Goal: Task Accomplishment & Management: Manage account settings

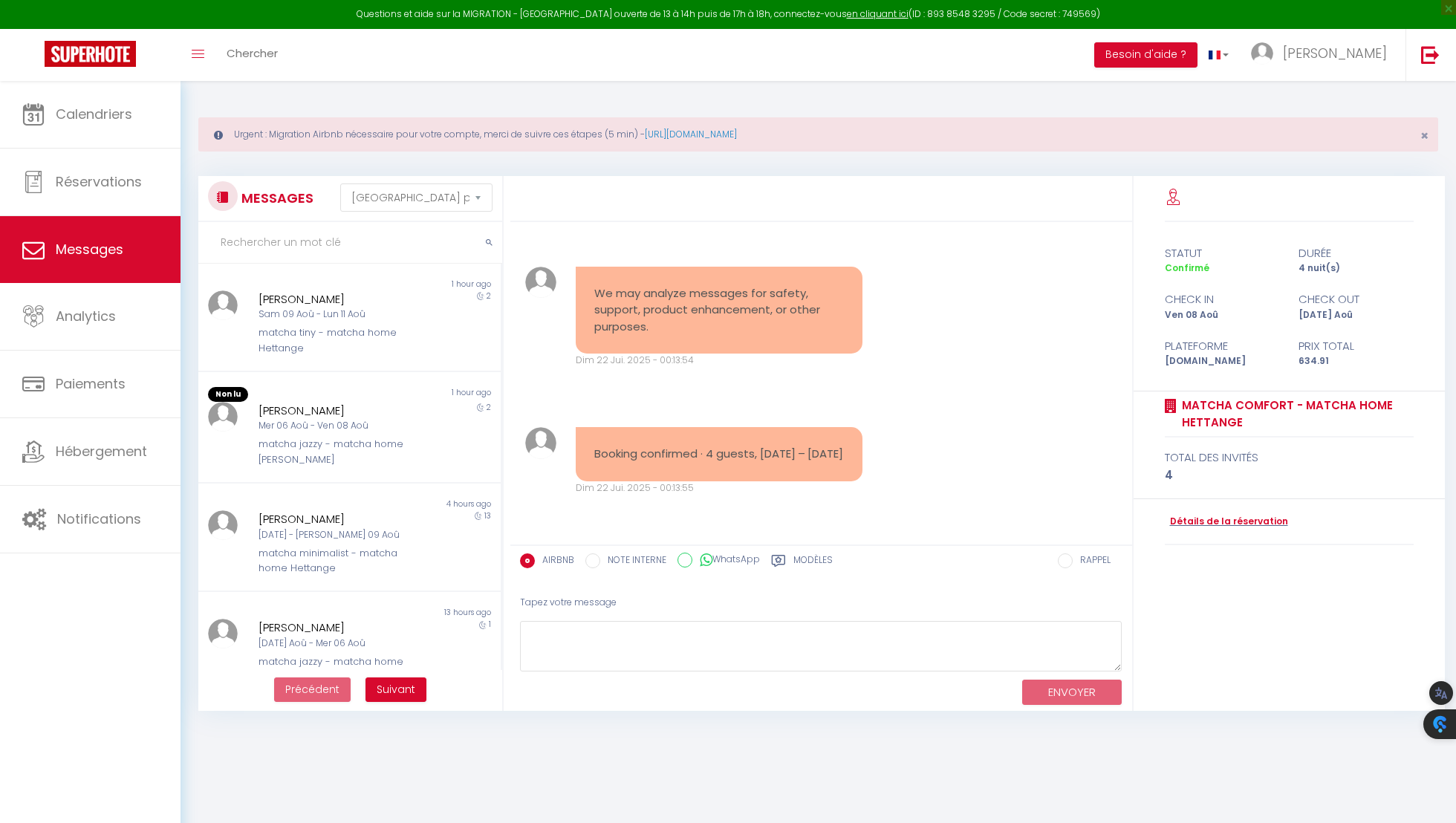
select select "message"
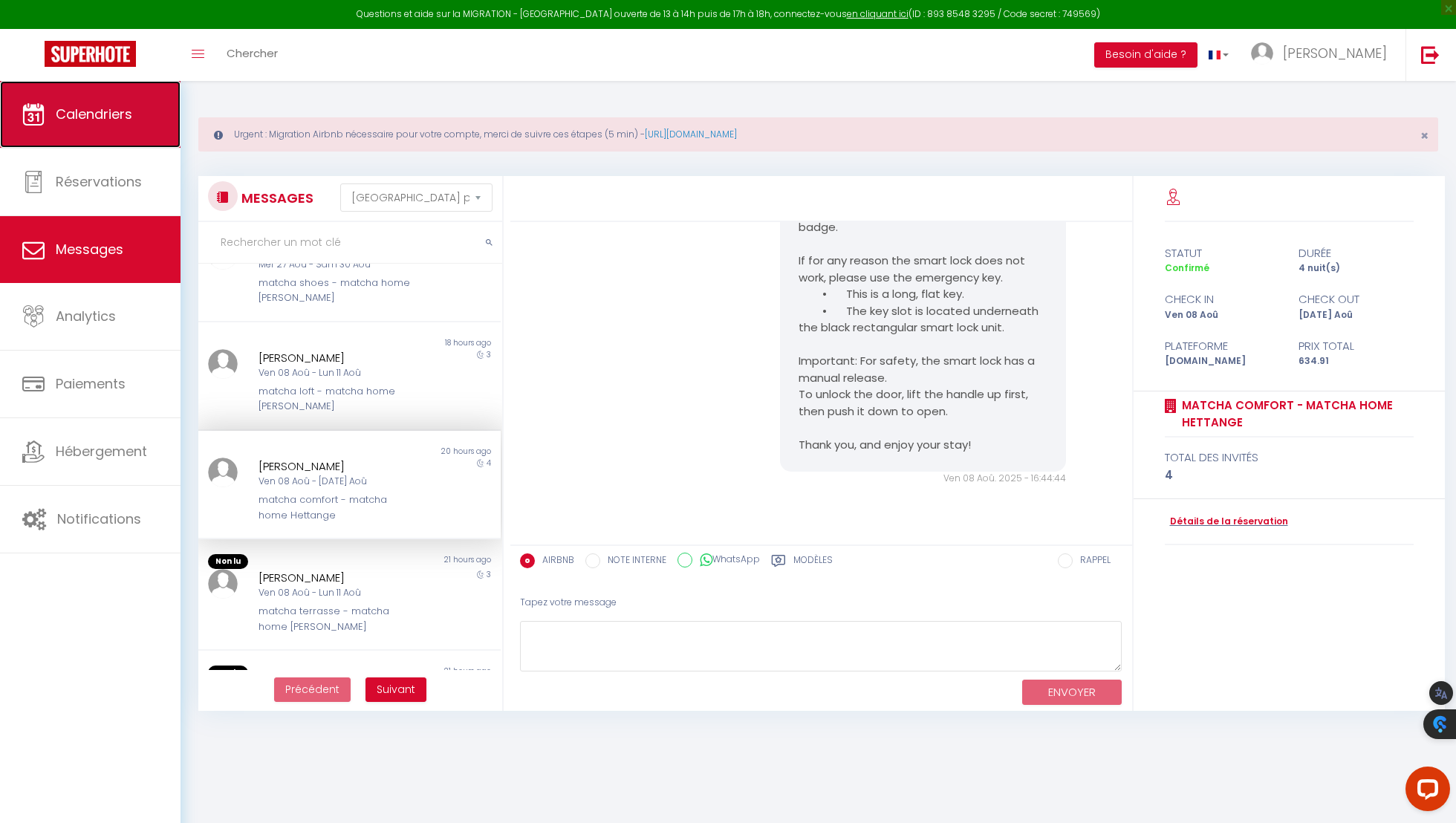
click at [126, 115] on span "Calendriers" at bounding box center [93, 114] width 76 height 19
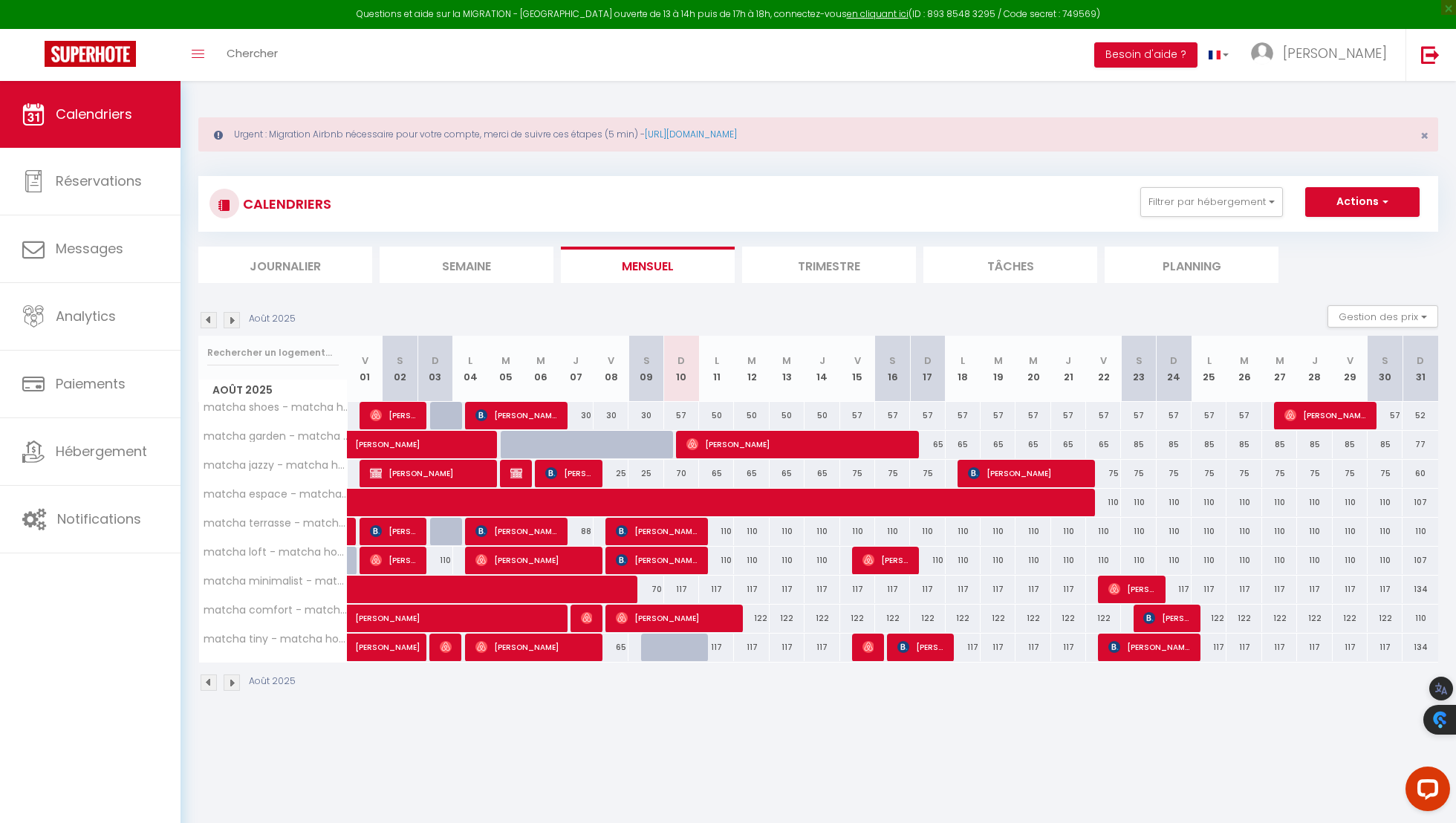
click at [933, 448] on div "65" at bounding box center [927, 445] width 35 height 28
type input "65"
type input "Dim 17 Août 2025"
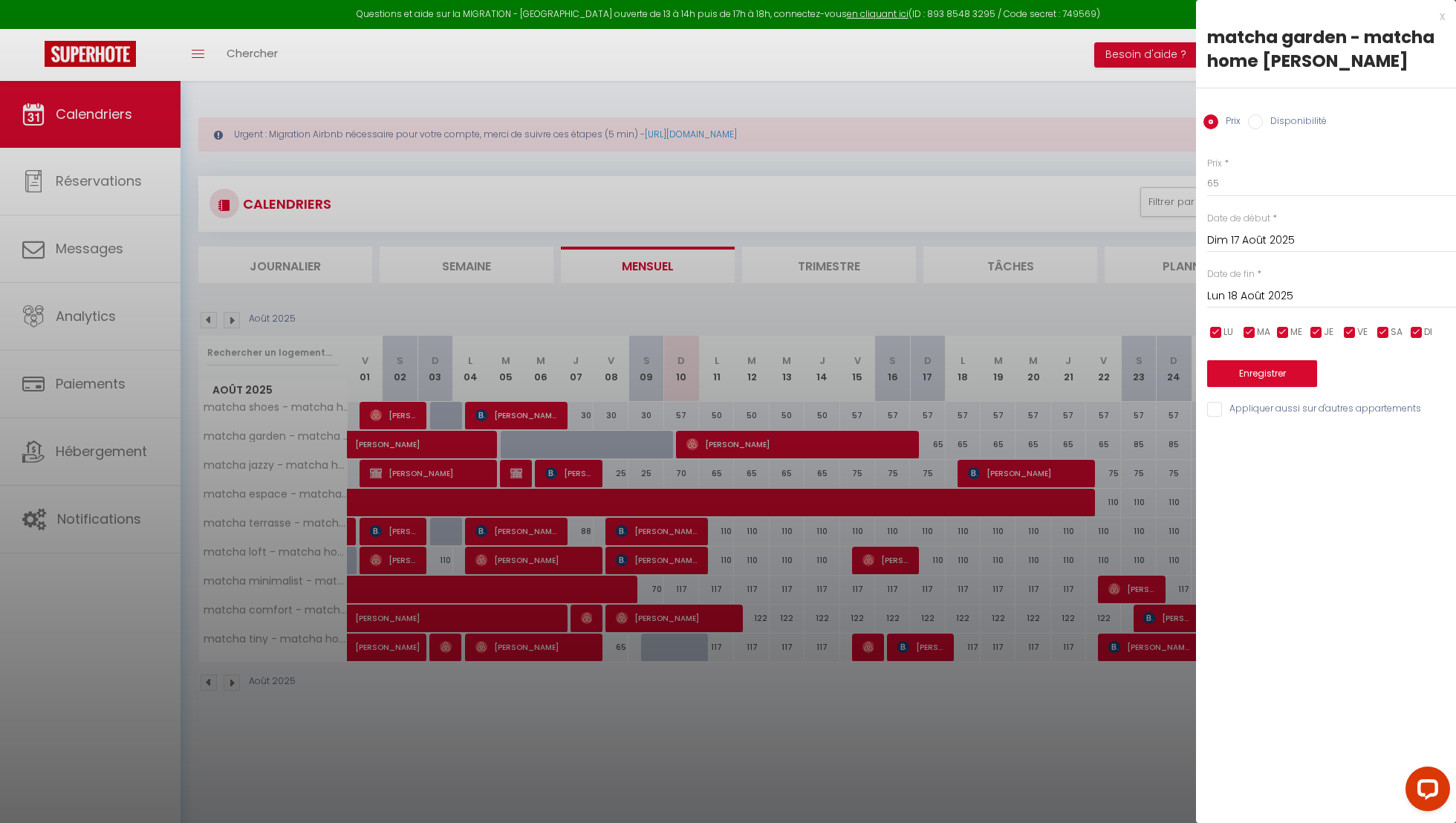
click at [1235, 299] on input "Lun 18 Août 2025" at bounding box center [1332, 296] width 249 height 20
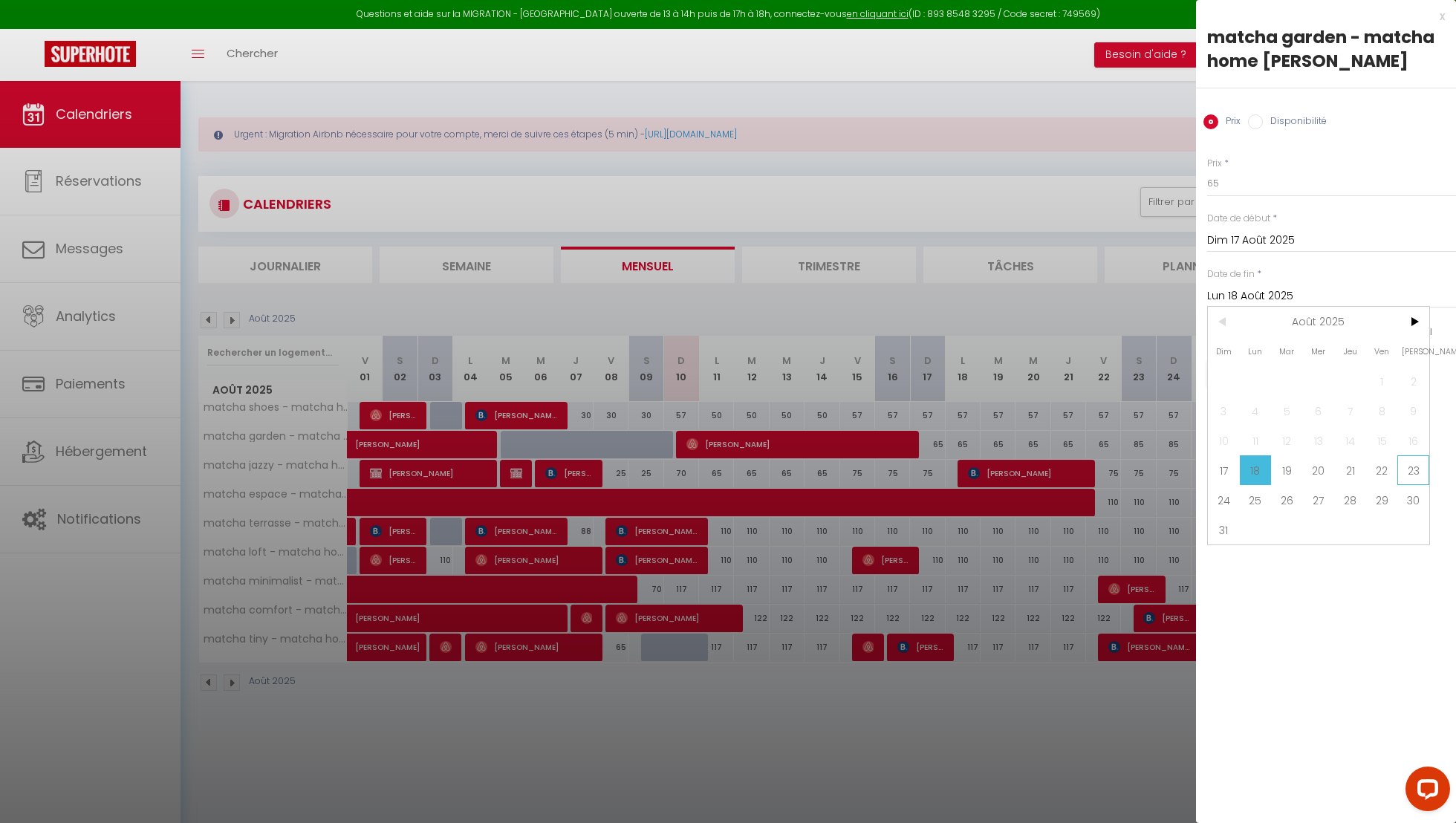
click at [1400, 469] on span "23" at bounding box center [1413, 470] width 32 height 30
type input "Sam 23 Août 2025"
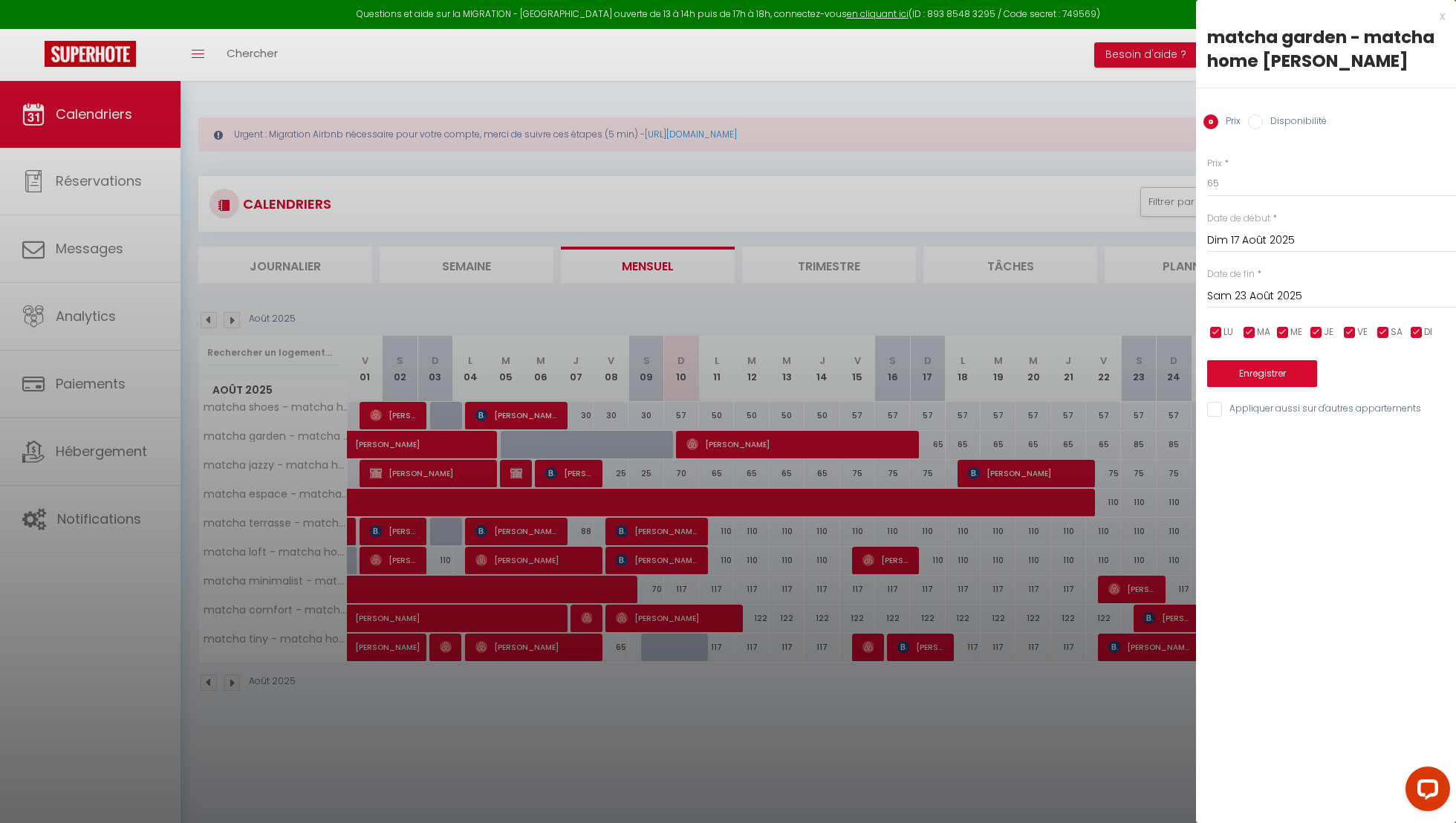
click at [1315, 198] on div "Prix * 65 Statut * Disponible Indisponible Date de début * [DATE] < [DATE] > Di…" at bounding box center [1326, 279] width 260 height 281
click at [1315, 193] on input "65" at bounding box center [1332, 183] width 249 height 27
type input "6"
type input "85"
click at [1295, 374] on button "Enregistrer" at bounding box center [1261, 373] width 110 height 27
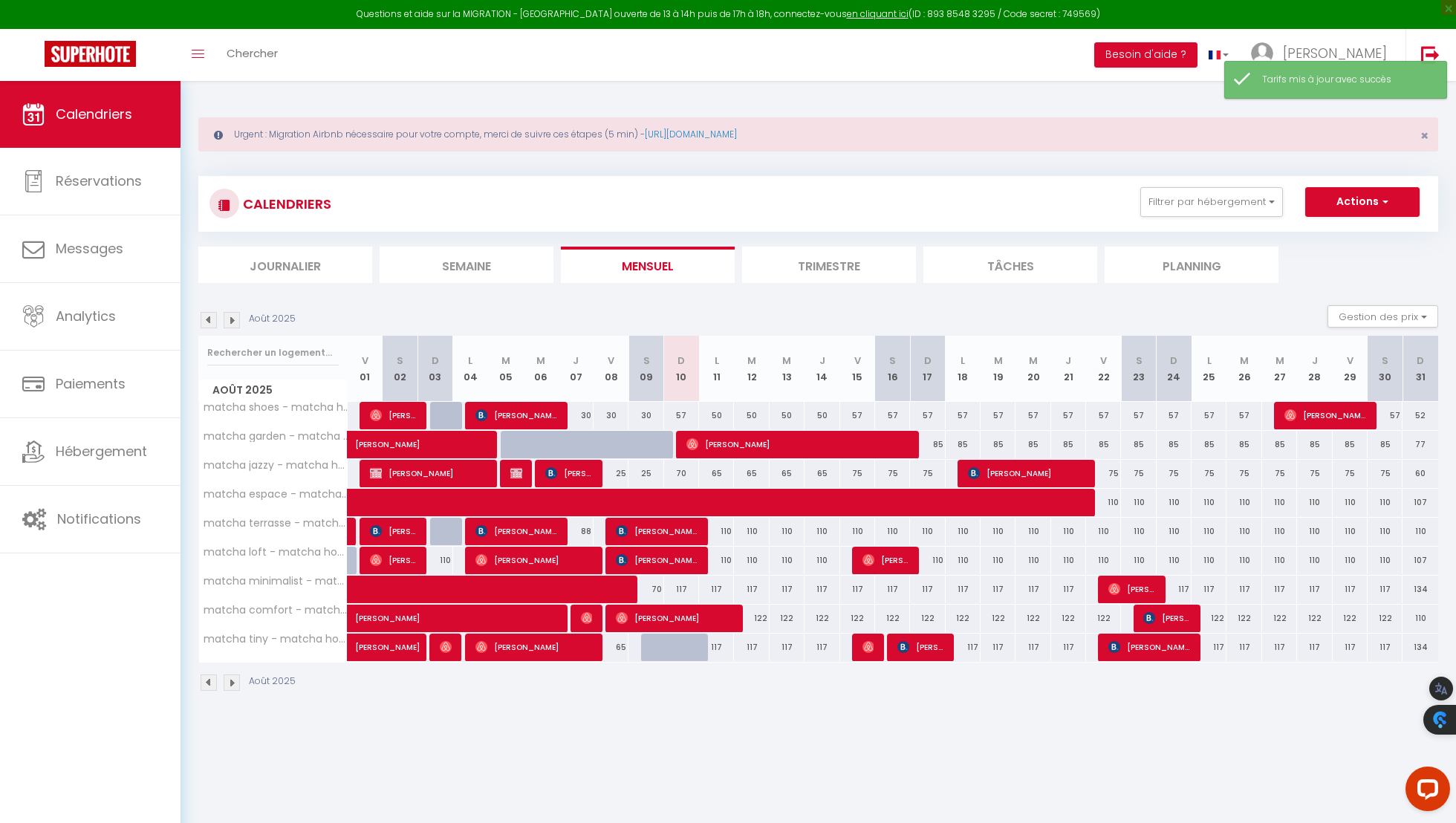
click at [935, 442] on div "85" at bounding box center [927, 445] width 35 height 28
type input "85"
type input "Dim 17 Août 2025"
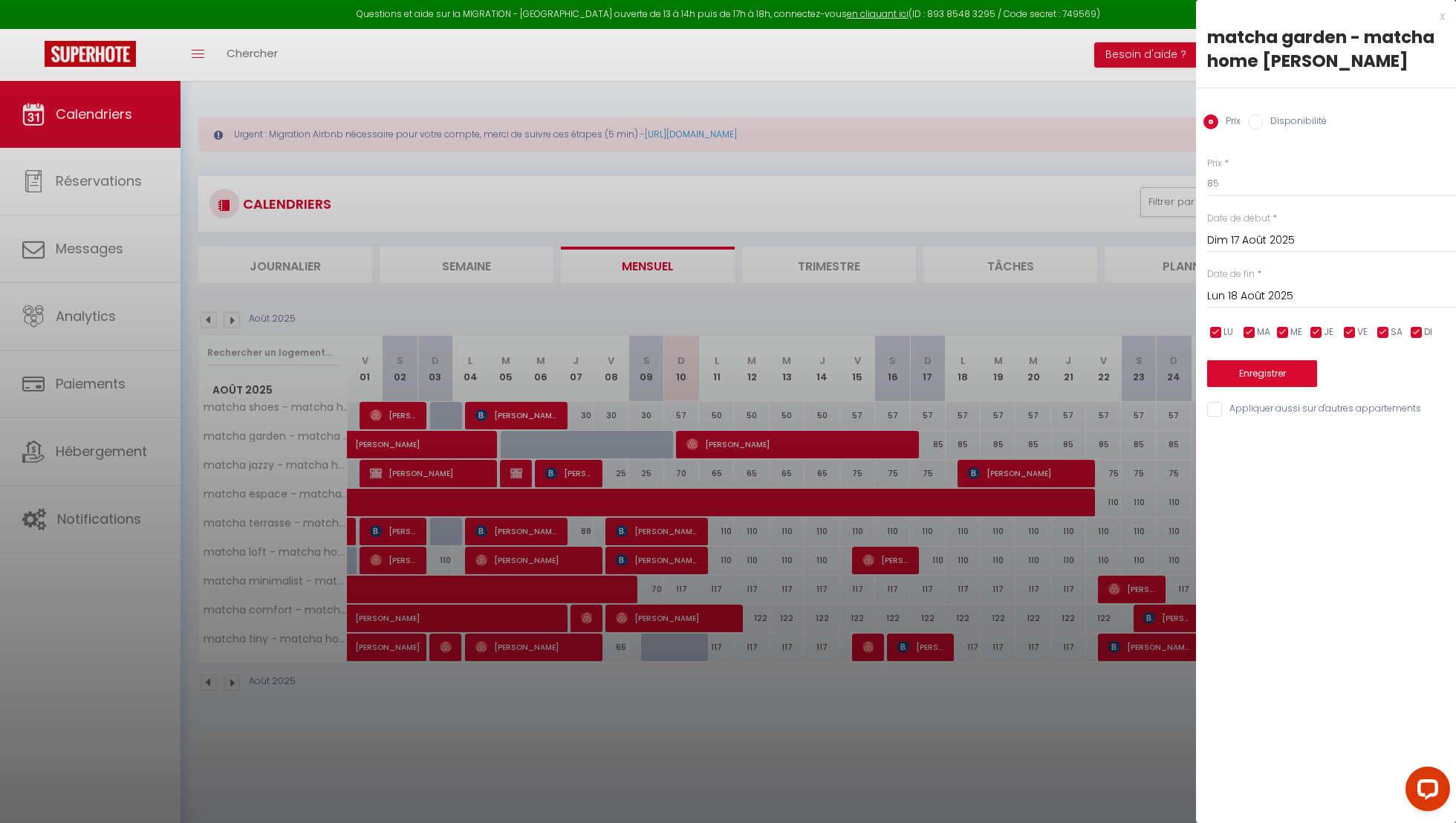
click at [1275, 296] on input "Lun 18 Août 2025" at bounding box center [1332, 296] width 249 height 20
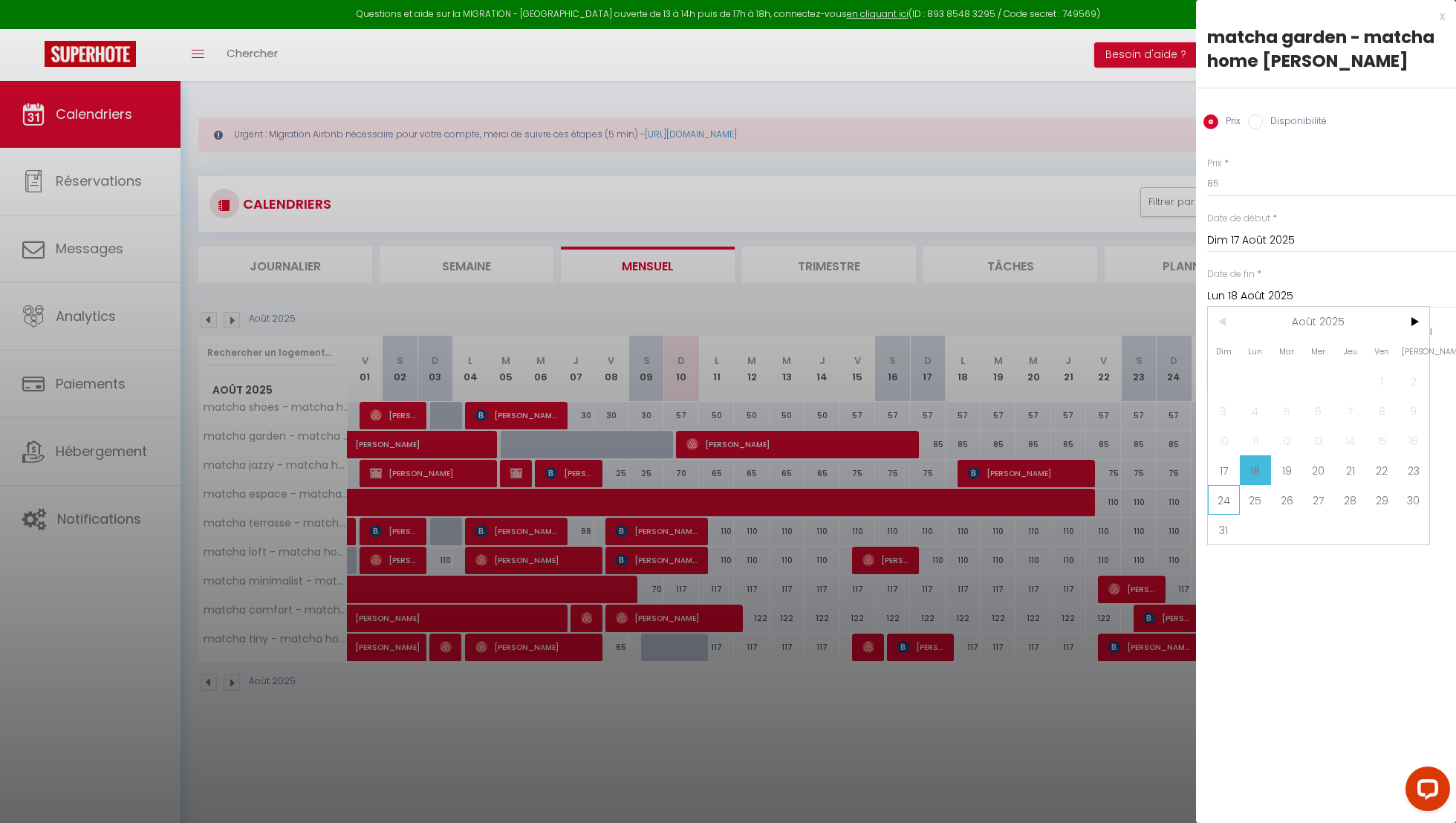
click at [1225, 495] on span "24" at bounding box center [1224, 500] width 32 height 30
type input "Dim 24 Août 2025"
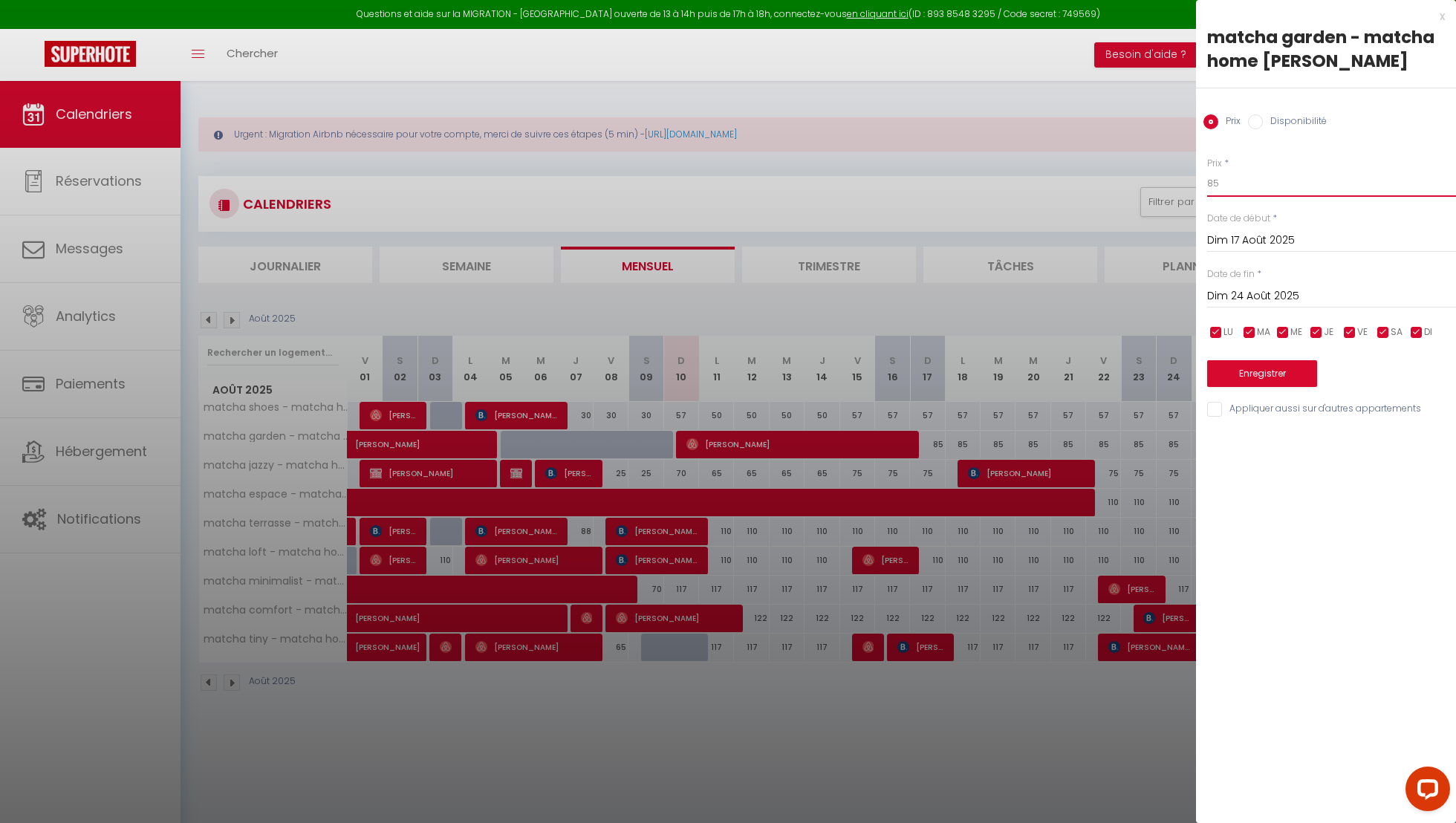
click at [1266, 186] on input "85" at bounding box center [1332, 183] width 249 height 27
type input "80"
click at [1284, 374] on button "Enregistrer" at bounding box center [1261, 373] width 110 height 27
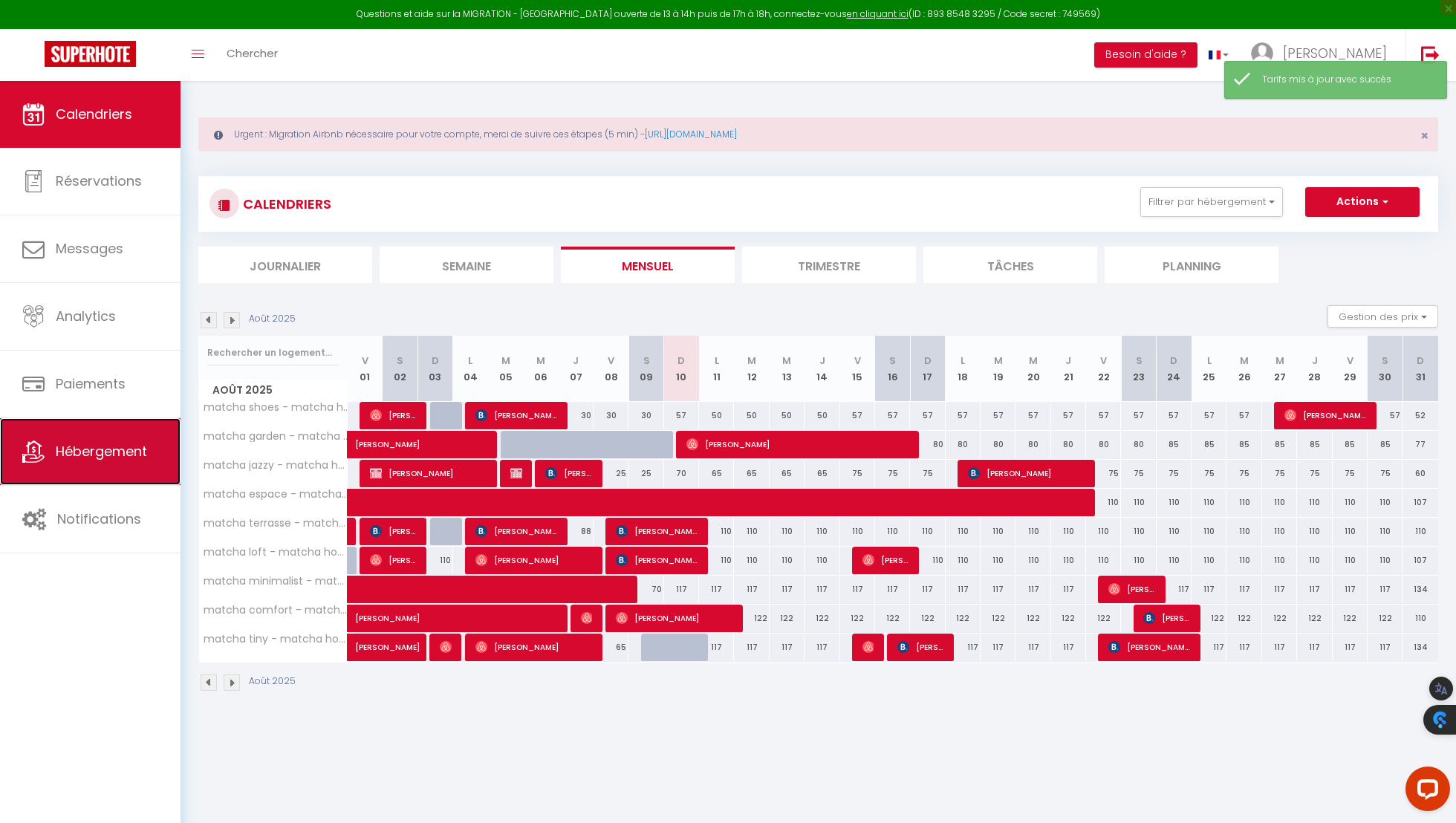
click at [128, 471] on link "Hébergement" at bounding box center [90, 452] width 181 height 67
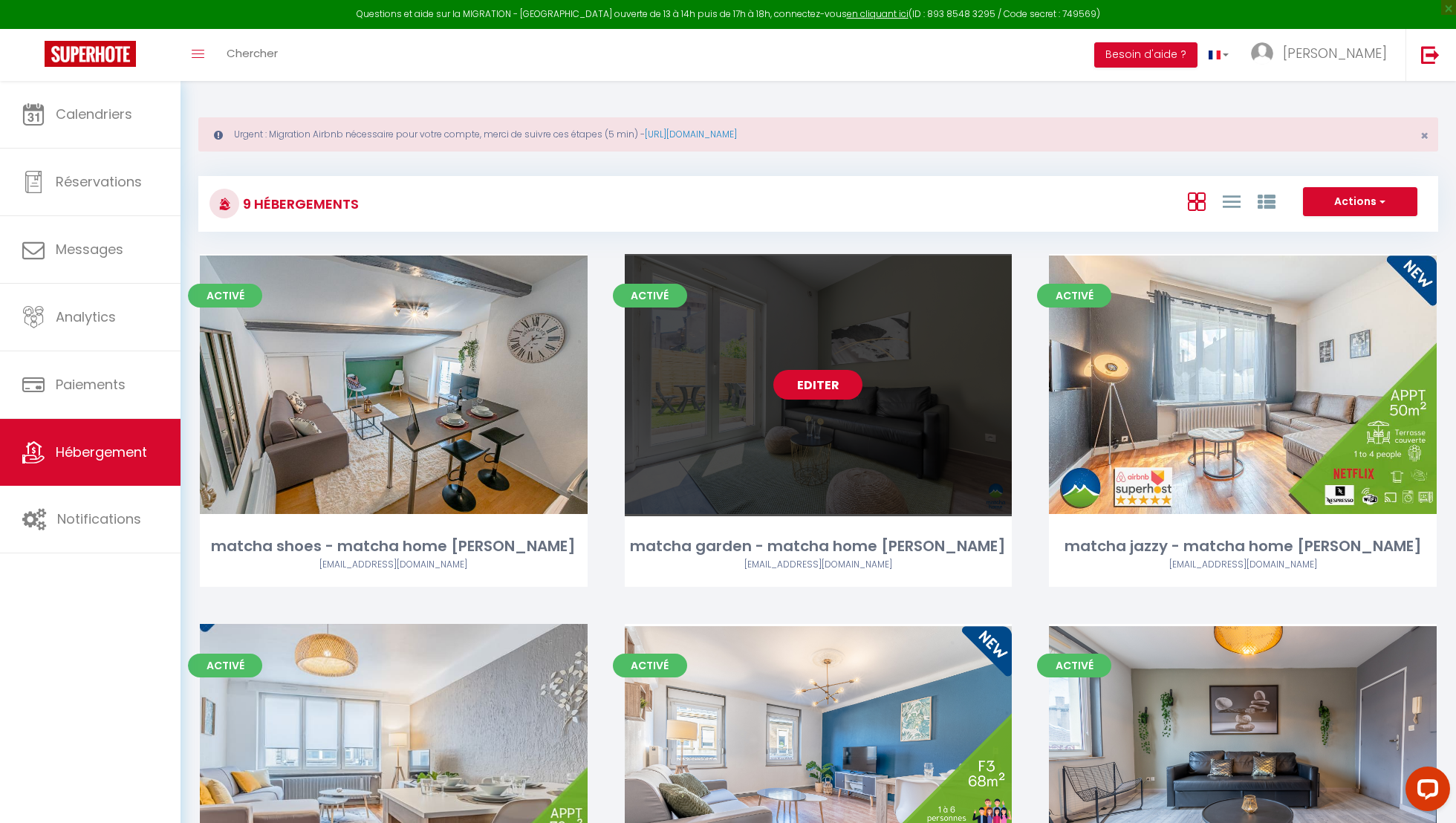
click at [828, 383] on link "Editer" at bounding box center [818, 384] width 89 height 30
select select "3"
select select "2"
select select "1"
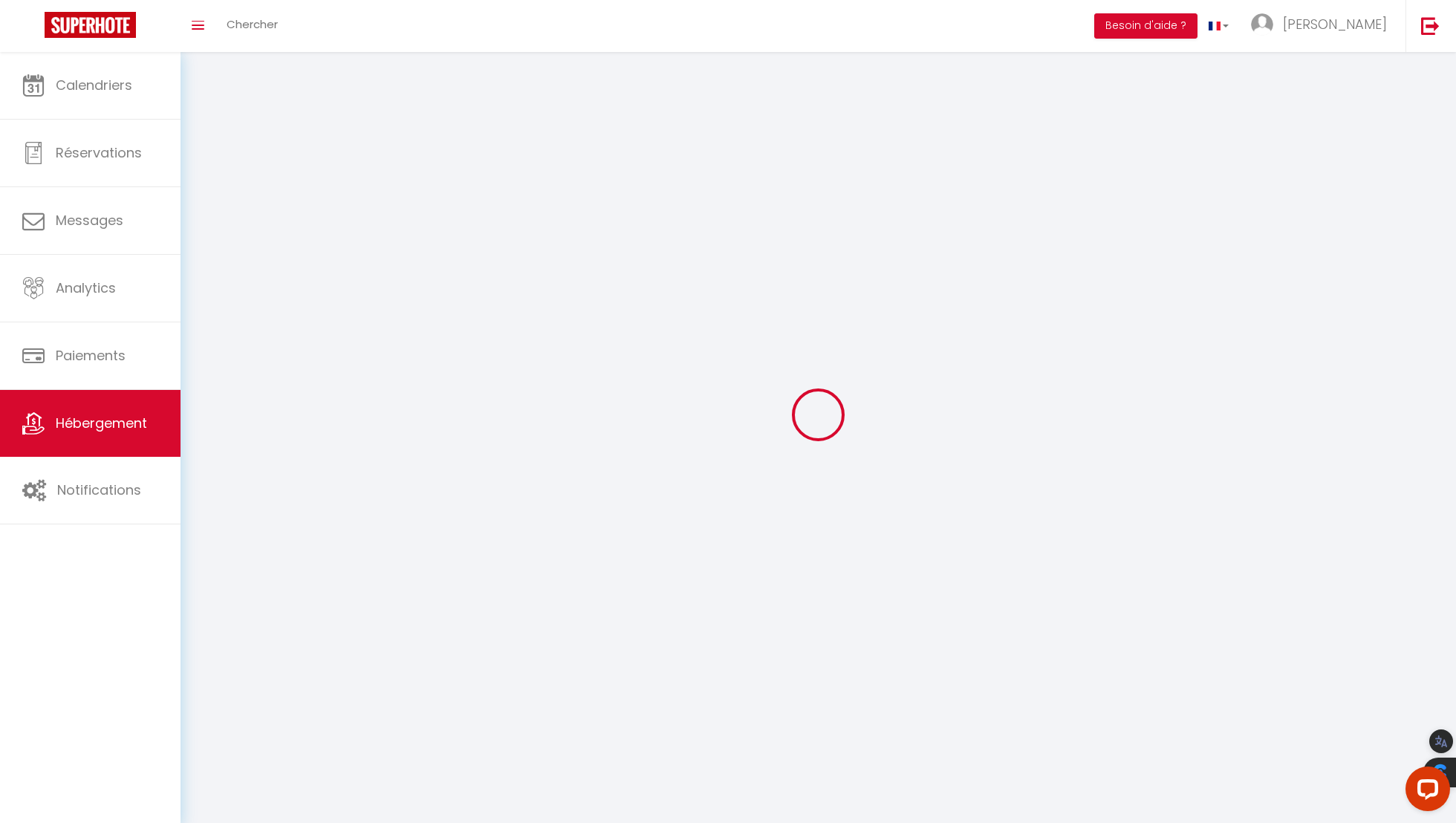
select select
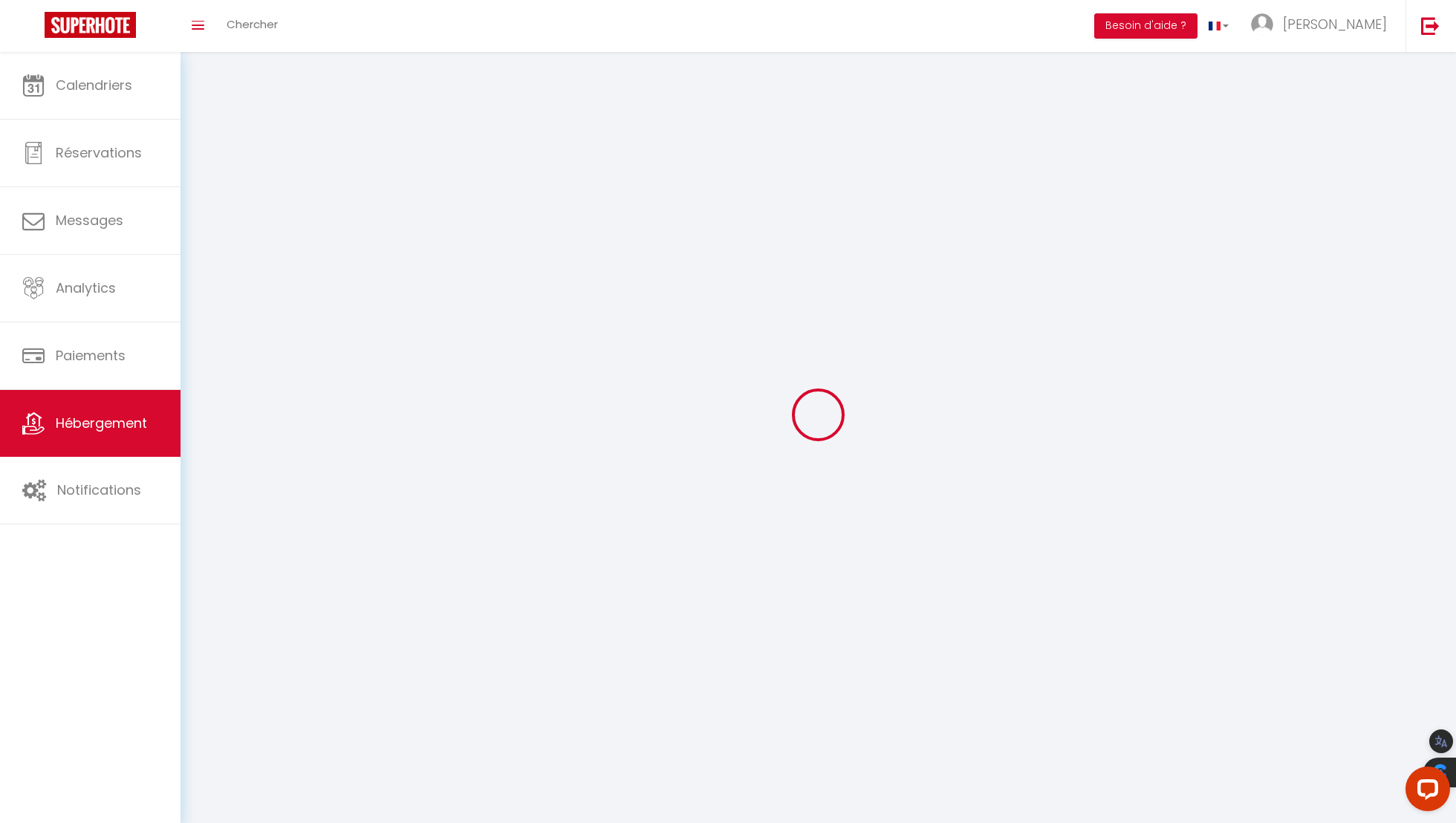
select select
checkbox input "false"
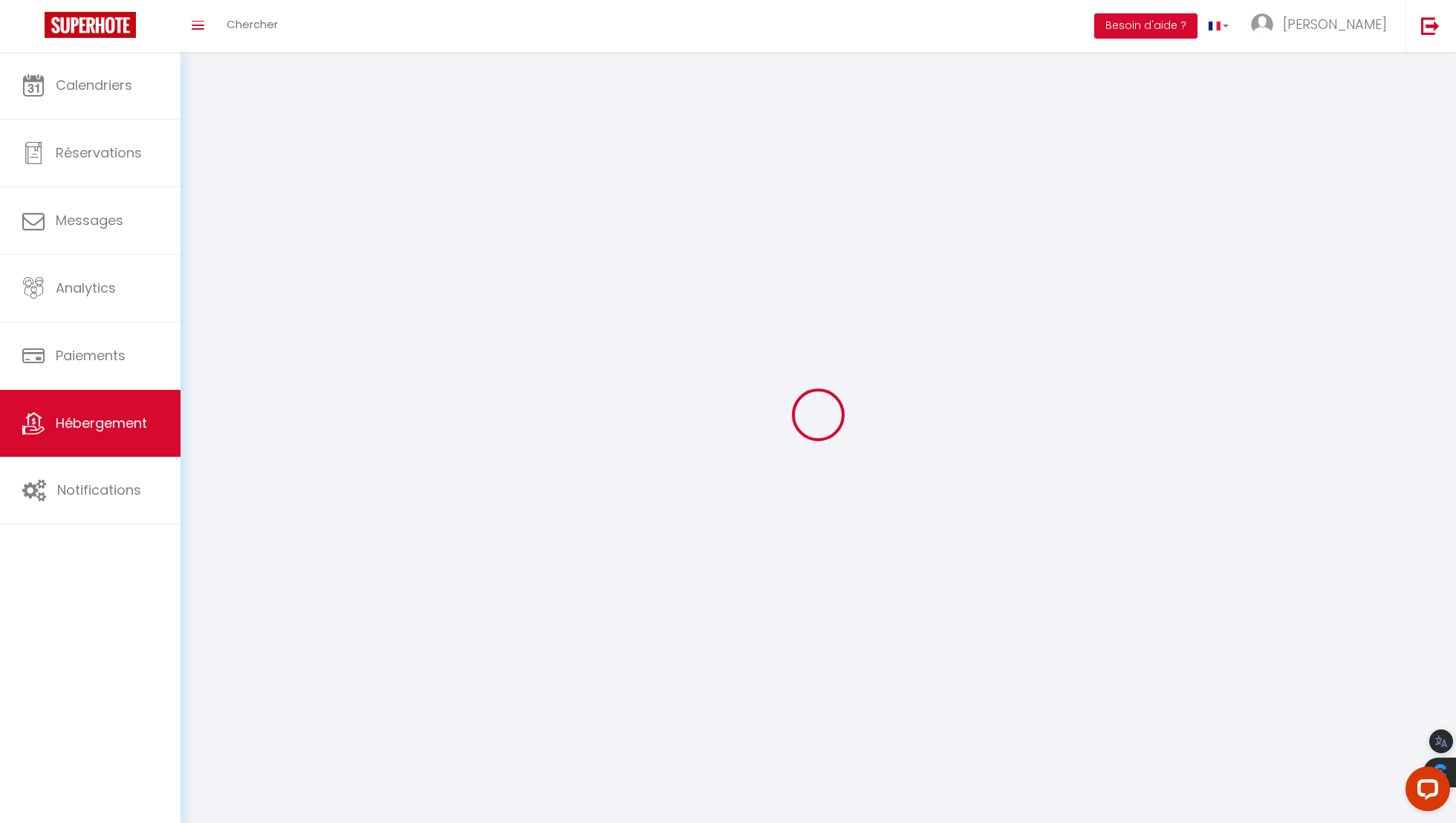
checkbox input "false"
select select
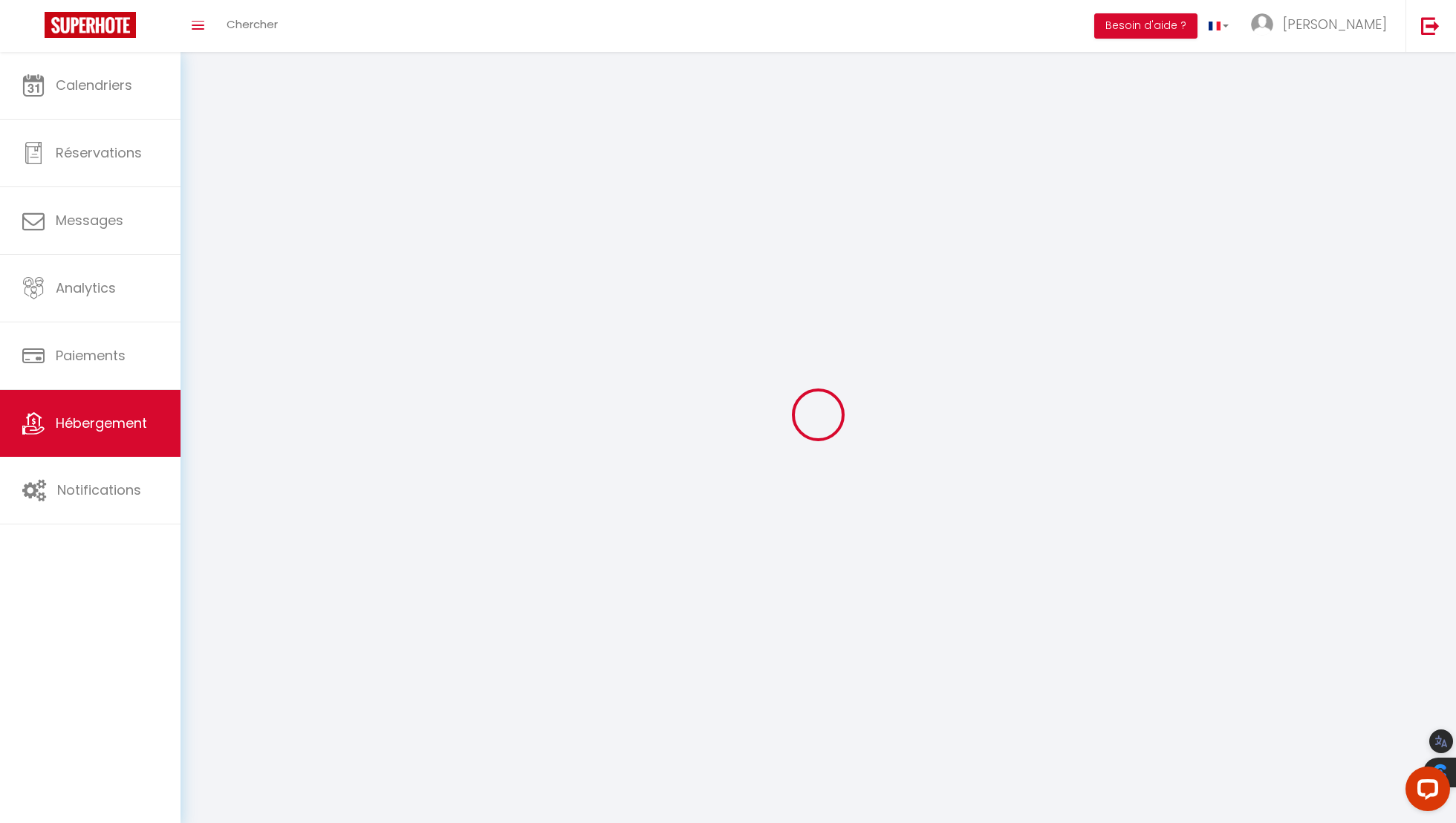
select select
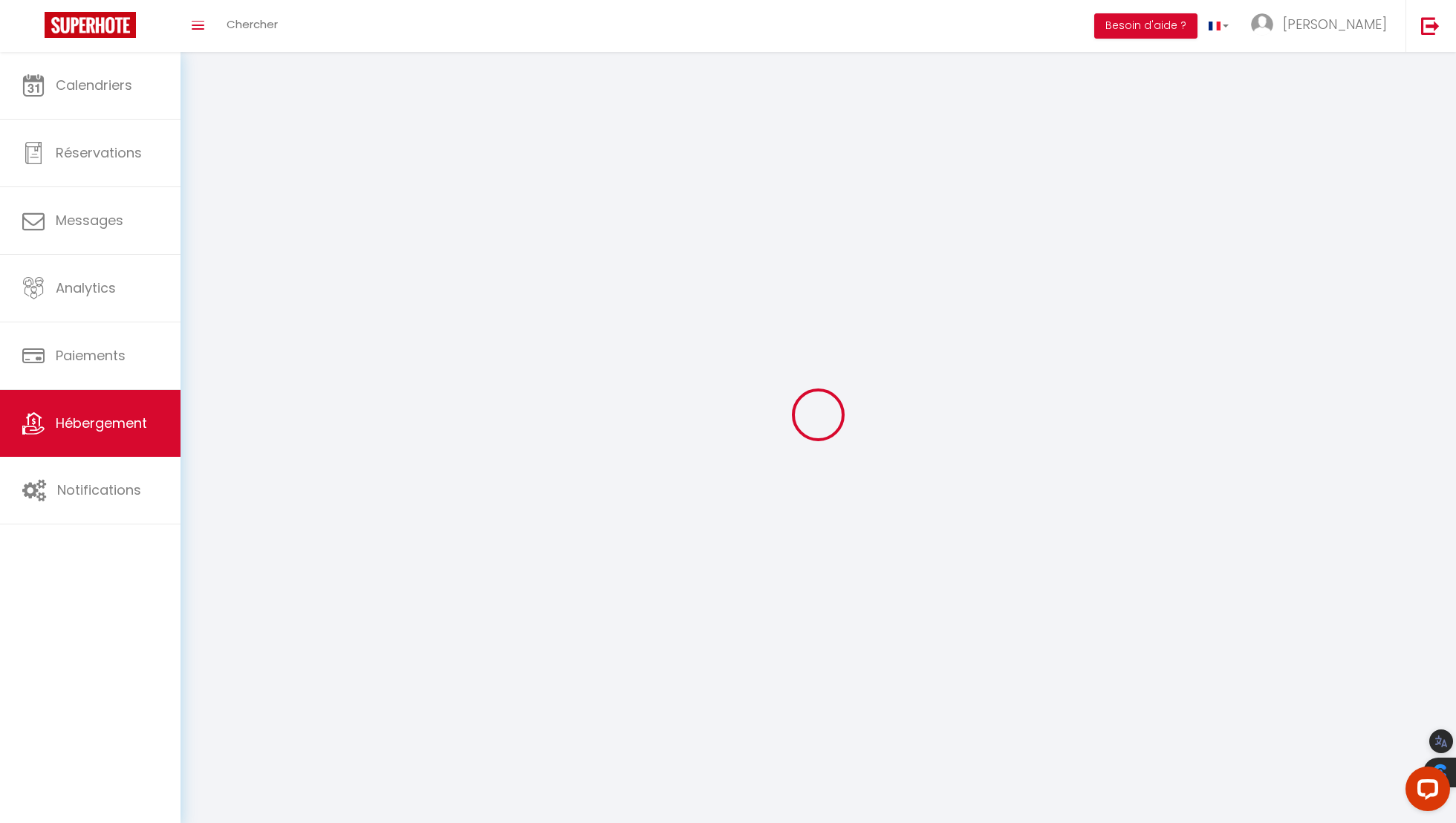
checkbox input "false"
select select
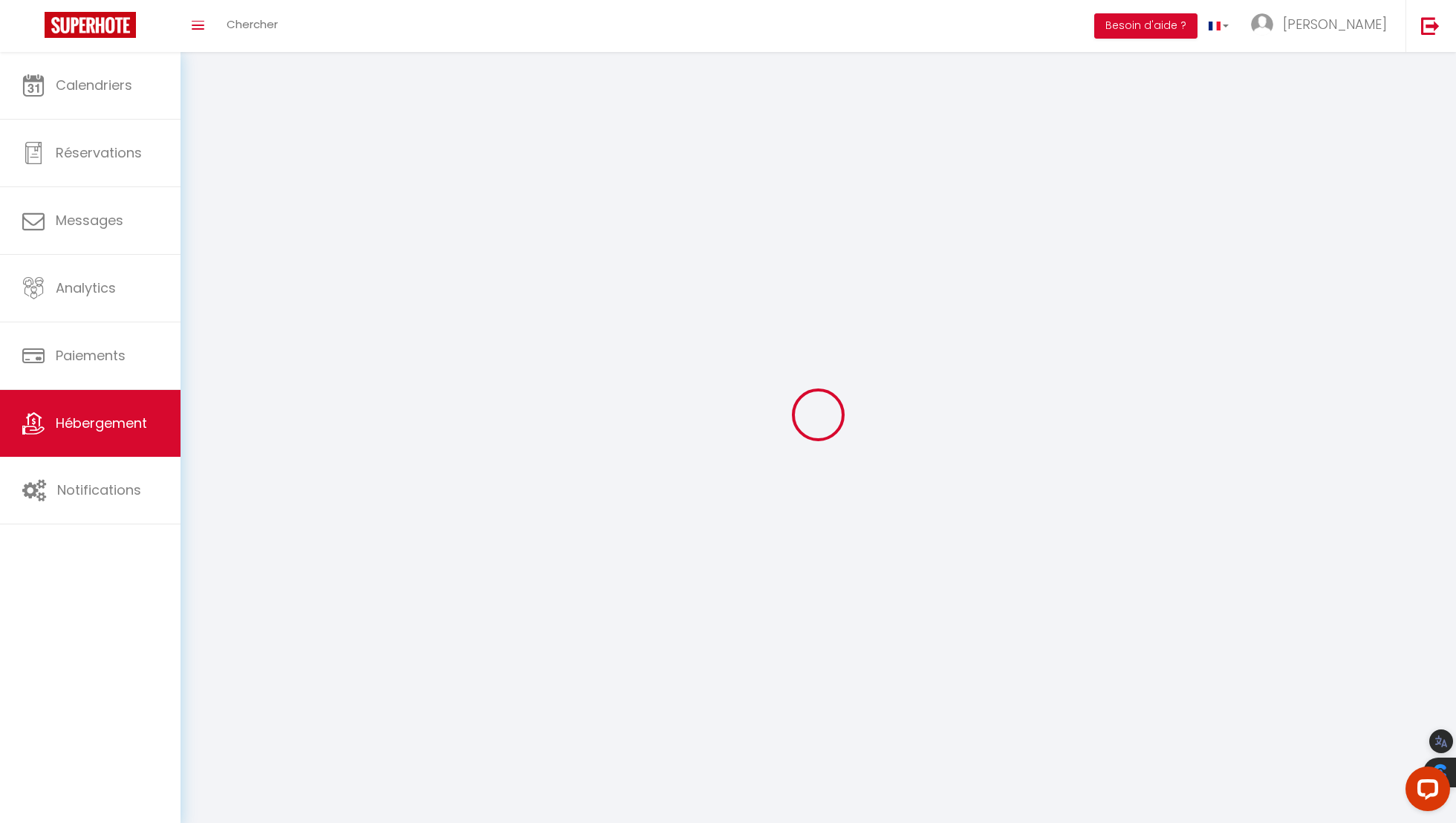
select select
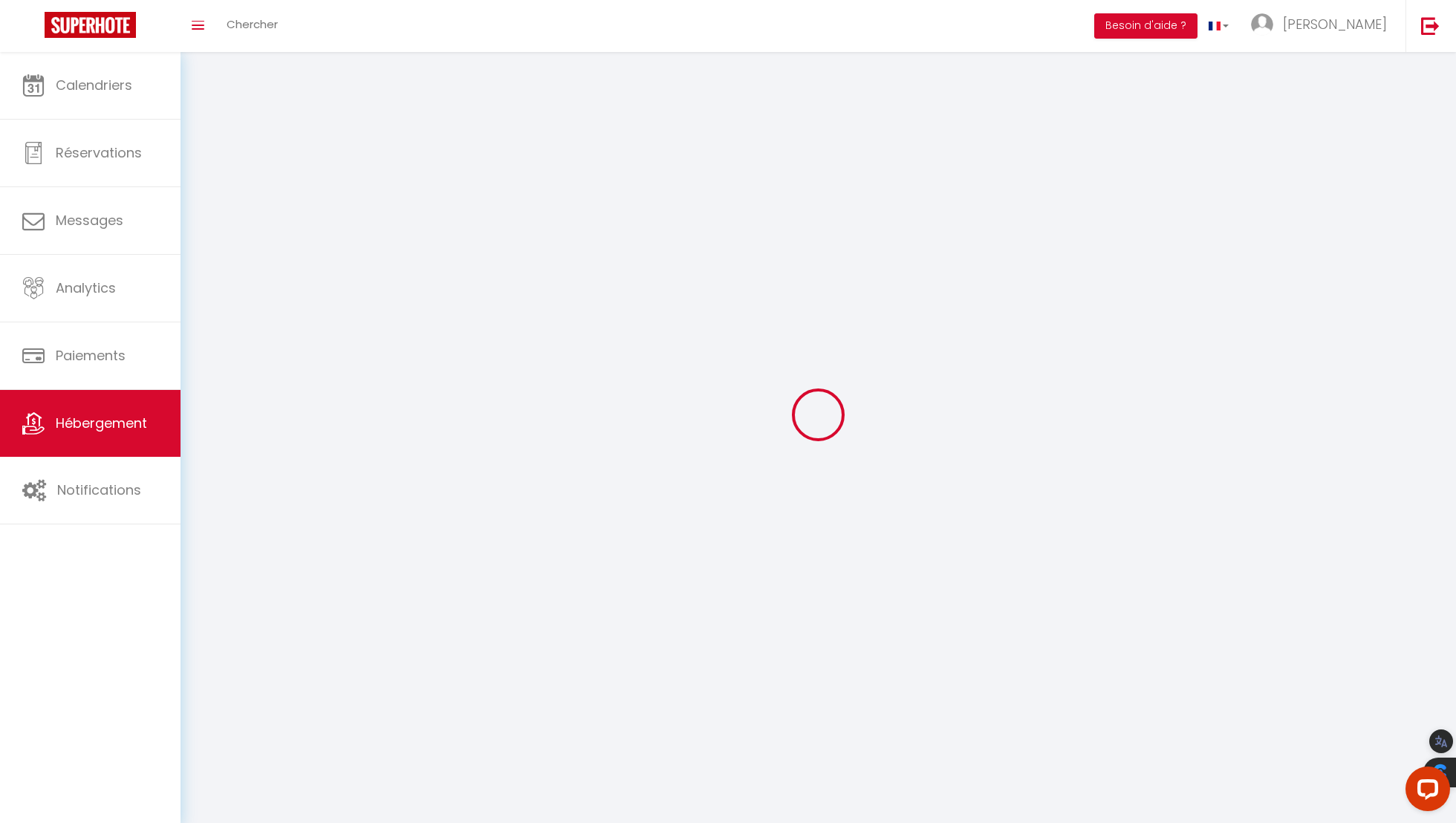
select select
checkbox input "false"
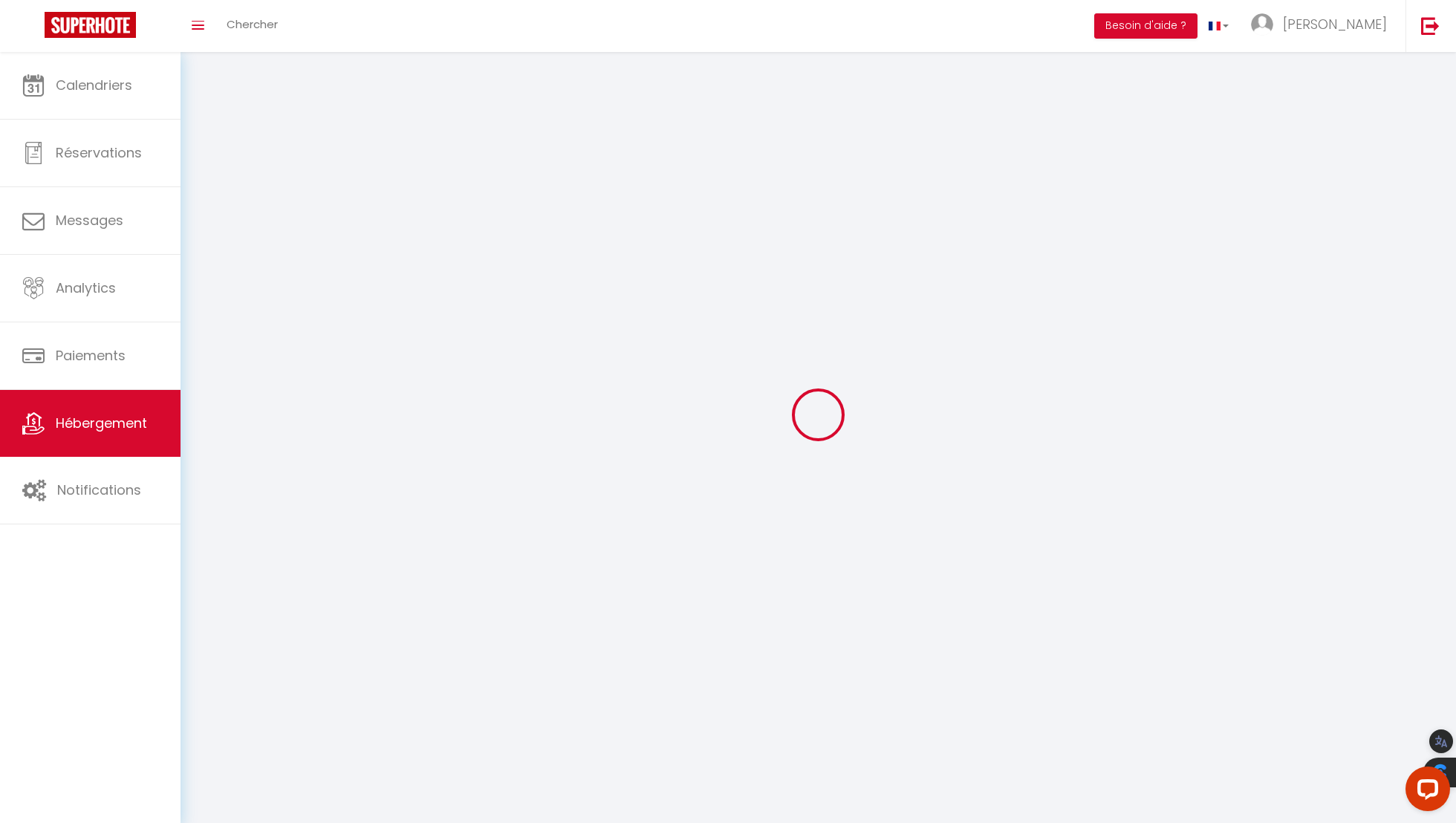
select select
select select "1"
select select
select select "28"
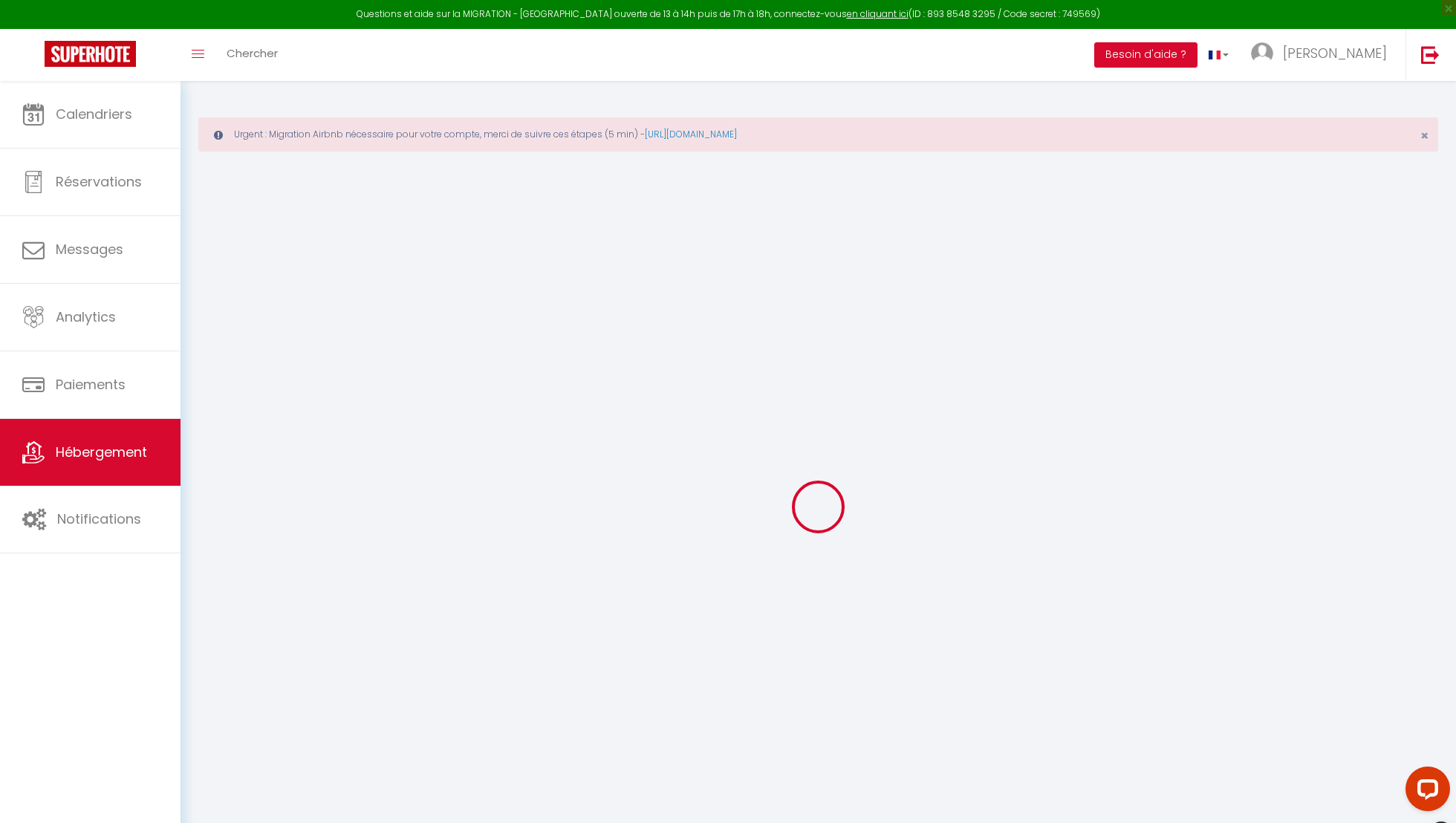
select select
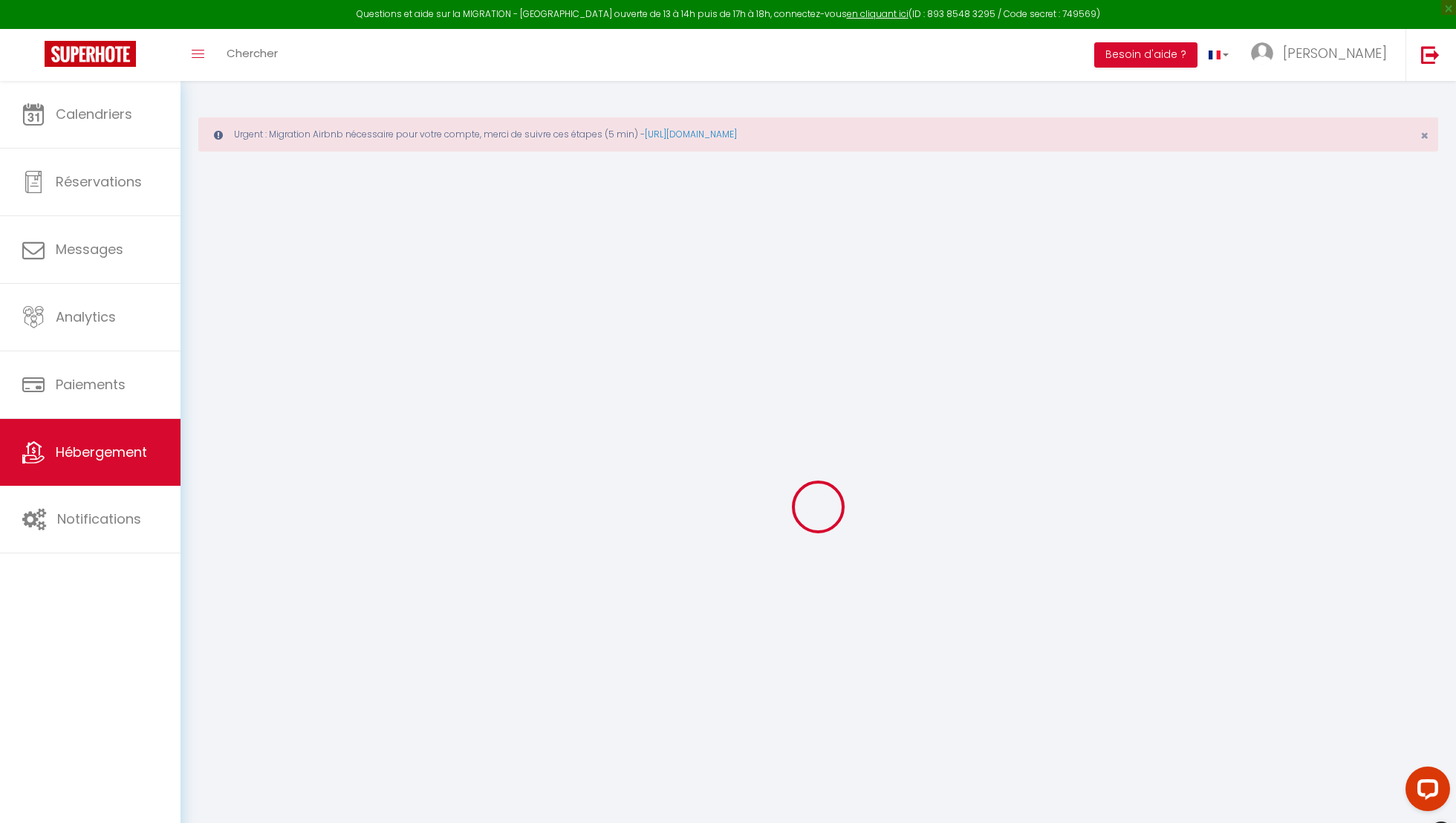
select select
checkbox input "false"
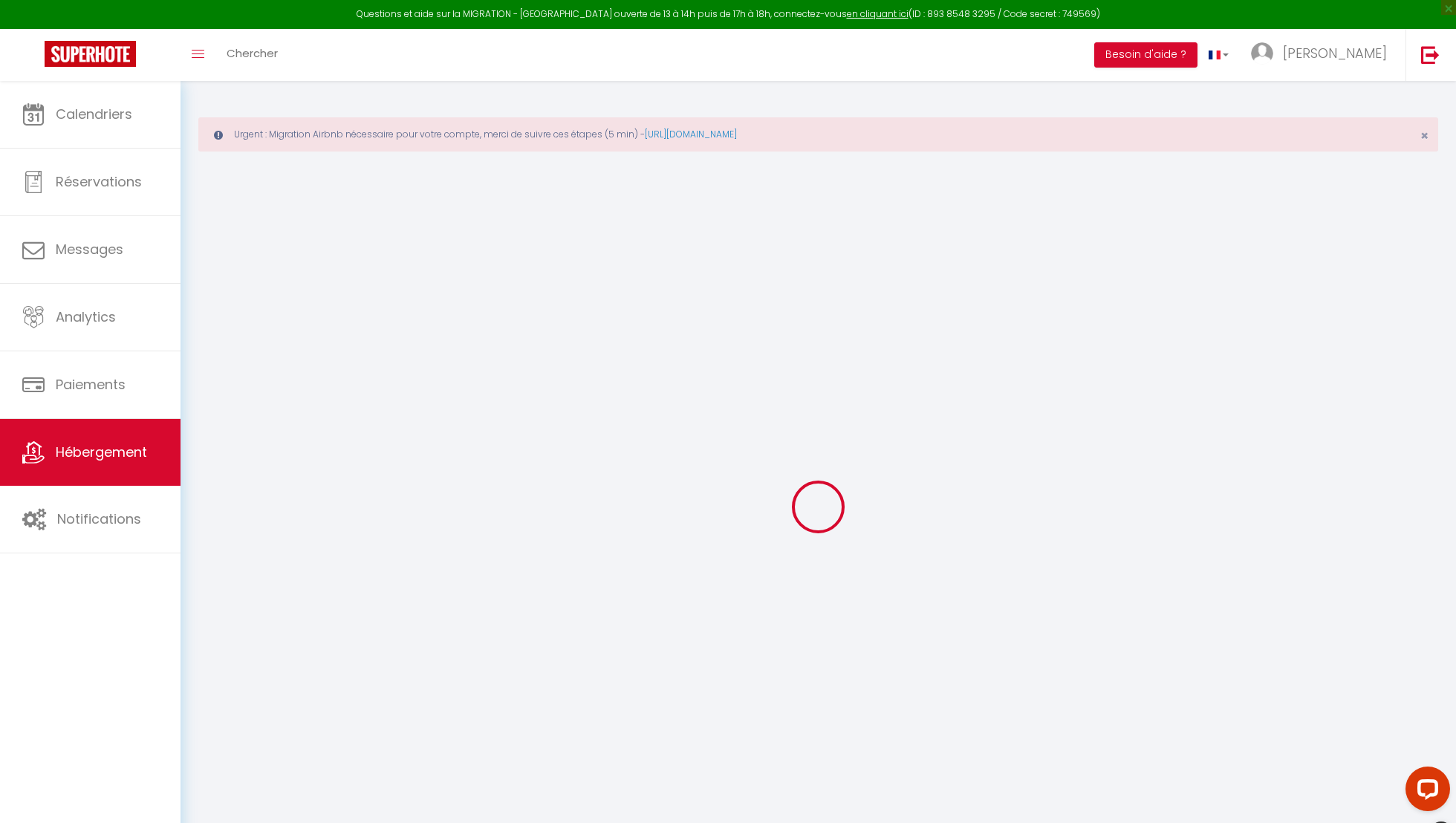
select select
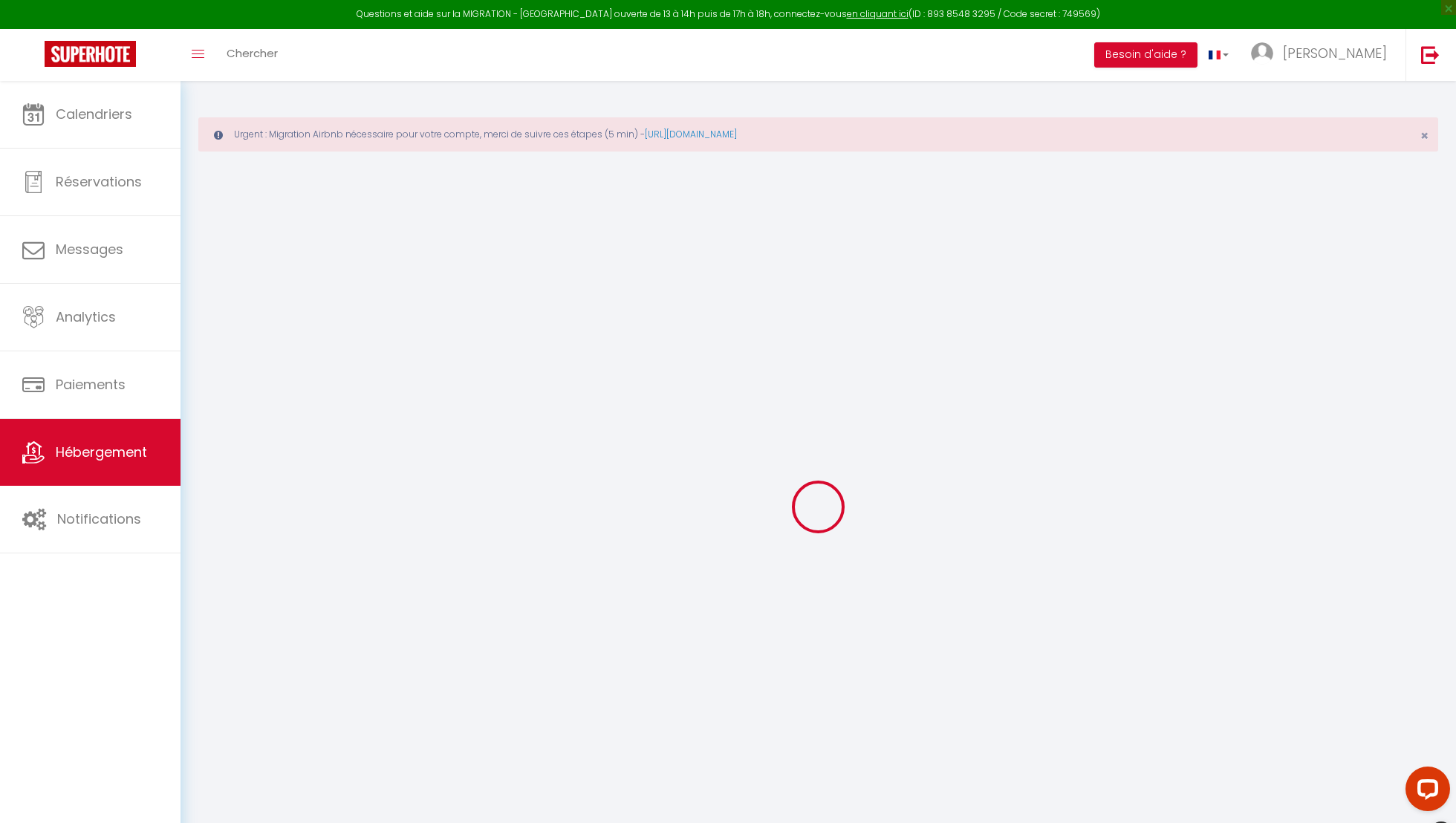
select select
checkbox input "false"
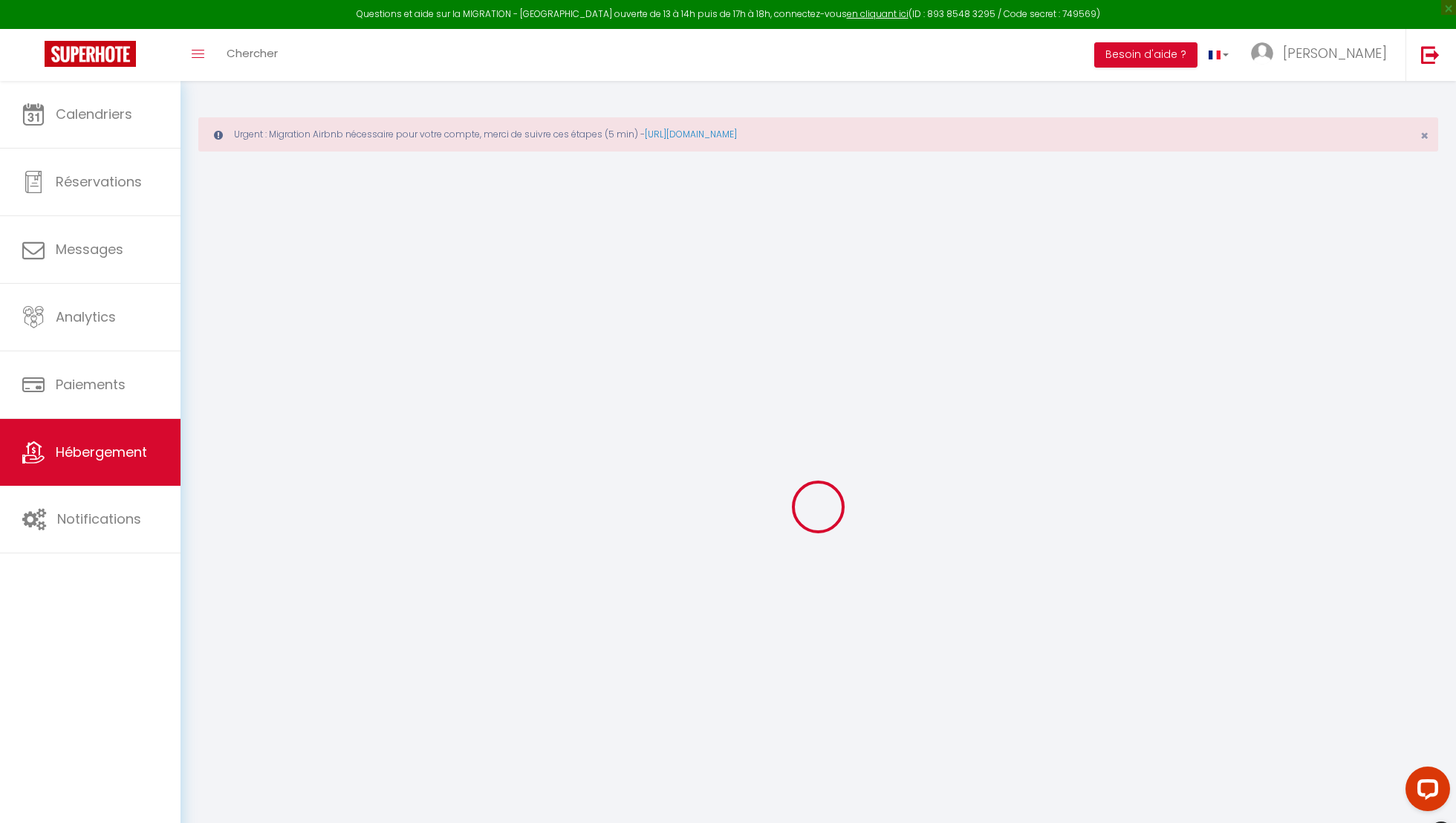
checkbox input "false"
select select
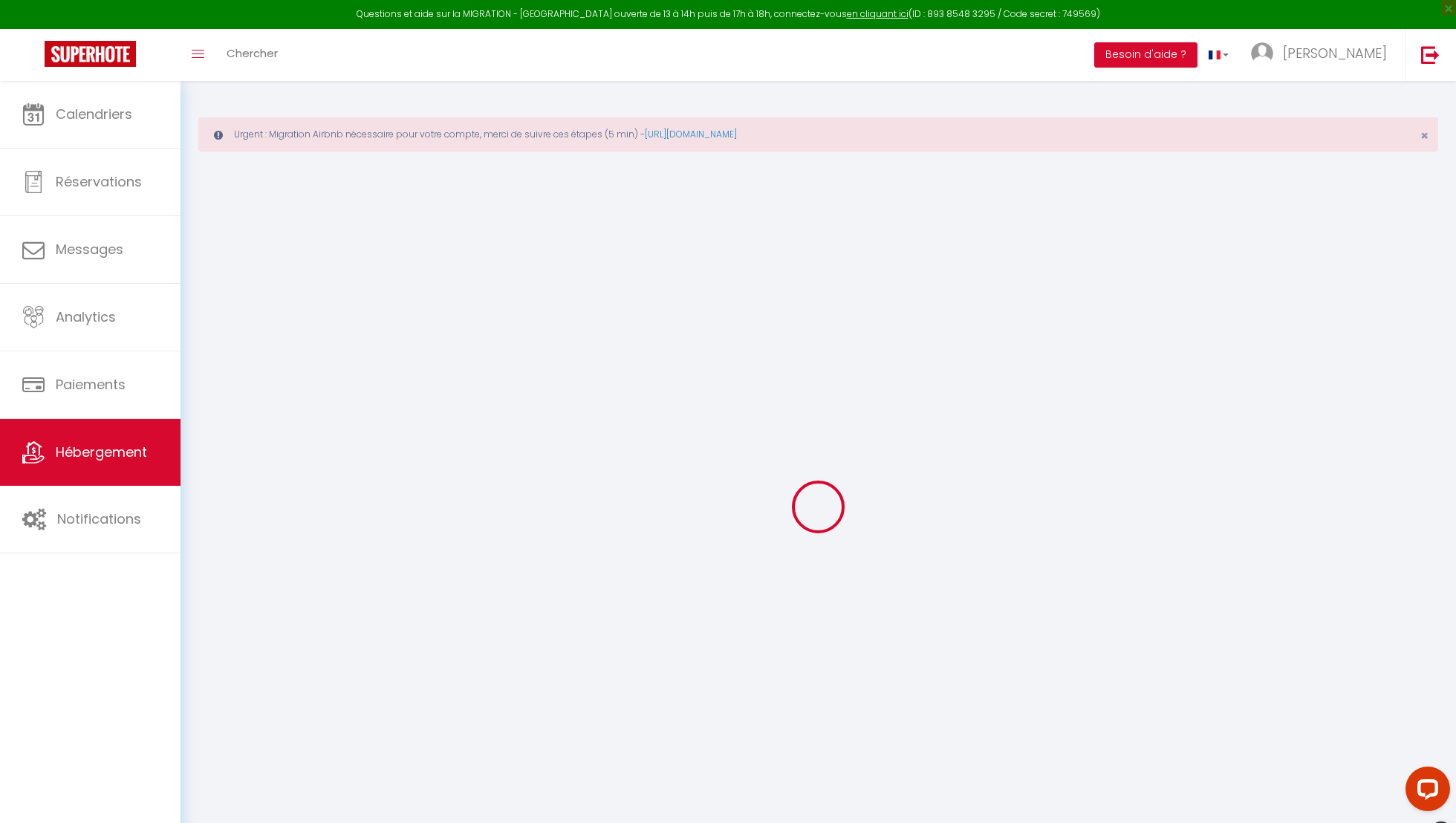
select select
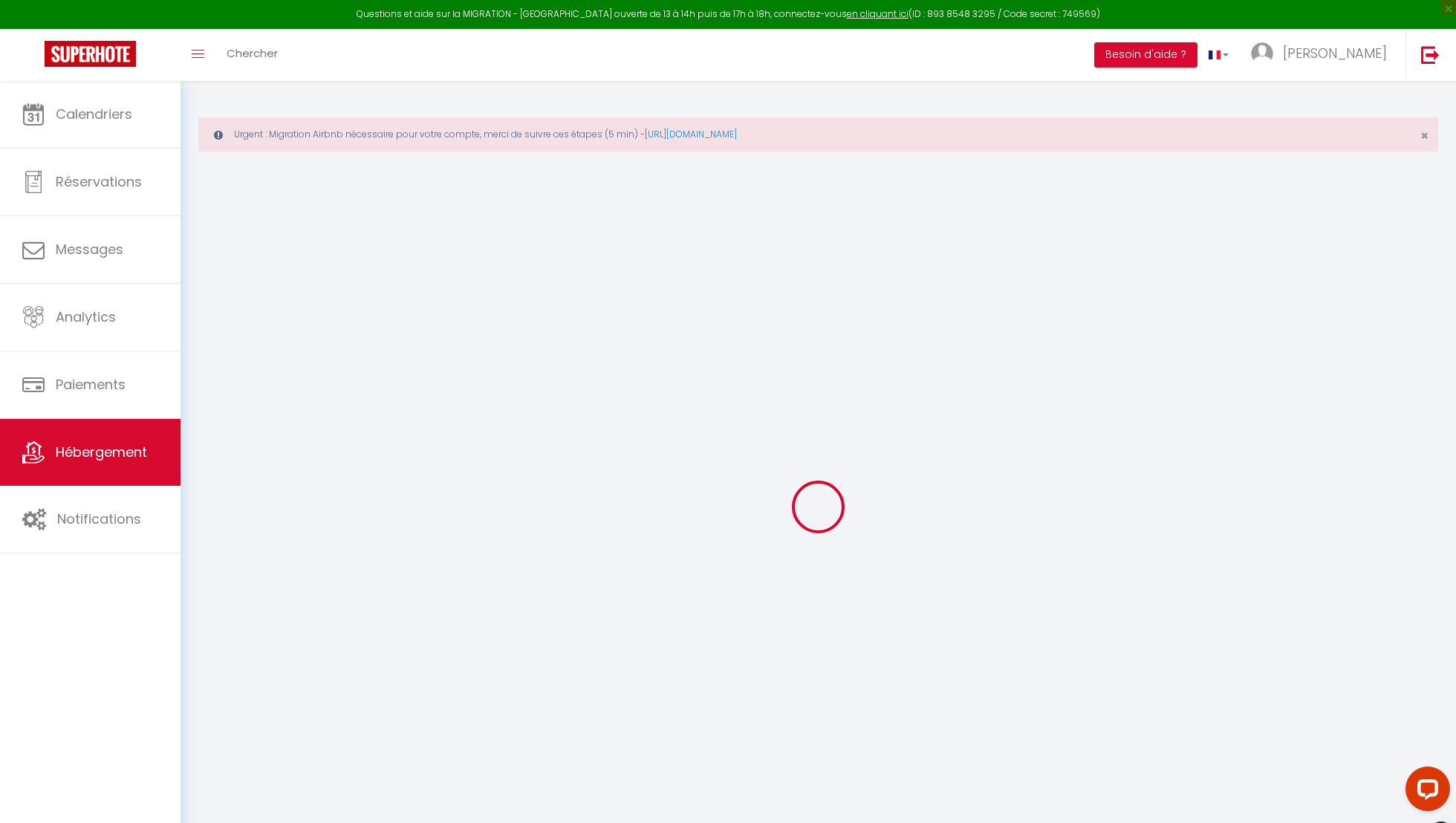
checkbox input "false"
select select
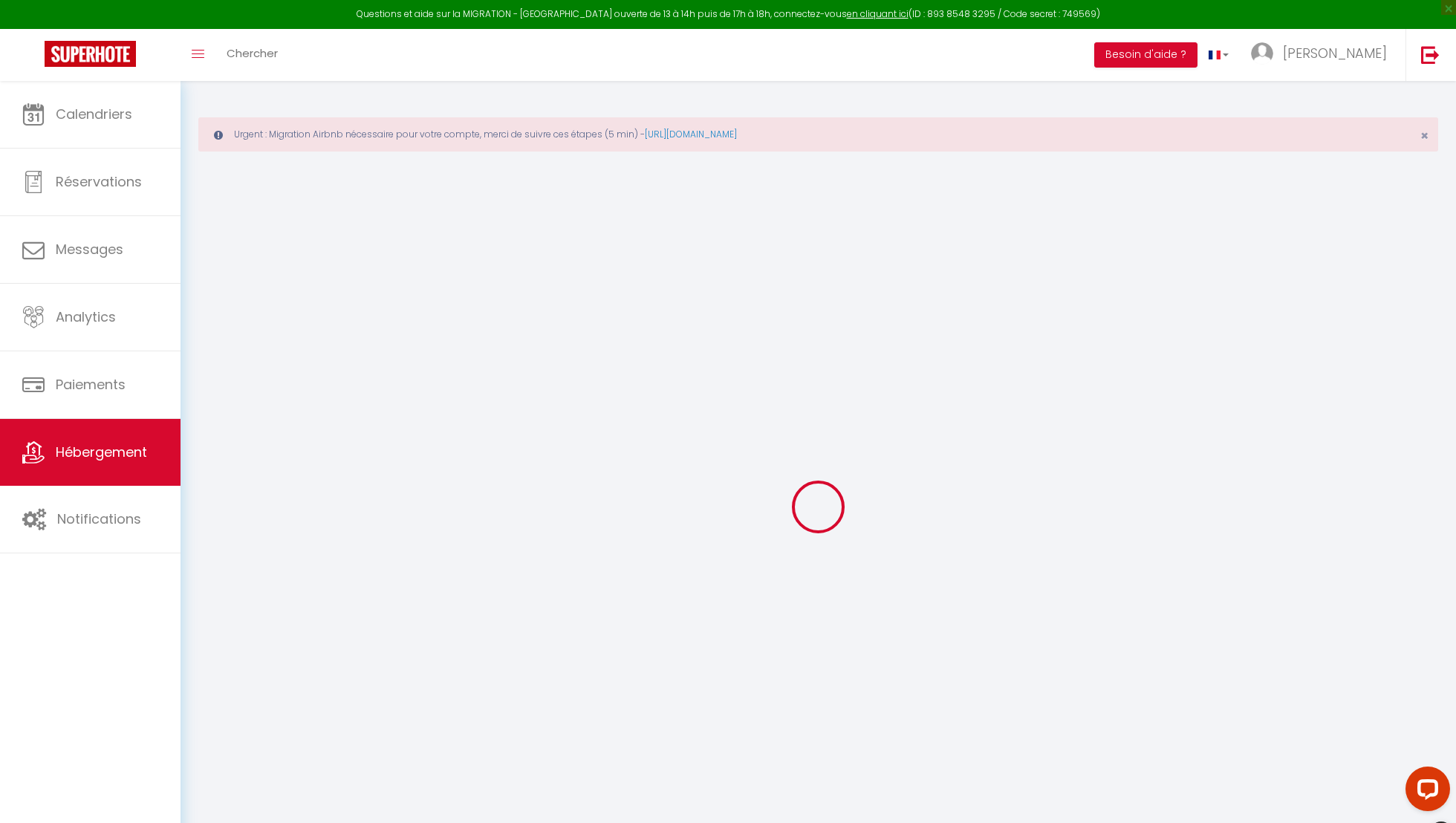
select select
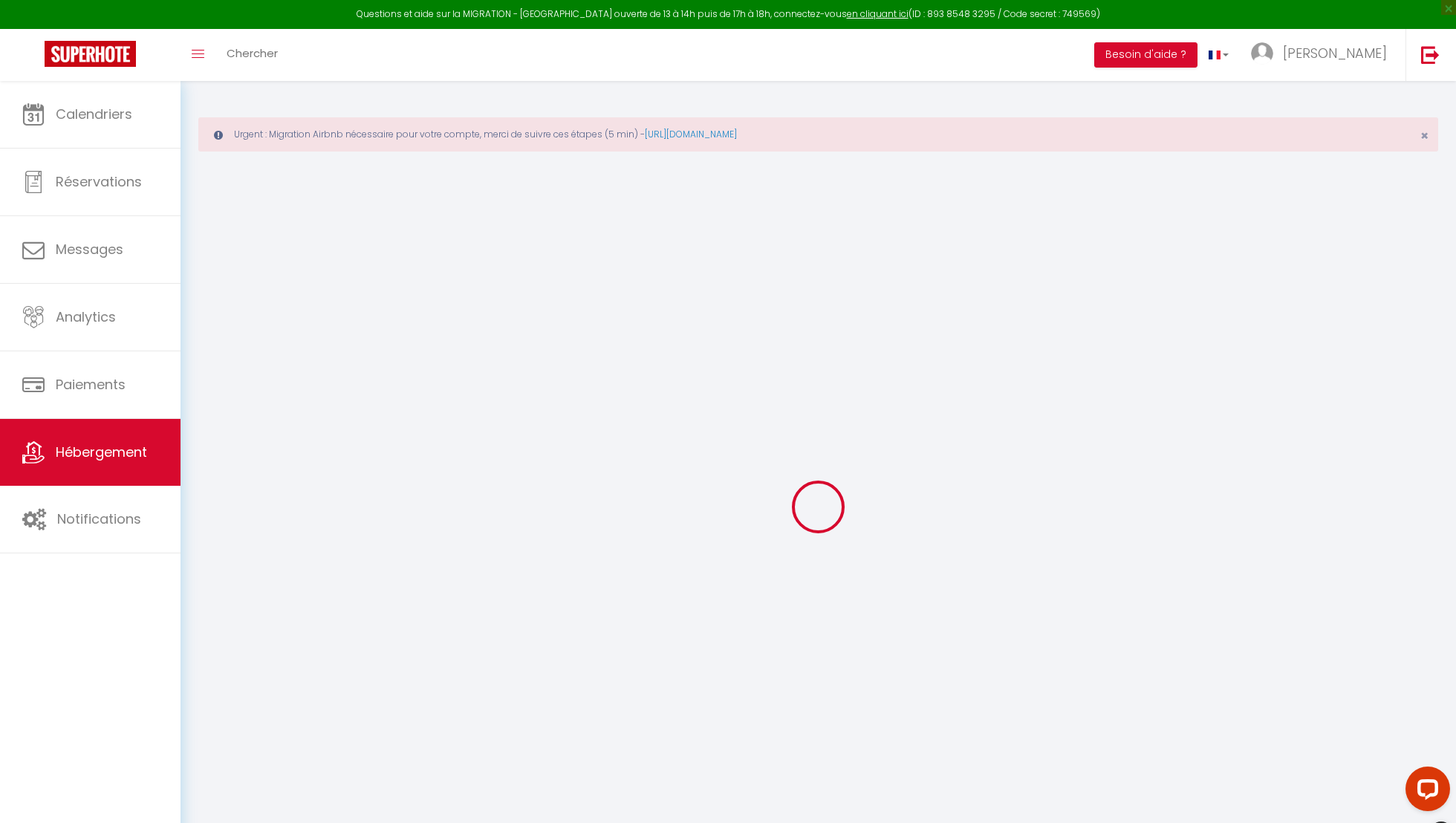
select select
checkbox input "false"
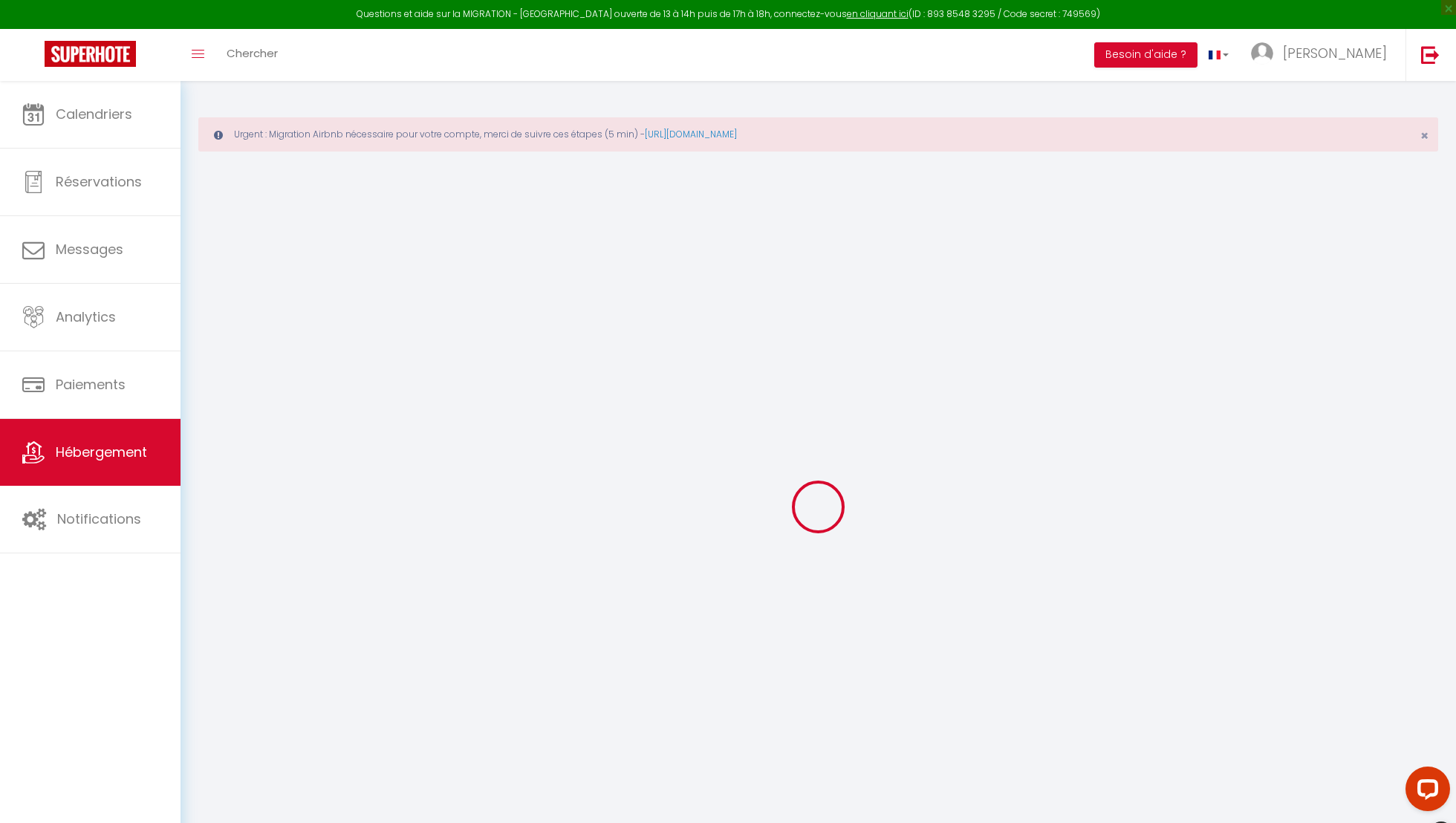
checkbox input "false"
select select
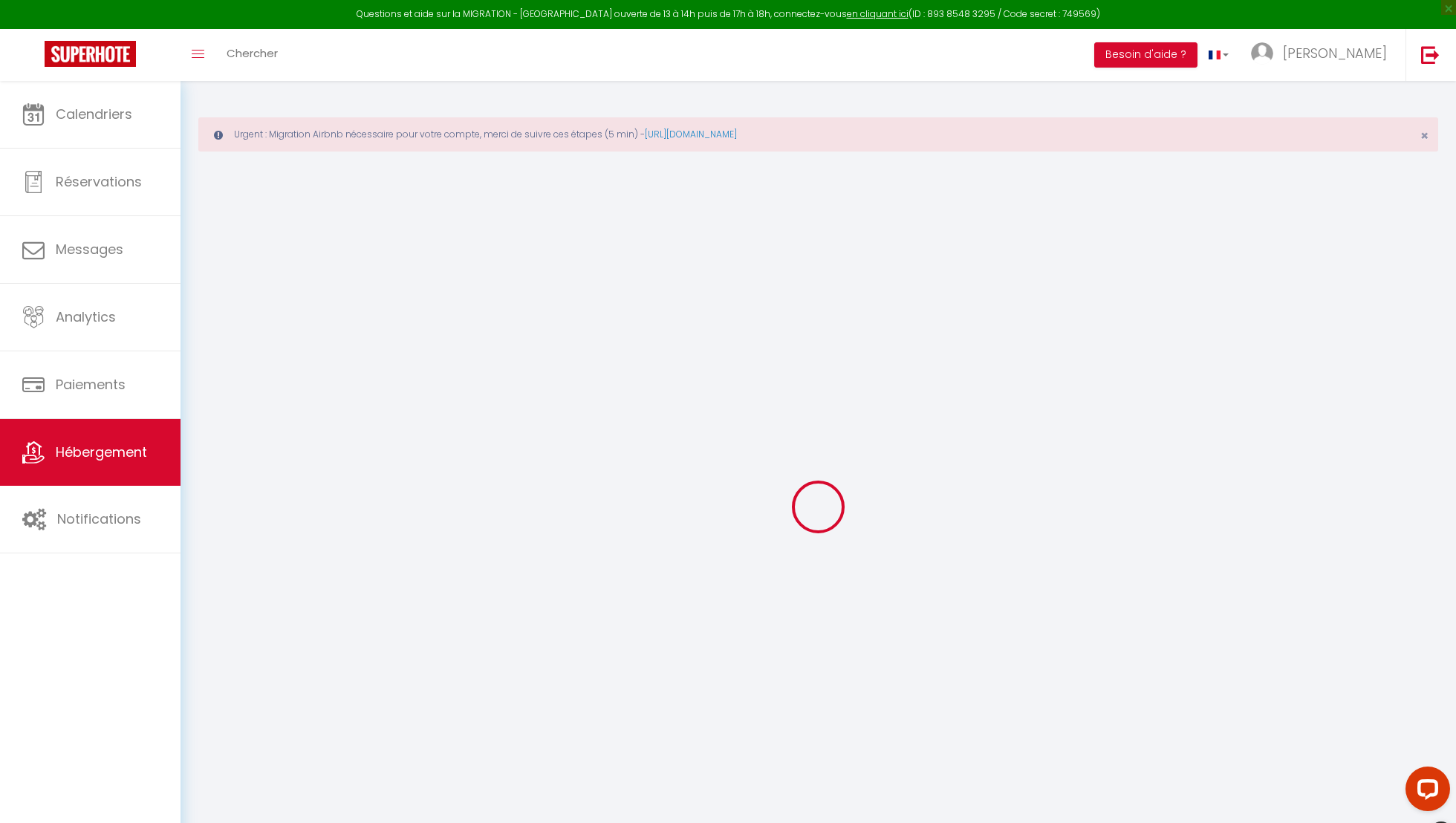
select select
checkbox input "false"
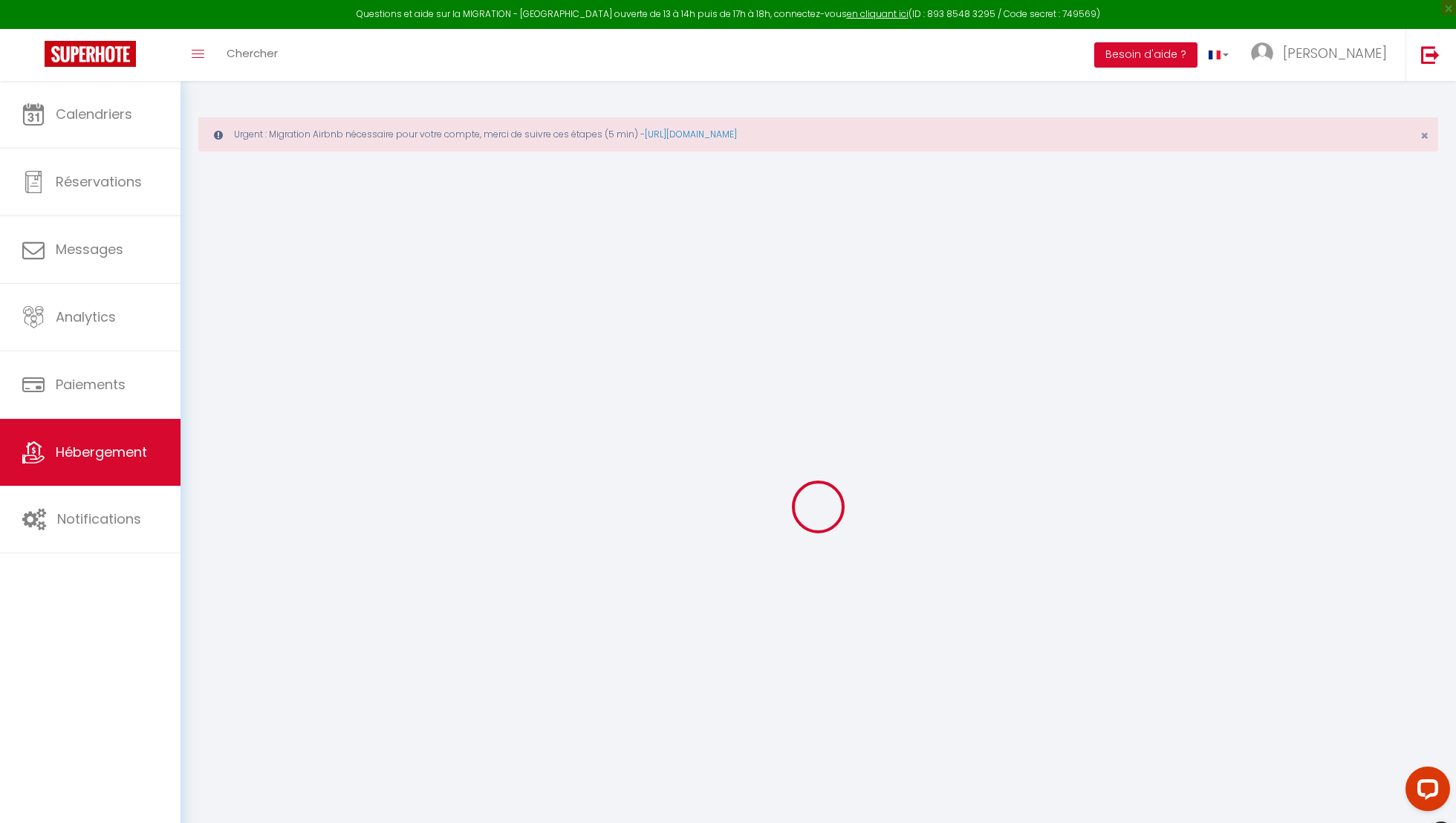
checkbox input "false"
select select
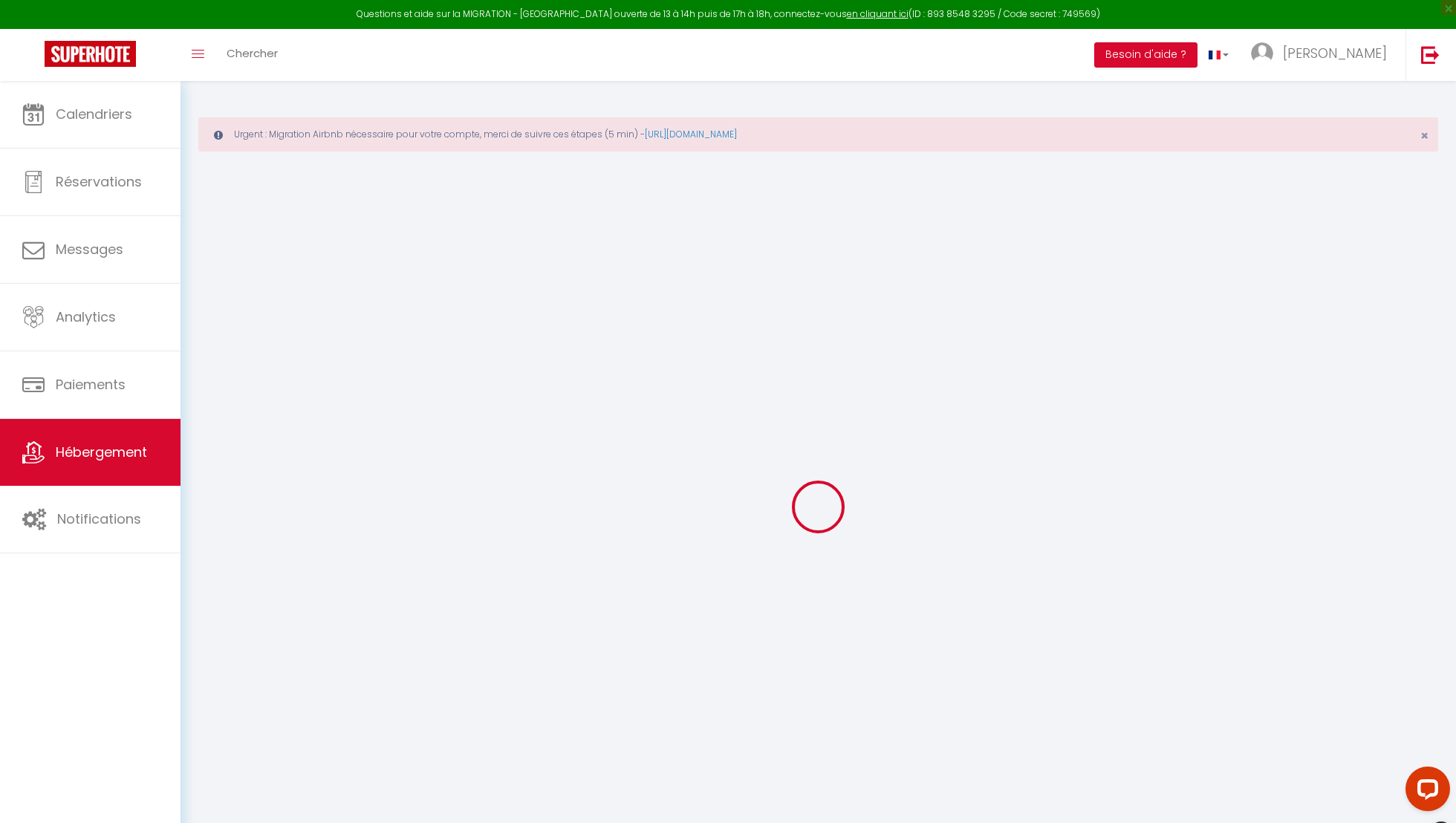
type input "matcha garden - matcha home [PERSON_NAME]"
type input "[PERSON_NAME]"
type input "Tri"
type input "[STREET_ADDRESS][PERSON_NAME]"
type input "57700"
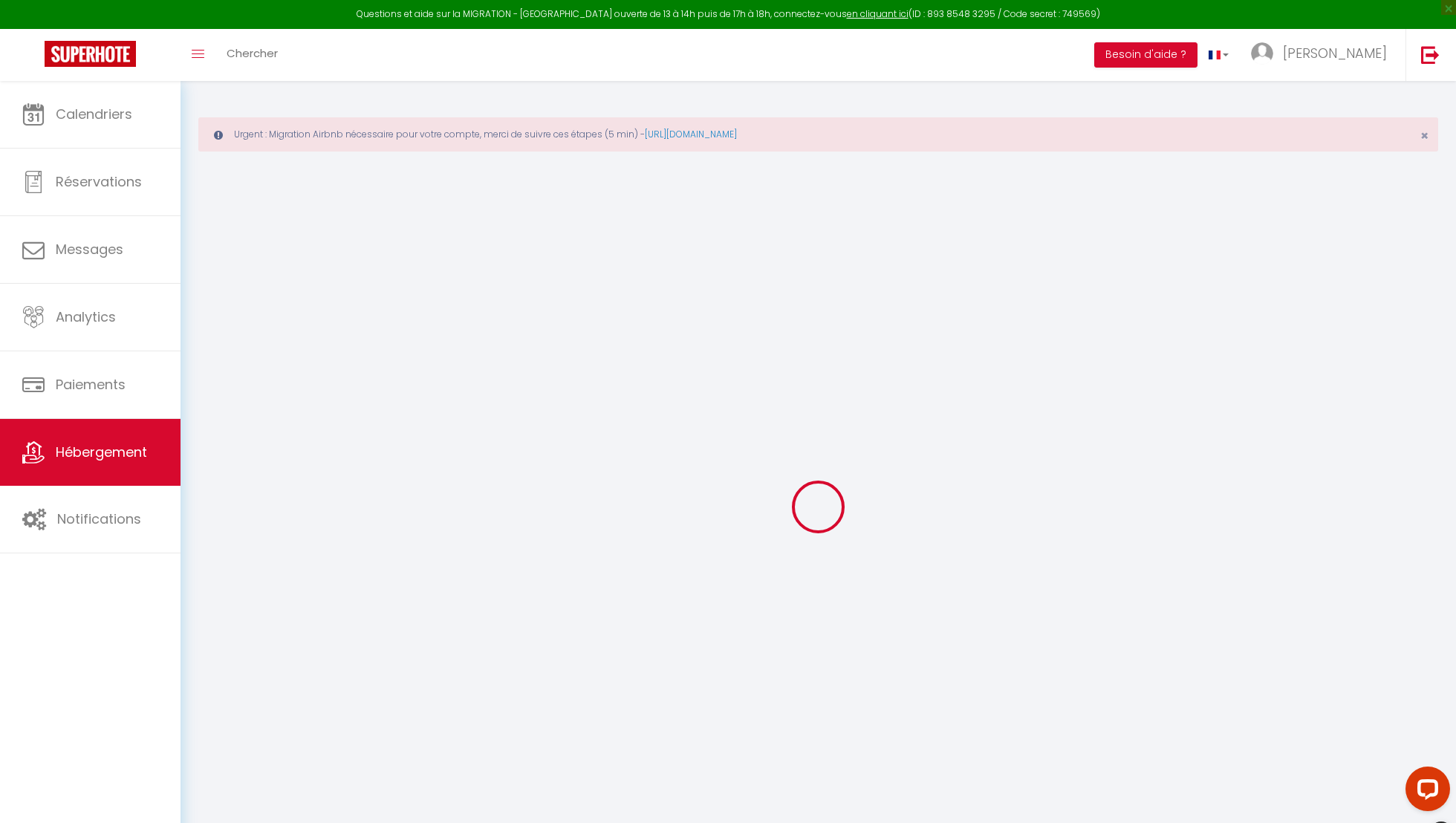
type input "Hayange"
select select "5"
select select "0"
type input "35"
type input "17"
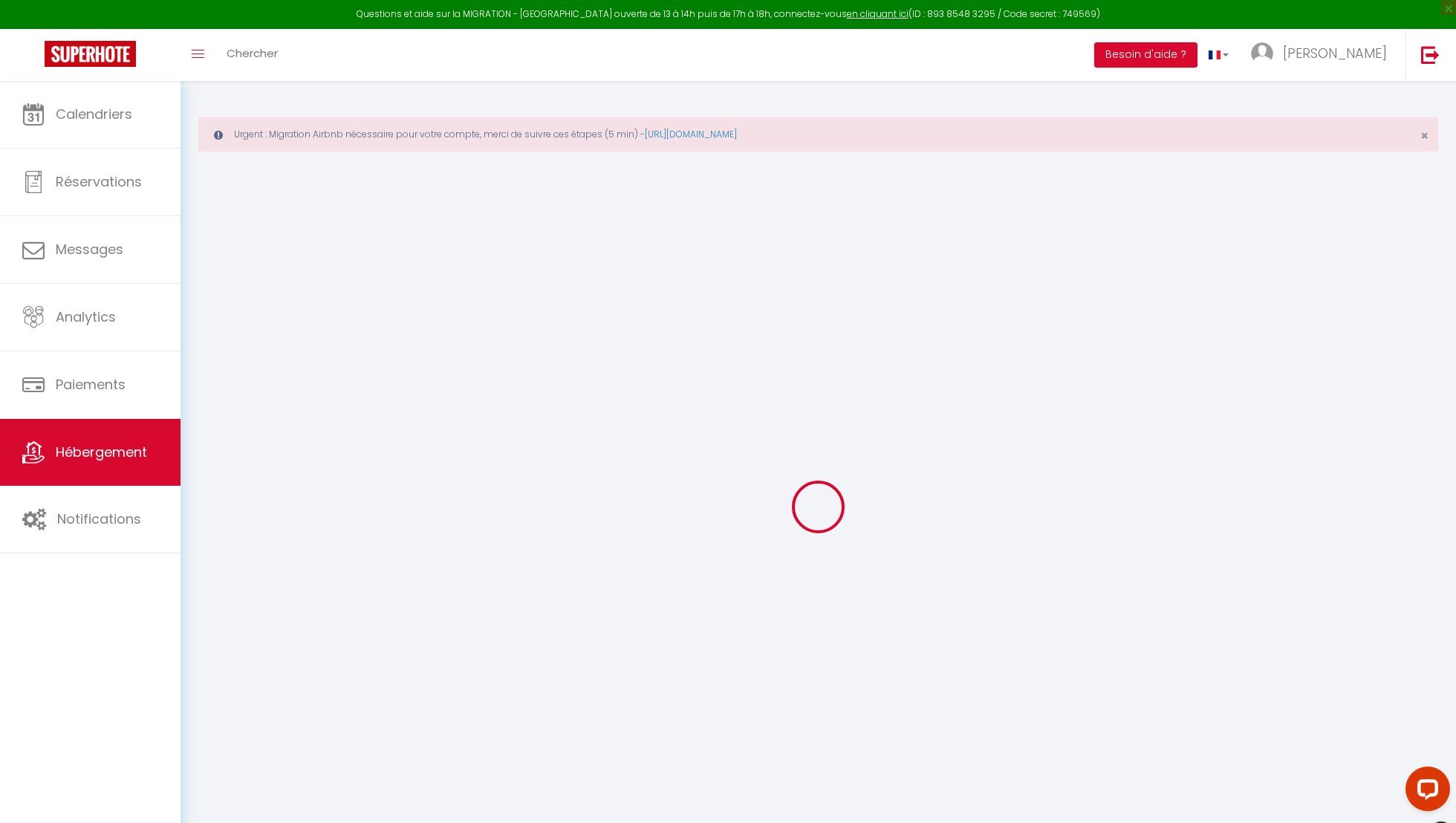
type input "45"
type input "400"
select select
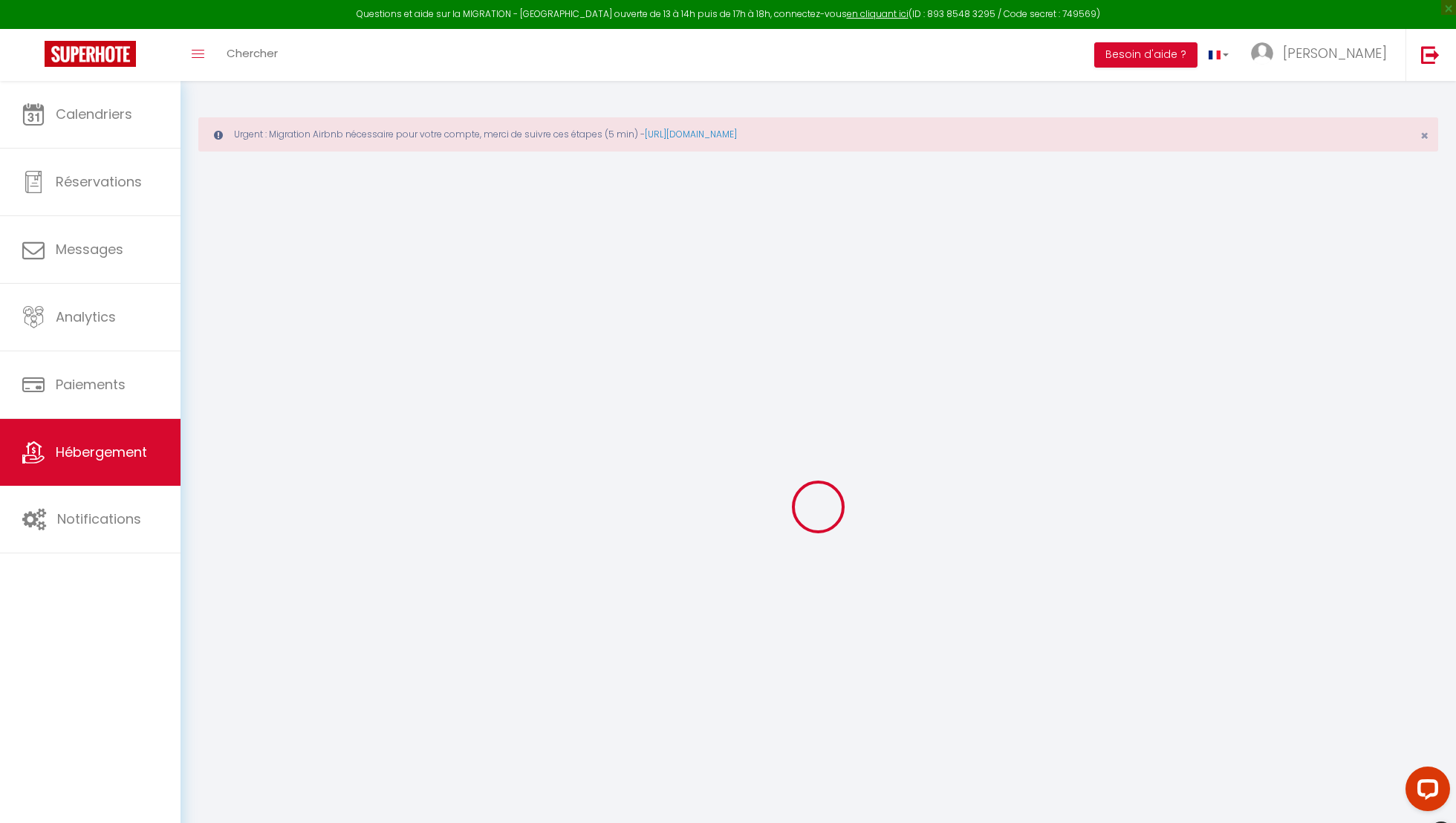
select select
type input "[STREET_ADDRESS][PERSON_NAME]"
type input "57700"
type input "Hayange"
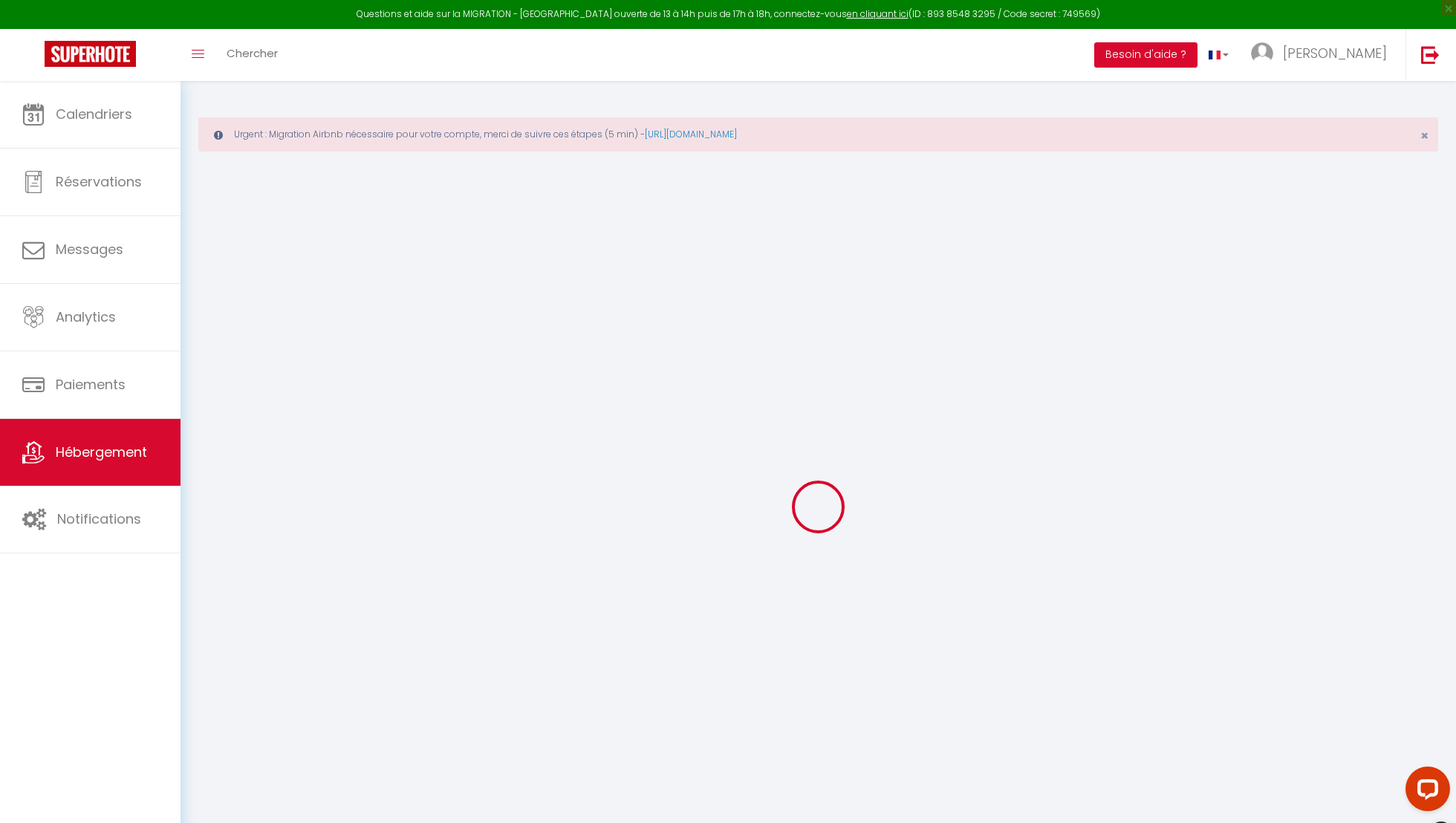
type input "[EMAIL_ADDRESS][DOMAIN_NAME]"
select select "15170"
checkbox input "true"
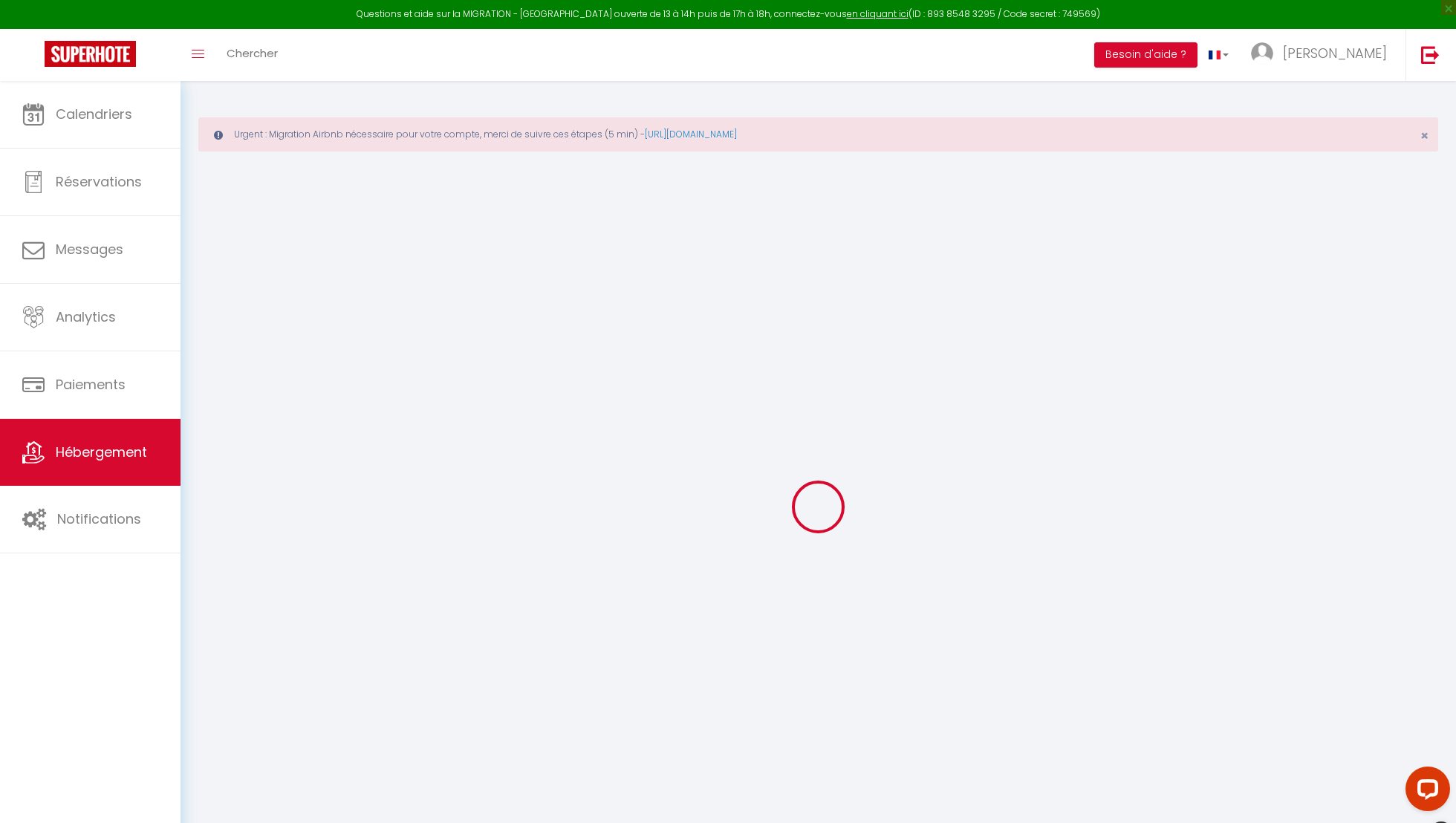
checkbox input "false"
type input "0"
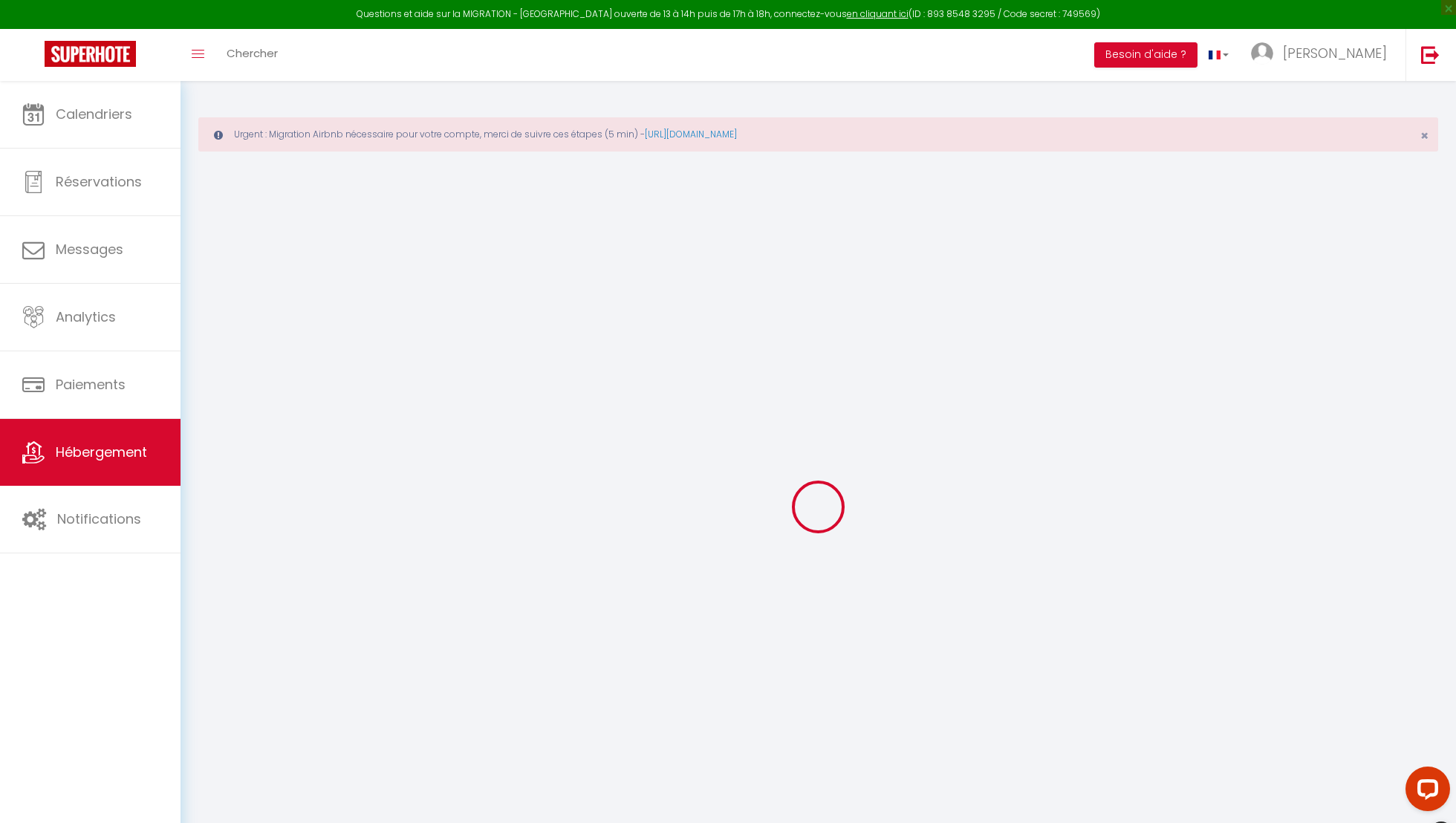
select select
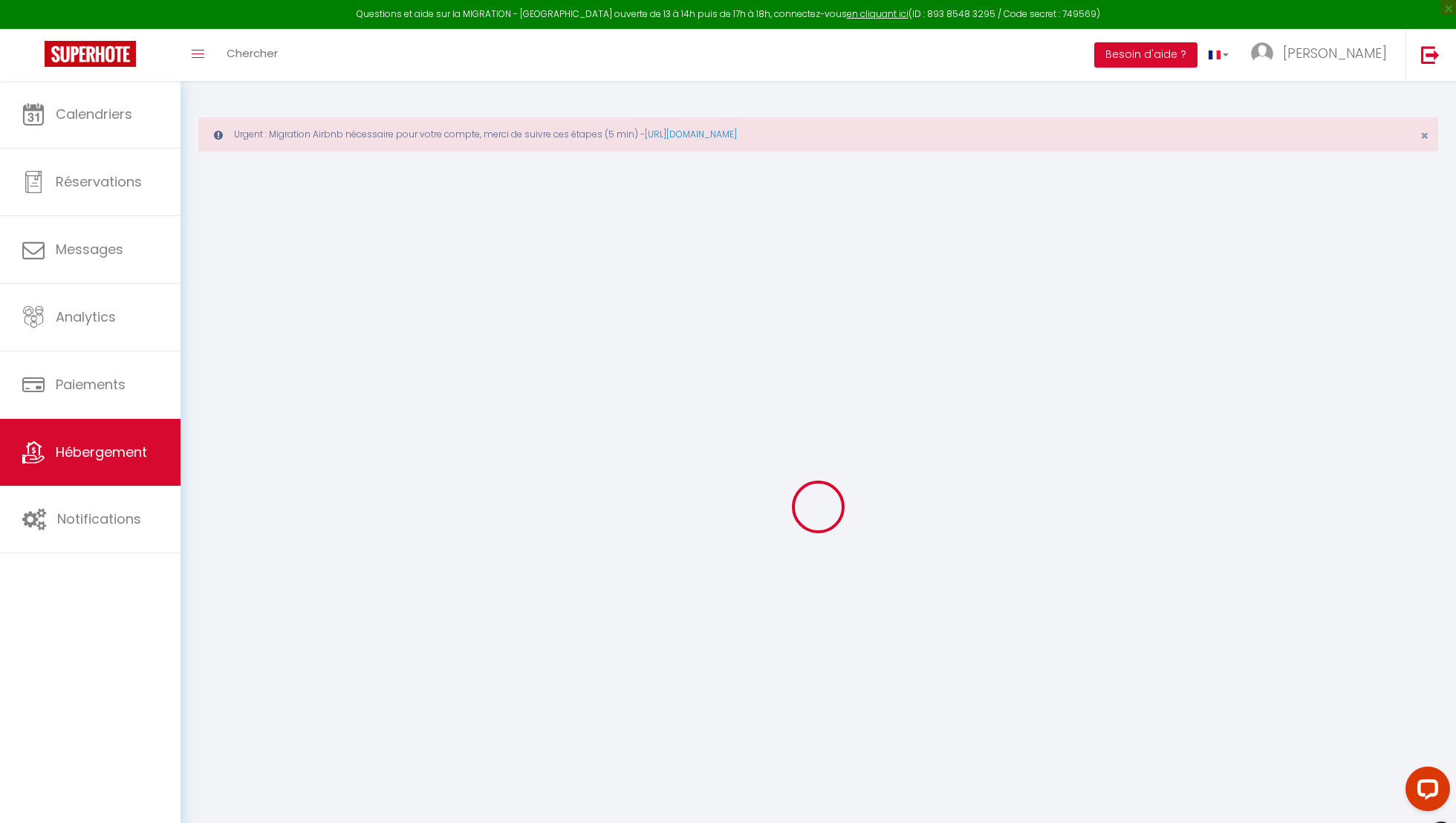
checkbox input "true"
checkbox input "false"
select select
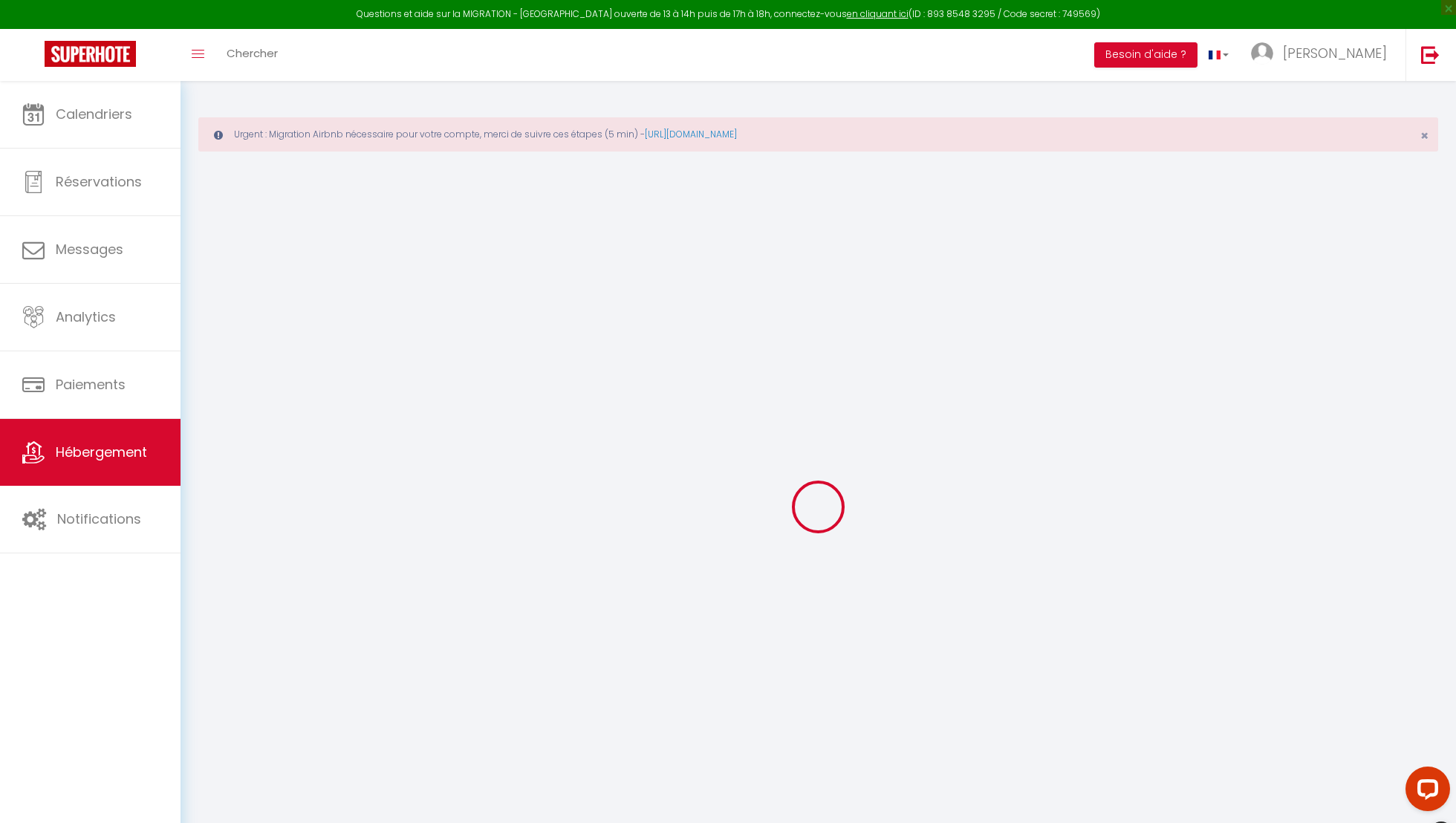
select select
checkbox input "true"
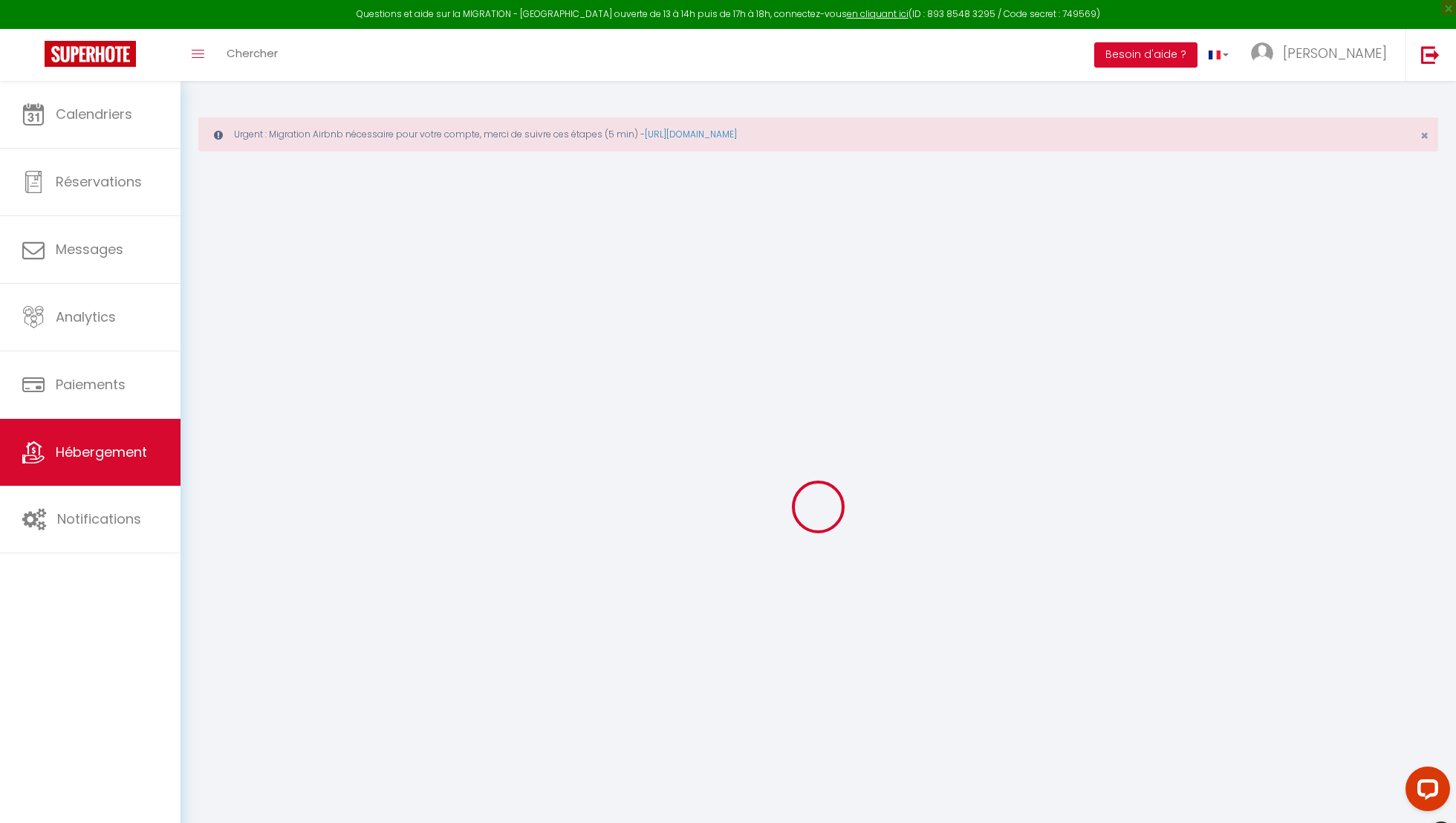
checkbox input "true"
checkbox input "false"
checkbox input "true"
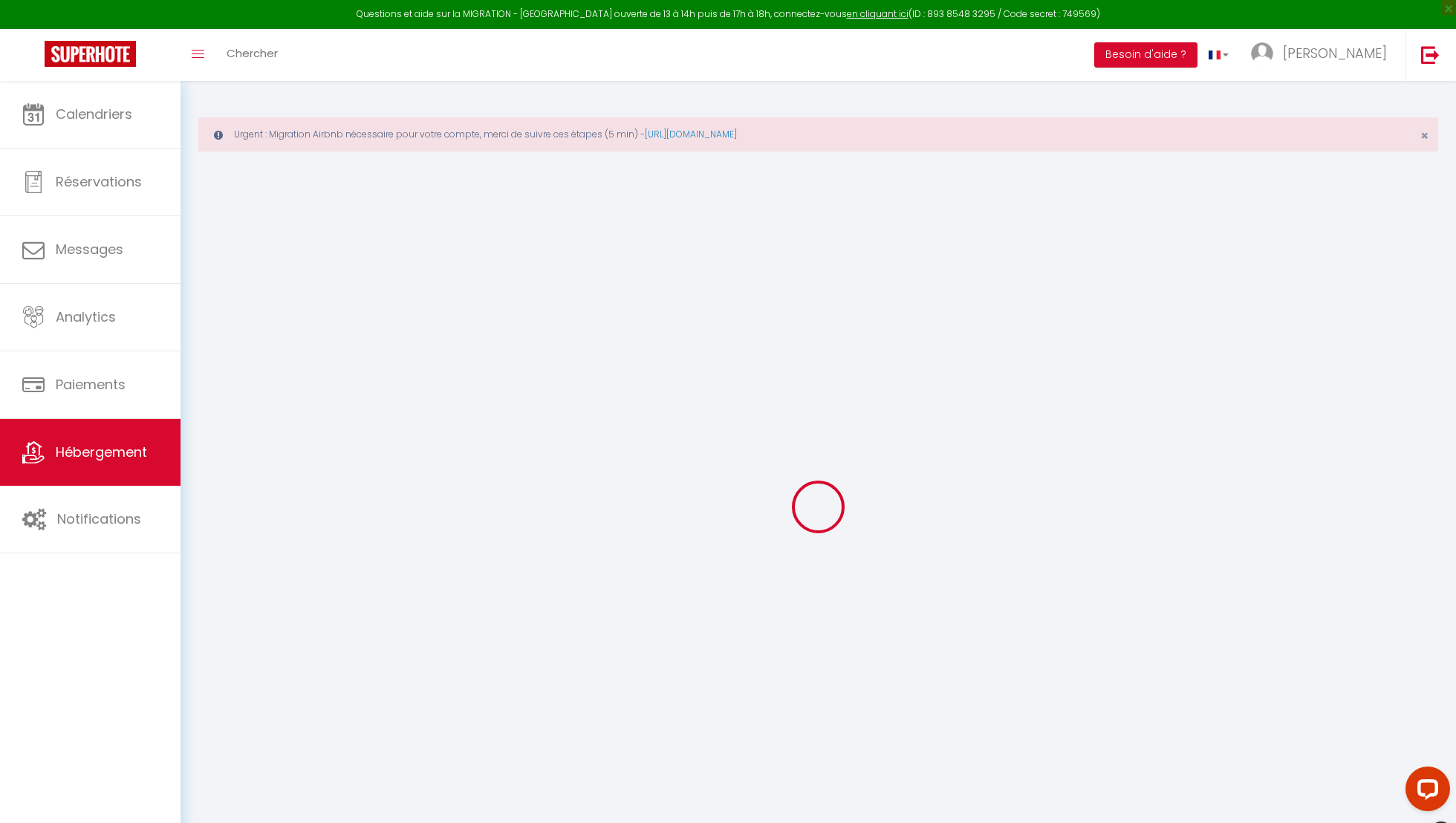
checkbox input "true"
checkbox input "false"
select select "17:00"
select select "23:45"
select select "10:00"
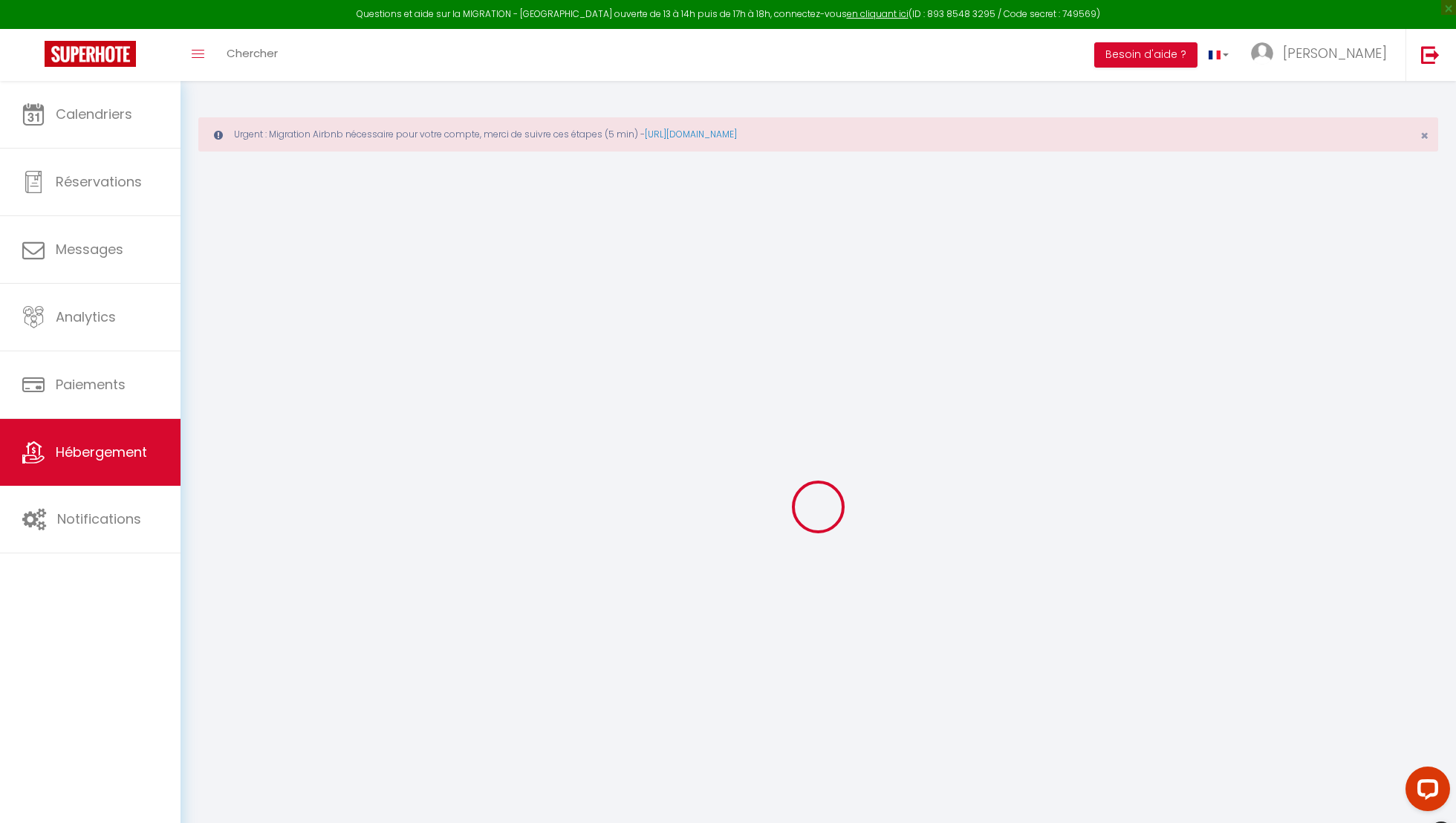
select select "30"
select select "120"
select select "40447"
checkbox input "true"
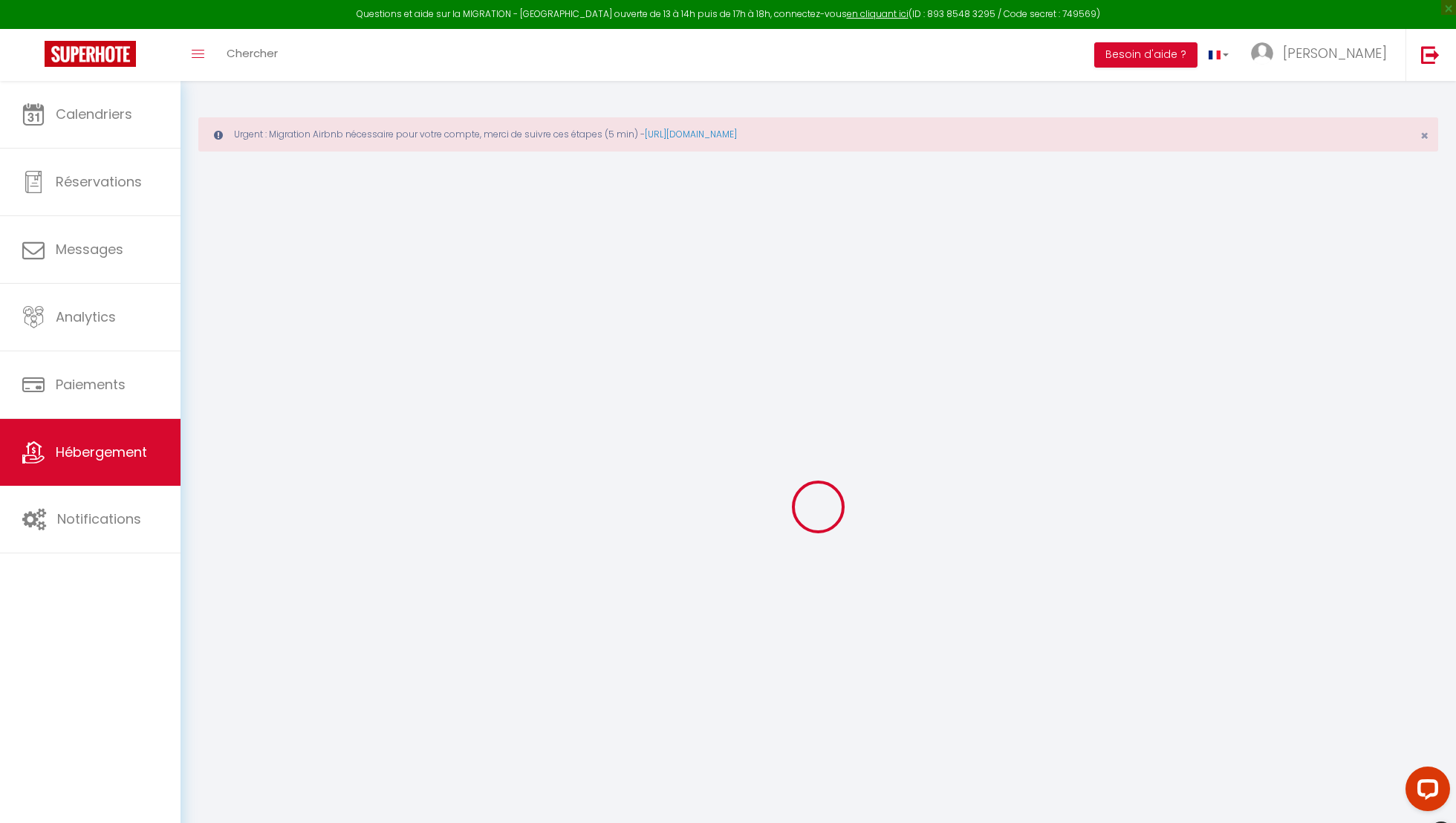
checkbox input "true"
checkbox input "false"
checkbox input "true"
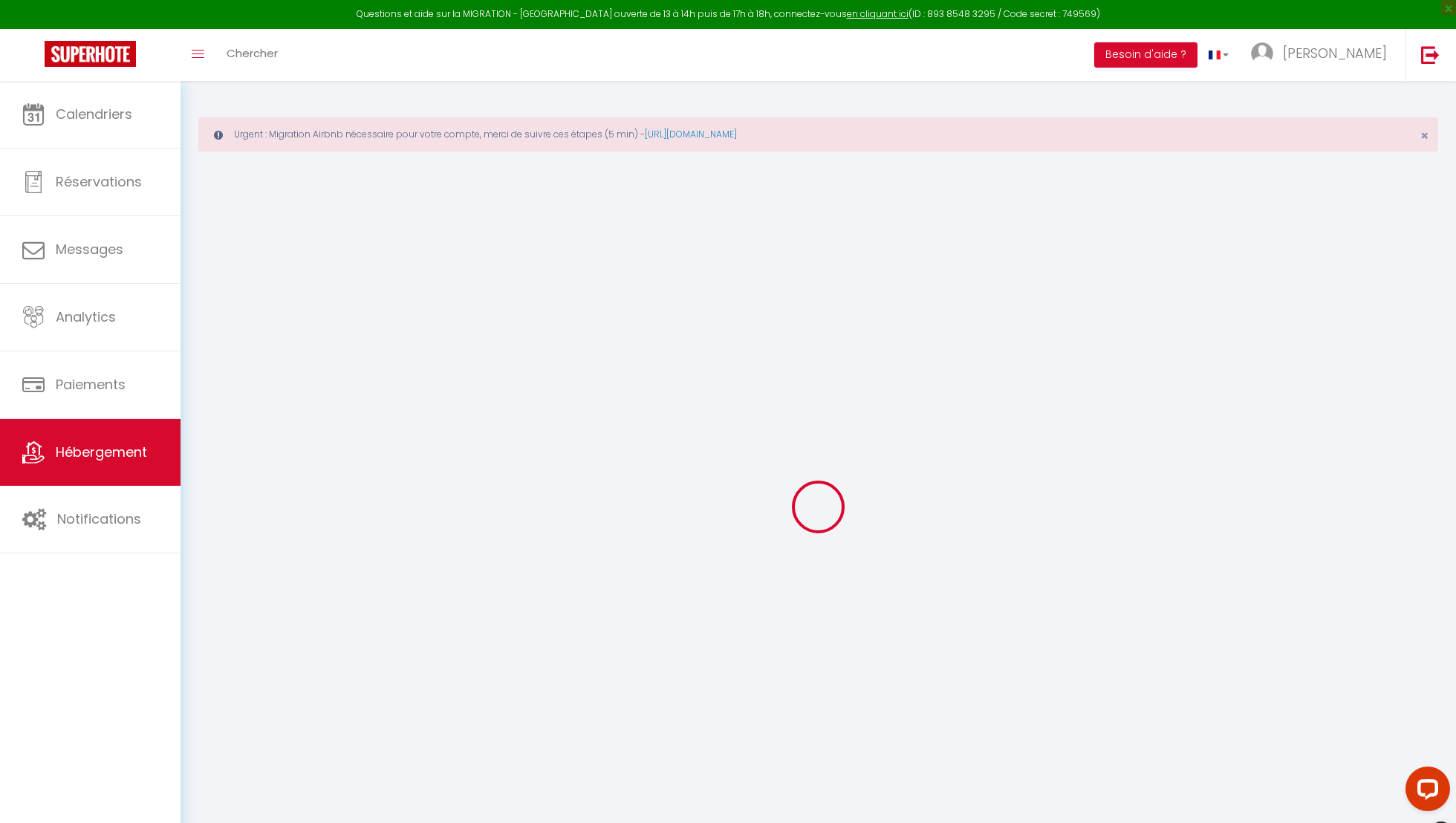
checkbox input "true"
checkbox input "false"
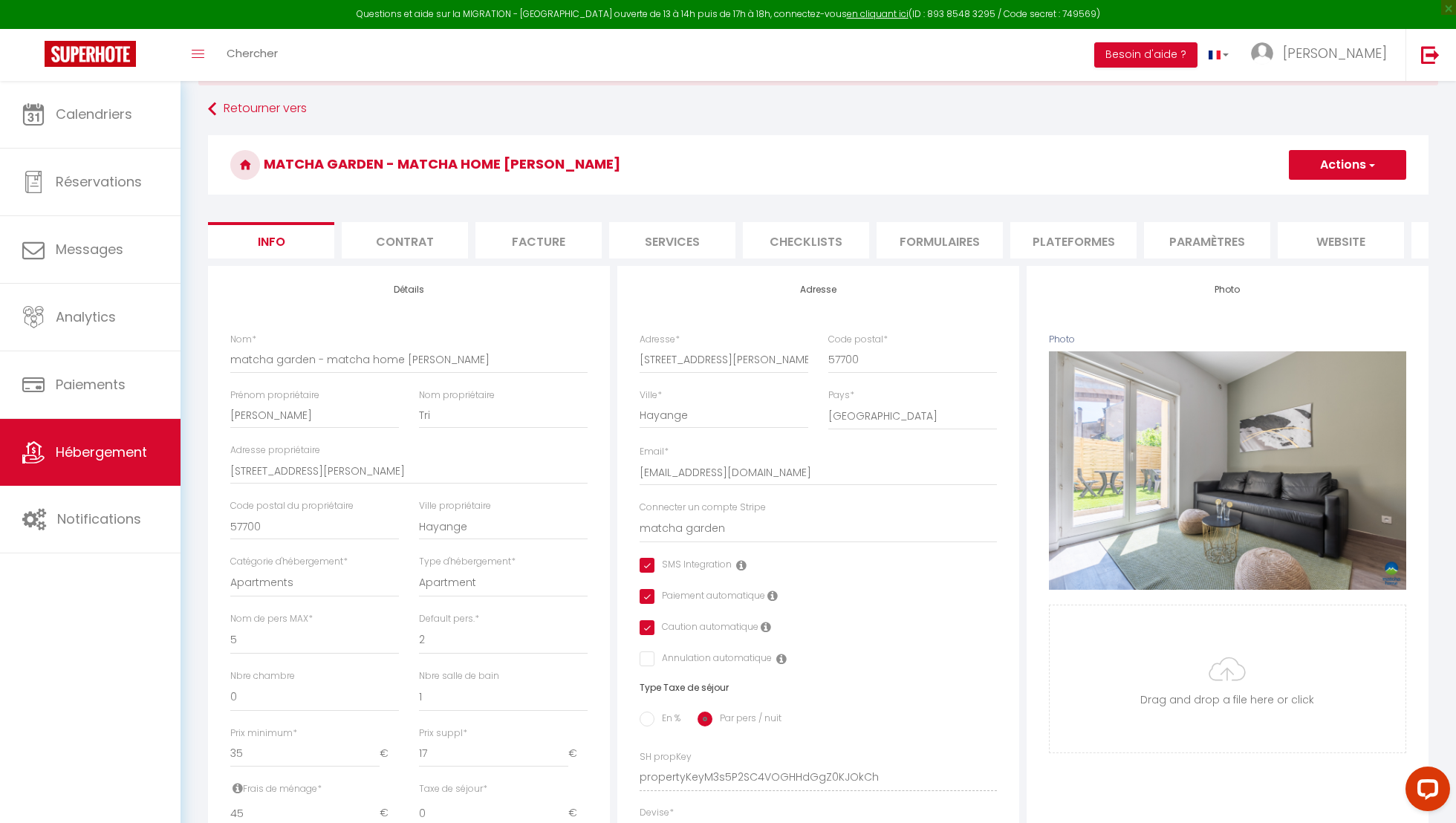
scroll to position [81, 0]
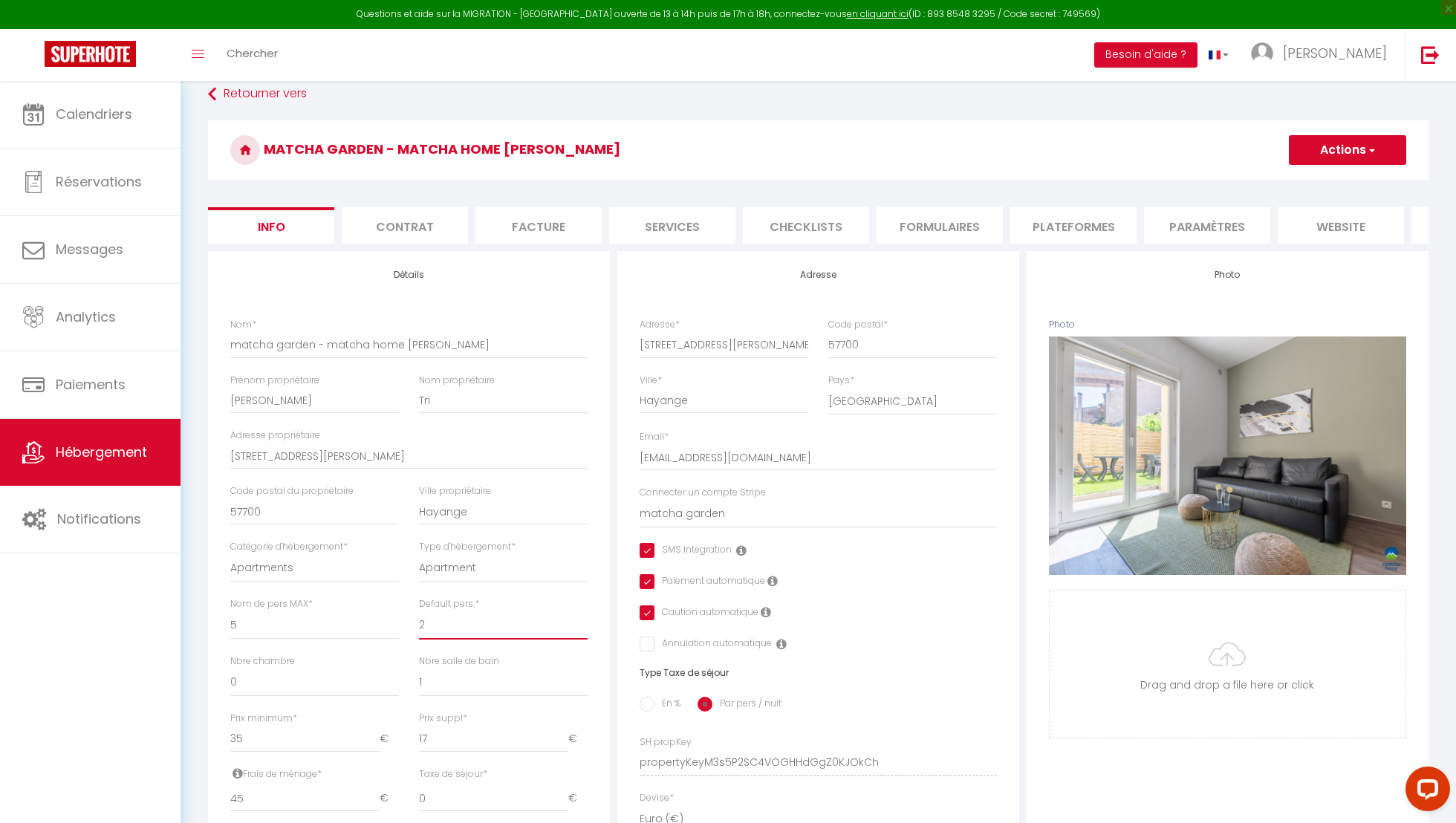
click at [499, 617] on select "1 2 3 4 5 6 7 8 9 10 11 12 13 14" at bounding box center [503, 625] width 169 height 29
select select "3"
checkbox input "true"
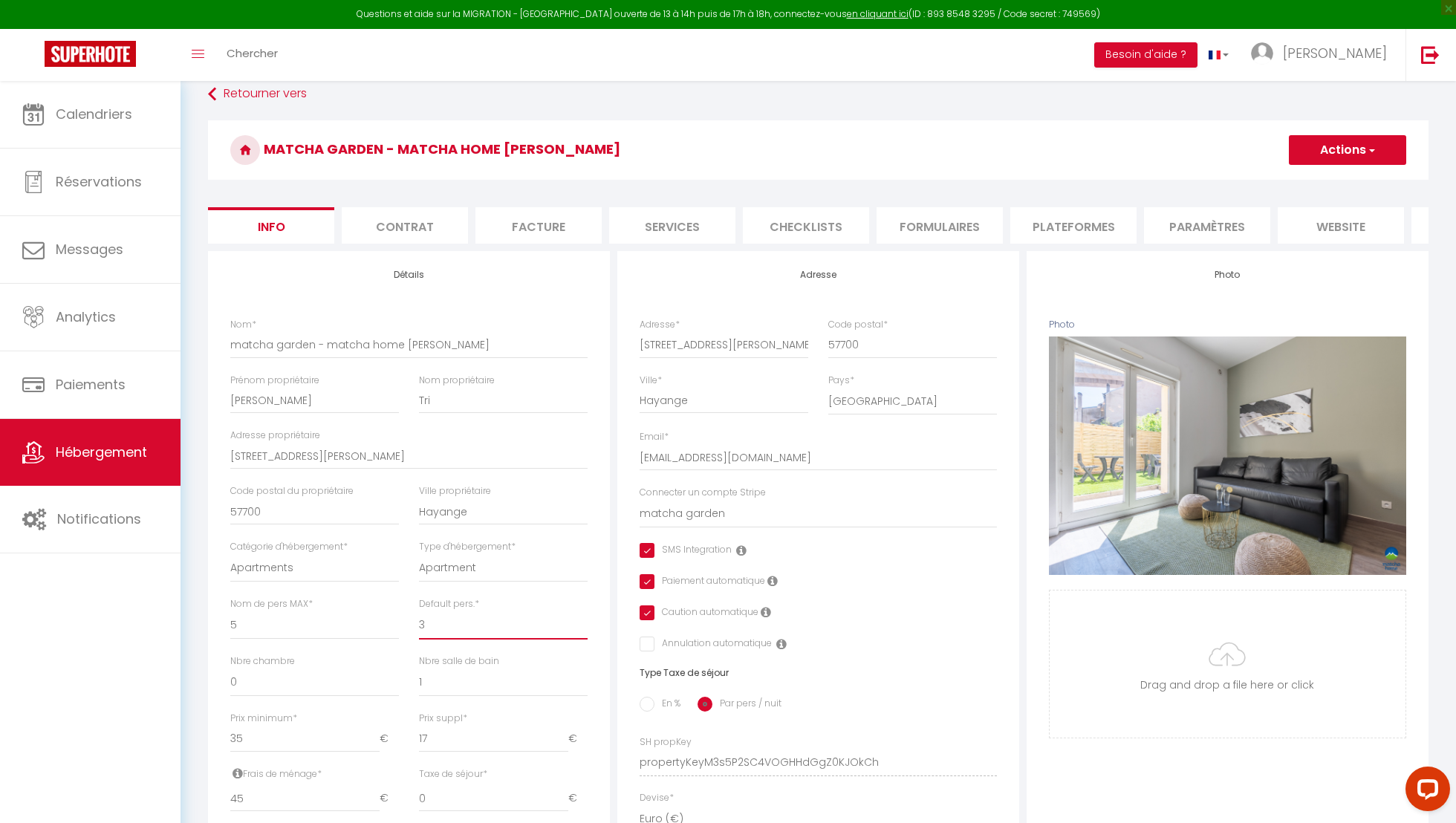
checkbox input "false"
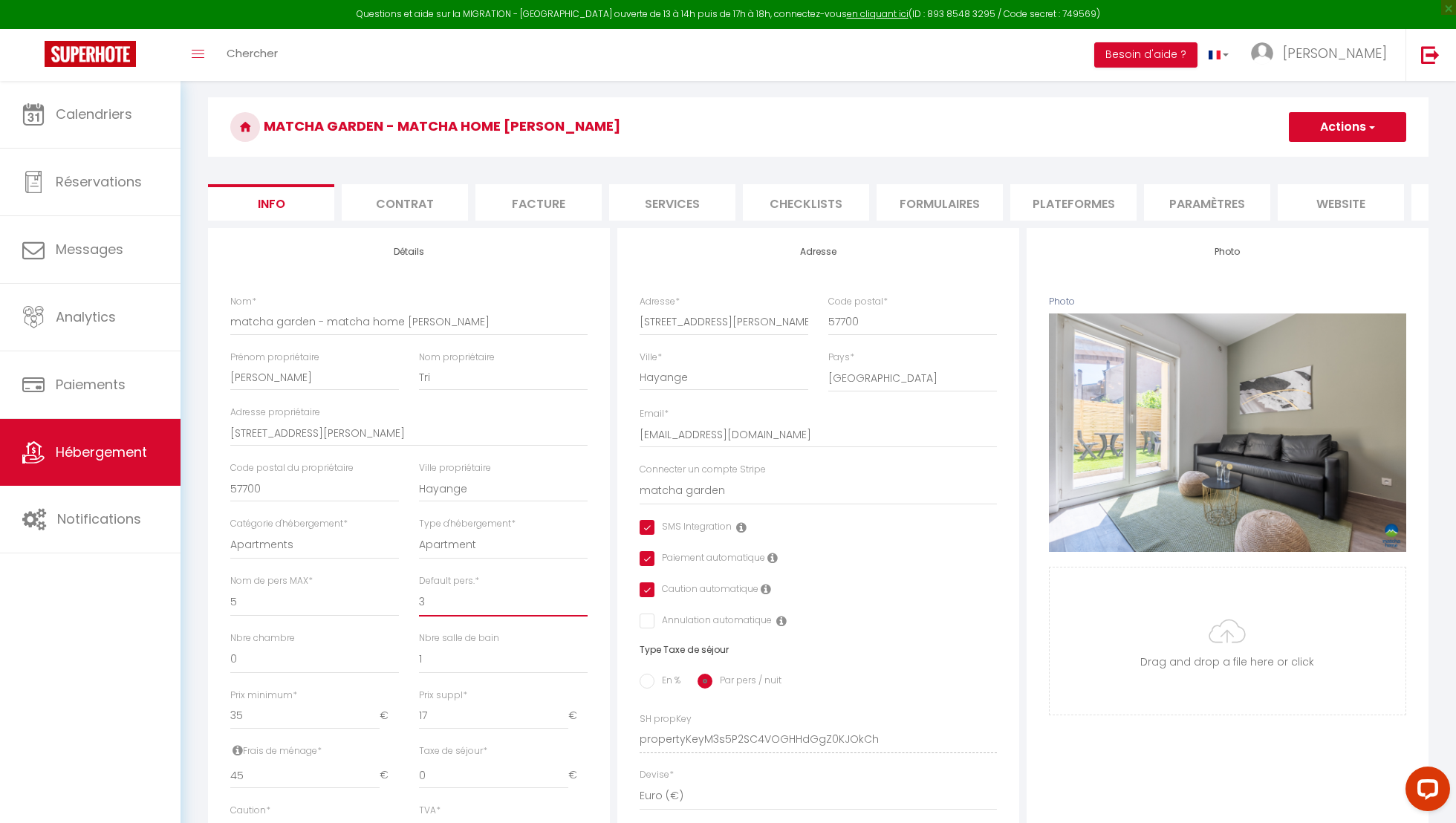
scroll to position [0, 0]
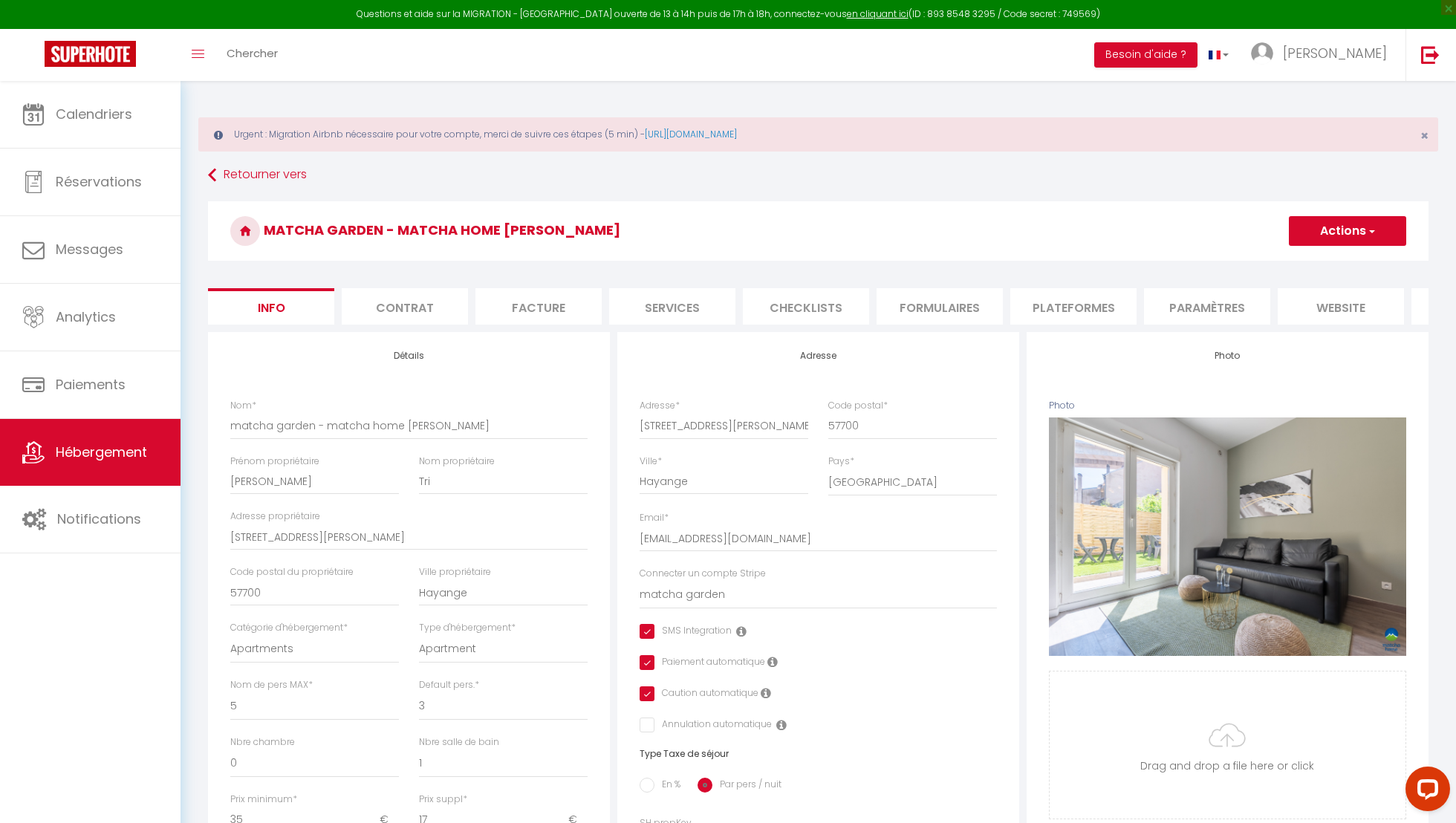
click at [1335, 238] on button "Actions" at bounding box center [1347, 231] width 118 height 30
drag, startPoint x: 1319, startPoint y: 262, endPoint x: 1298, endPoint y: 259, distance: 21.2
click at [1298, 259] on link "Enregistrer" at bounding box center [1326, 264] width 159 height 20
click at [1298, 259] on h3 "matcha garden - matcha home [PERSON_NAME]" at bounding box center [818, 231] width 1220 height 59
click at [1329, 226] on button "Actions" at bounding box center [1347, 231] width 118 height 30
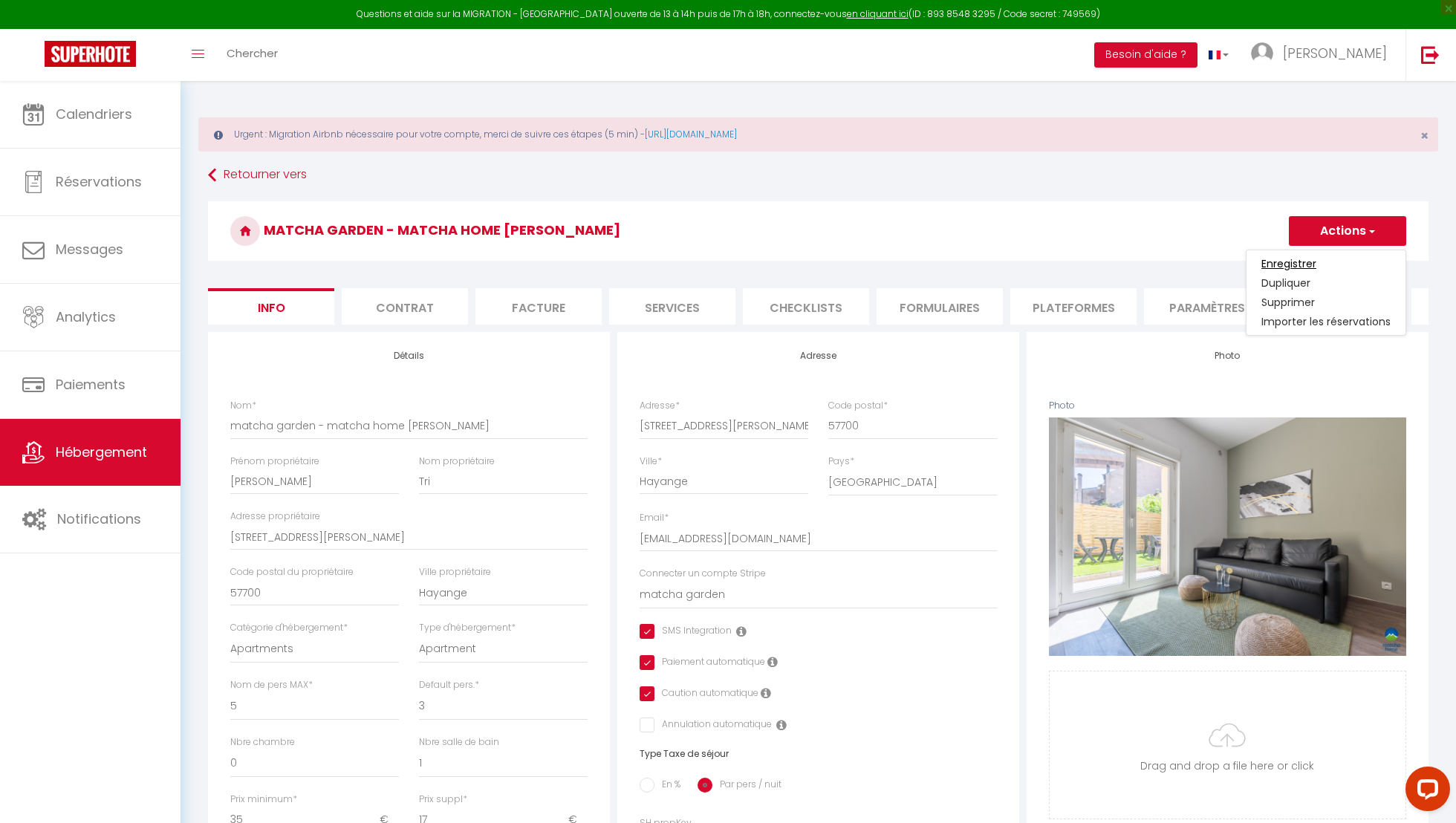
click at [1302, 257] on input "Enregistrer" at bounding box center [1289, 263] width 55 height 15
checkbox input "true"
checkbox input "false"
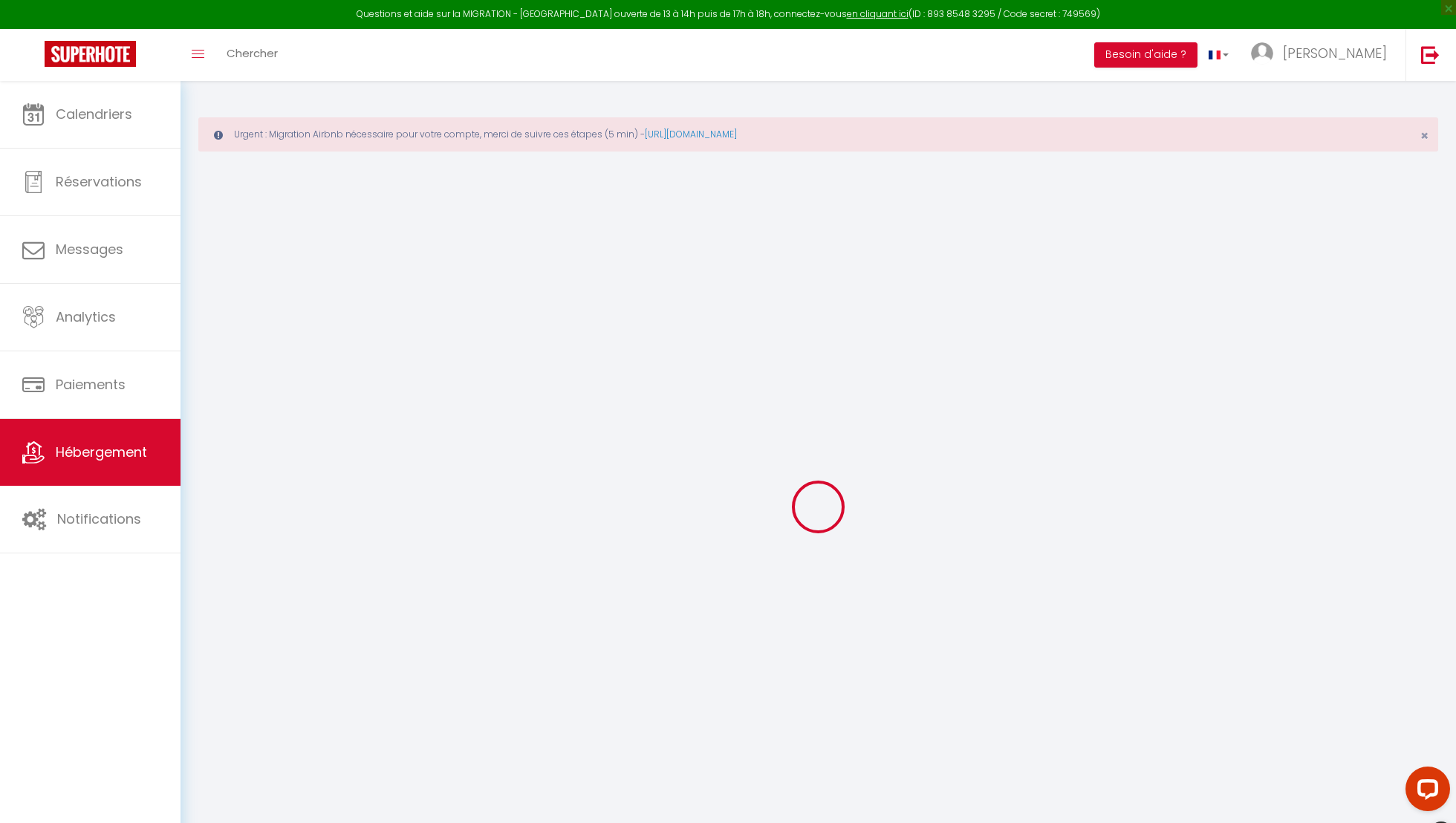
checkbox input "true"
checkbox input "false"
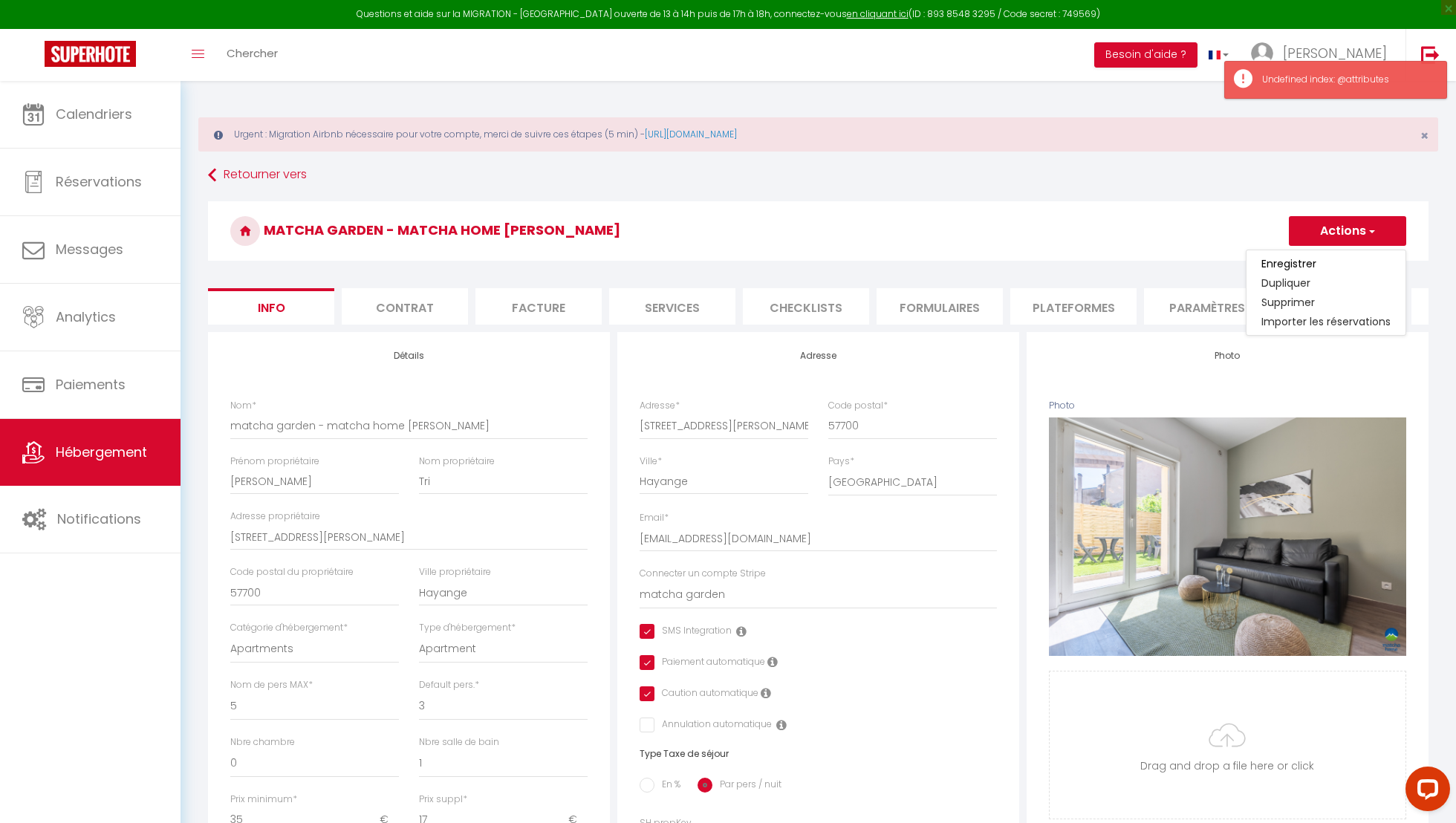
click at [1151, 200] on div "Retourner vers matcha garden - matcha home [PERSON_NAME] Actions Enregistrer Du…" at bounding box center [818, 748] width 1240 height 1172
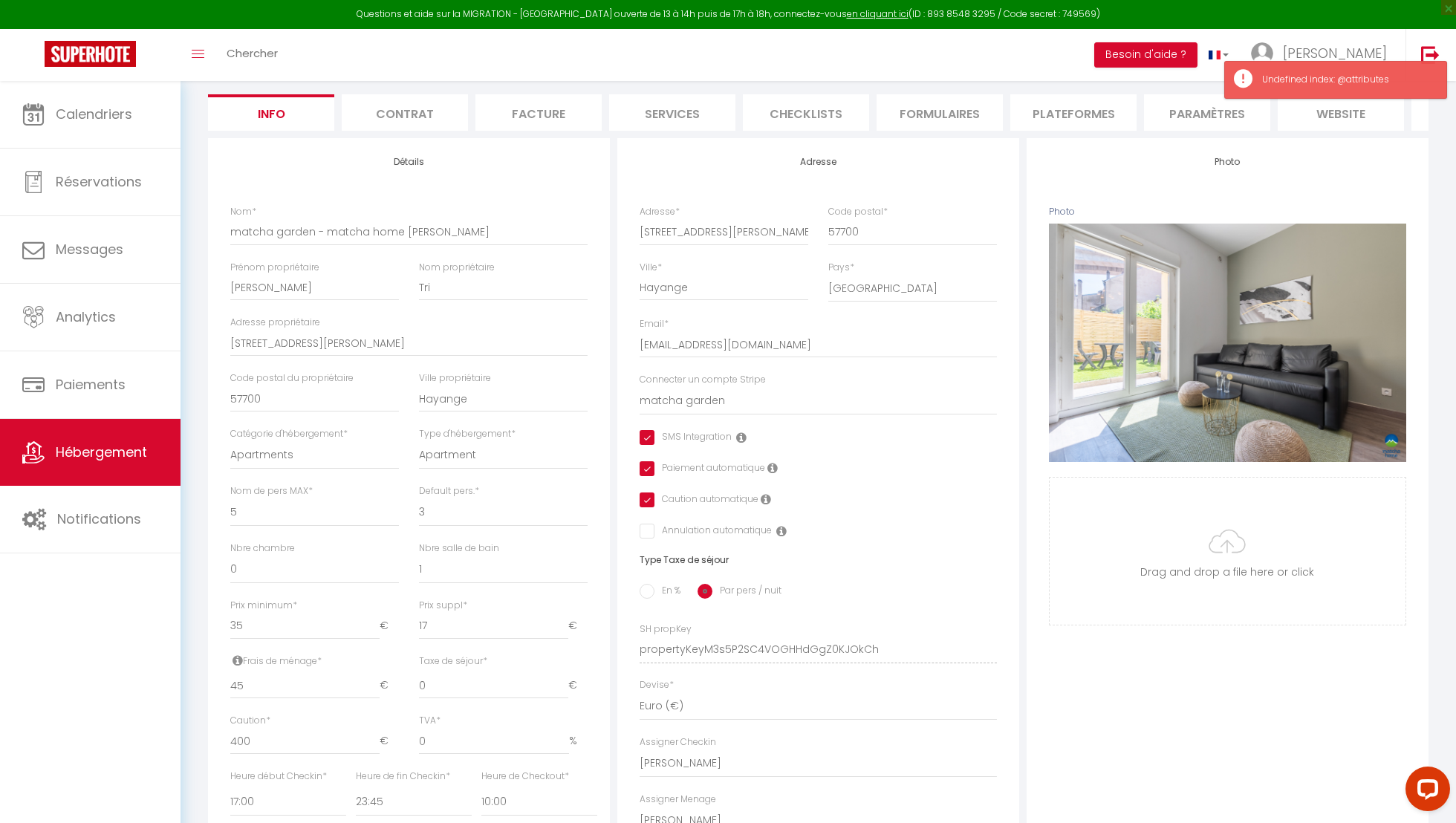
scroll to position [217, 0]
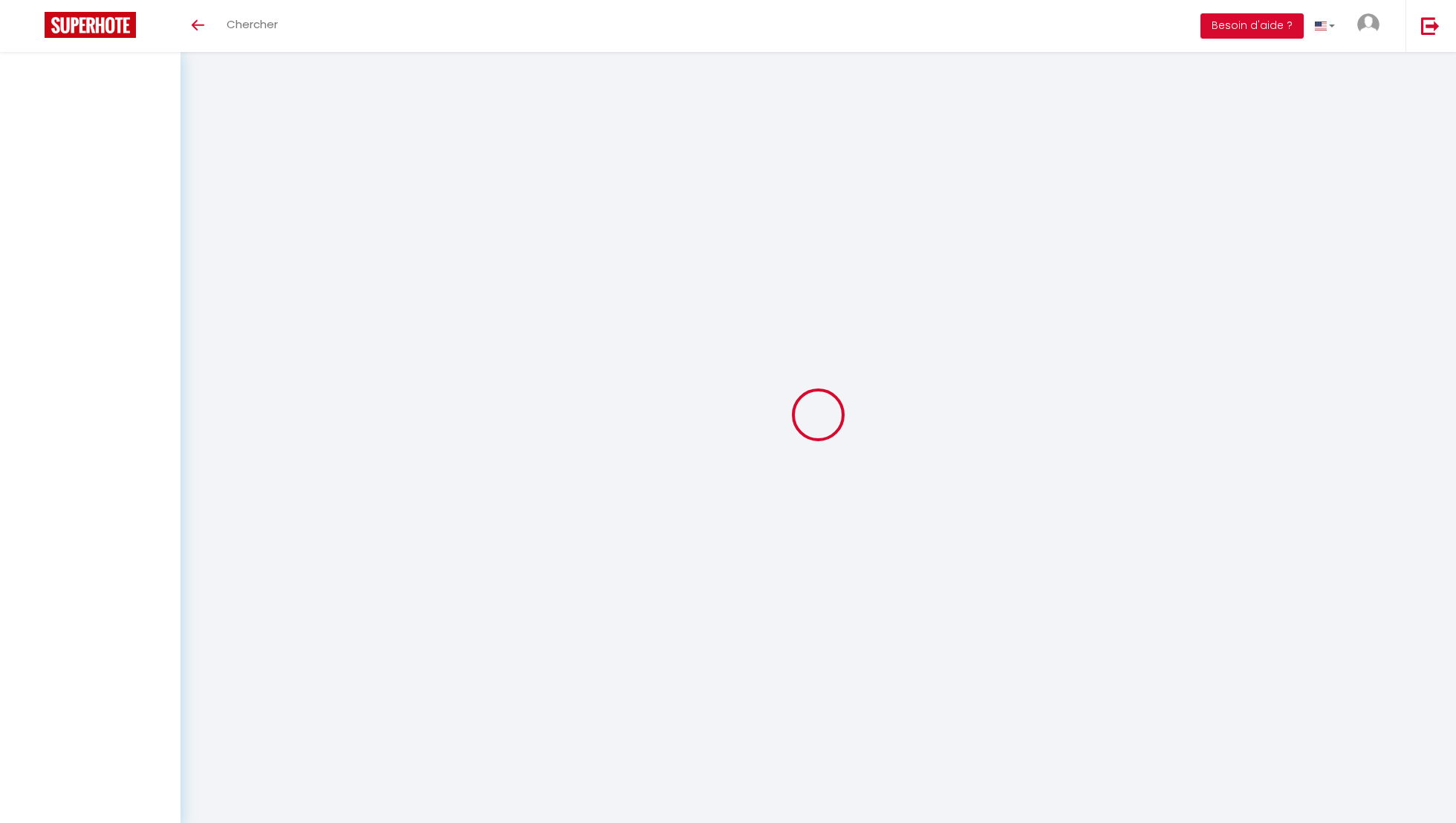
select select "3"
select select "2"
select select "1"
select select
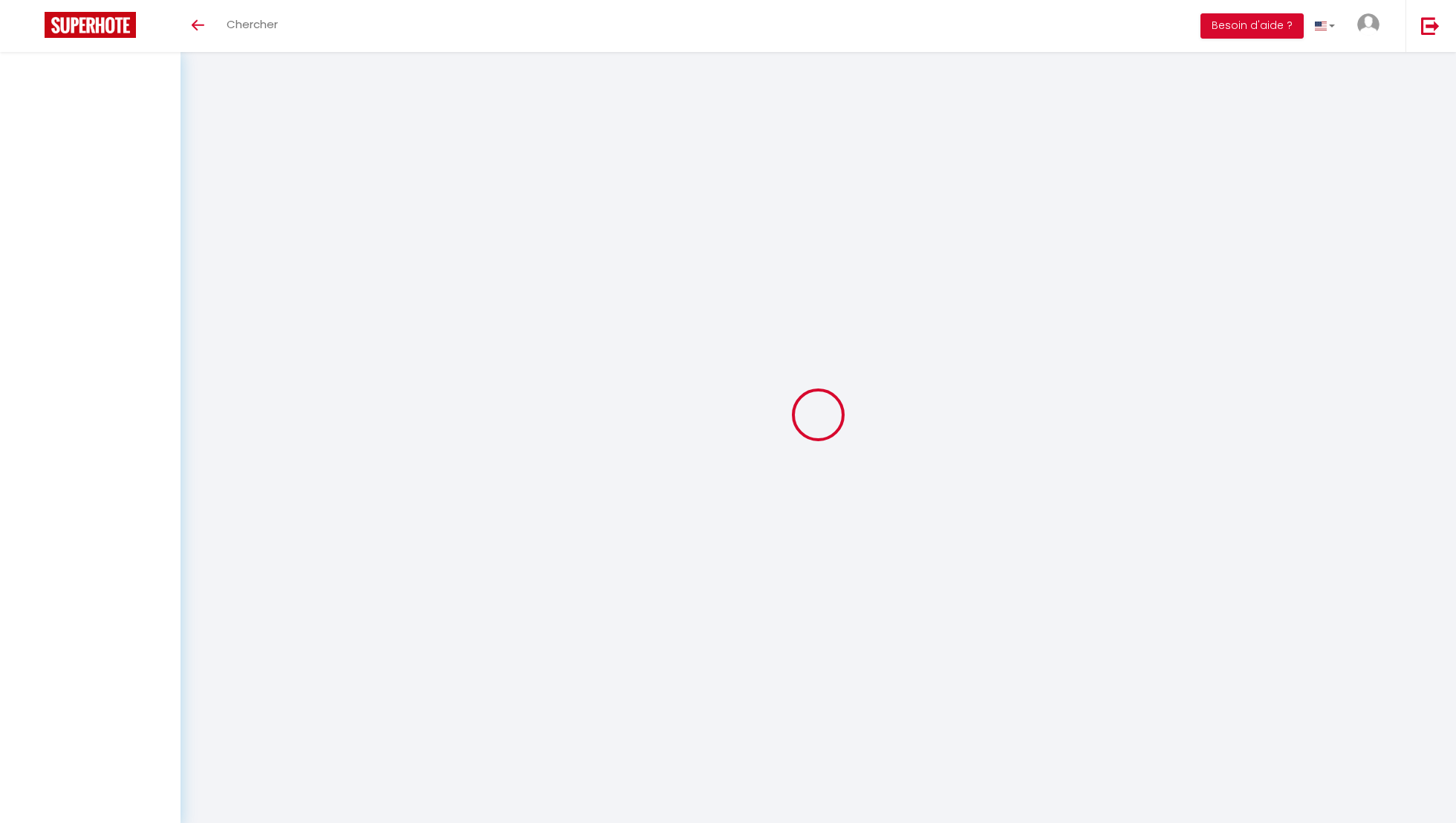
select select "28"
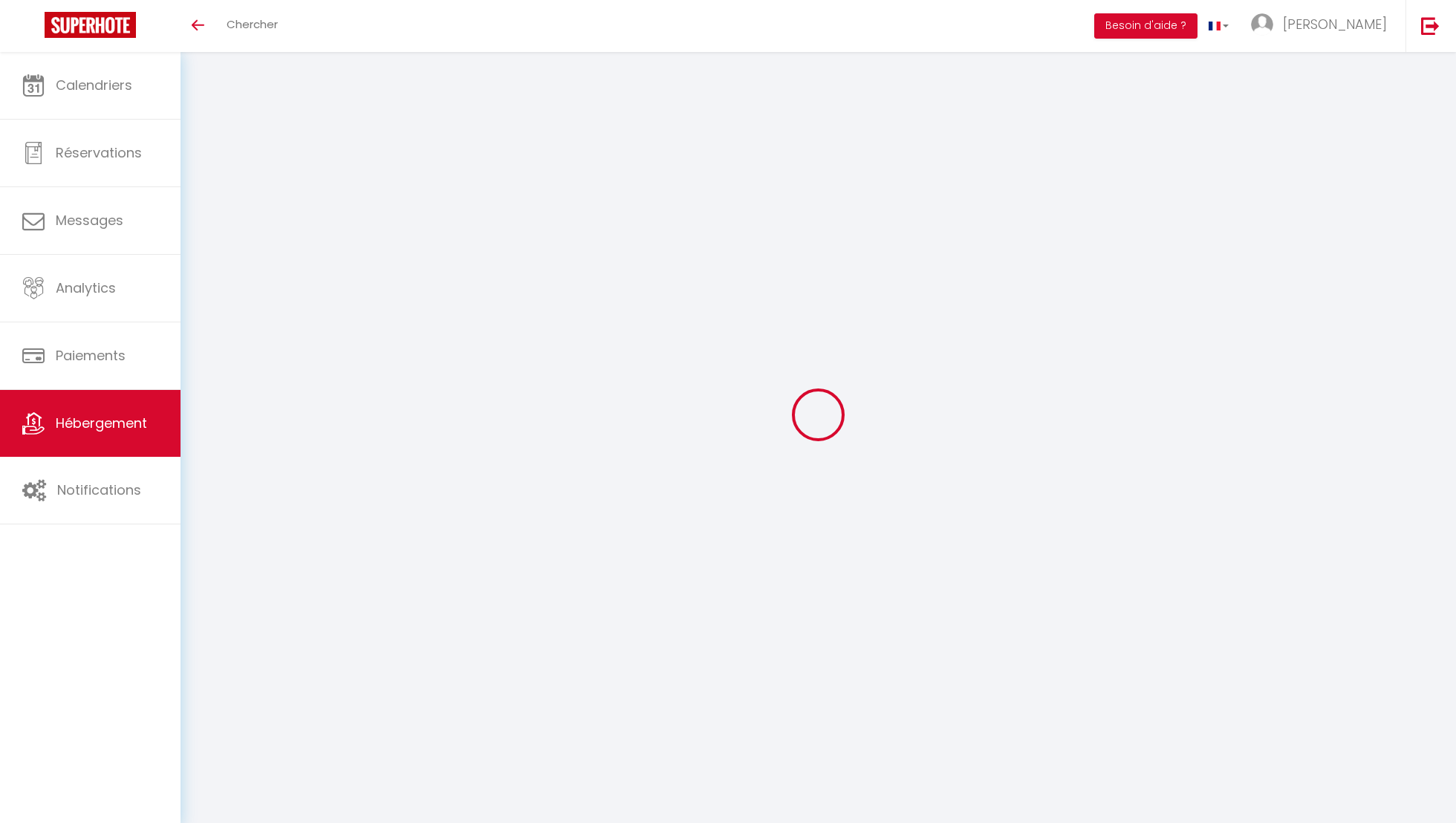
select select
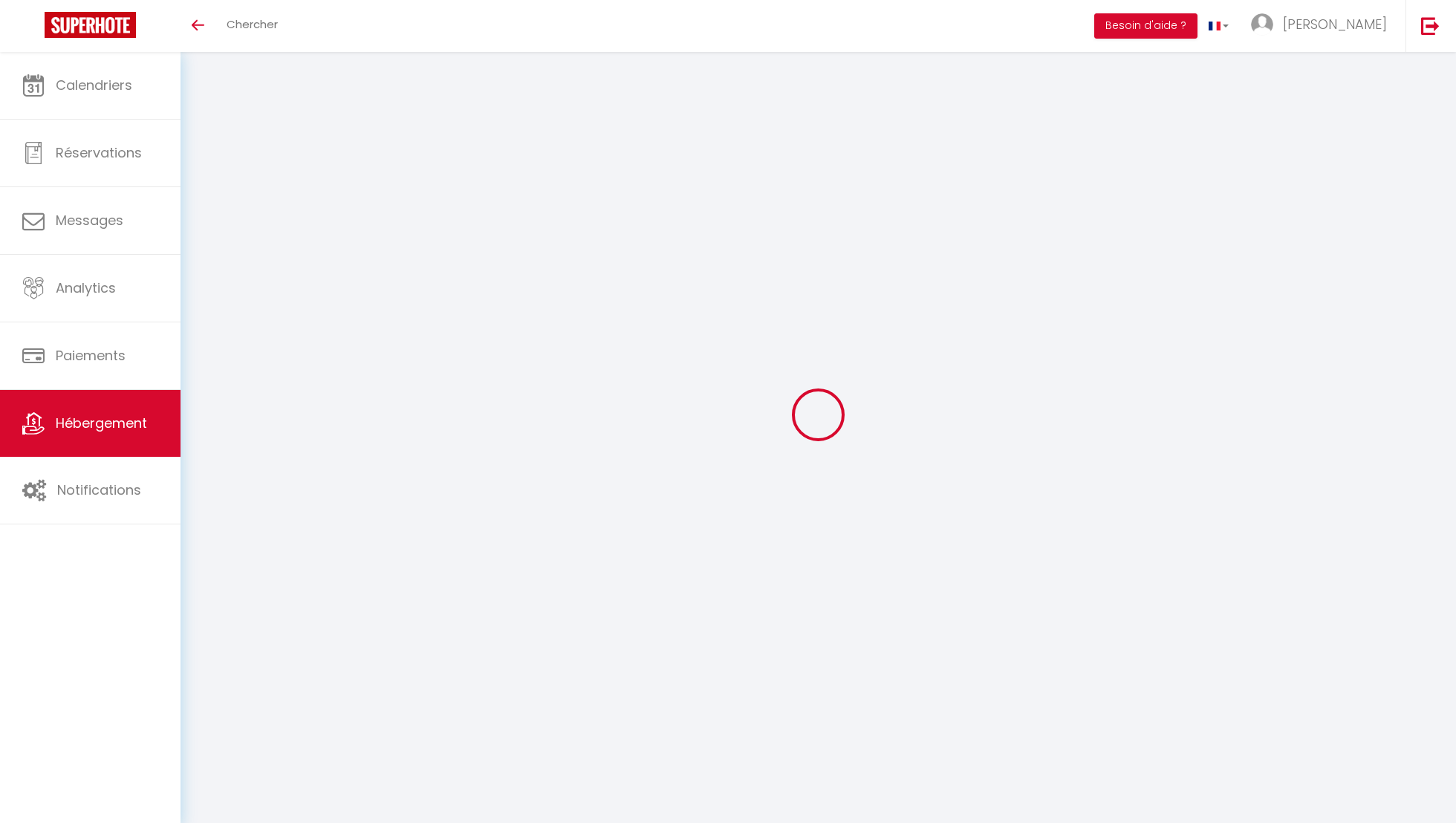
select select
checkbox input "false"
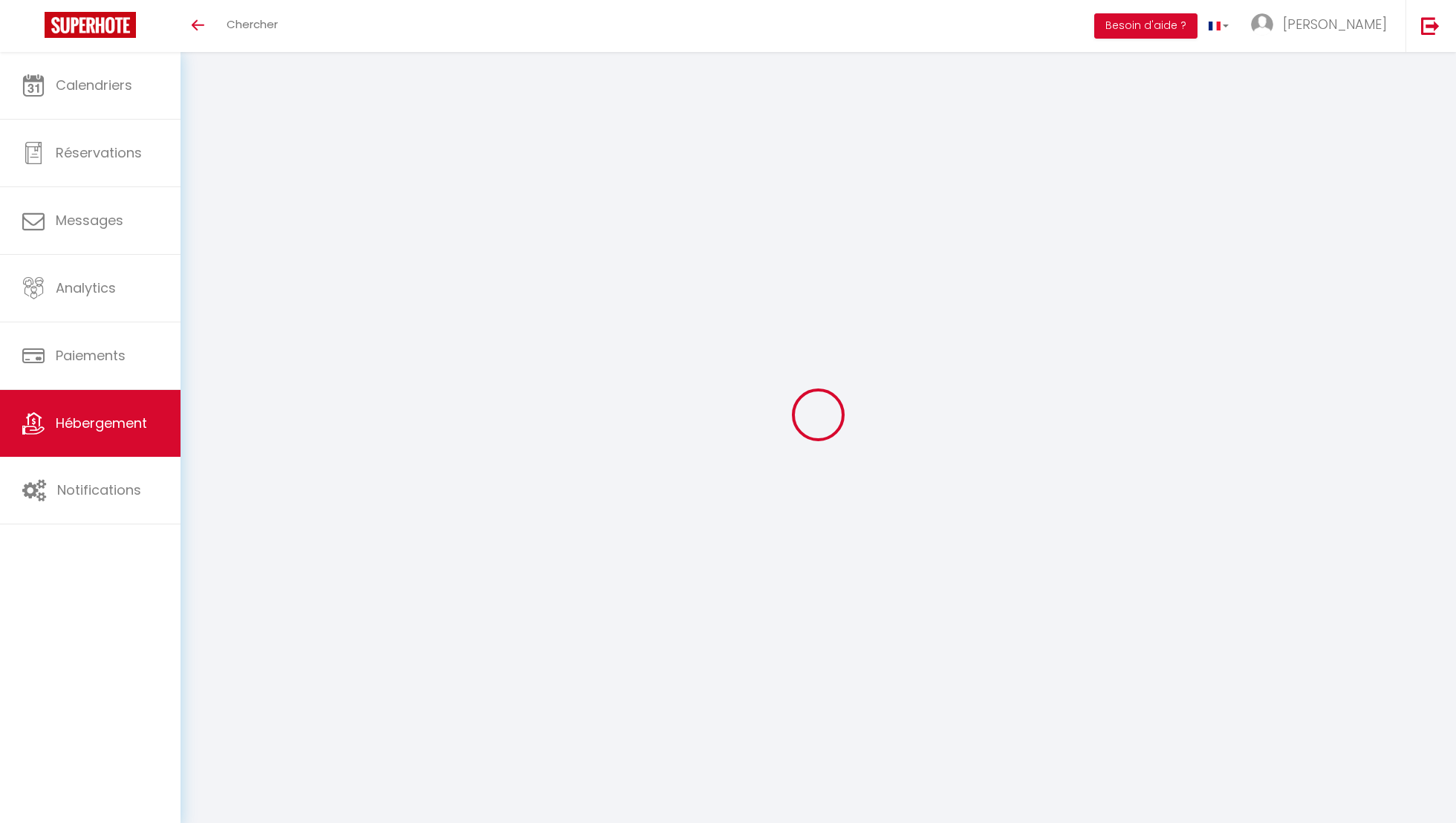
select select
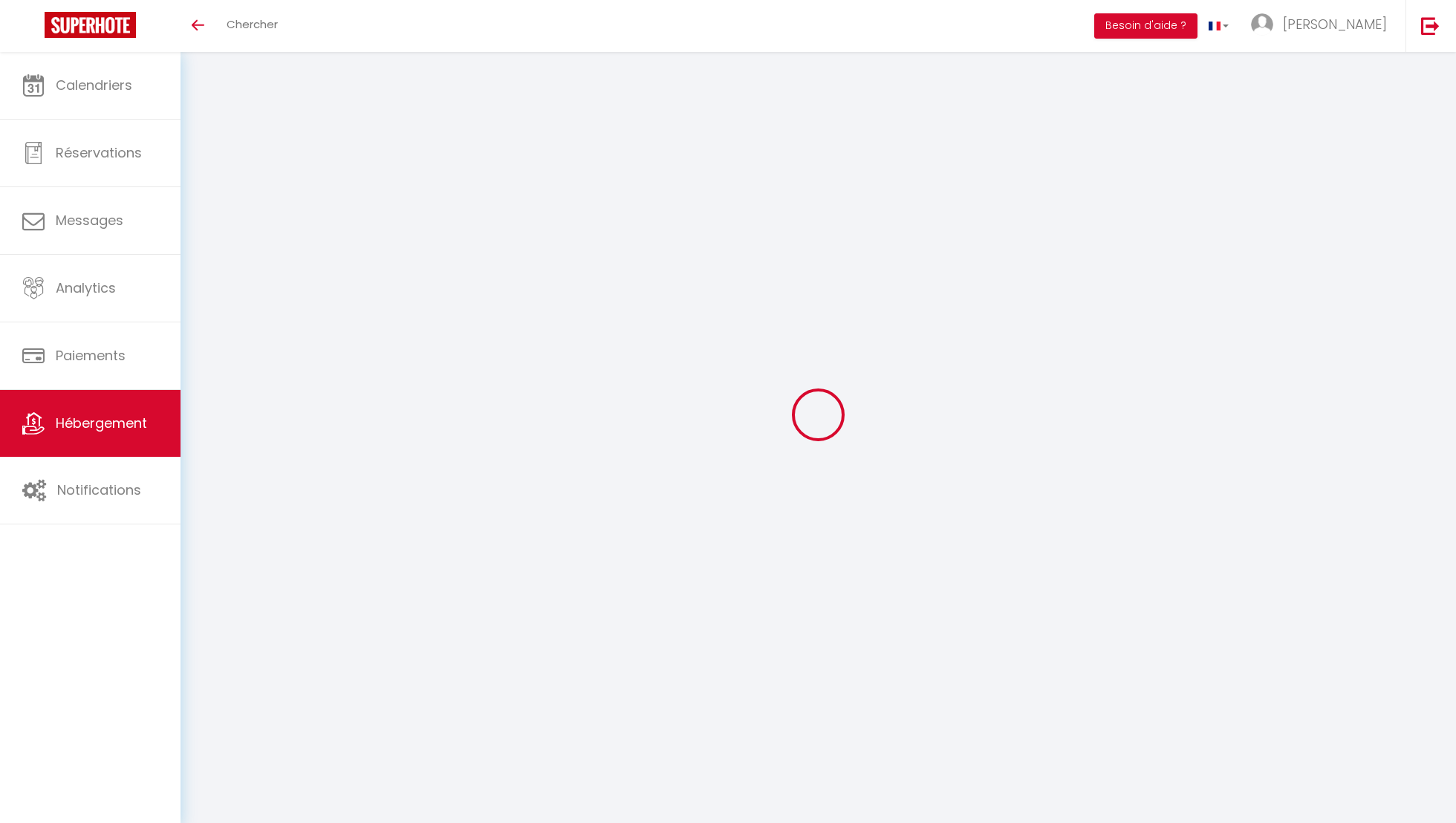
select select
checkbox input "false"
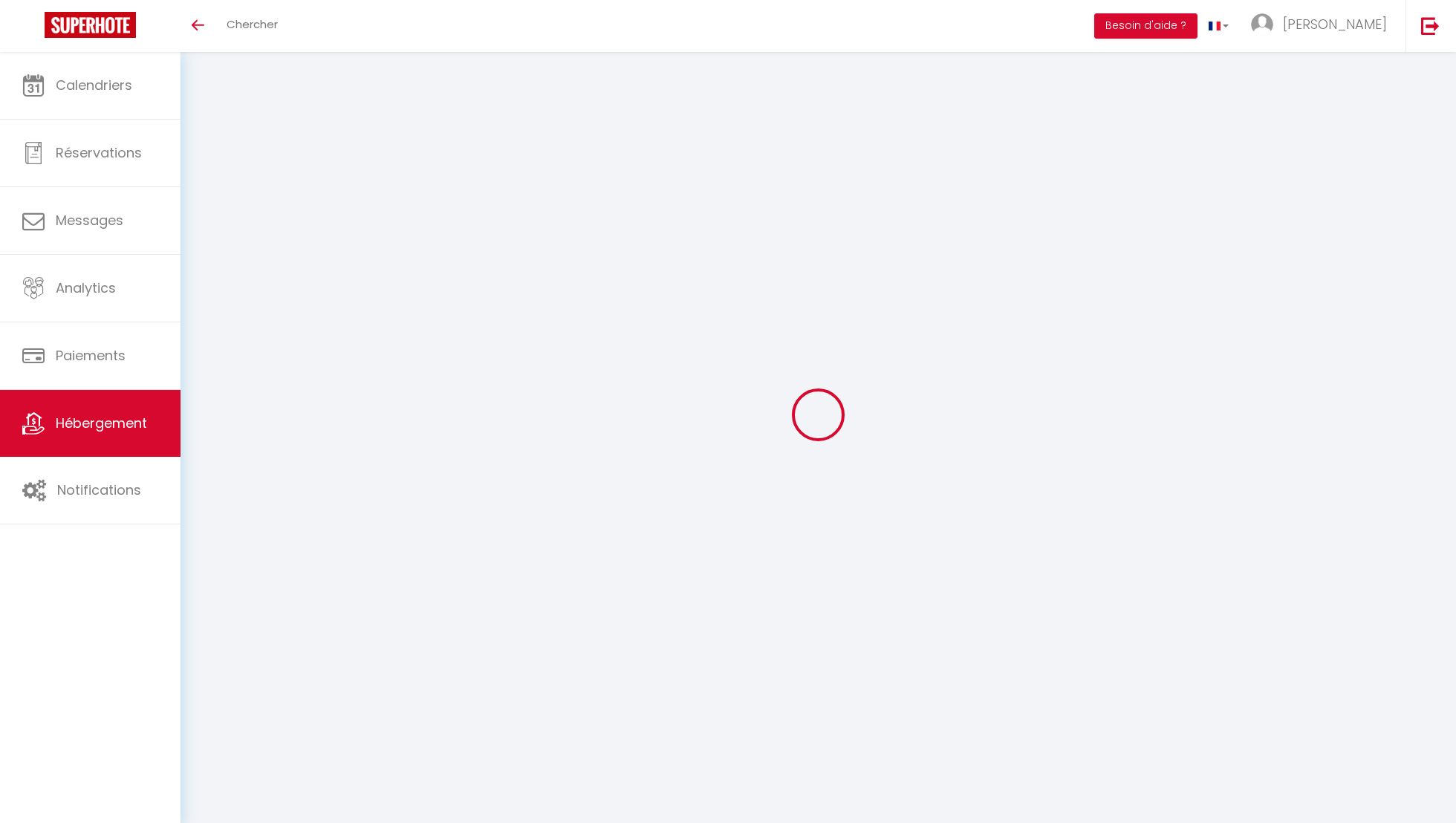
checkbox input "false"
select select
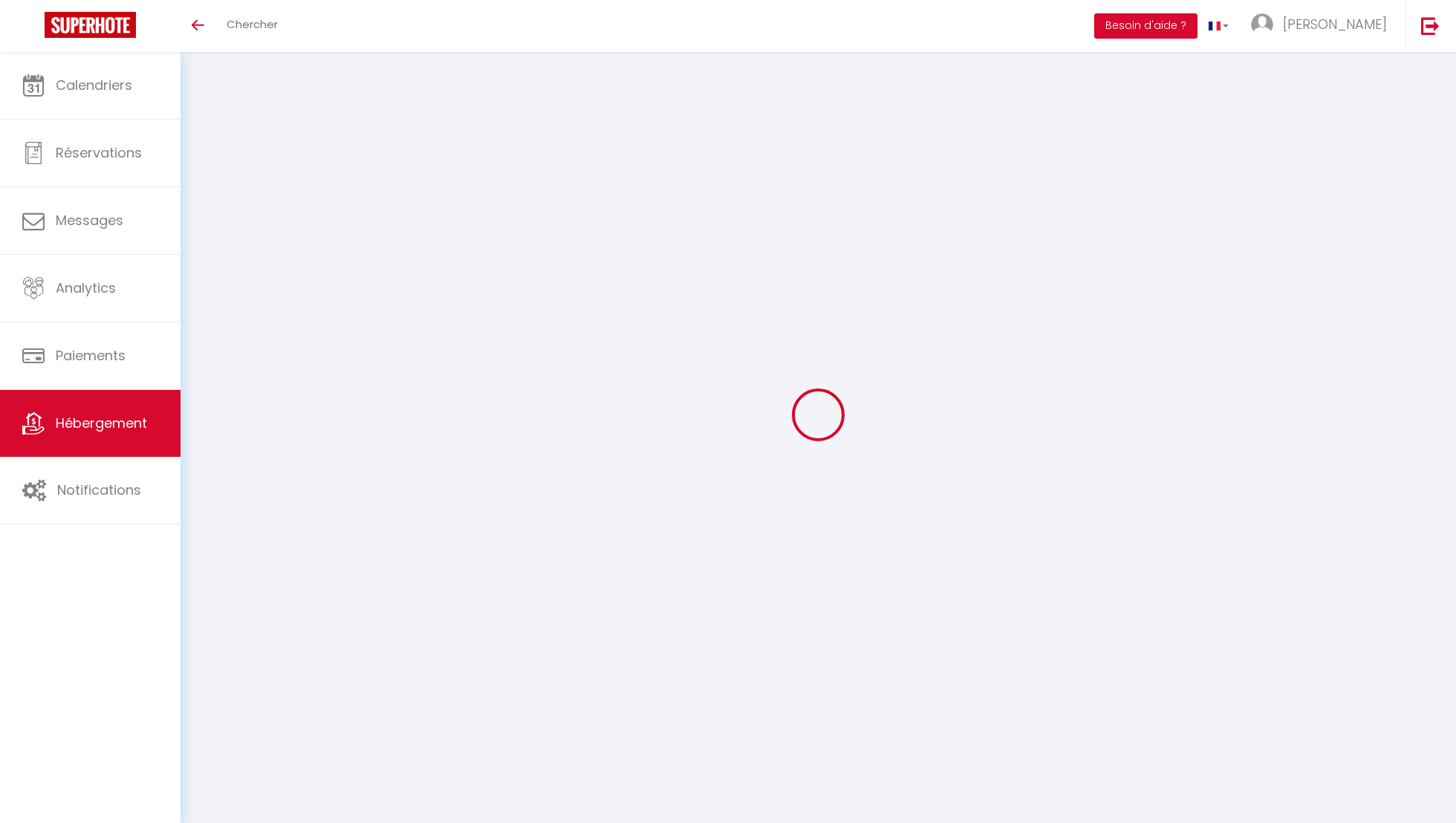
select select
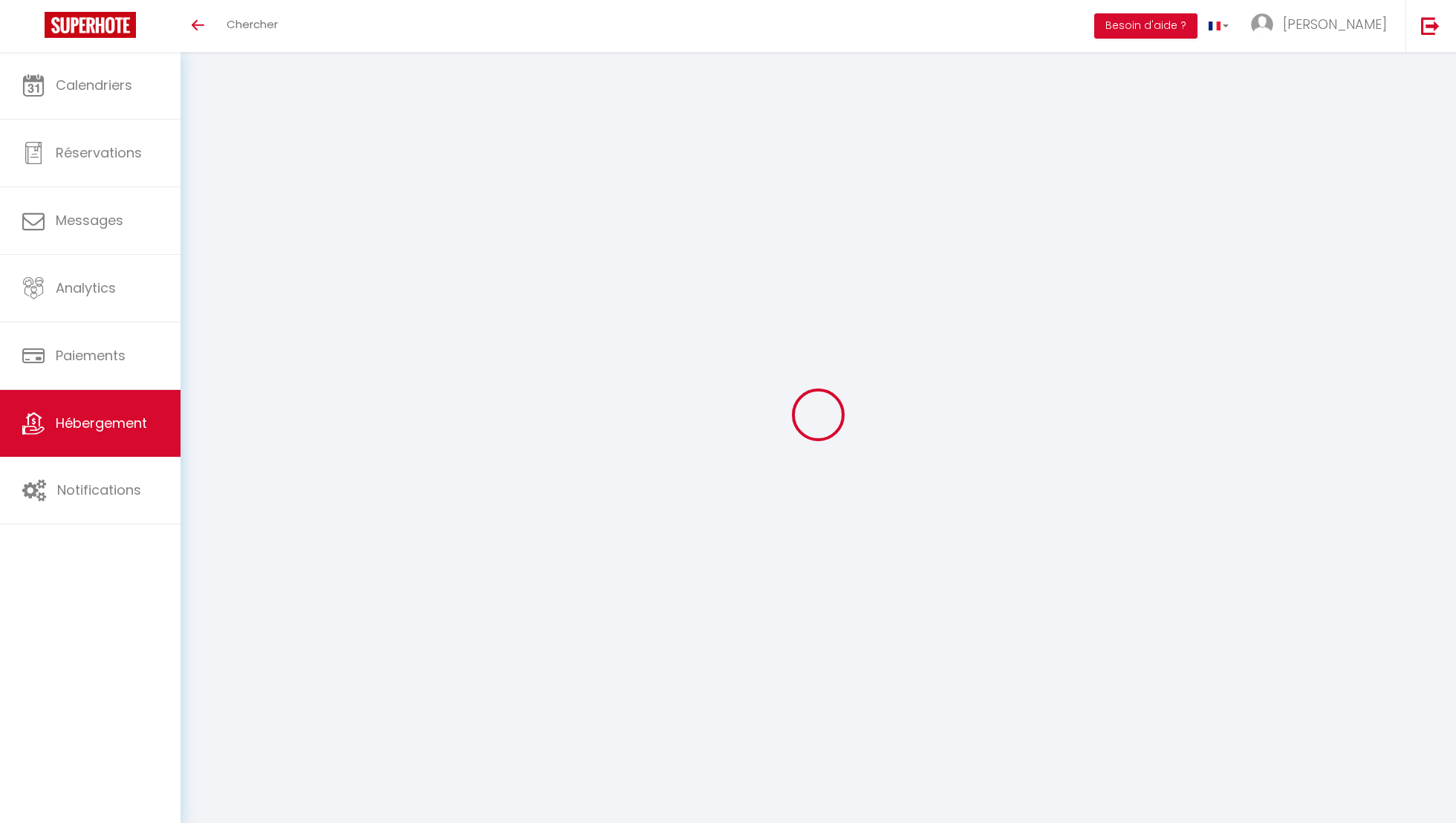
checkbox input "false"
select select
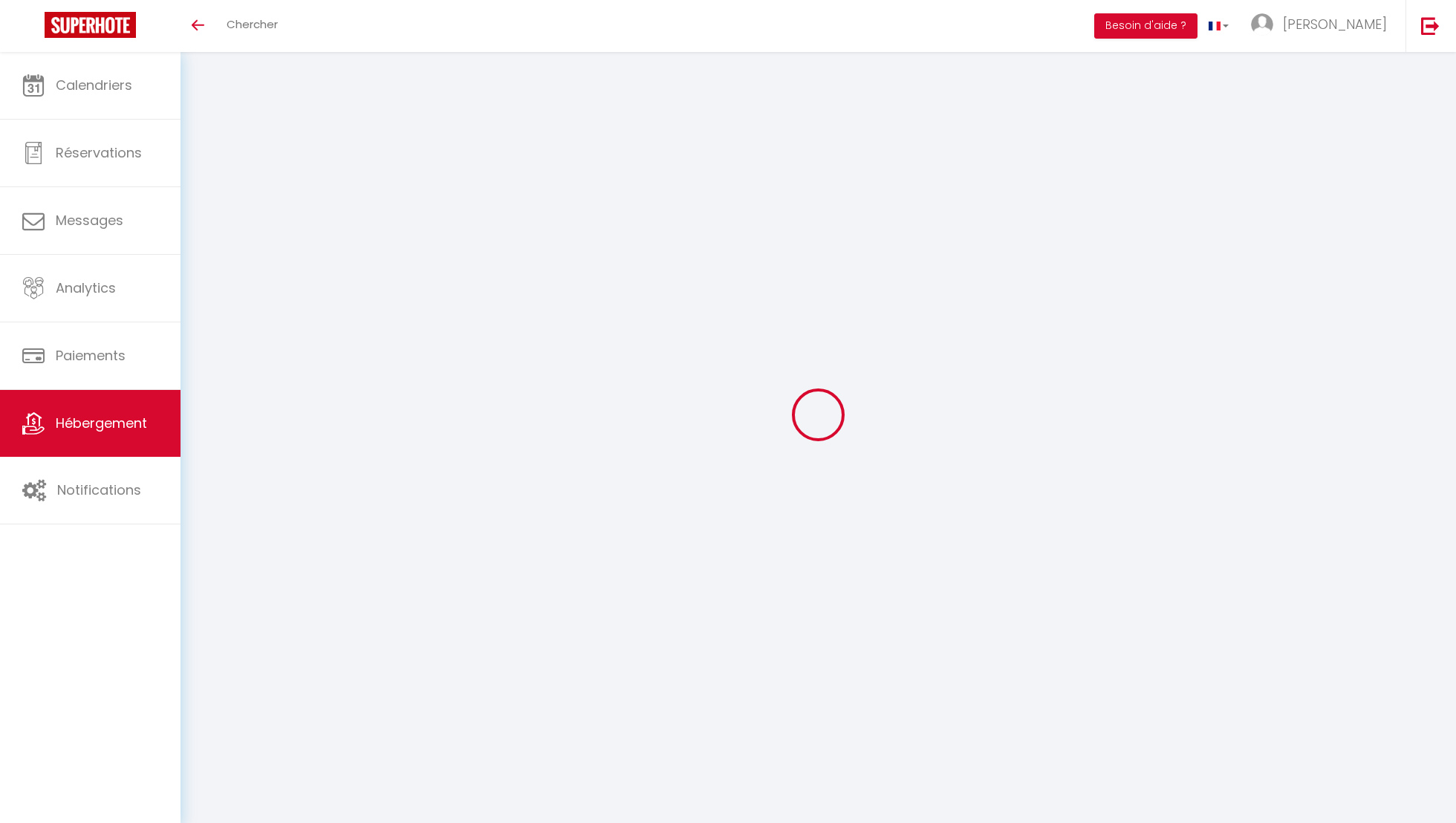
select select
type input "matcha garden - matcha home [PERSON_NAME]"
type input "[PERSON_NAME]"
type input "Tri"
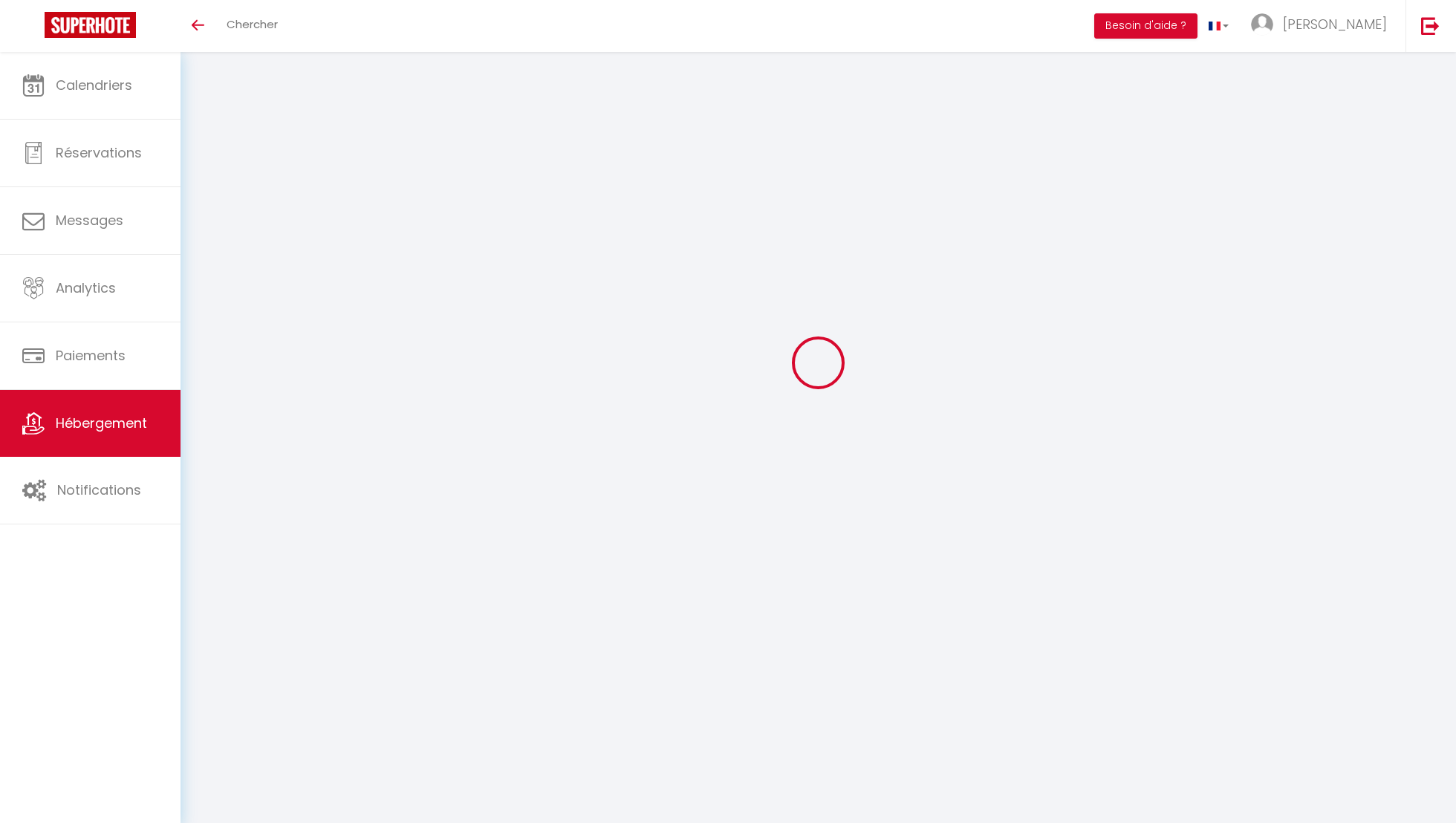
type input "[STREET_ADDRESS][PERSON_NAME]"
type input "57700"
type input "Hayange"
select select "5"
select select "0"
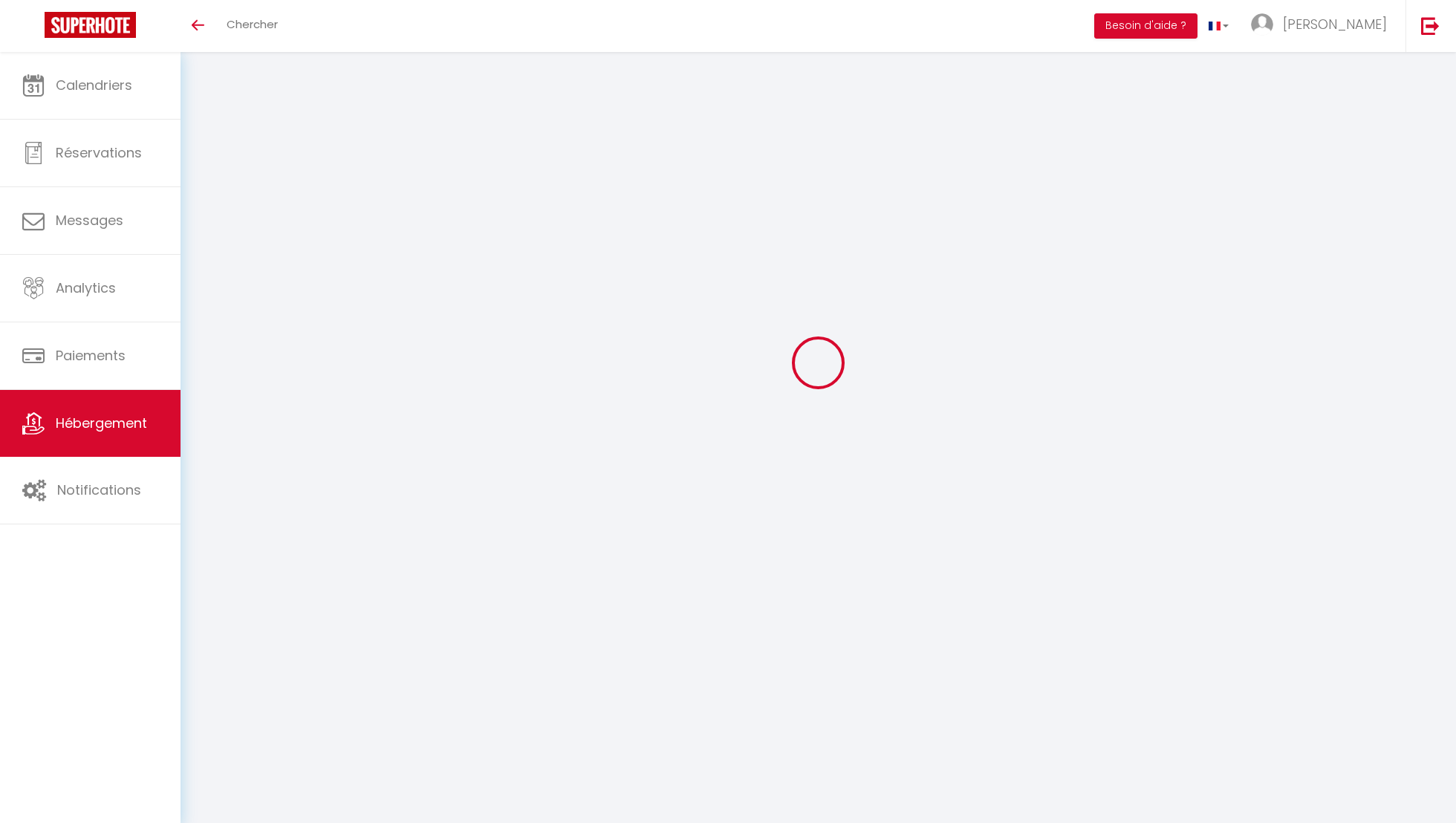
type input "35"
type input "17"
type input "45"
type input "400"
select select
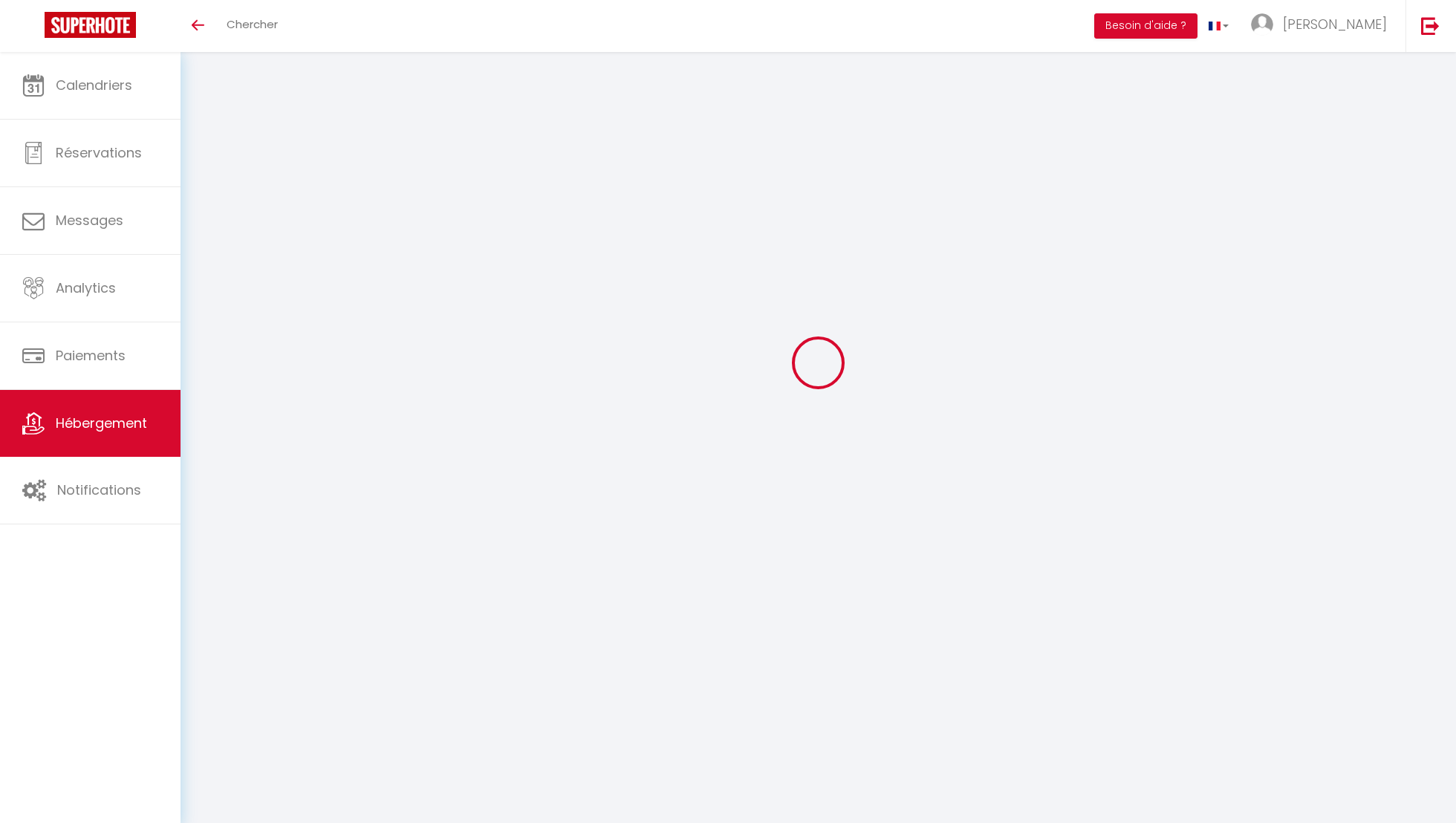
select select
type input "[STREET_ADDRESS][PERSON_NAME]"
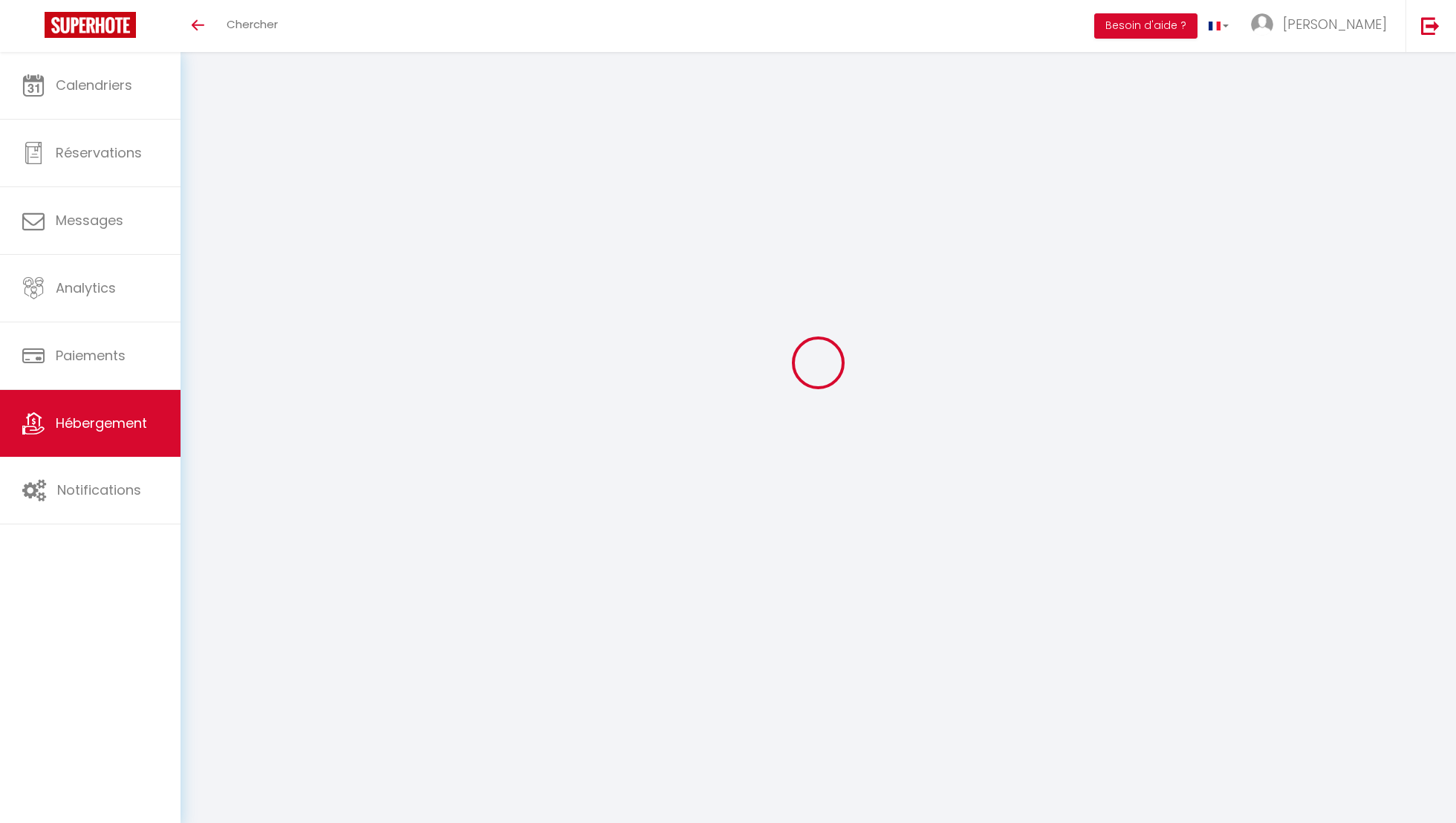
type input "57700"
type input "Hayange"
type input "[EMAIL_ADDRESS][DOMAIN_NAME]"
select select "15170"
checkbox input "true"
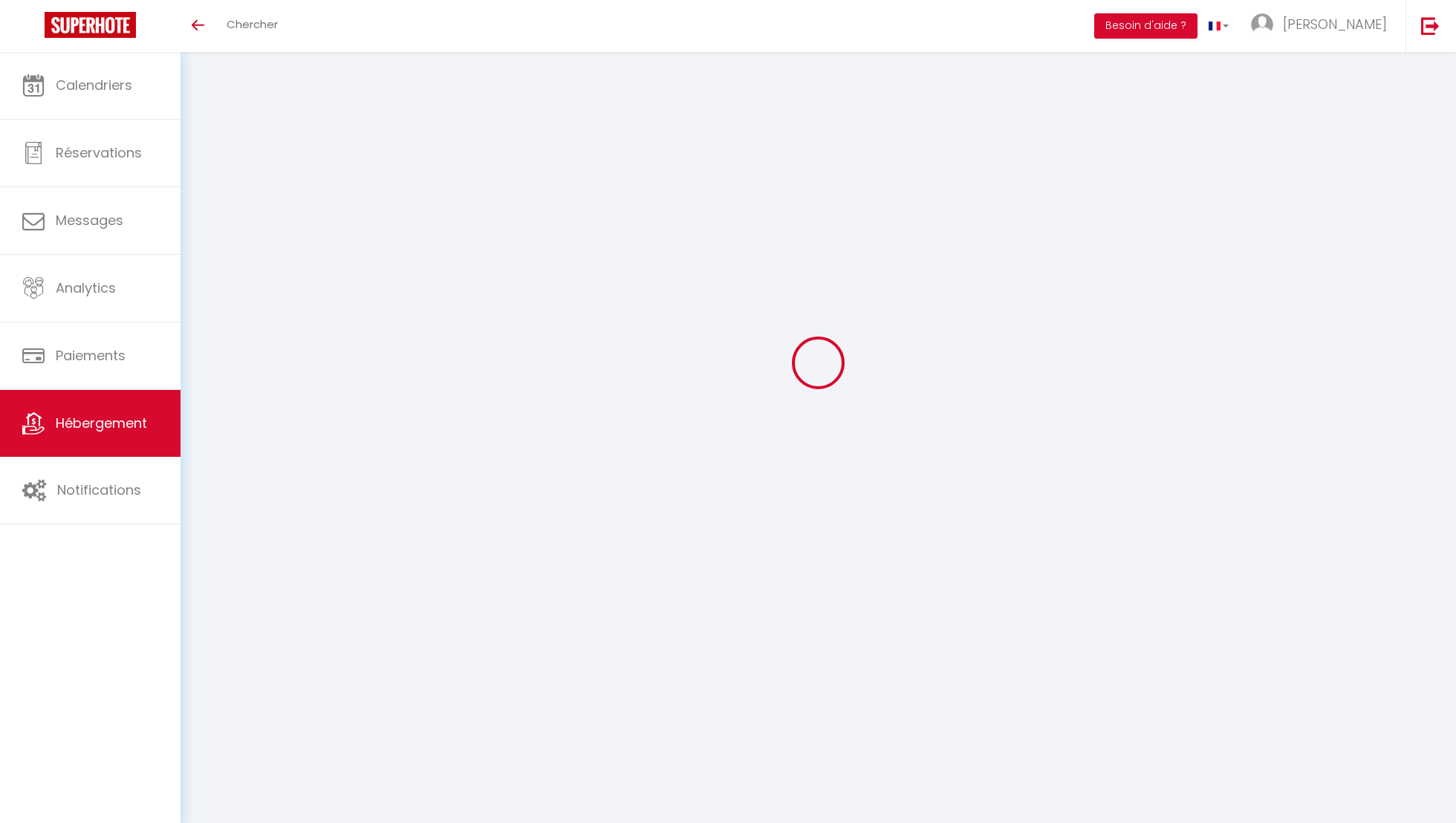
checkbox input "true"
checkbox input "false"
type input "0"
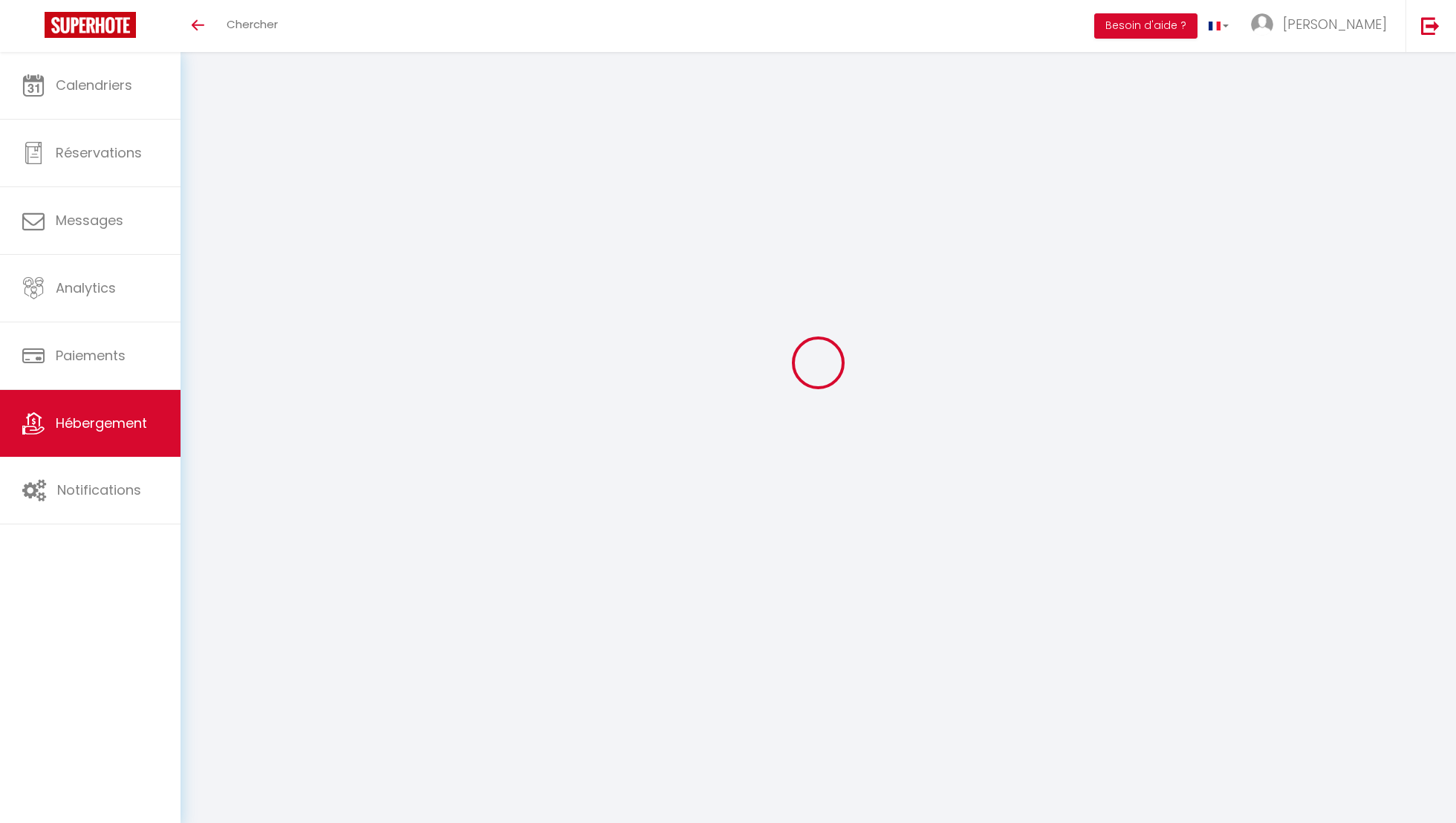
type input "0"
select select "40447"
select select
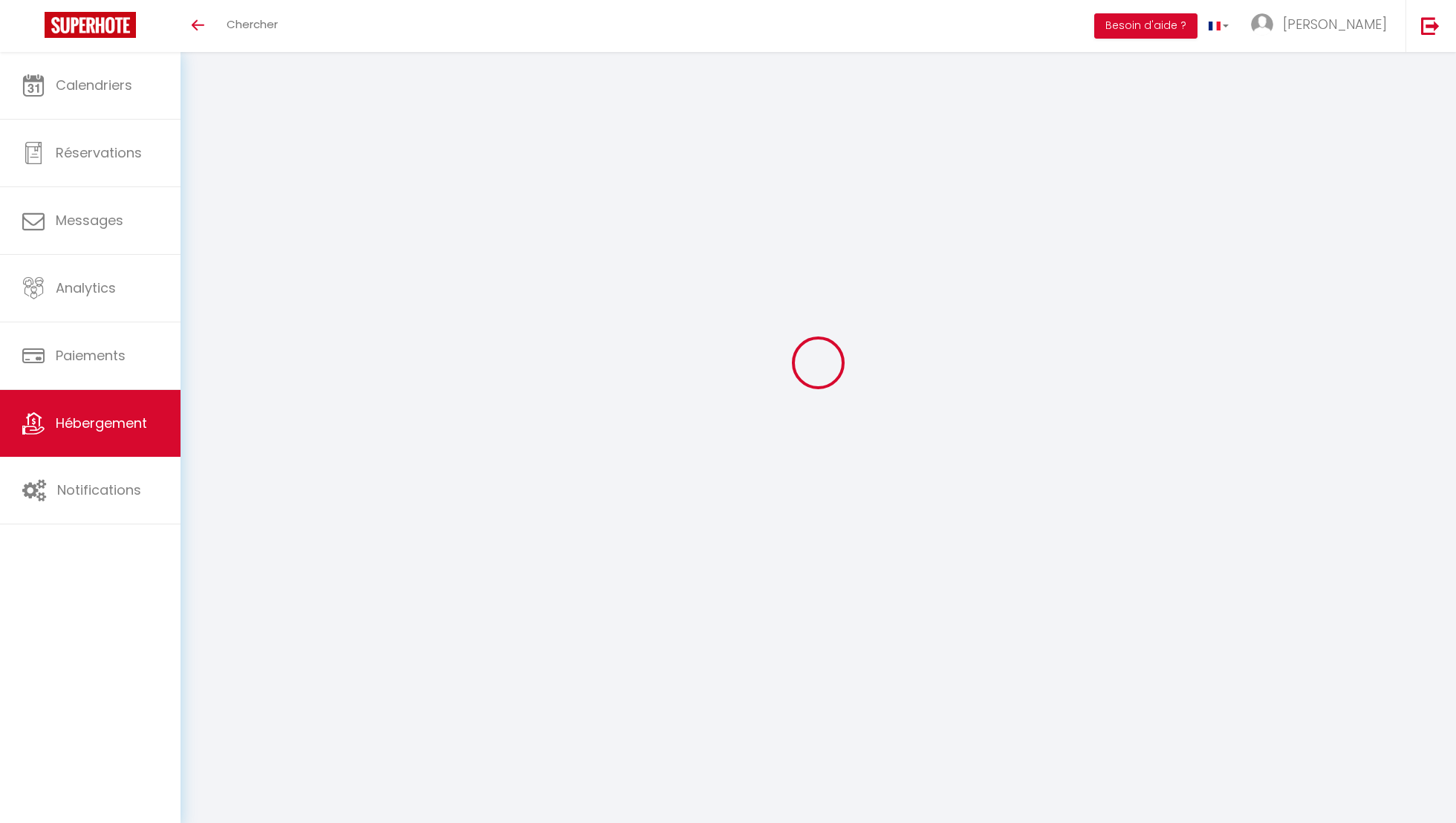
select select
checkbox input "true"
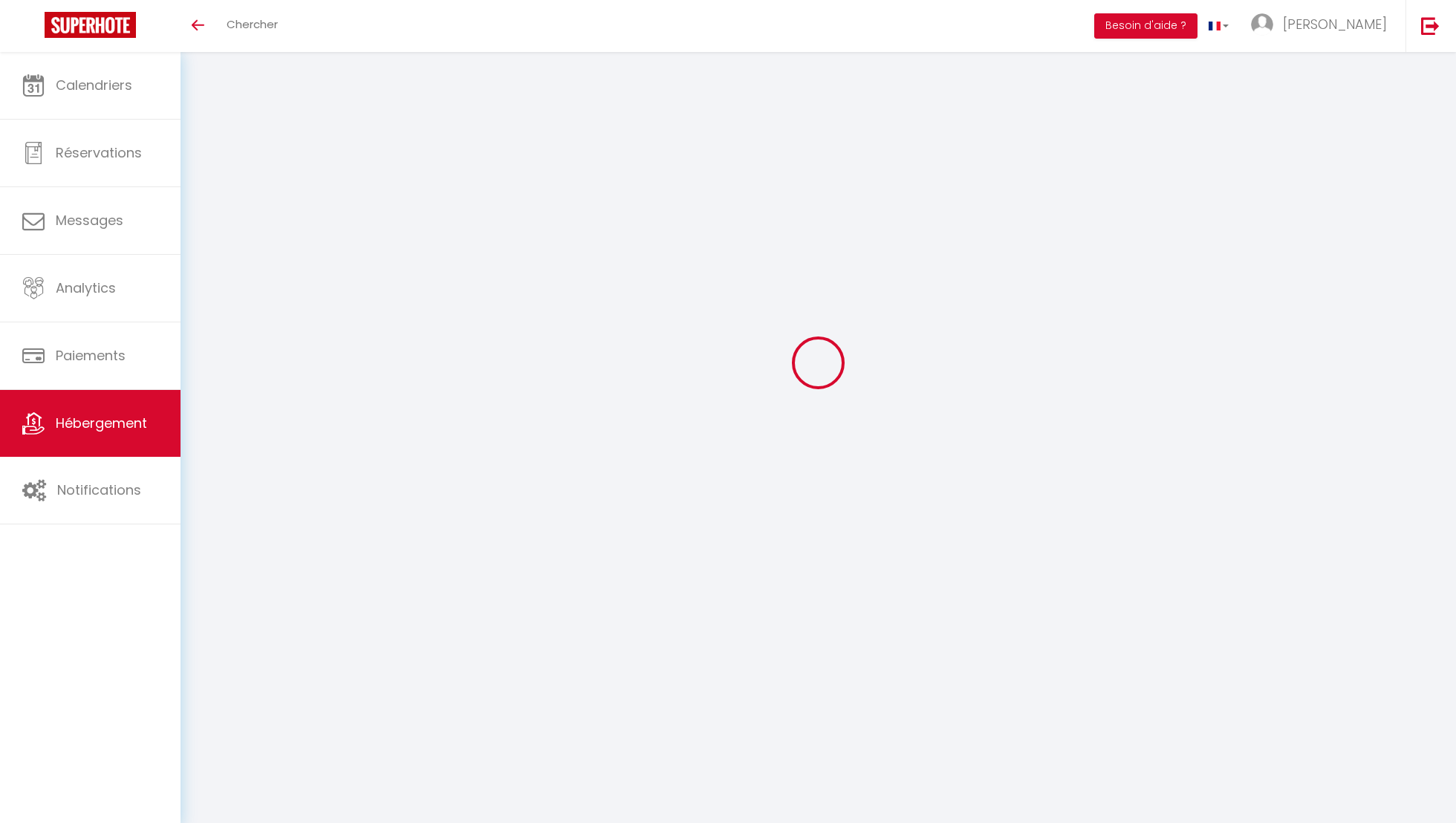
checkbox input "true"
checkbox input "false"
select select
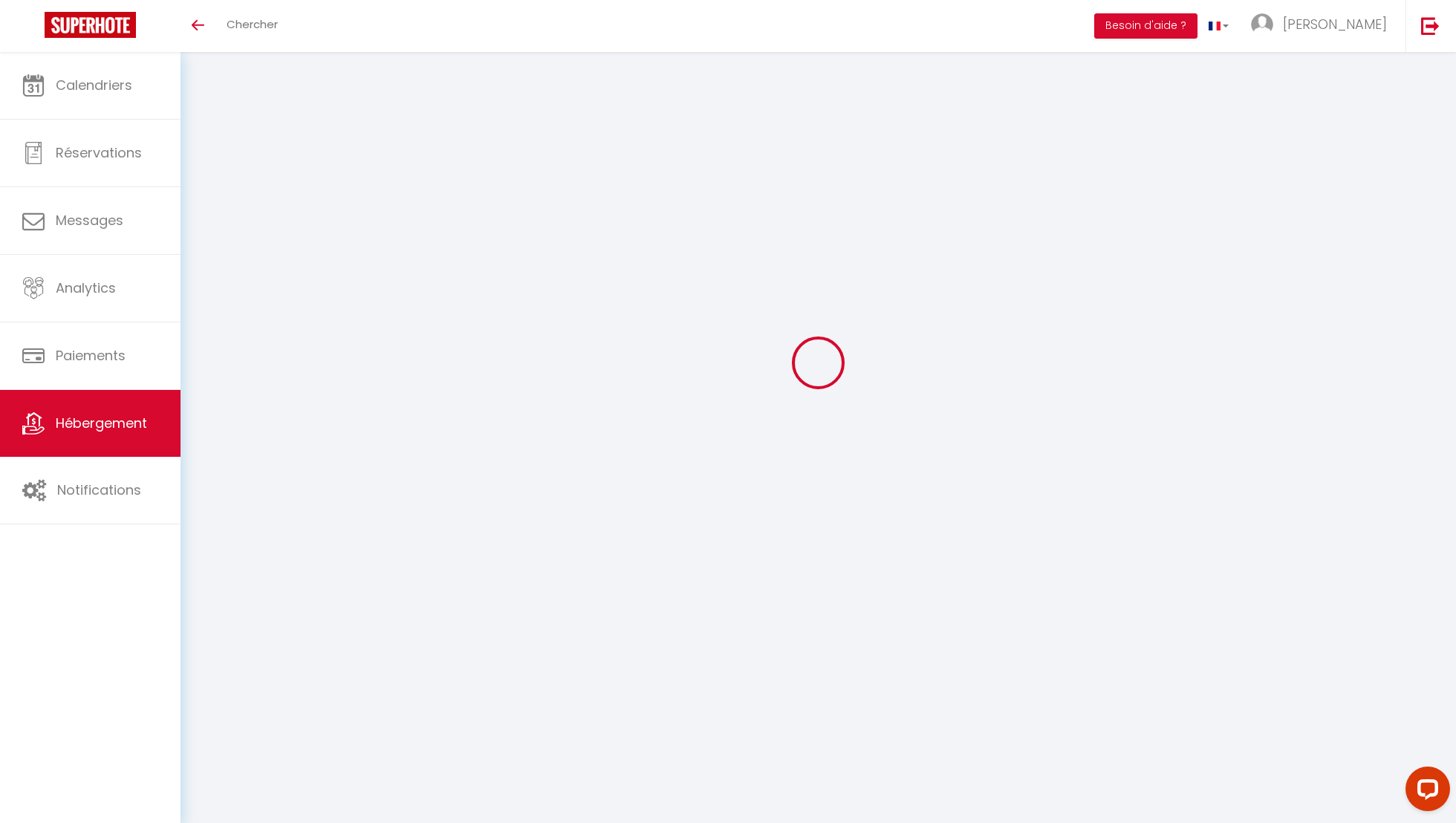
select select
checkbox input "true"
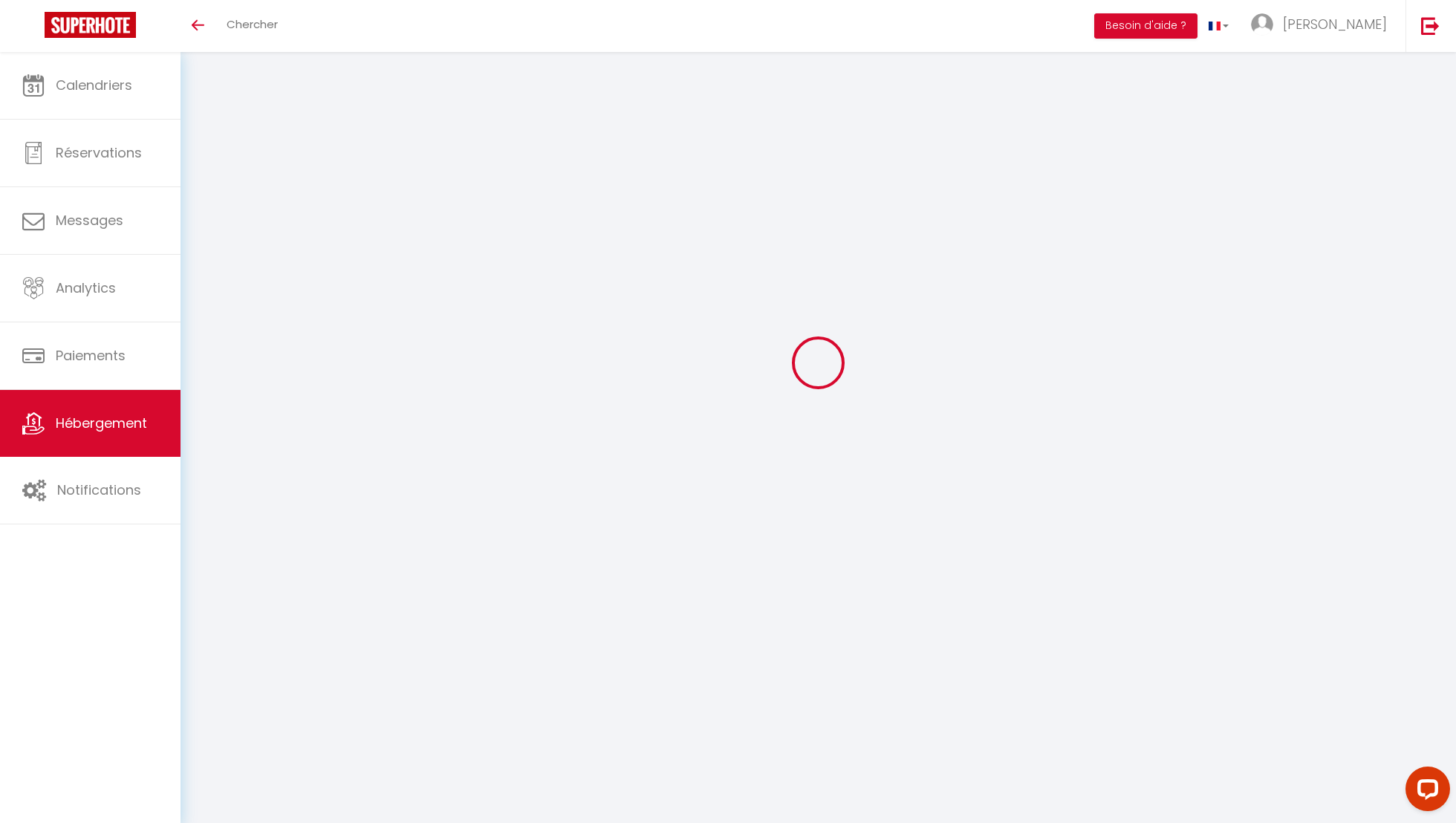
checkbox input "true"
checkbox input "false"
checkbox input "true"
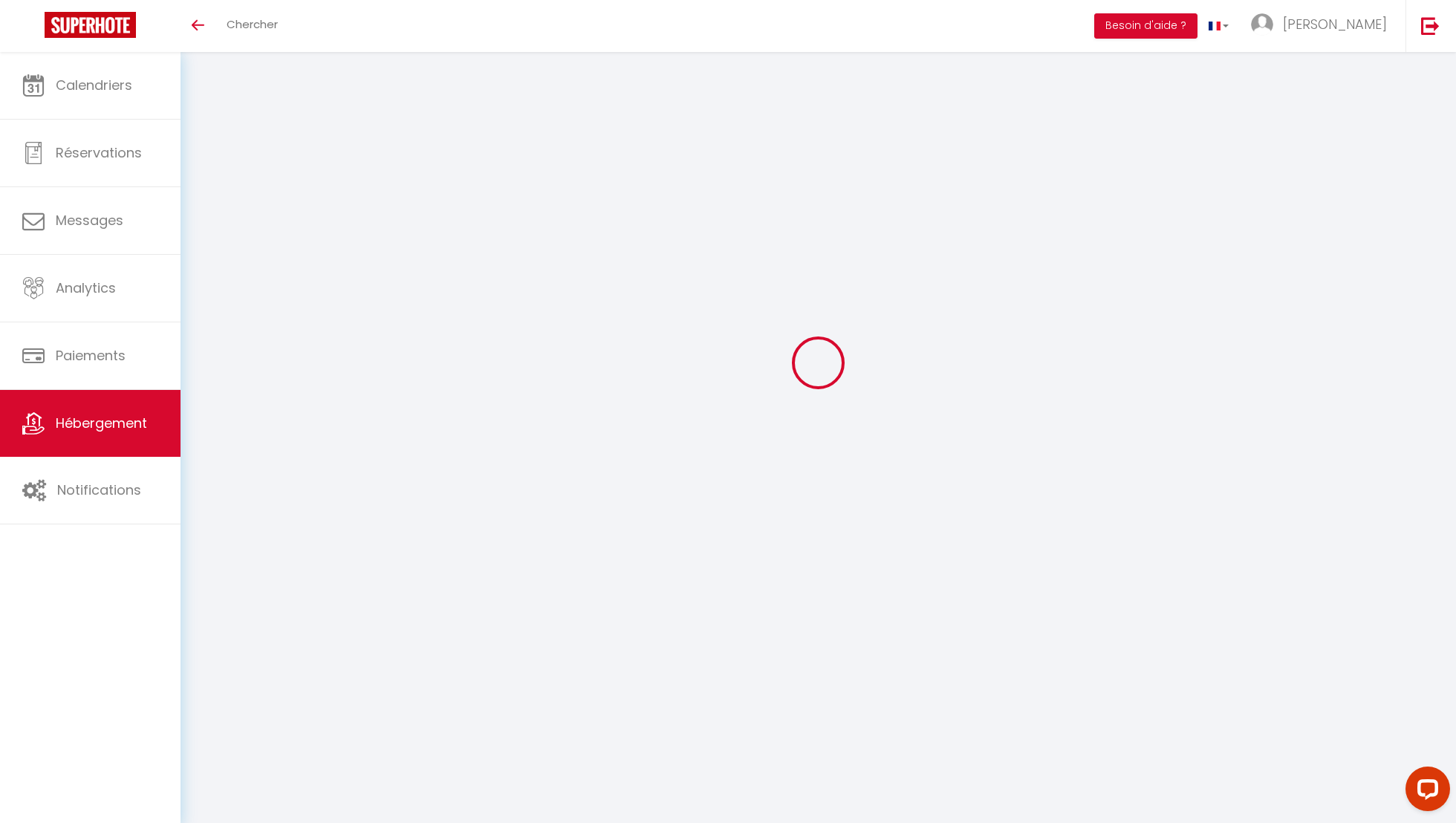
checkbox input "true"
checkbox input "false"
select select "17:00"
select select "23:45"
select select "10:00"
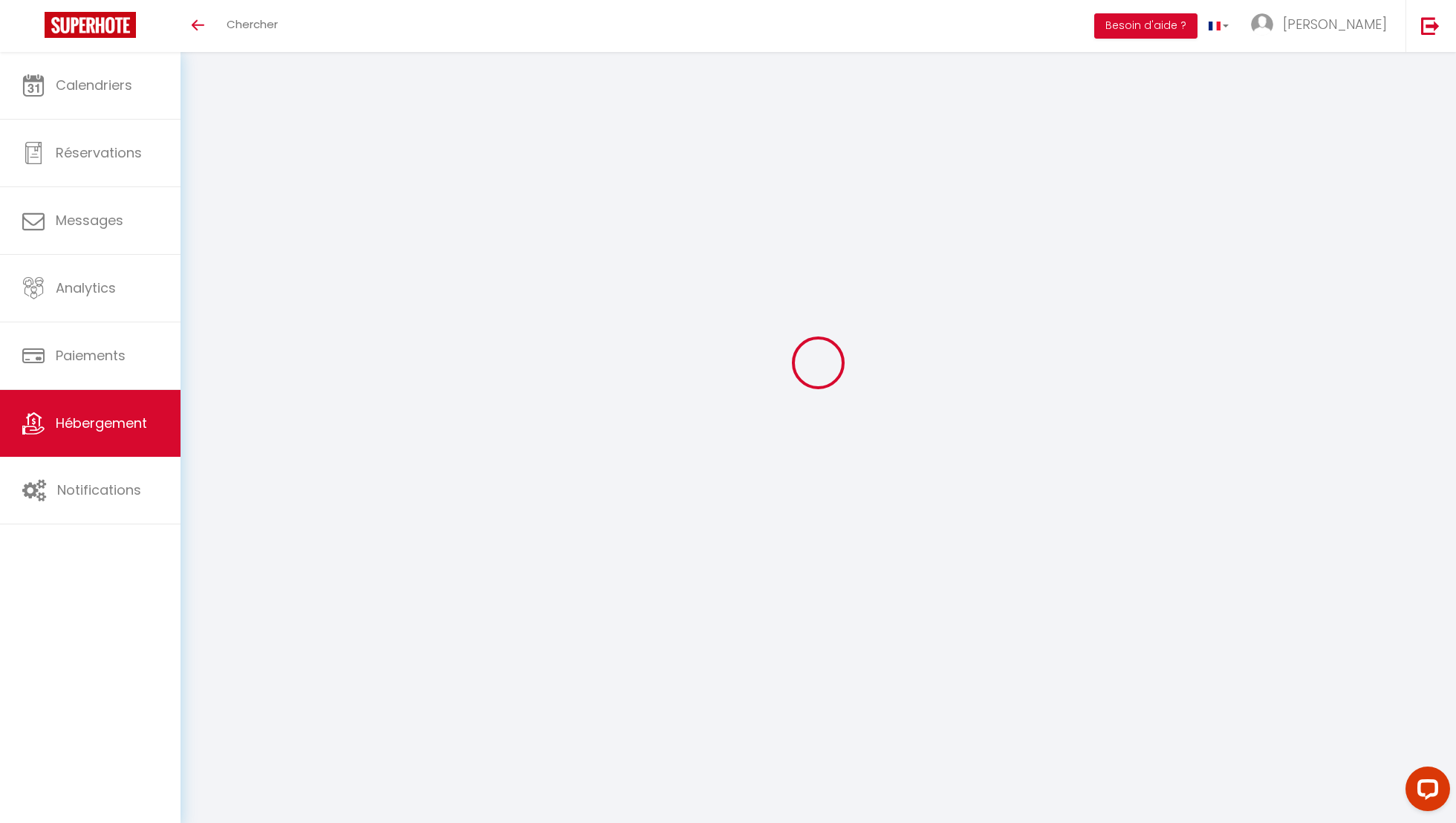
select select "30"
select select "120"
checkbox input "true"
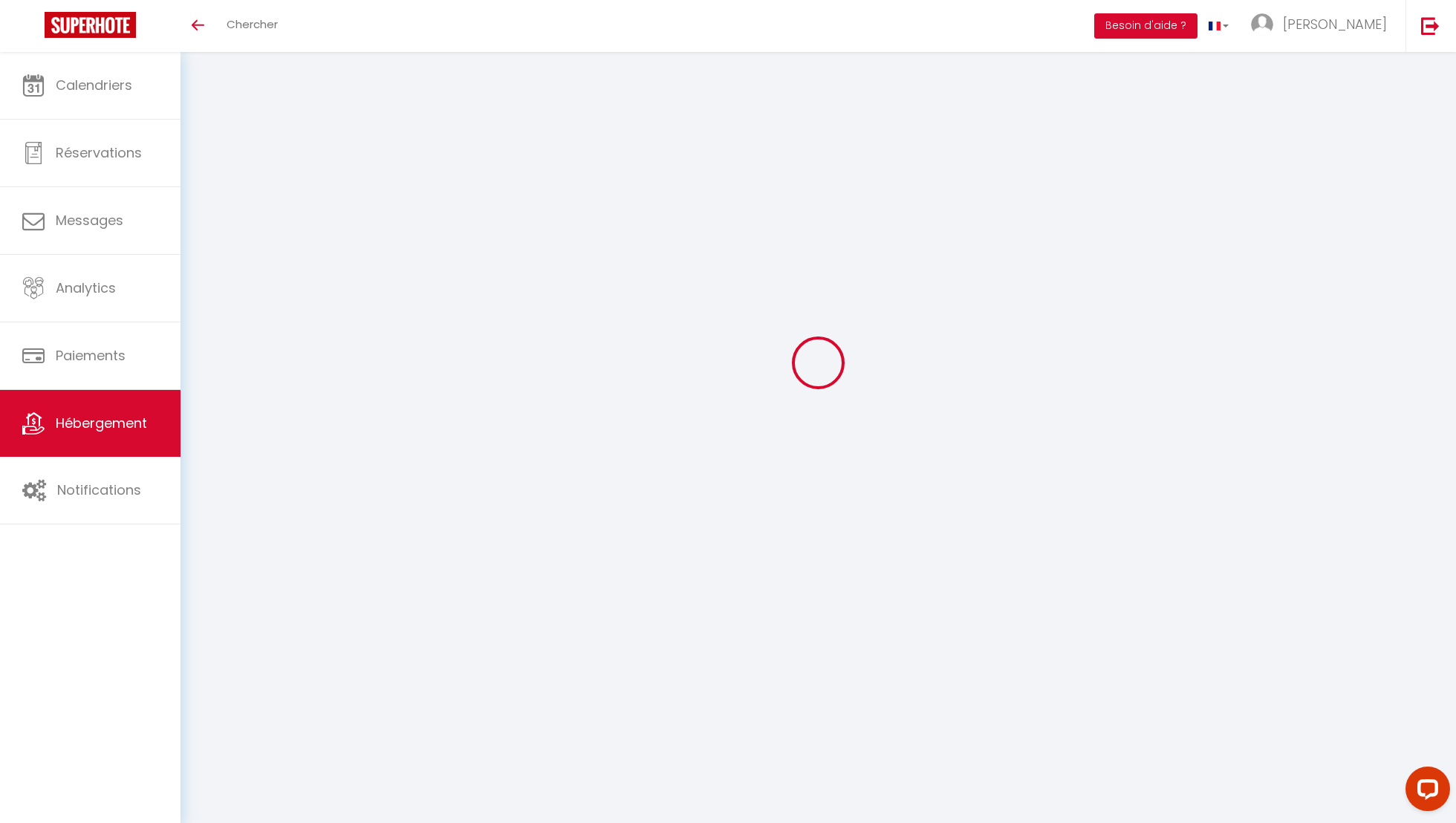
checkbox input "false"
checkbox input "true"
checkbox input "false"
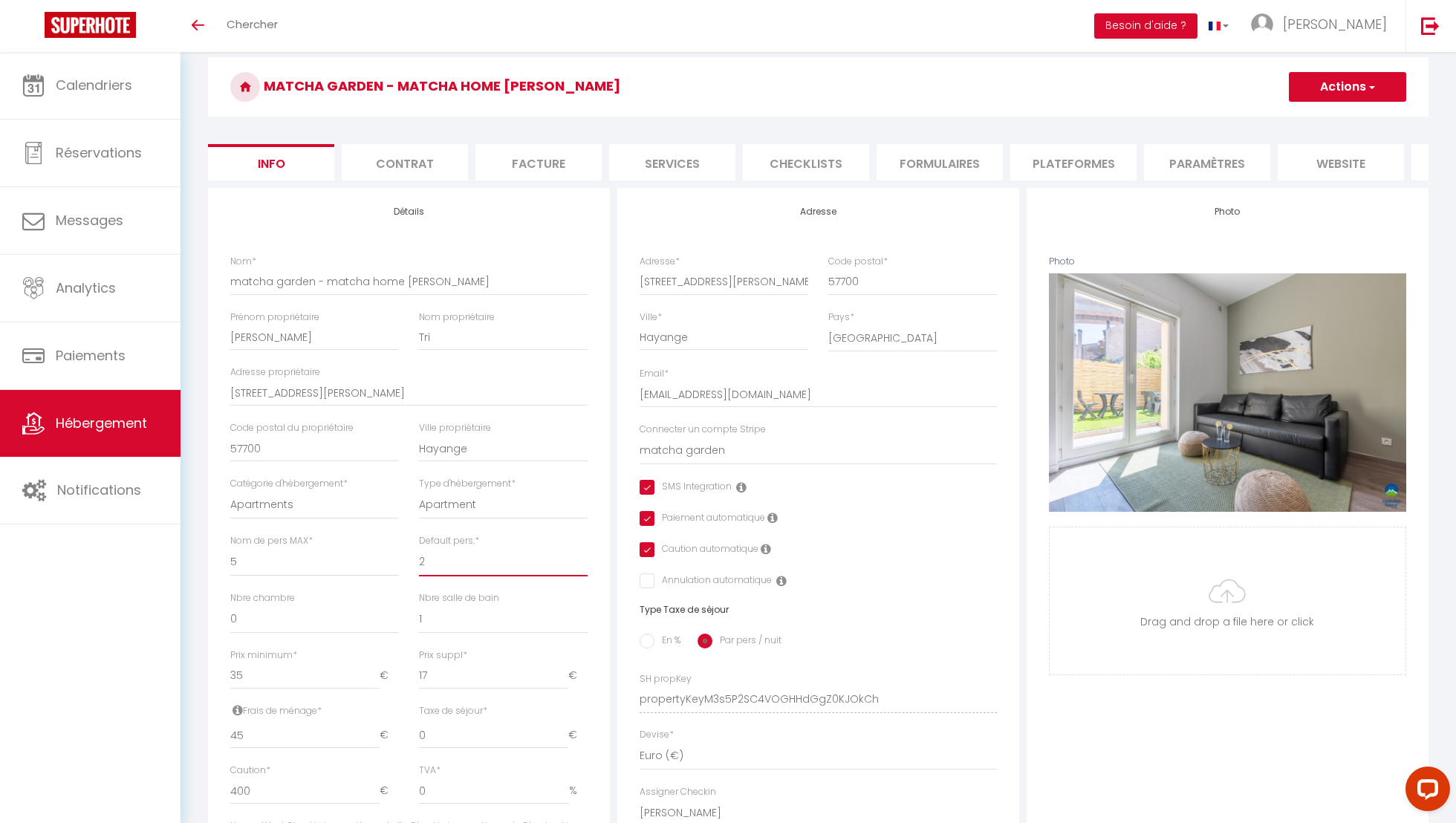
click at [492, 567] on select "1 2 3 4 5 6 7 8 9 10 11 12 13 14" at bounding box center [503, 562] width 169 height 29
select select "3"
checkbox input "true"
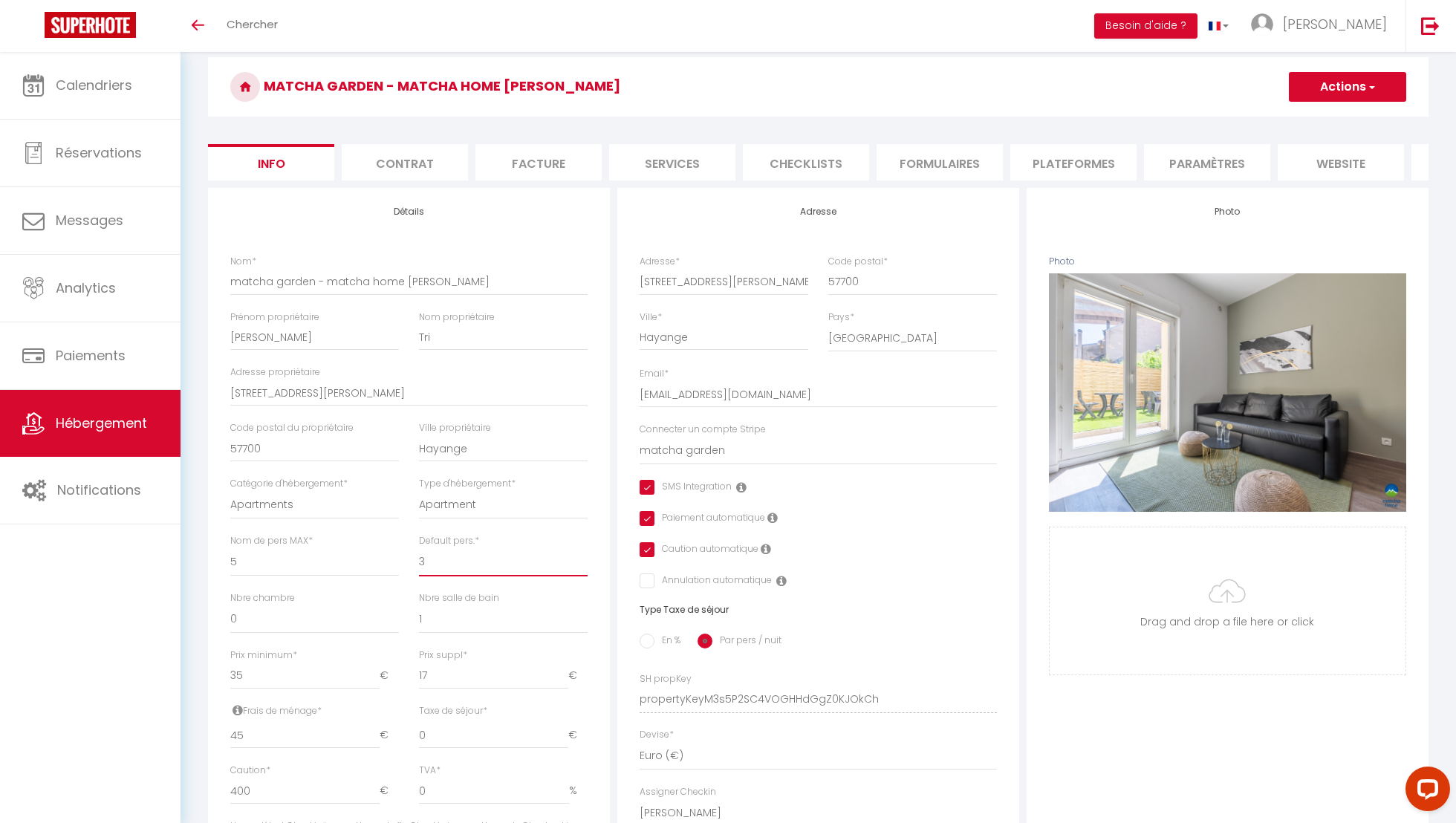
checkbox input "false"
click at [1408, 72] on body "Questions et aide sur la MIGRATION - Salle Zoom ouverte de 13 à 14h puis de 17h…" at bounding box center [728, 667] width 1456 height 1334
click at [1367, 72] on button "Actions" at bounding box center [1347, 87] width 118 height 30
click at [1304, 115] on input "Enregistrer" at bounding box center [1289, 120] width 55 height 15
checkbox input "true"
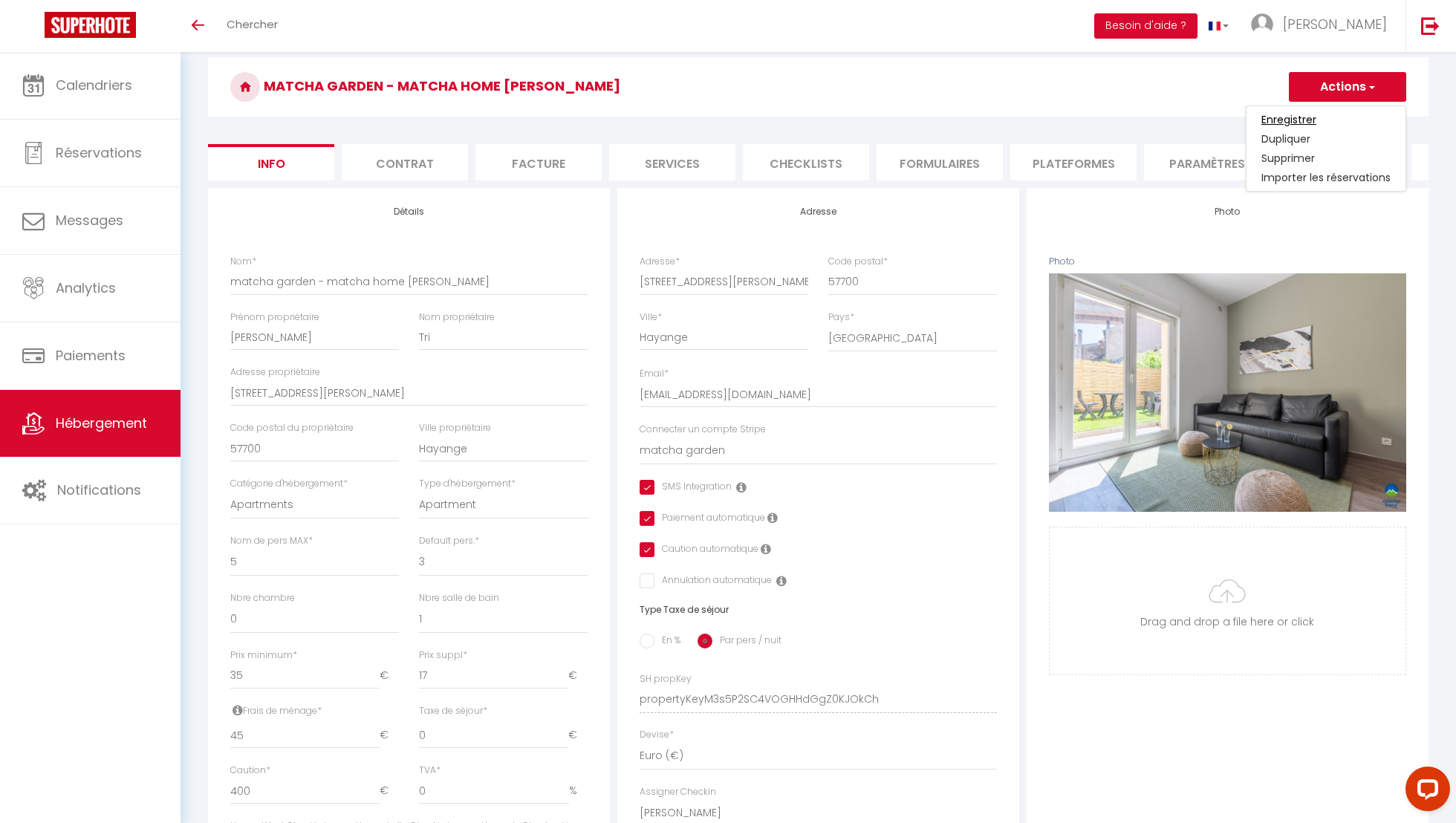
checkbox input "true"
checkbox input "false"
checkbox input "true"
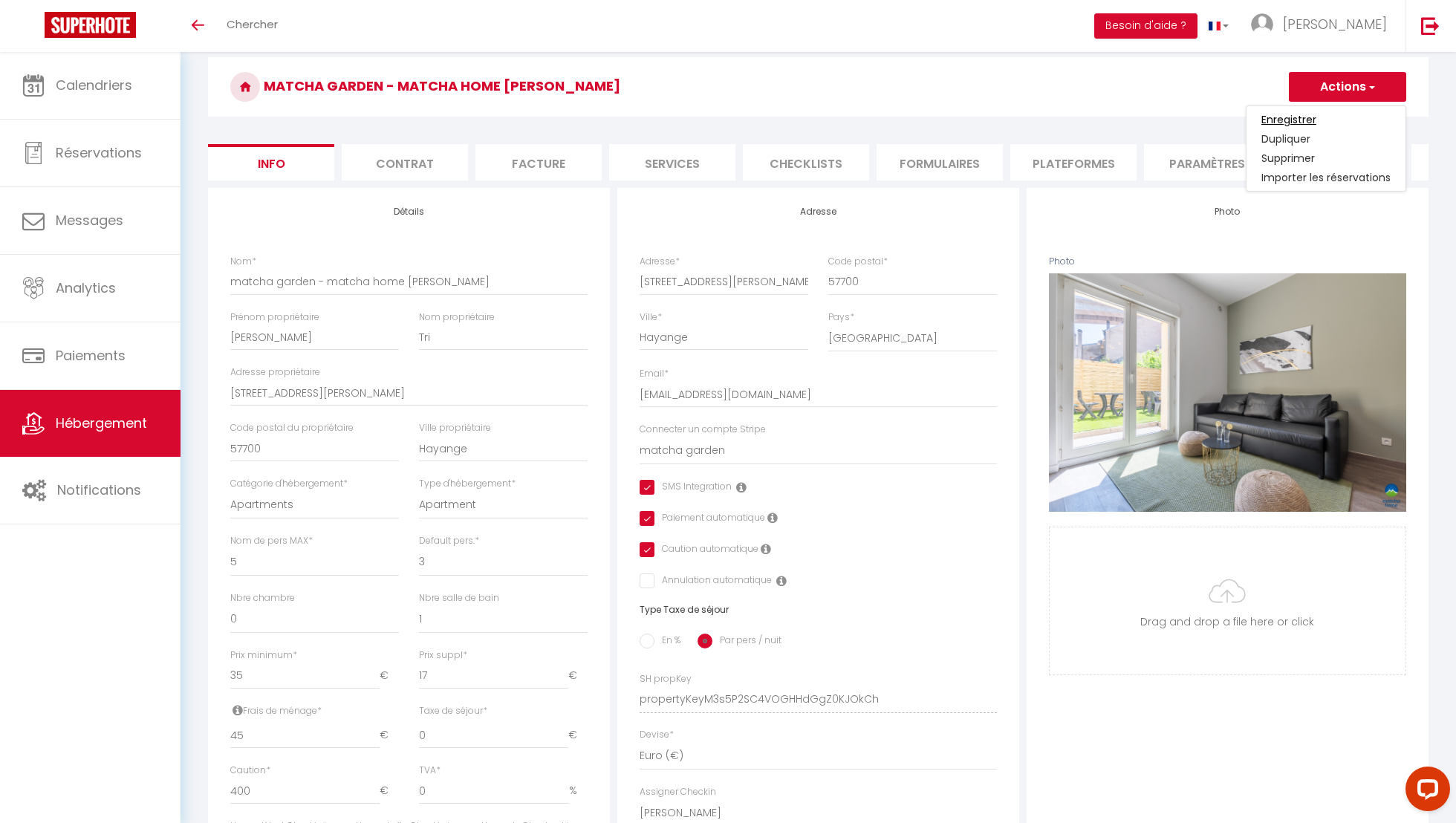
checkbox input "true"
checkbox input "false"
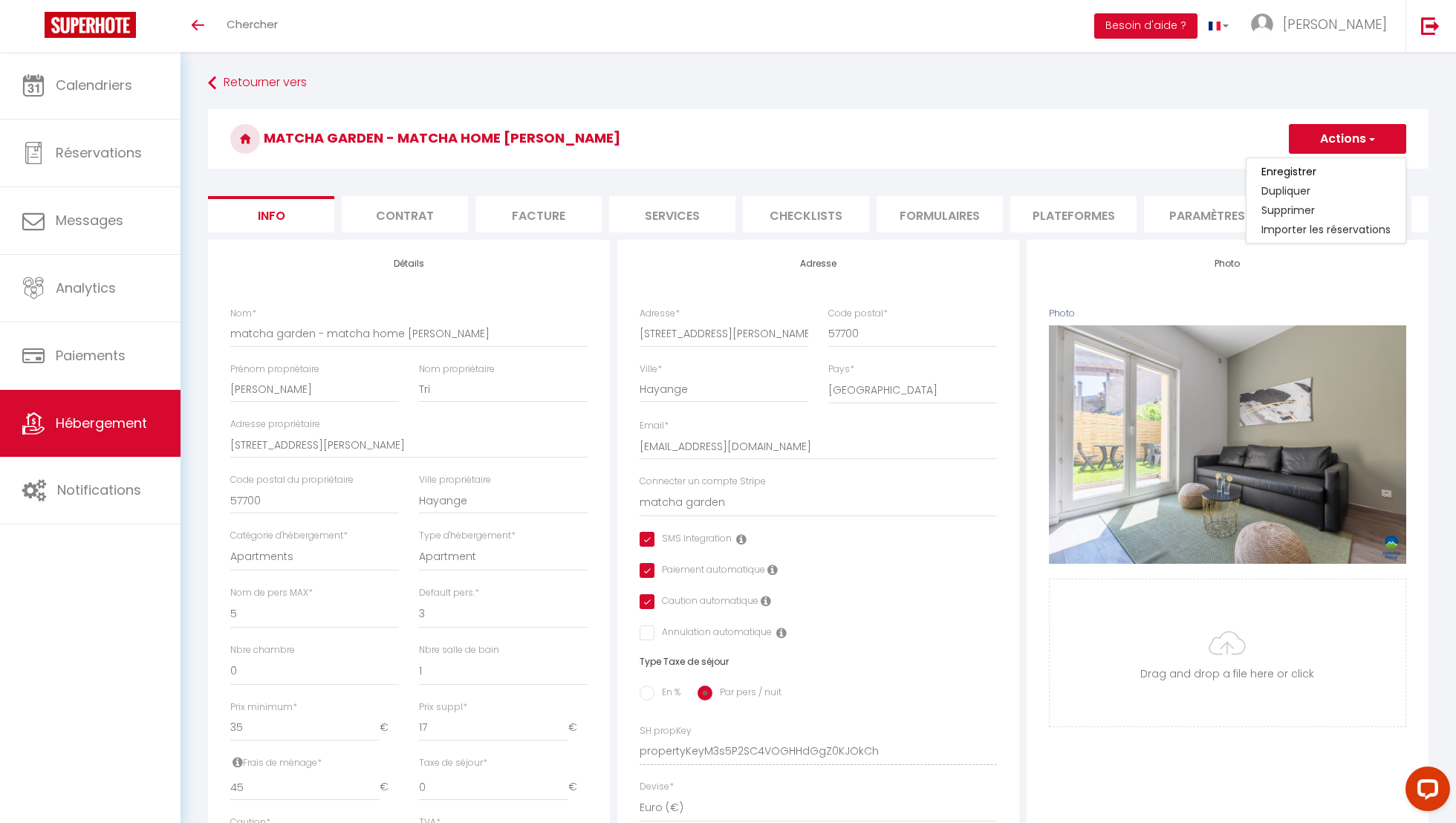
click at [1175, 210] on li "Paramètres" at bounding box center [1207, 214] width 126 height 37
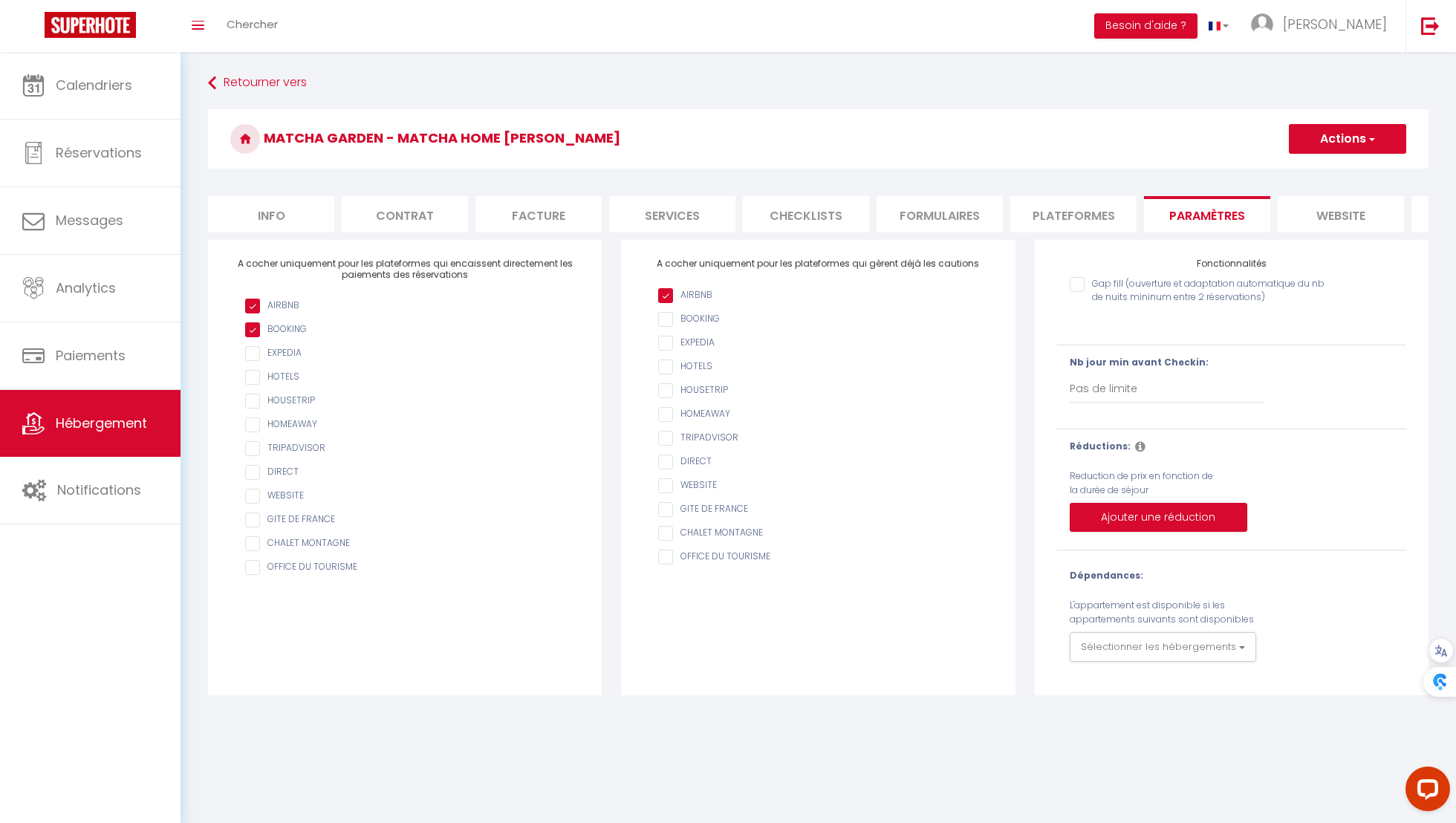
click at [1097, 212] on li "Plateformes" at bounding box center [1074, 214] width 126 height 37
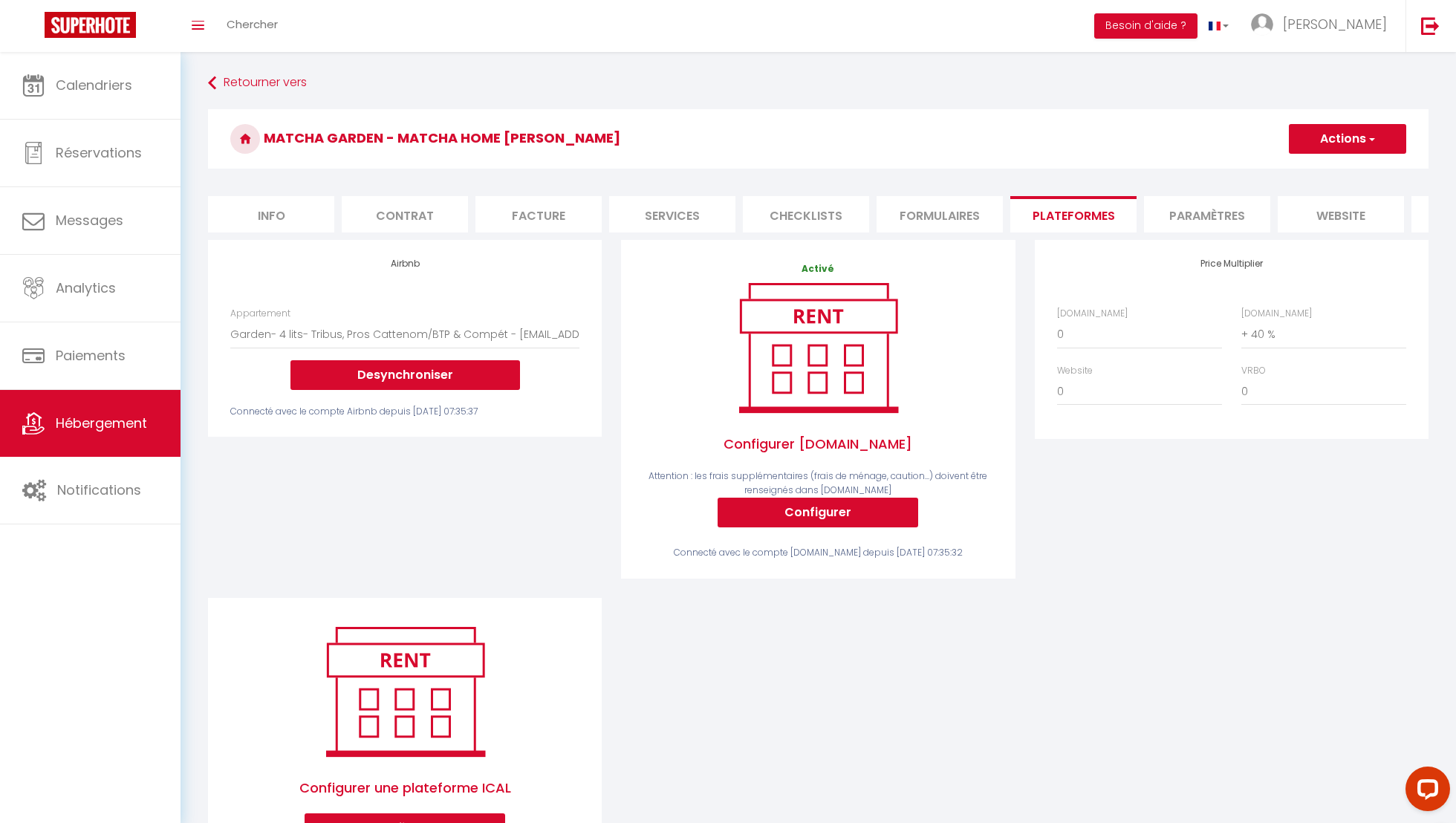
click at [82, 420] on span "Hébergement" at bounding box center [101, 423] width 91 height 19
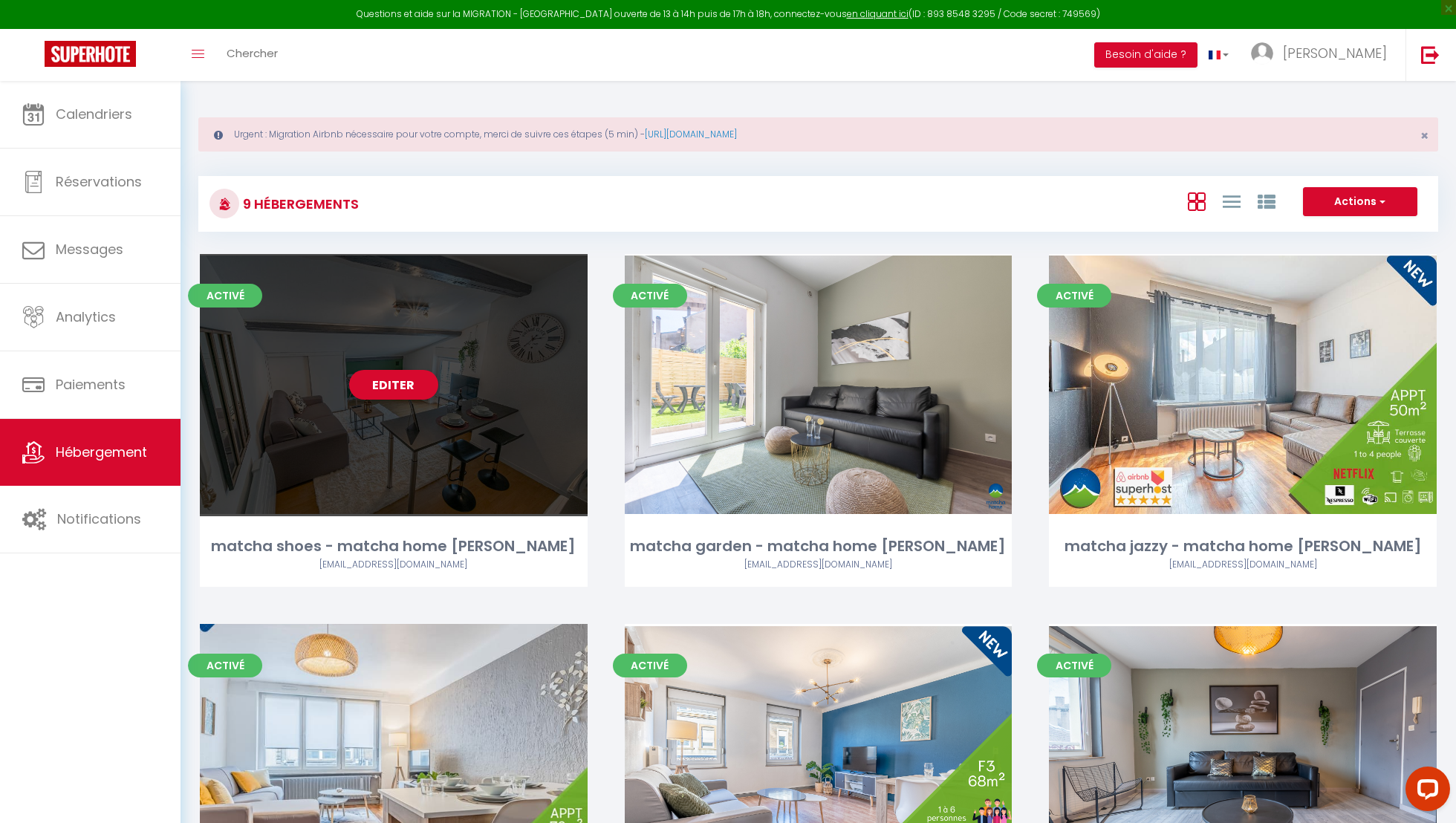
click at [430, 340] on div "Editer" at bounding box center [393, 384] width 387 height 262
click at [422, 374] on link "Editer" at bounding box center [393, 384] width 89 height 30
click at [421, 386] on link "Editer" at bounding box center [393, 384] width 89 height 30
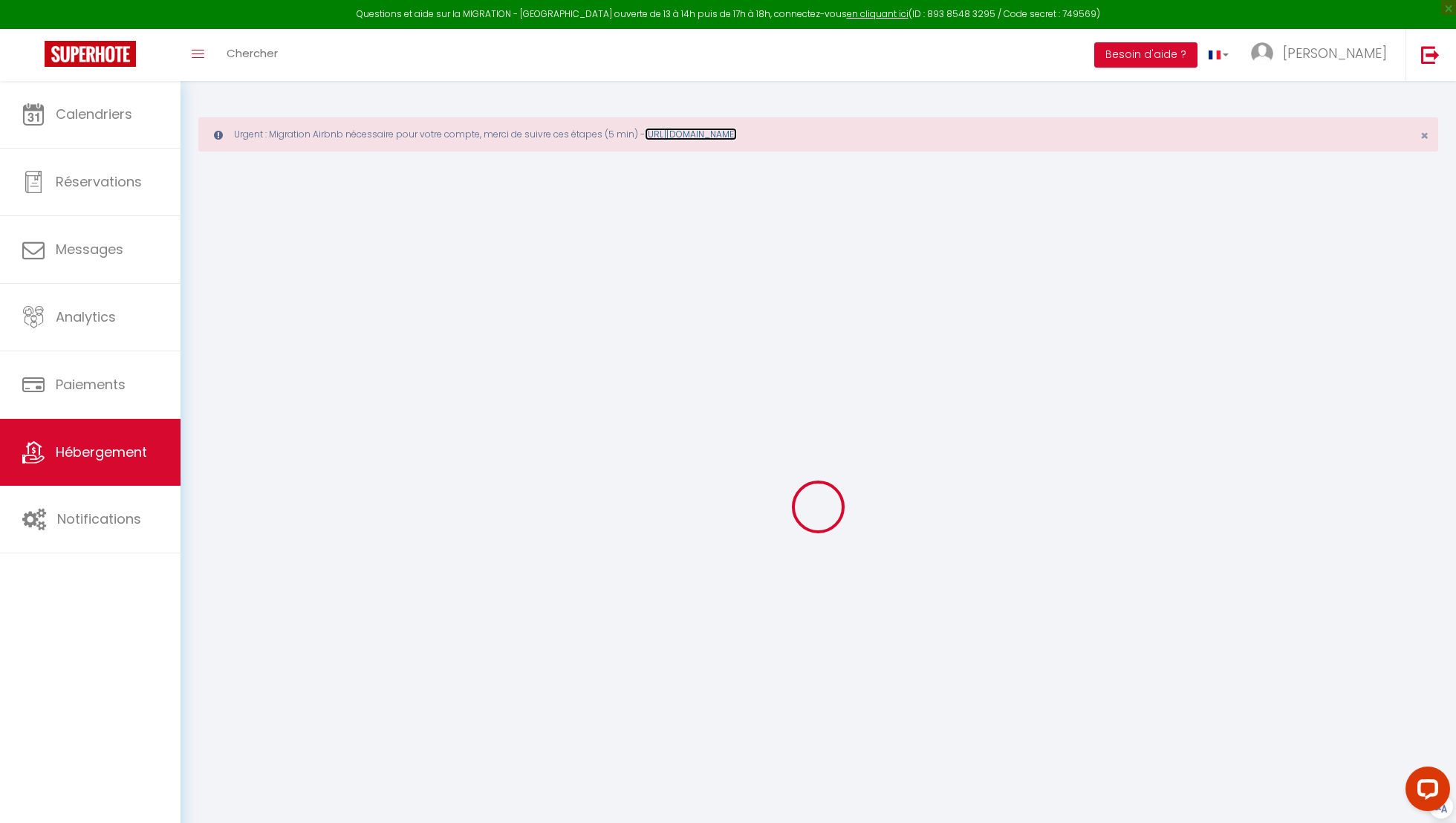
click at [737, 130] on link "[URL][DOMAIN_NAME]" at bounding box center [690, 133] width 92 height 13
select select "+ 40 %"
select select "17:00"
select select "23:45"
select select "10:00"
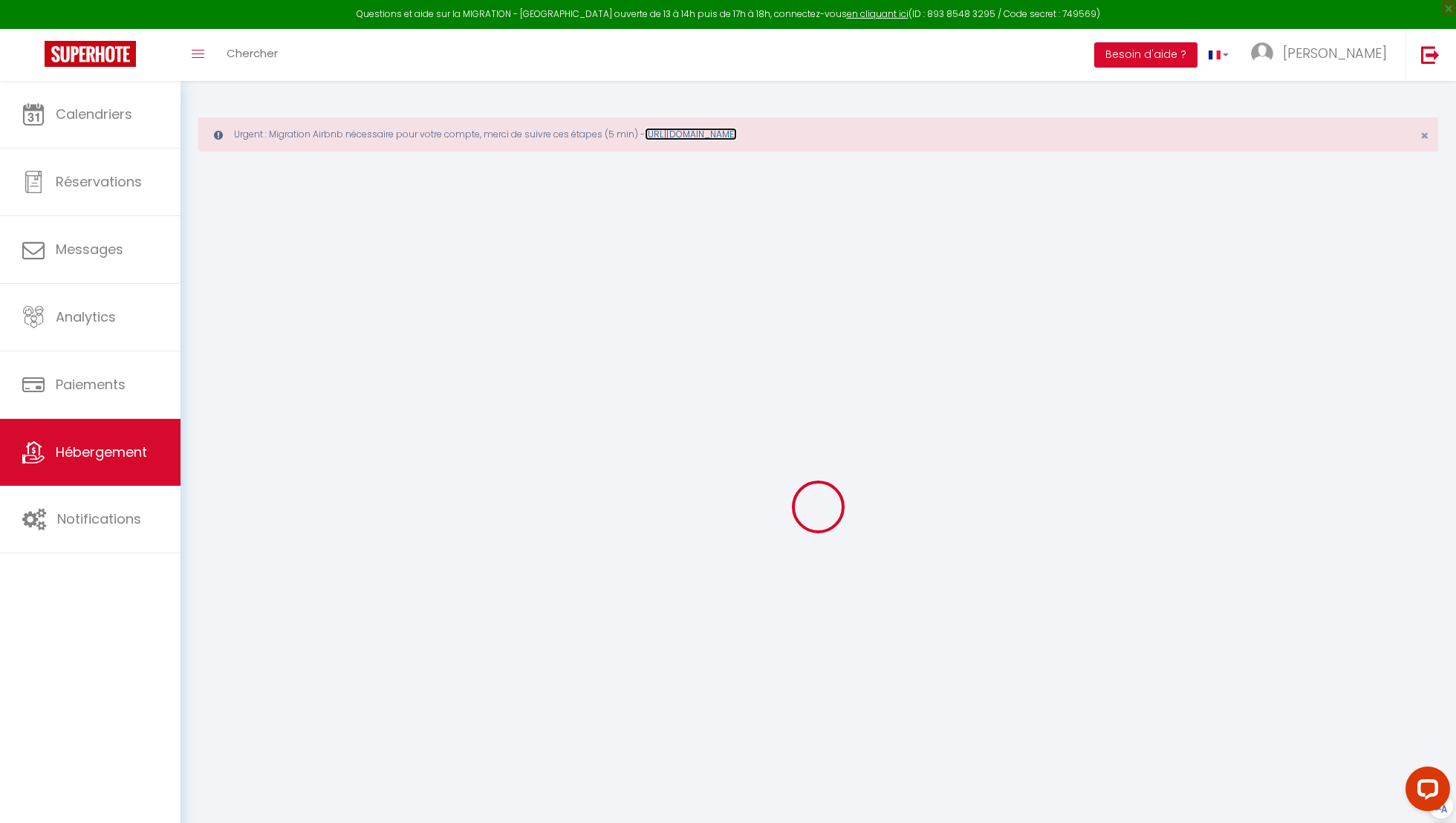
select select "30"
select select "120"
checkbox input "true"
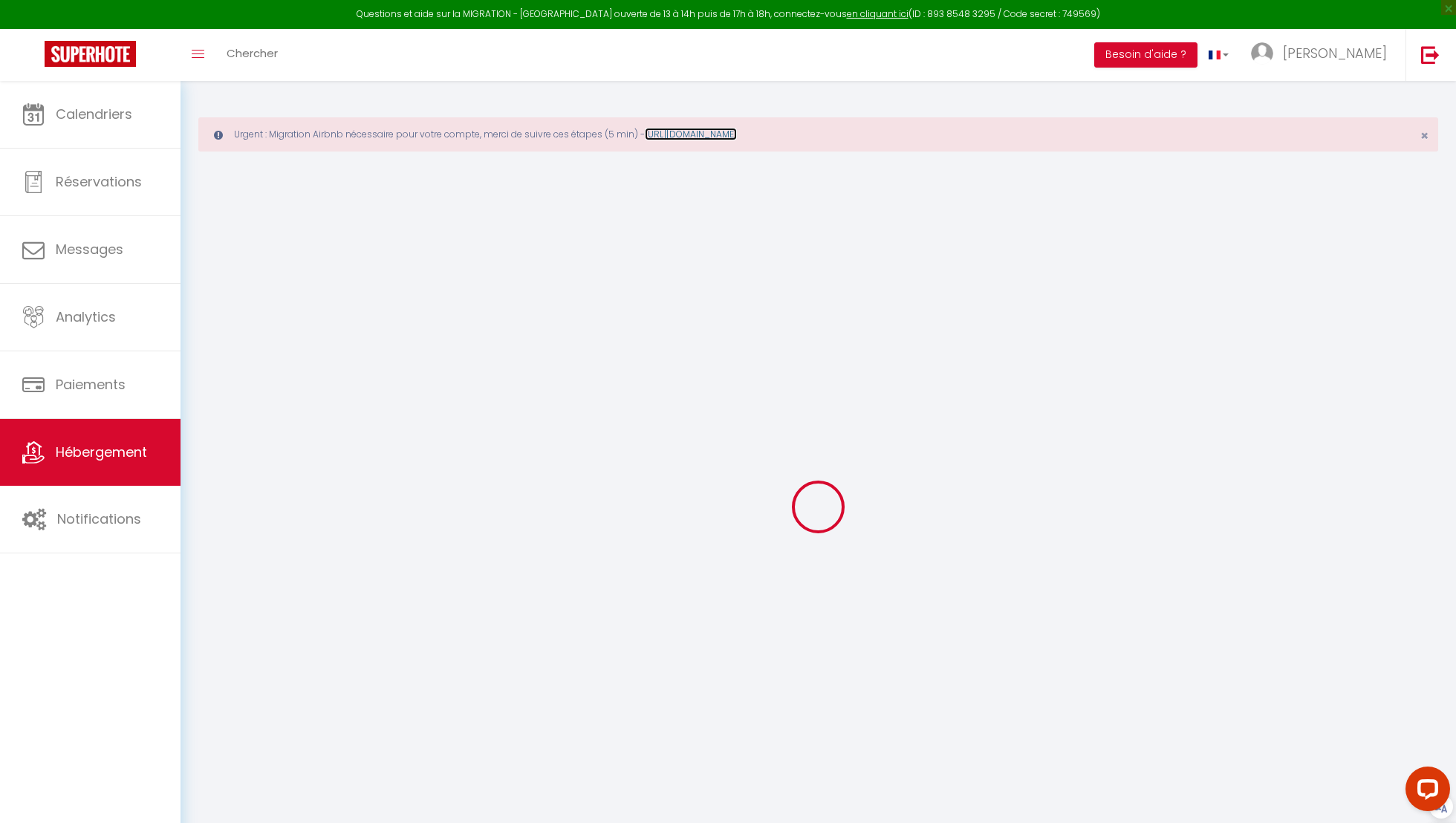
checkbox input "false"
select select "5485-1210407258513346633"
checkbox input "true"
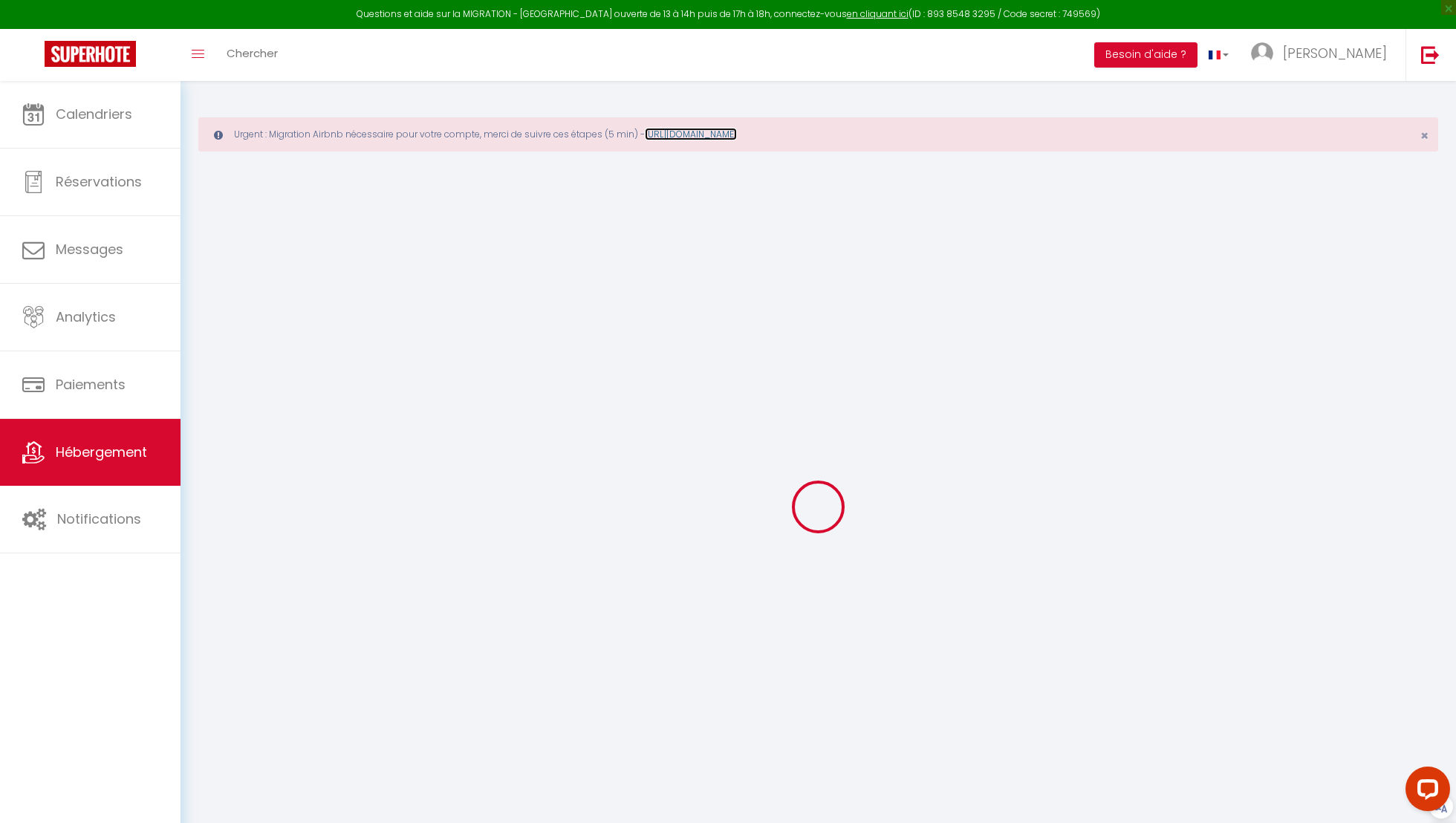
checkbox input "false"
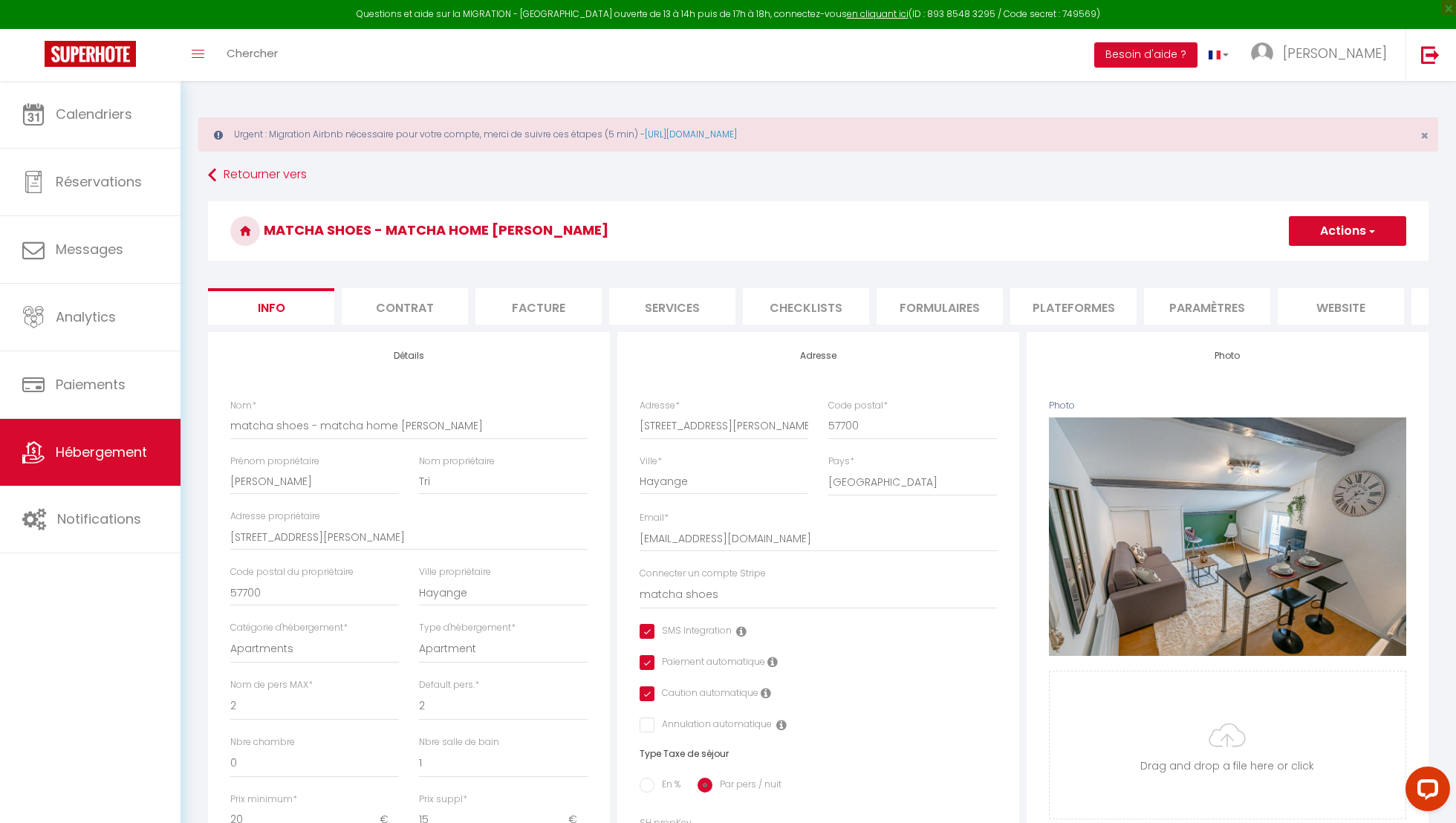
click at [1106, 311] on li "Plateformes" at bounding box center [1074, 306] width 126 height 37
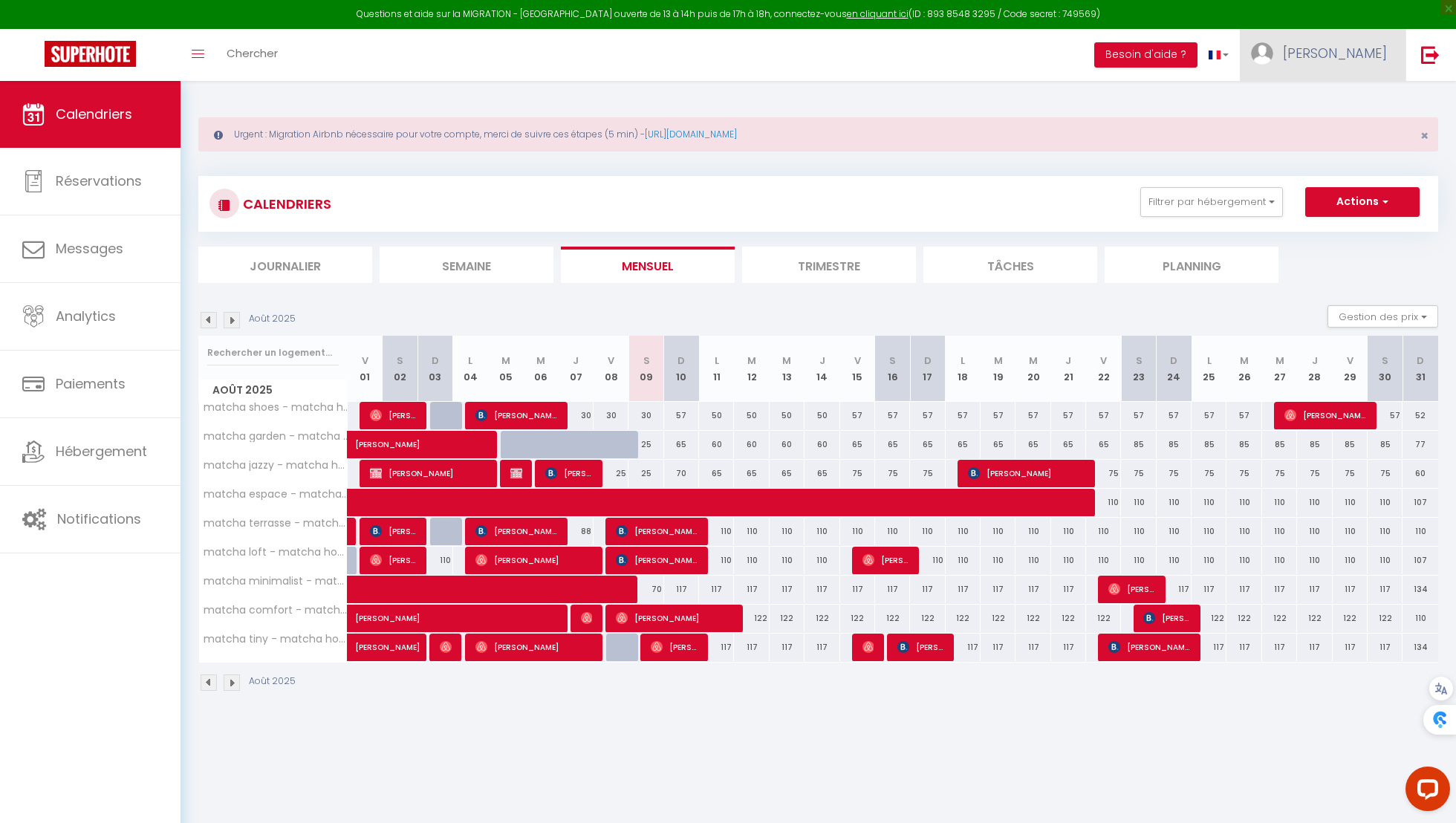
click at [1371, 46] on span "[PERSON_NAME]" at bounding box center [1335, 52] width 104 height 19
click at [1348, 101] on link "Paramètres" at bounding box center [1345, 104] width 110 height 26
select select "28"
select select "fr"
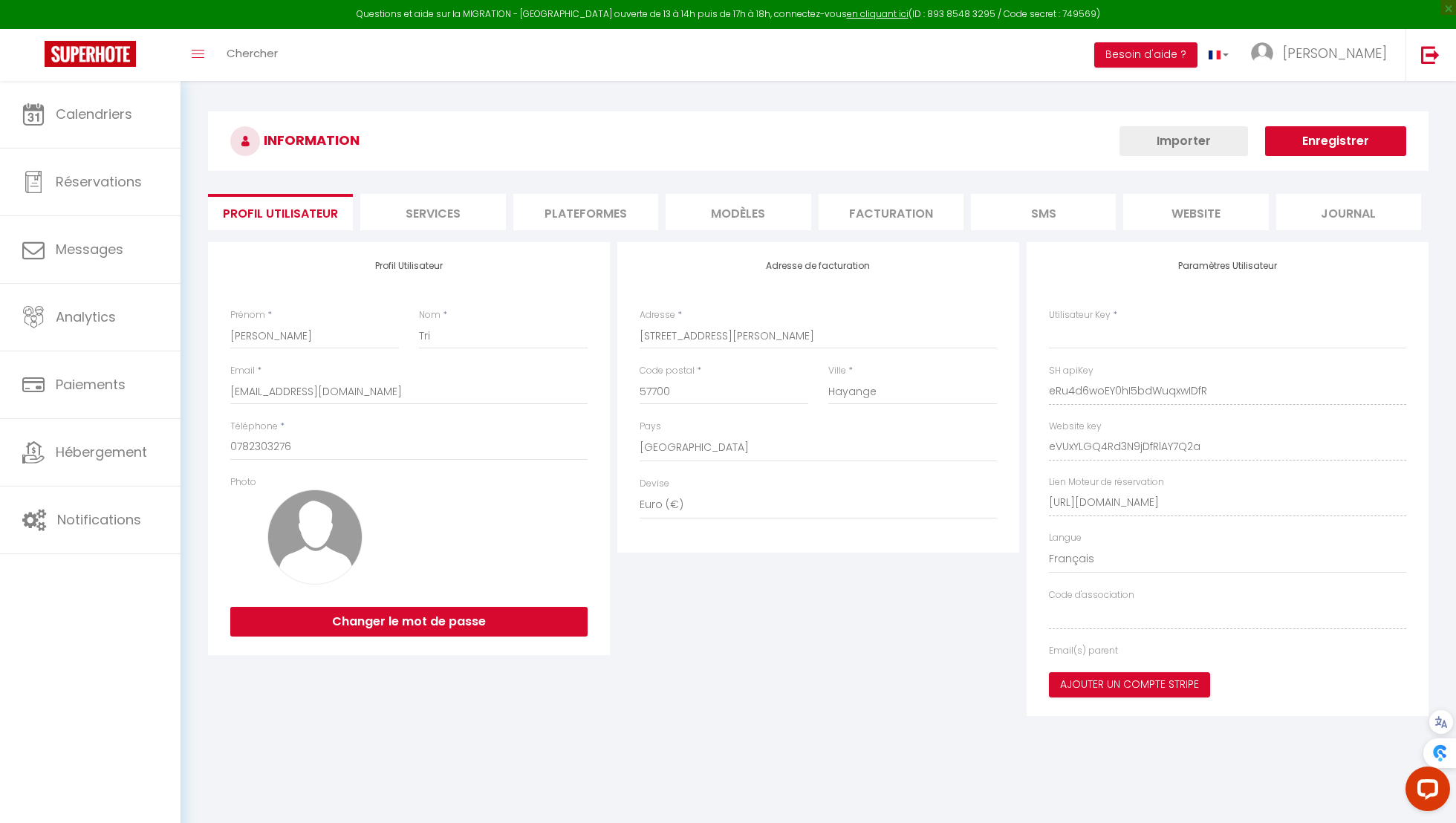
type input "eRu4d6woEY0hI5bdWuqxwIDfR"
type input "eVUxYLGQ4Rd3N9jDfRlAY7Q2a"
type input "https://app.superhote.com/#/get-available-rentals/eVUxYLGQ4Rd3N9jDfRlAY7Q2a"
select select "fr"
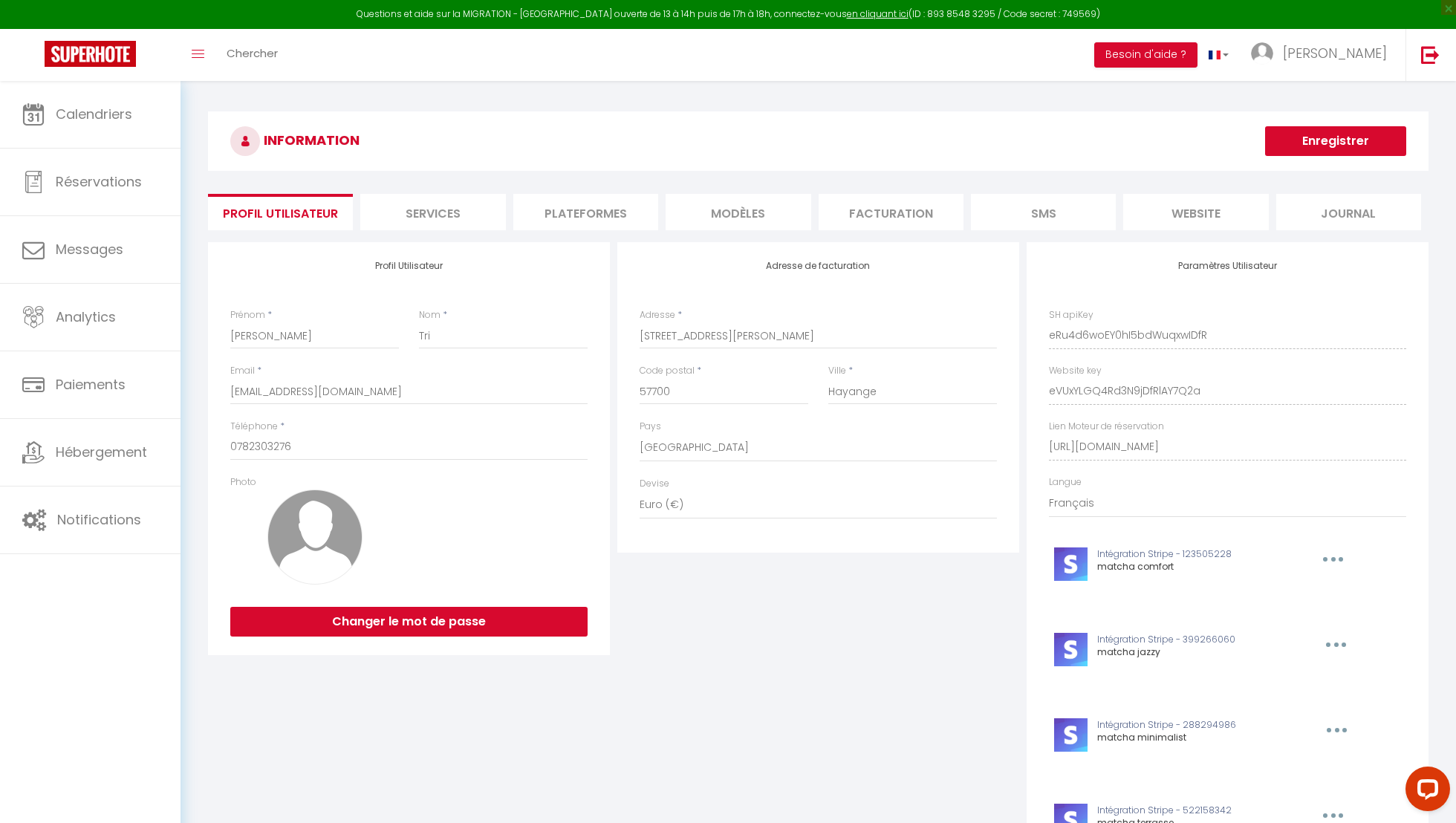
click at [642, 206] on li "Plateformes" at bounding box center [586, 211] width 145 height 37
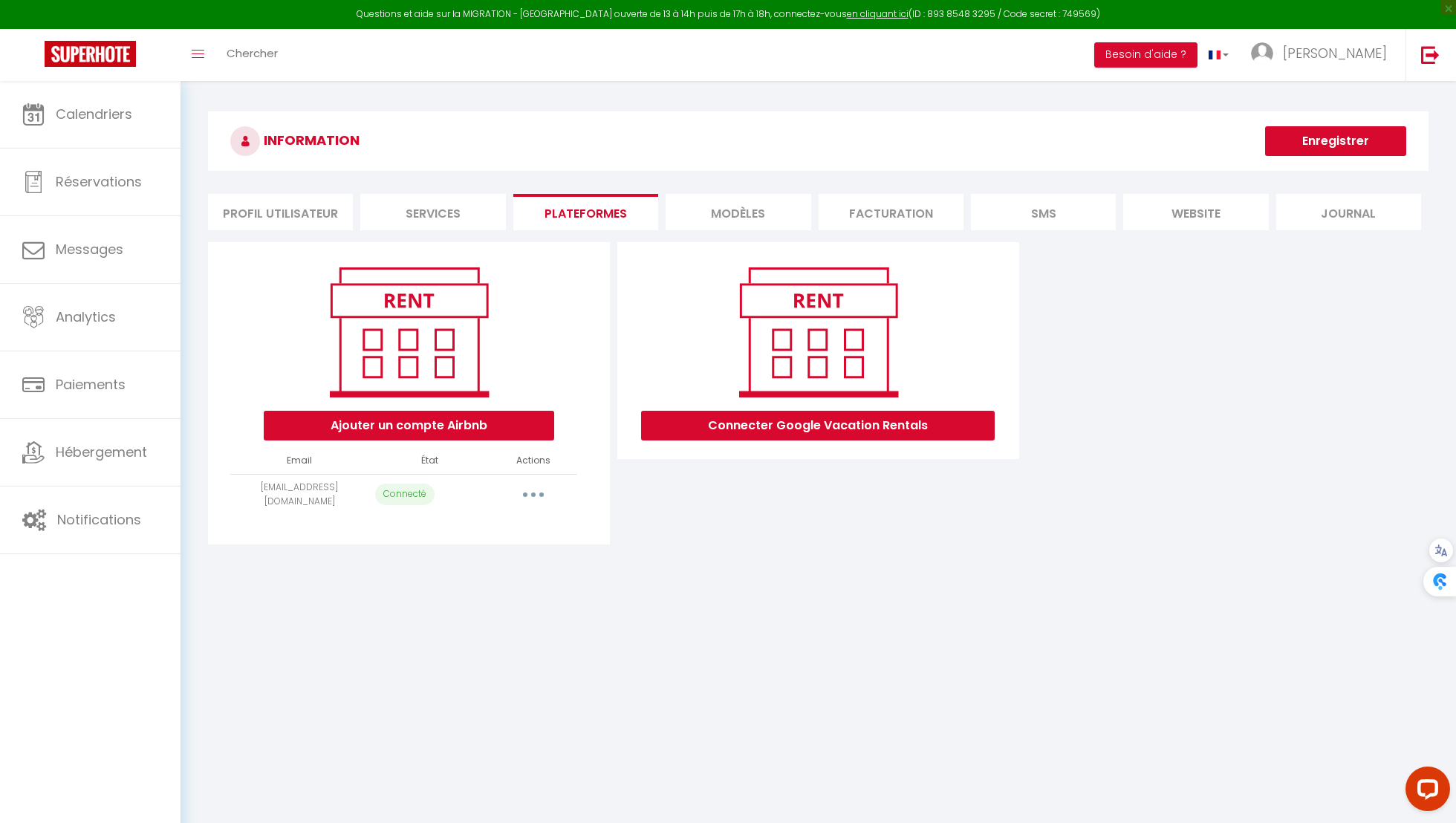
click at [534, 490] on button "button" at bounding box center [533, 495] width 41 height 24
click at [504, 578] on link "Reconnecter le compte" at bounding box center [467, 582] width 164 height 26
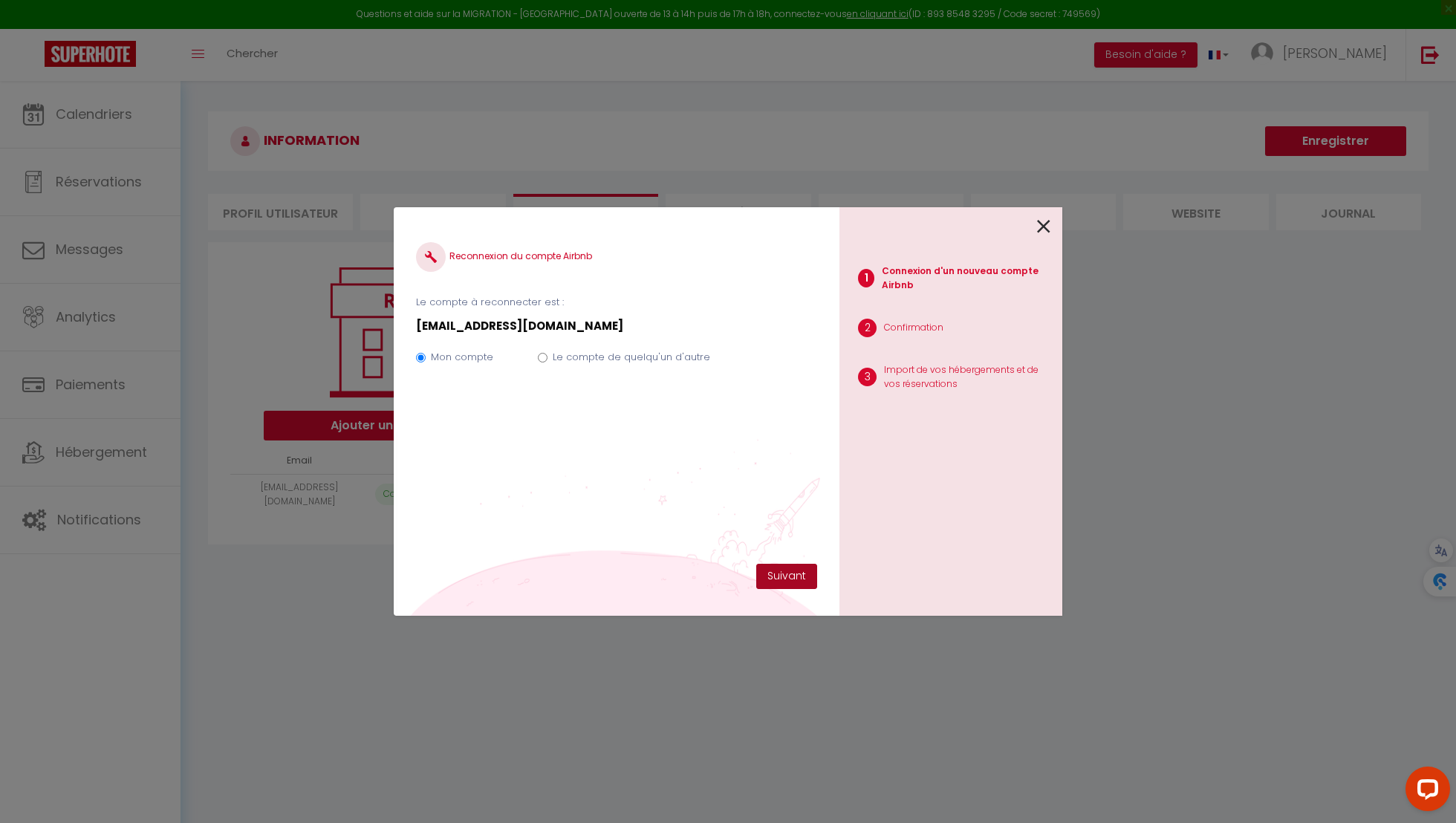
click at [771, 570] on button "Suivant" at bounding box center [786, 577] width 61 height 26
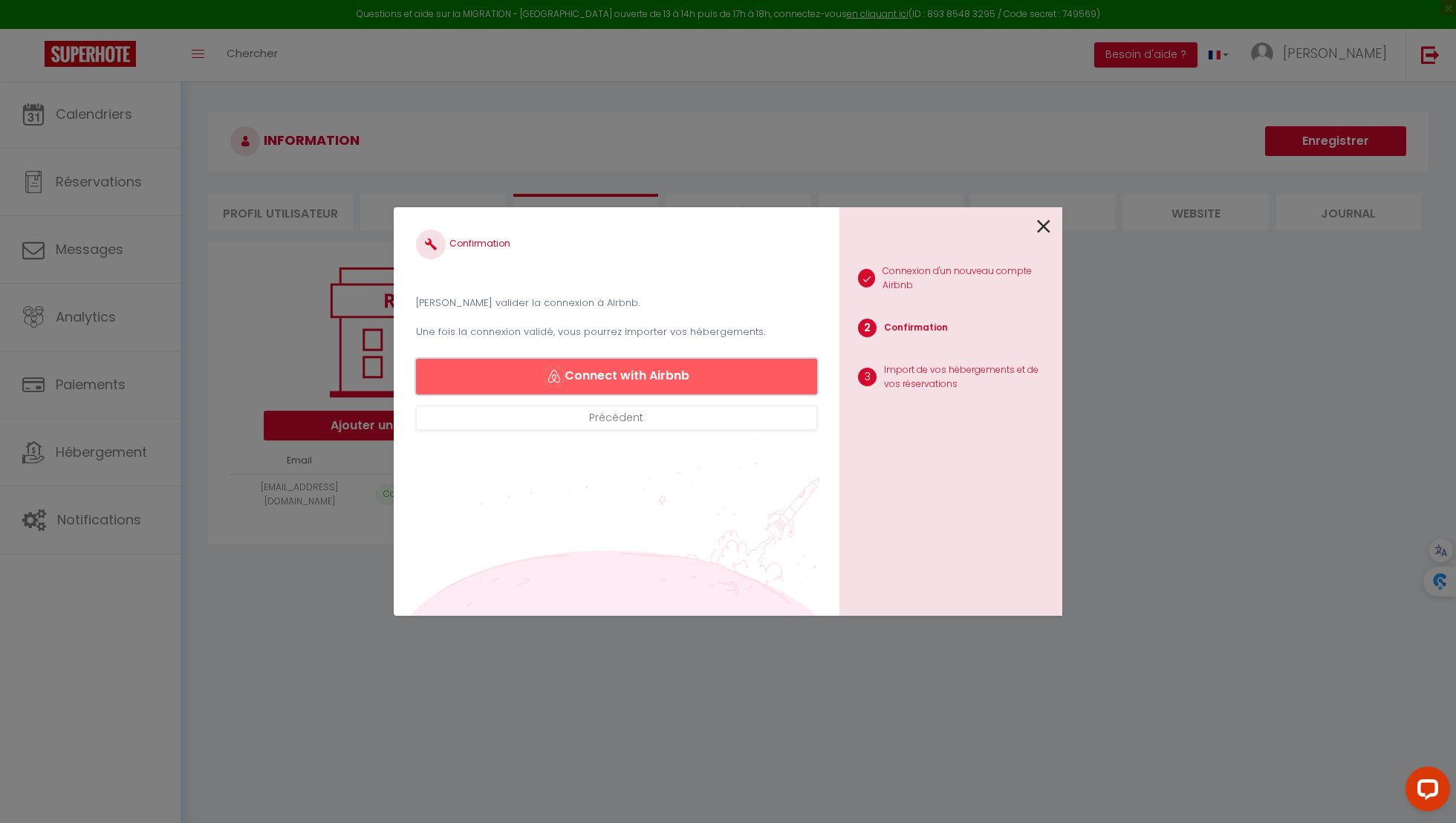
click at [786, 393] on button "Connect with Airbnb" at bounding box center [616, 376] width 401 height 36
click at [1051, 222] on div "1 Connexion d'un nouveau compte Airbnb 2 Confirmation 3 Import de vos hébergeme…" at bounding box center [951, 412] width 223 height 409
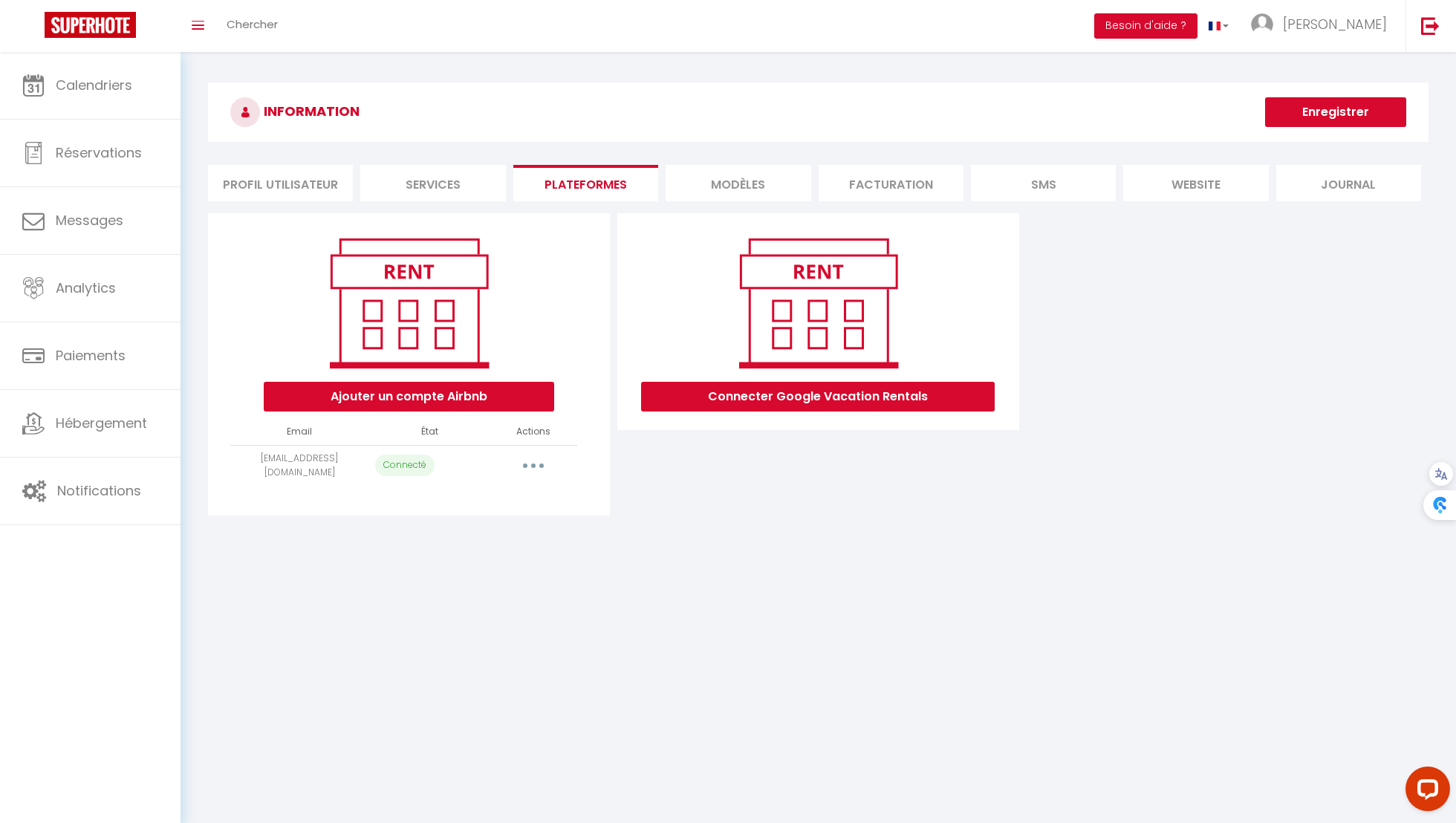
select select "41397"
select select "41448"
select select "41401"
select select "41402"
select select "47971"
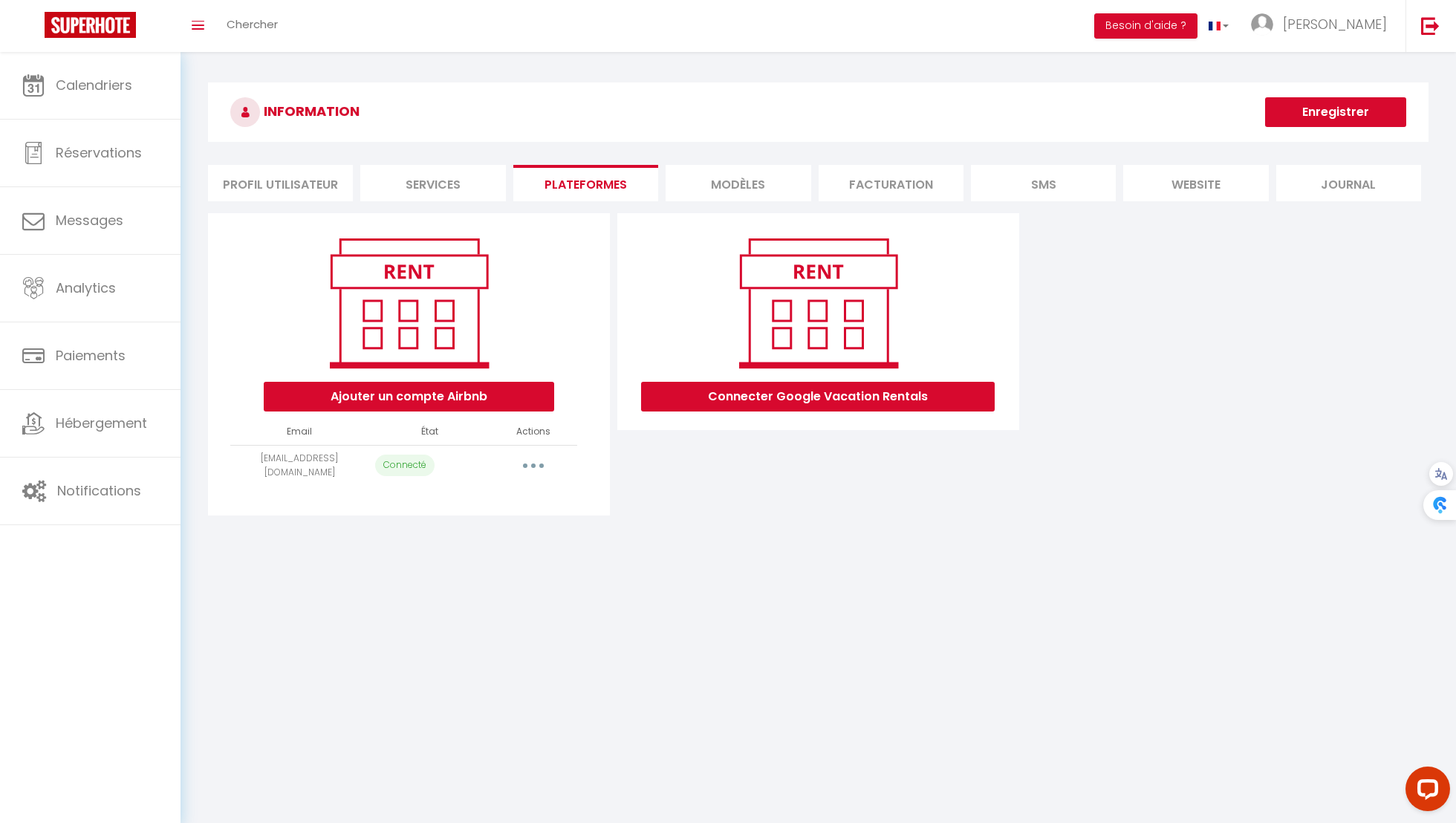
select select "41447"
select select "59109"
select select "72666"
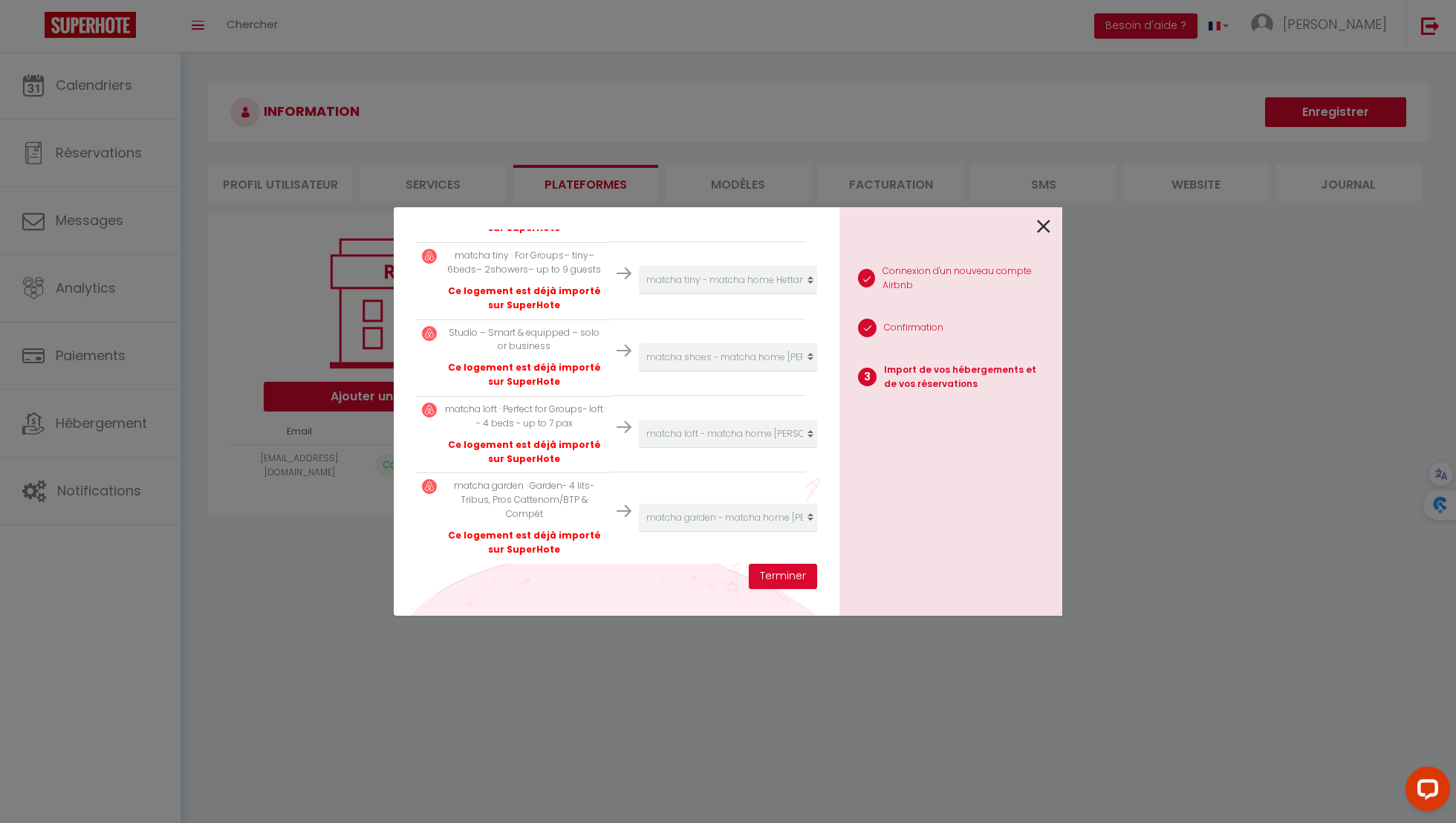
scroll to position [633, 0]
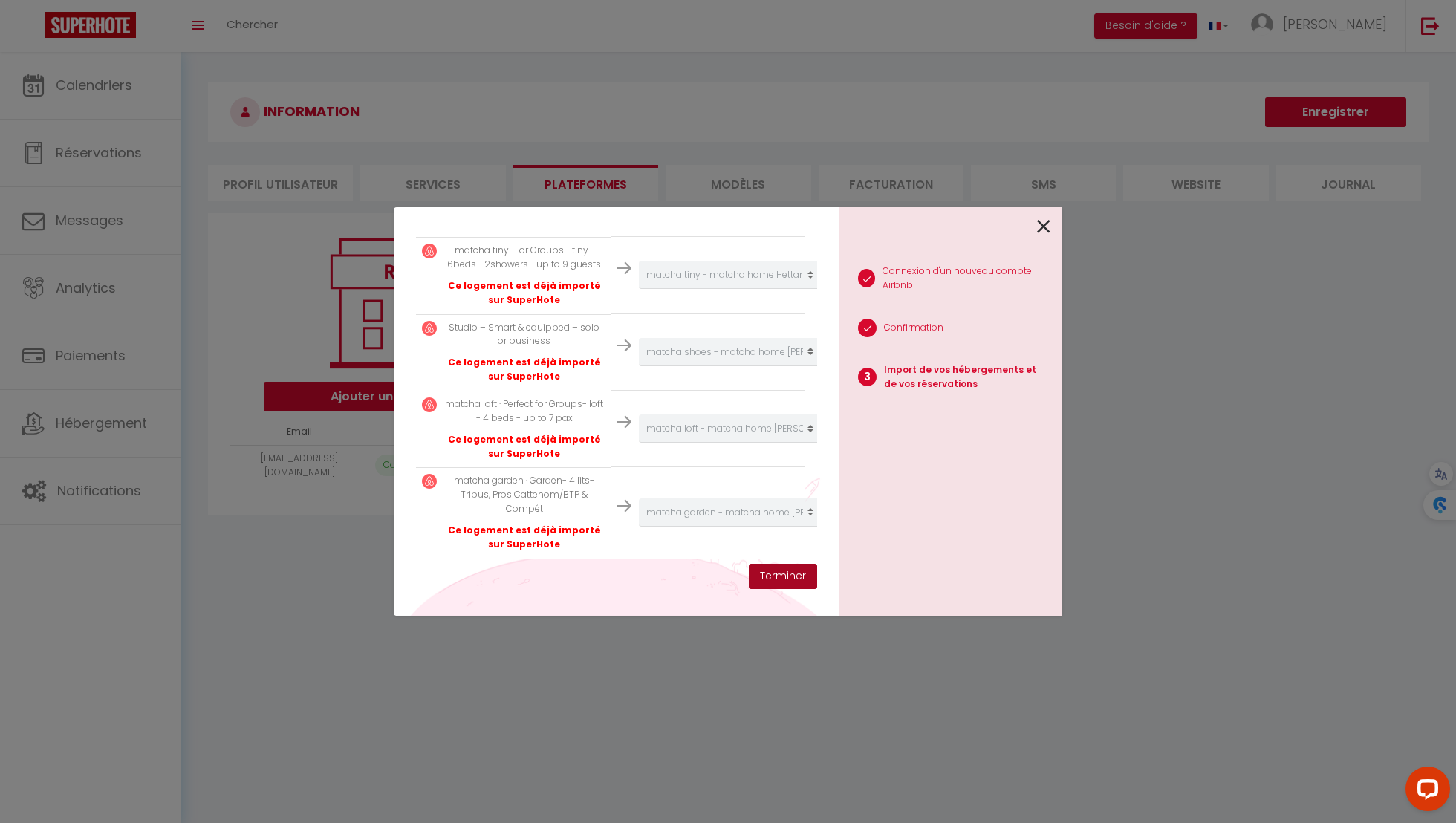
click at [781, 579] on button "Terminer" at bounding box center [782, 577] width 68 height 26
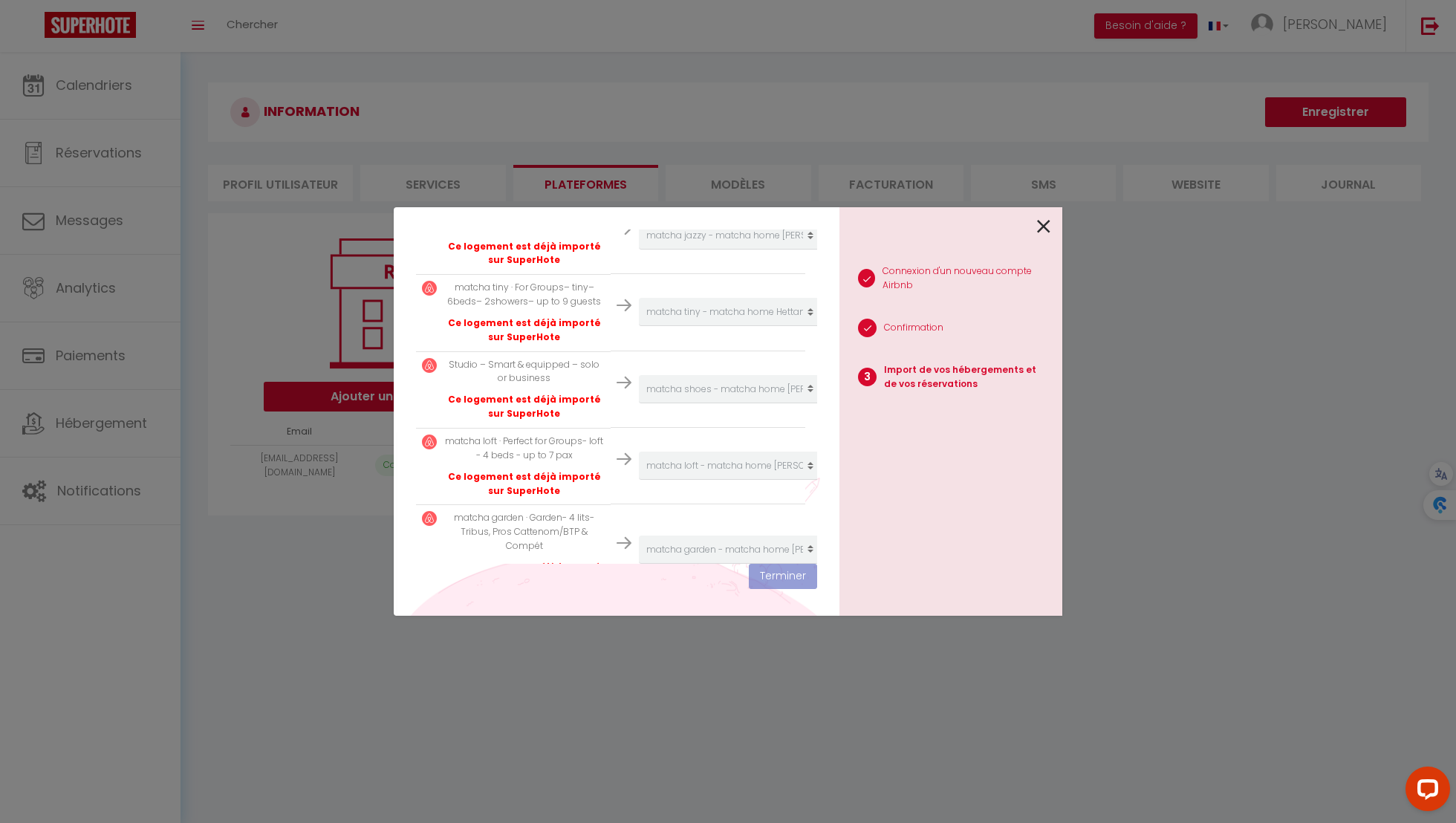
scroll to position [670, 0]
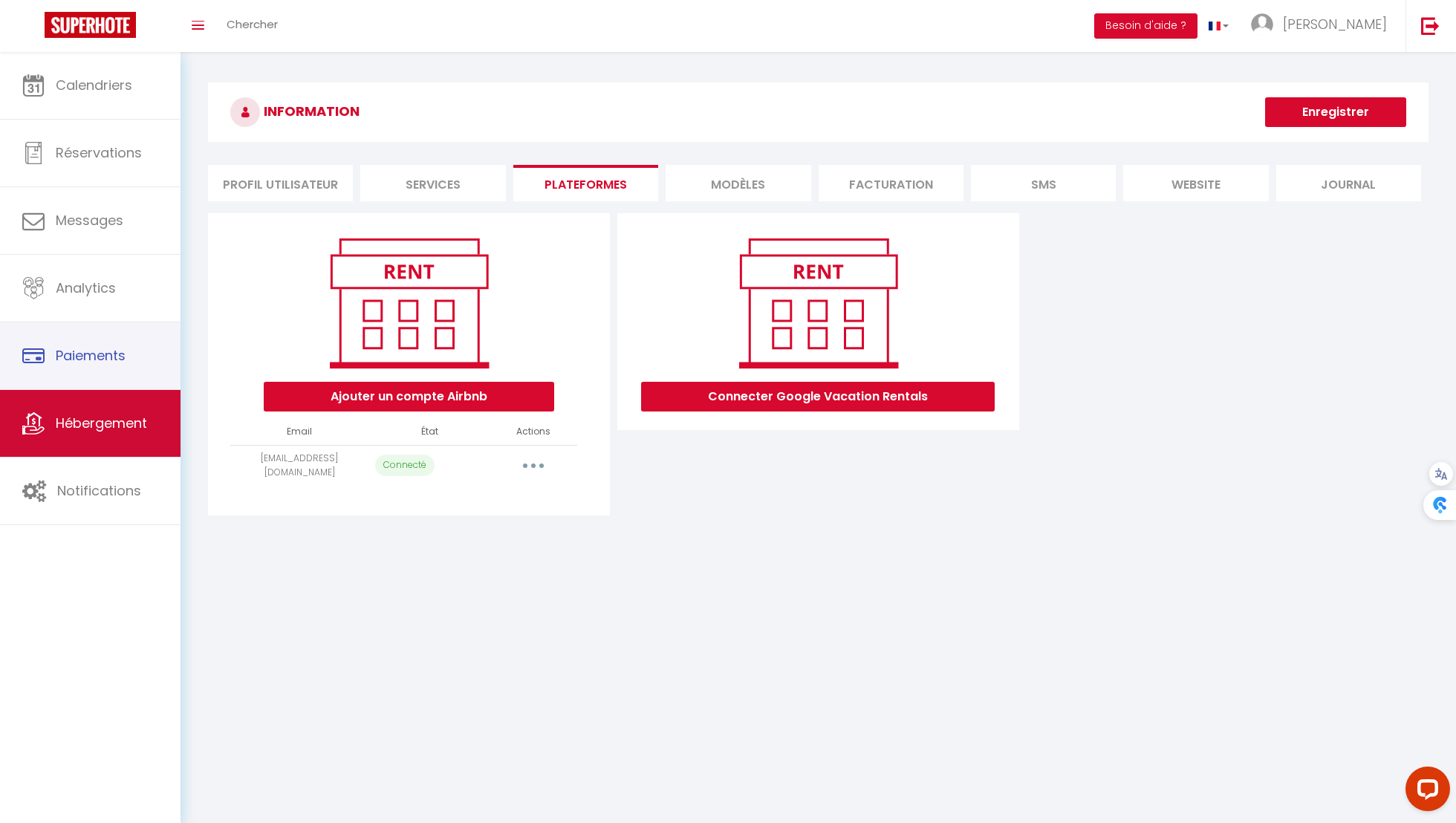
click at [77, 390] on link "Hébergement" at bounding box center [90, 424] width 181 height 67
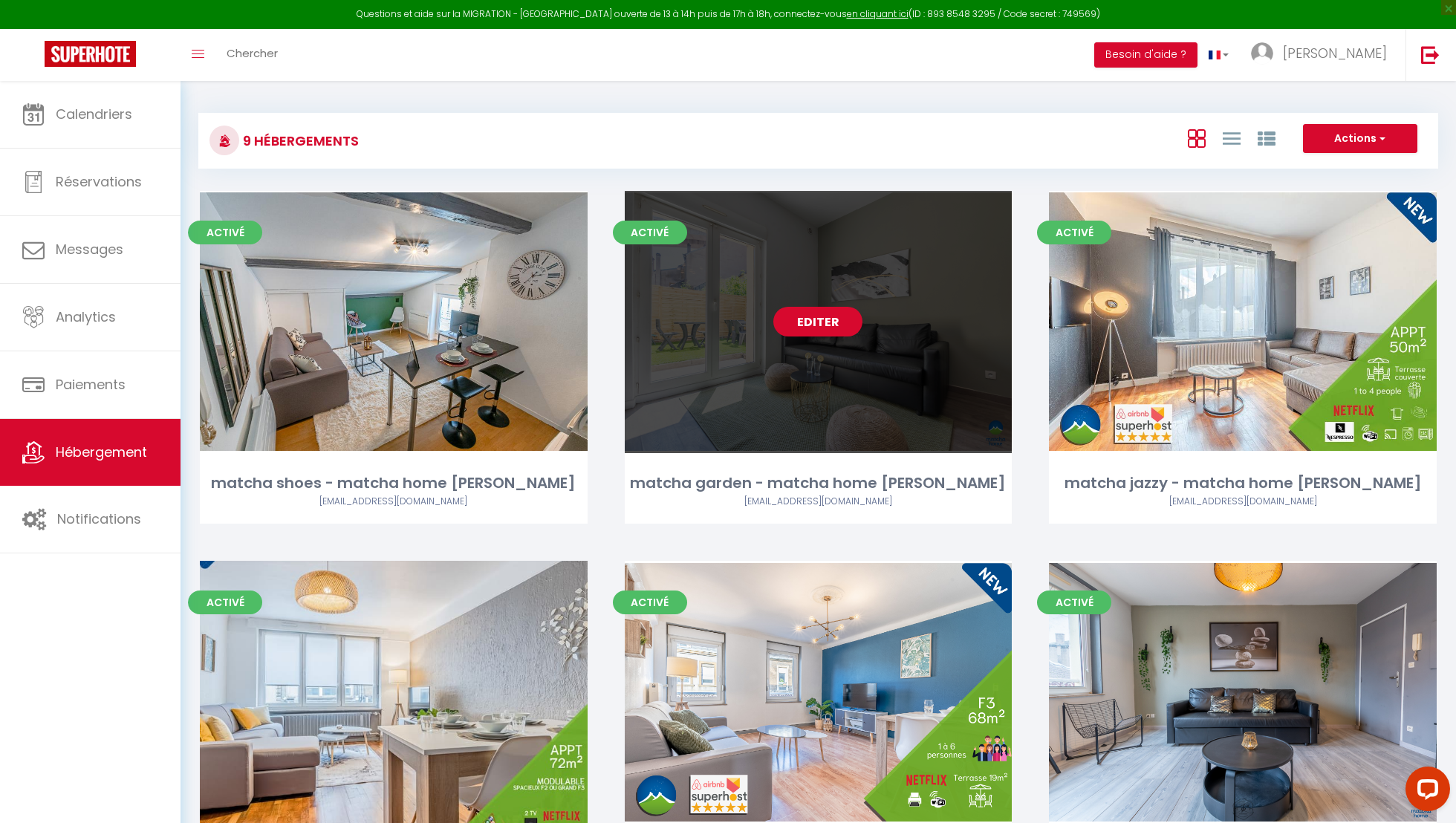
click at [828, 319] on link "Editer" at bounding box center [818, 322] width 89 height 30
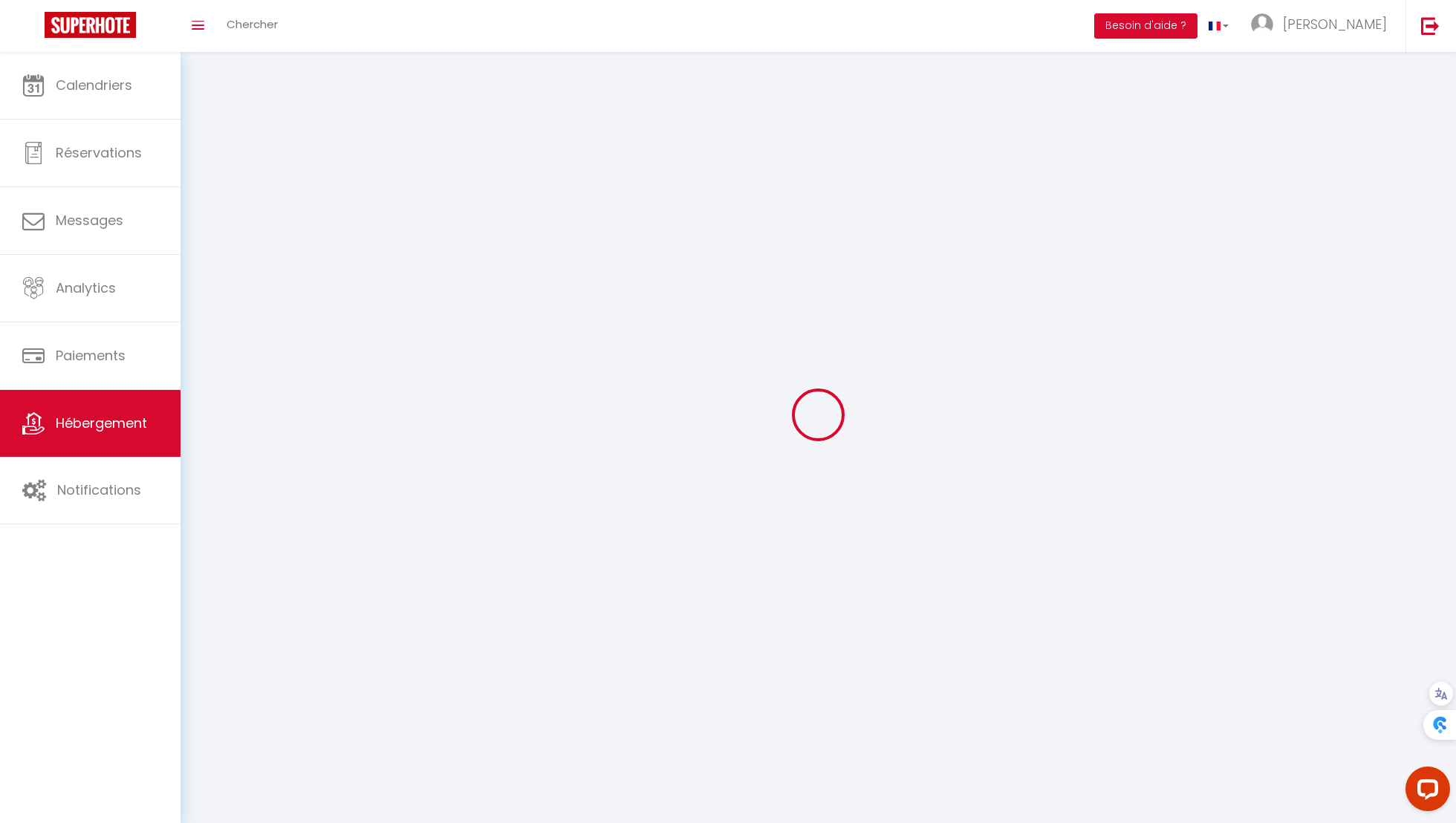
select select
select select "28"
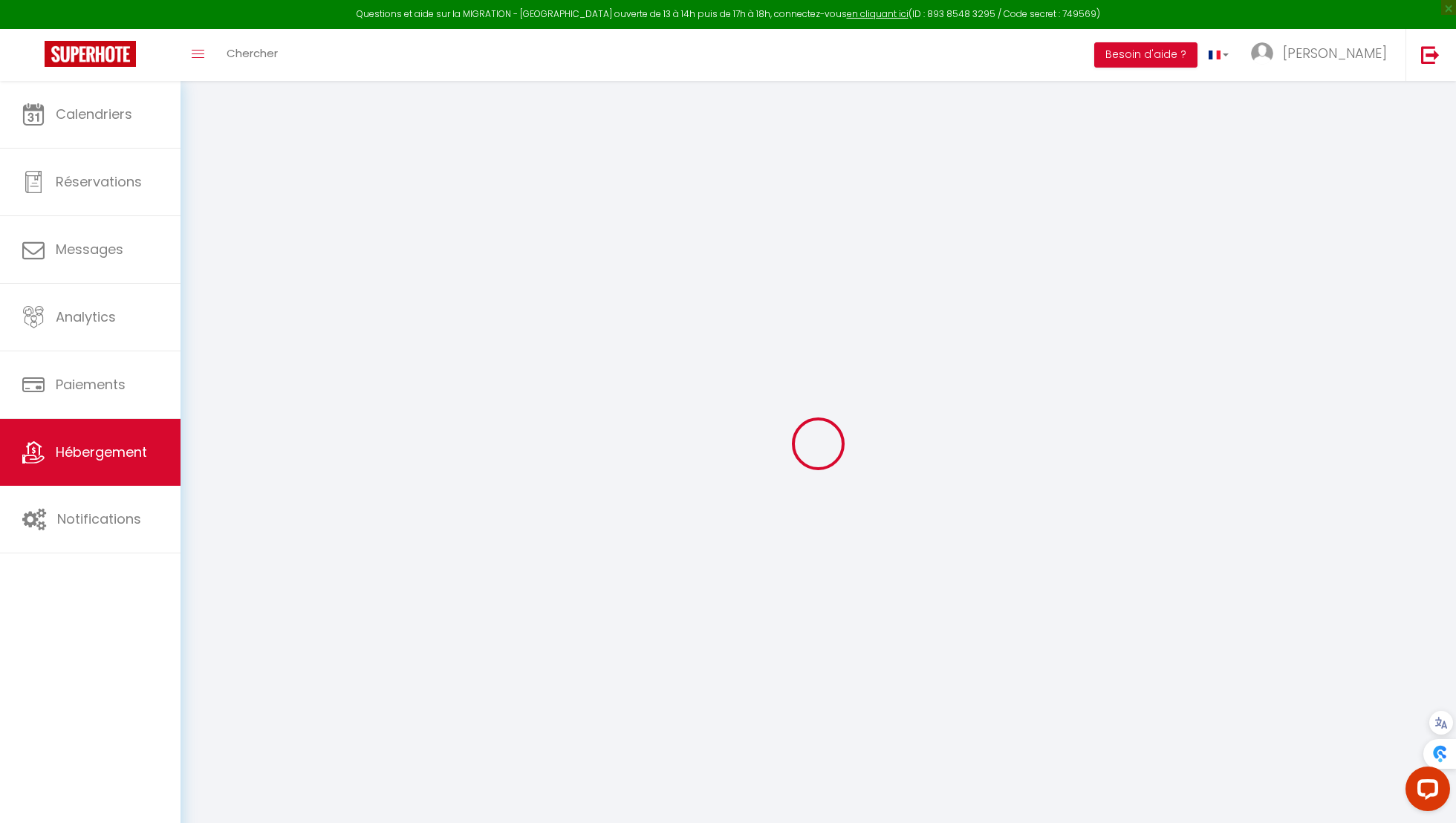
select select
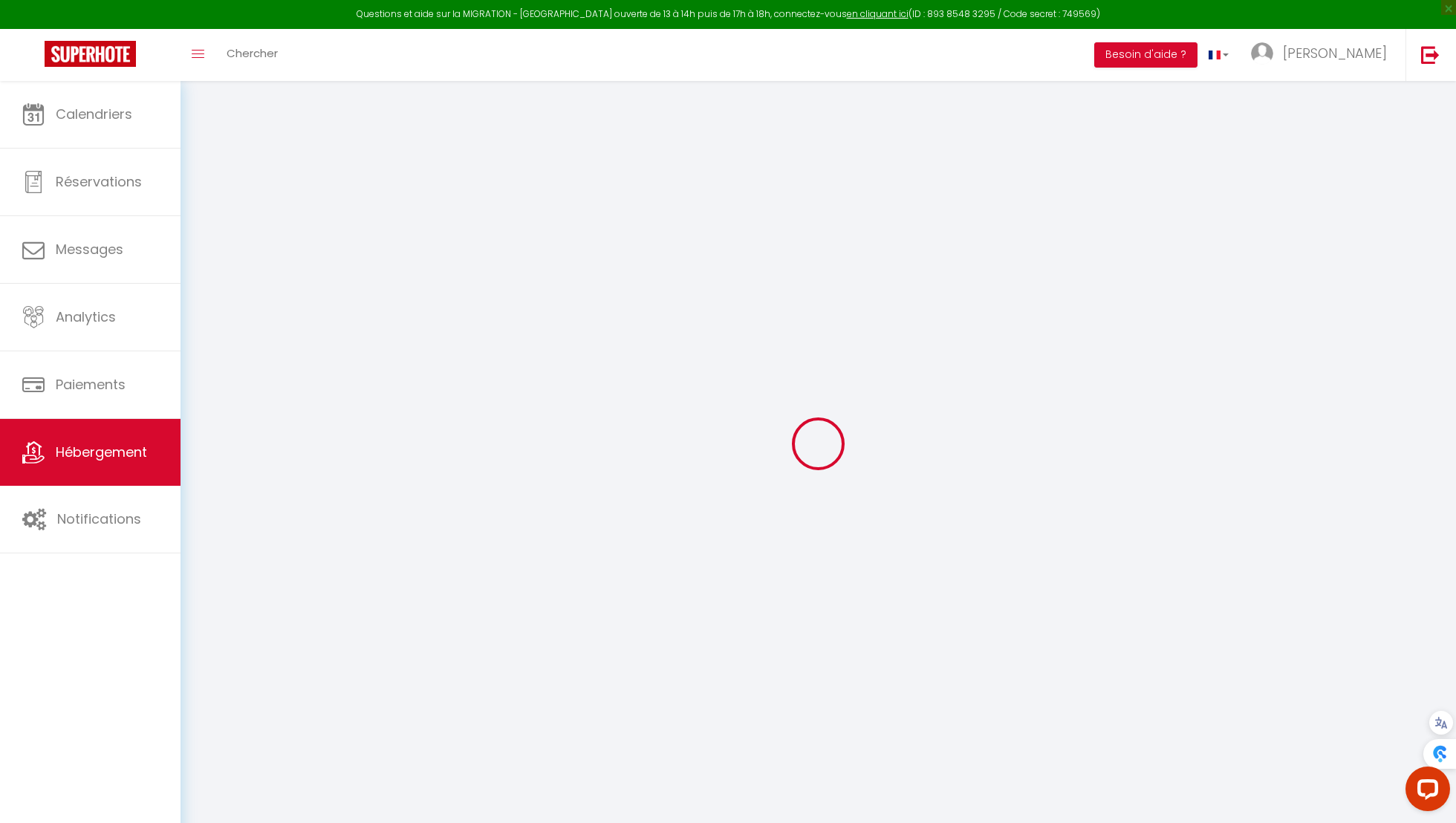
select select
checkbox input "false"
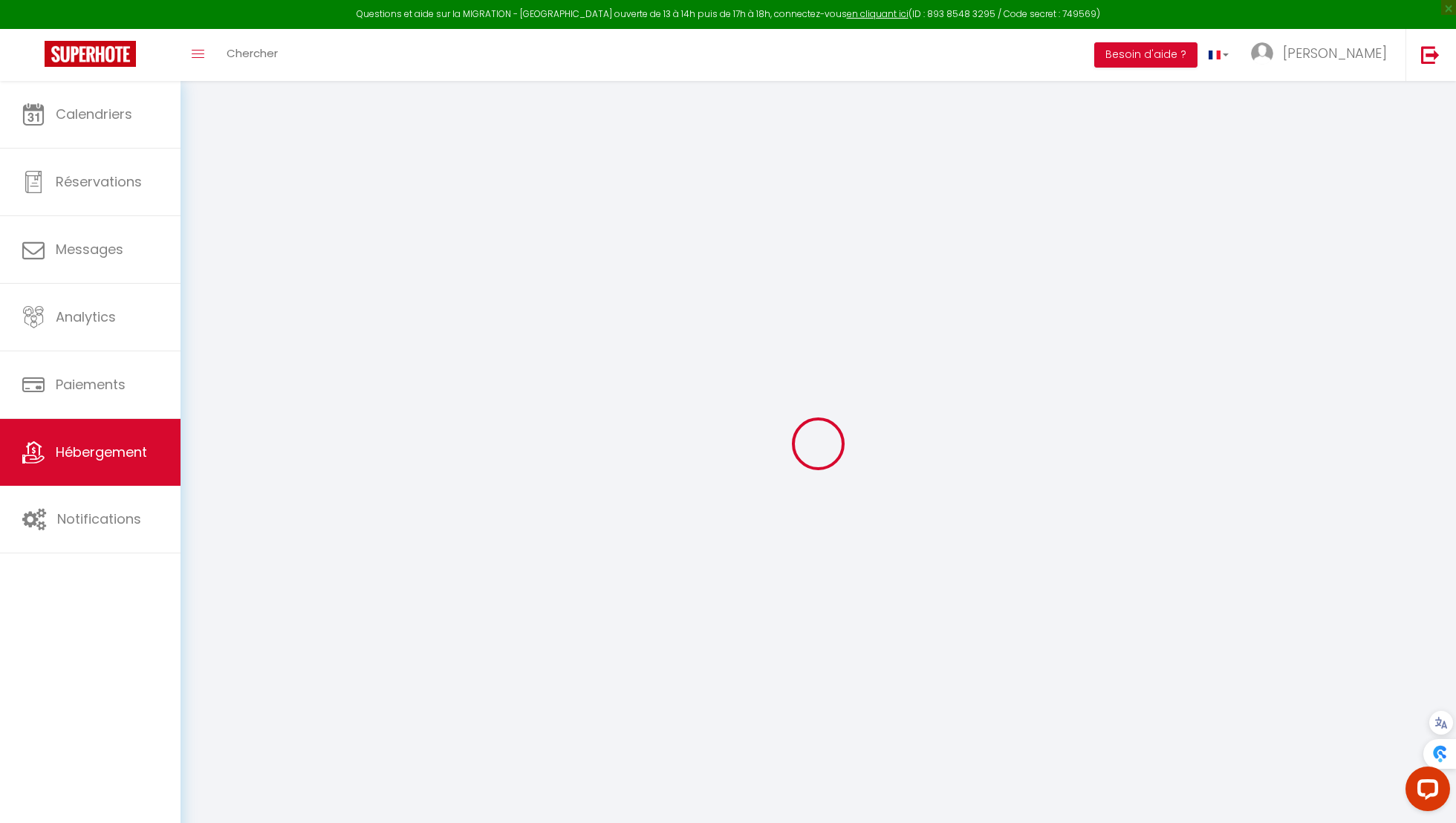
select select
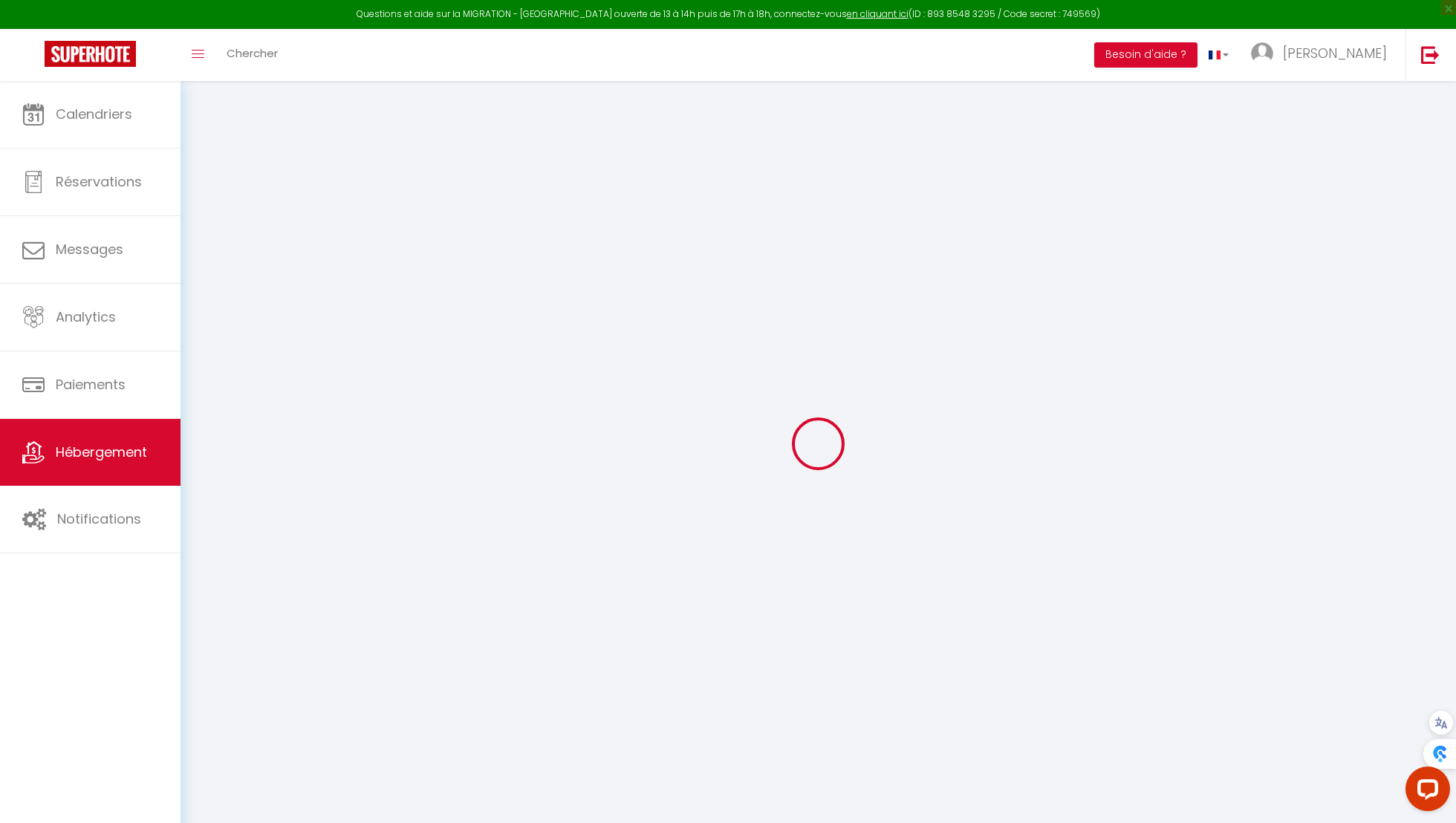
select select
checkbox input "false"
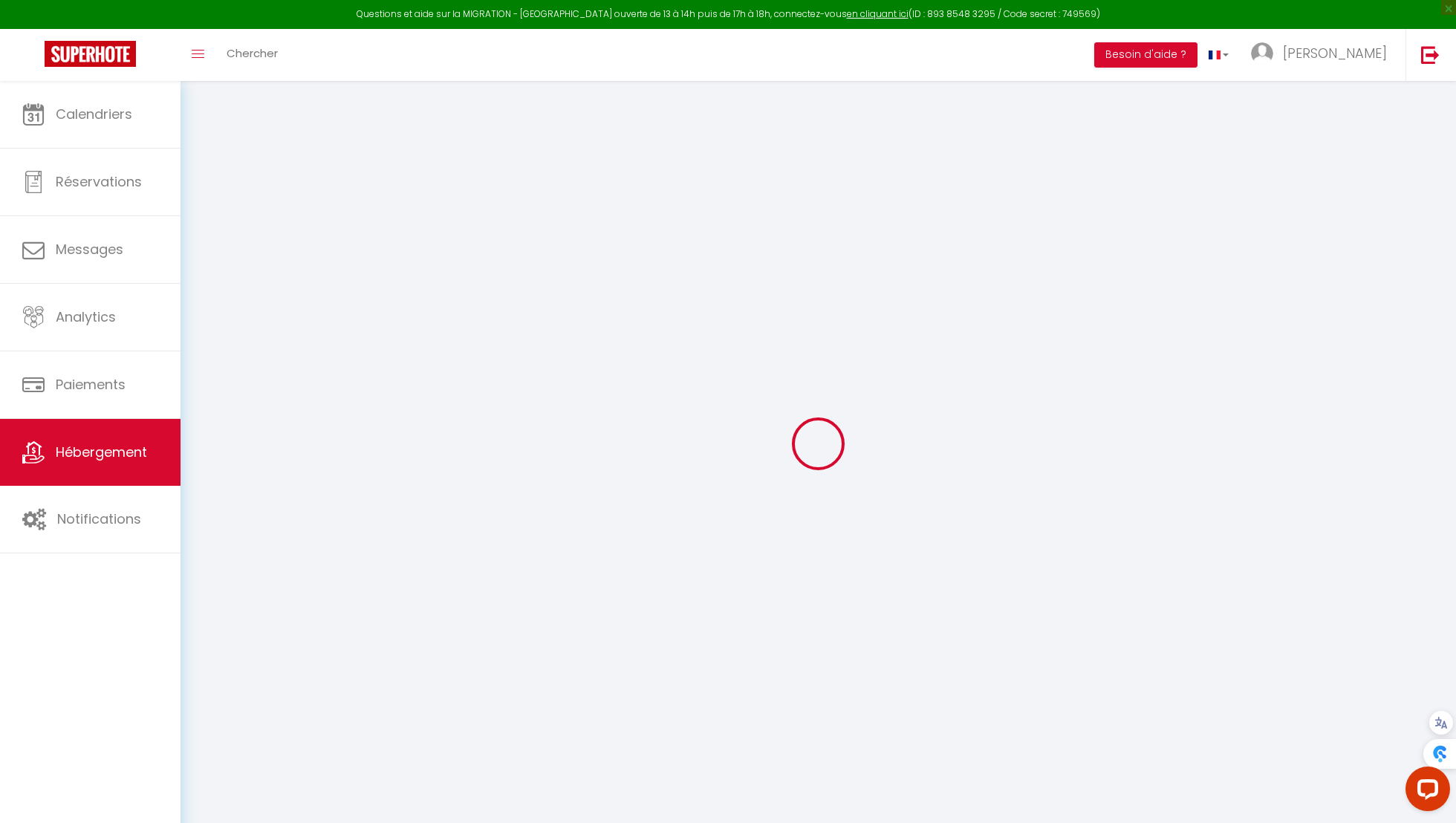
checkbox input "false"
select select
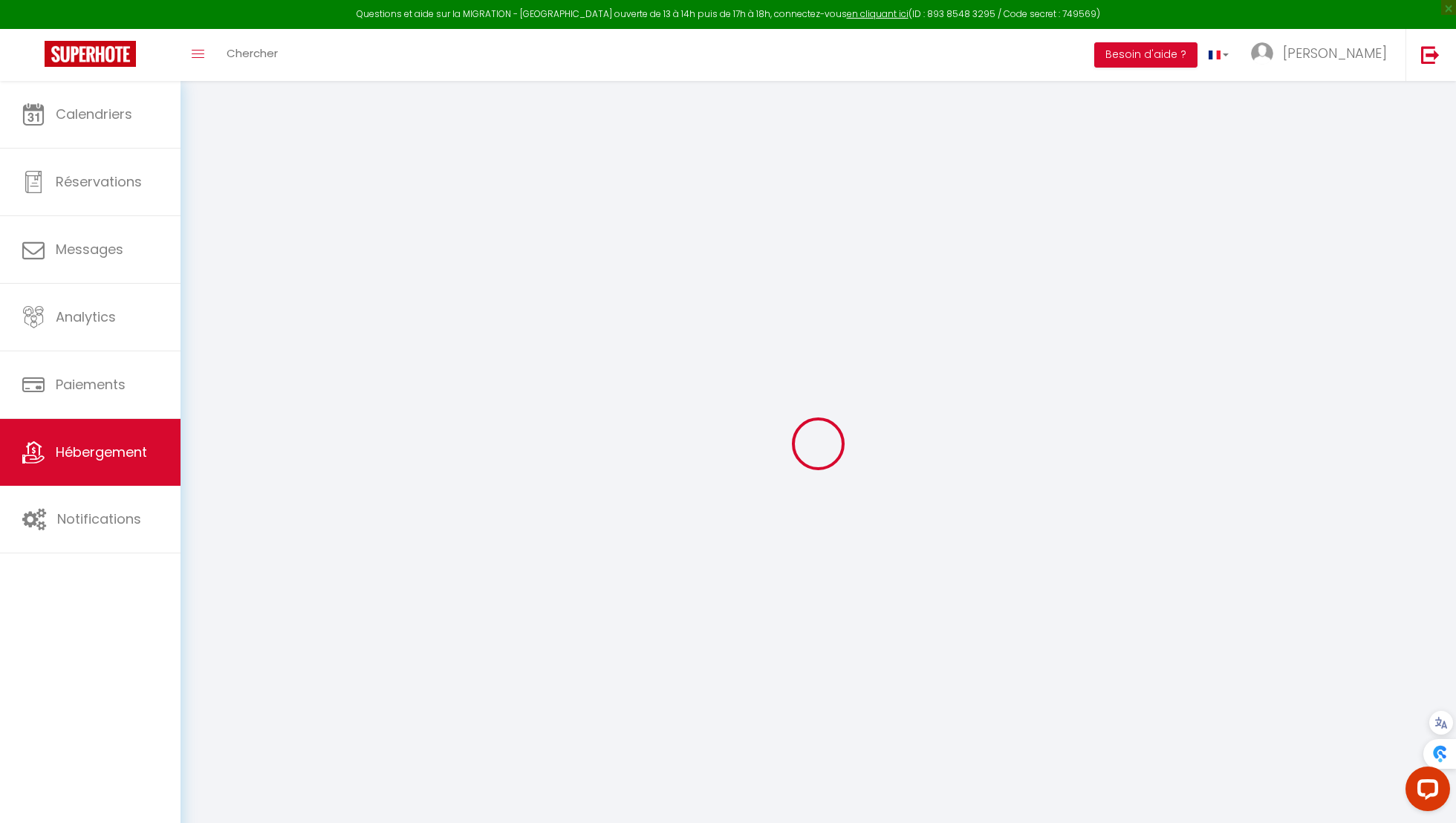
select select
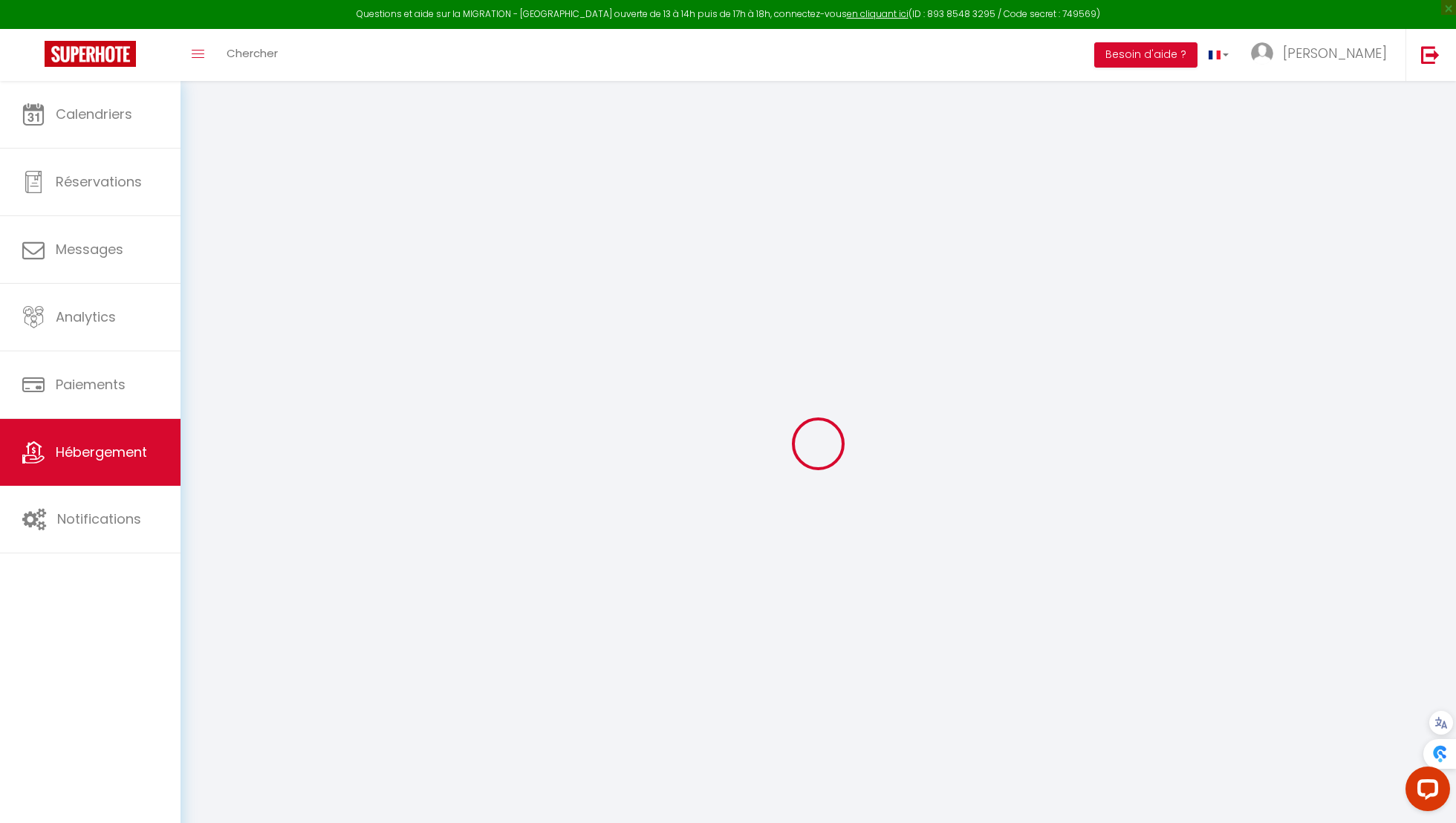
checkbox input "false"
select select
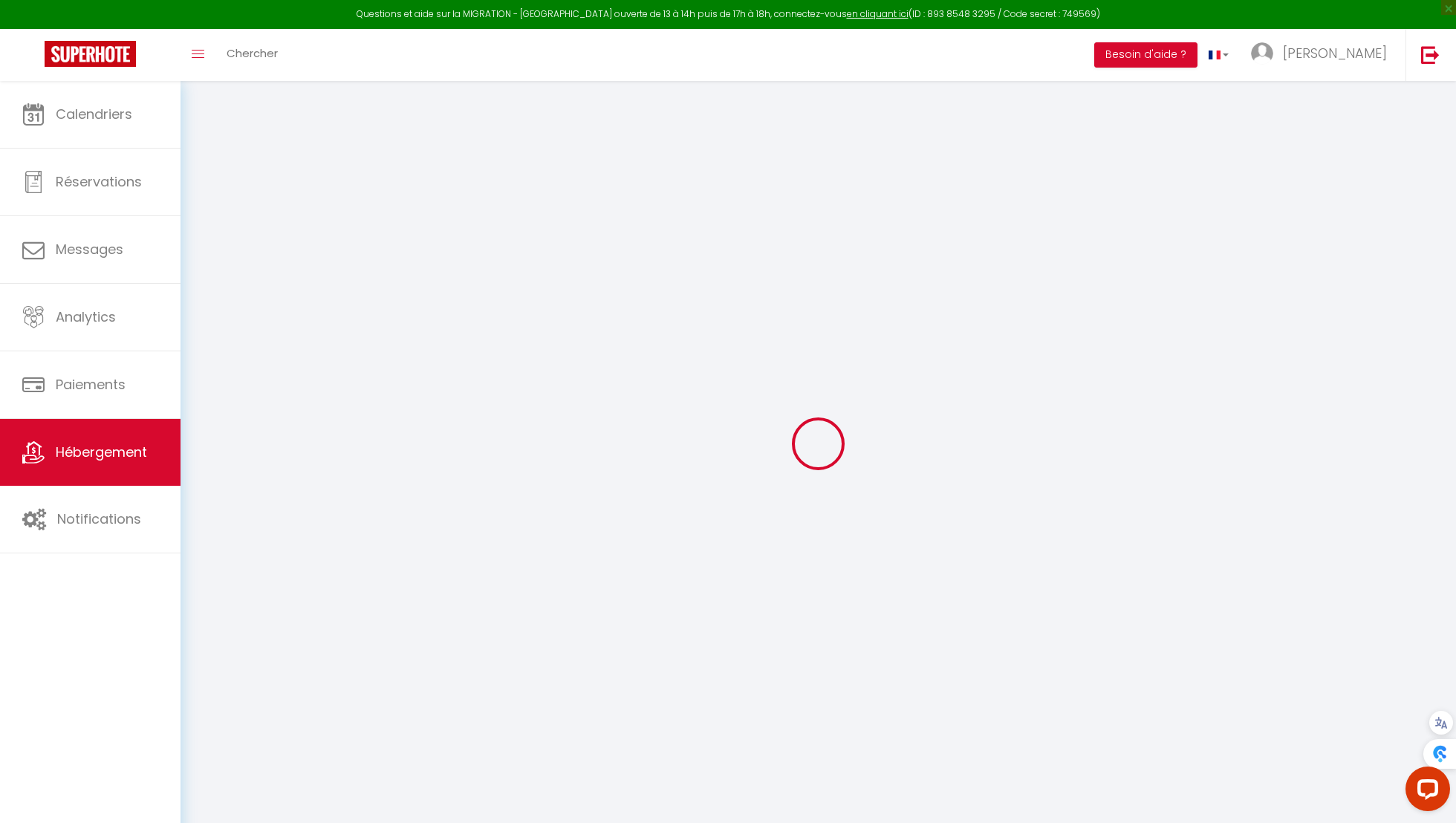
select select
type input "matcha garden - matcha home [PERSON_NAME]"
type input "[PERSON_NAME]"
type input "Tri"
type input "[STREET_ADDRESS][PERSON_NAME]"
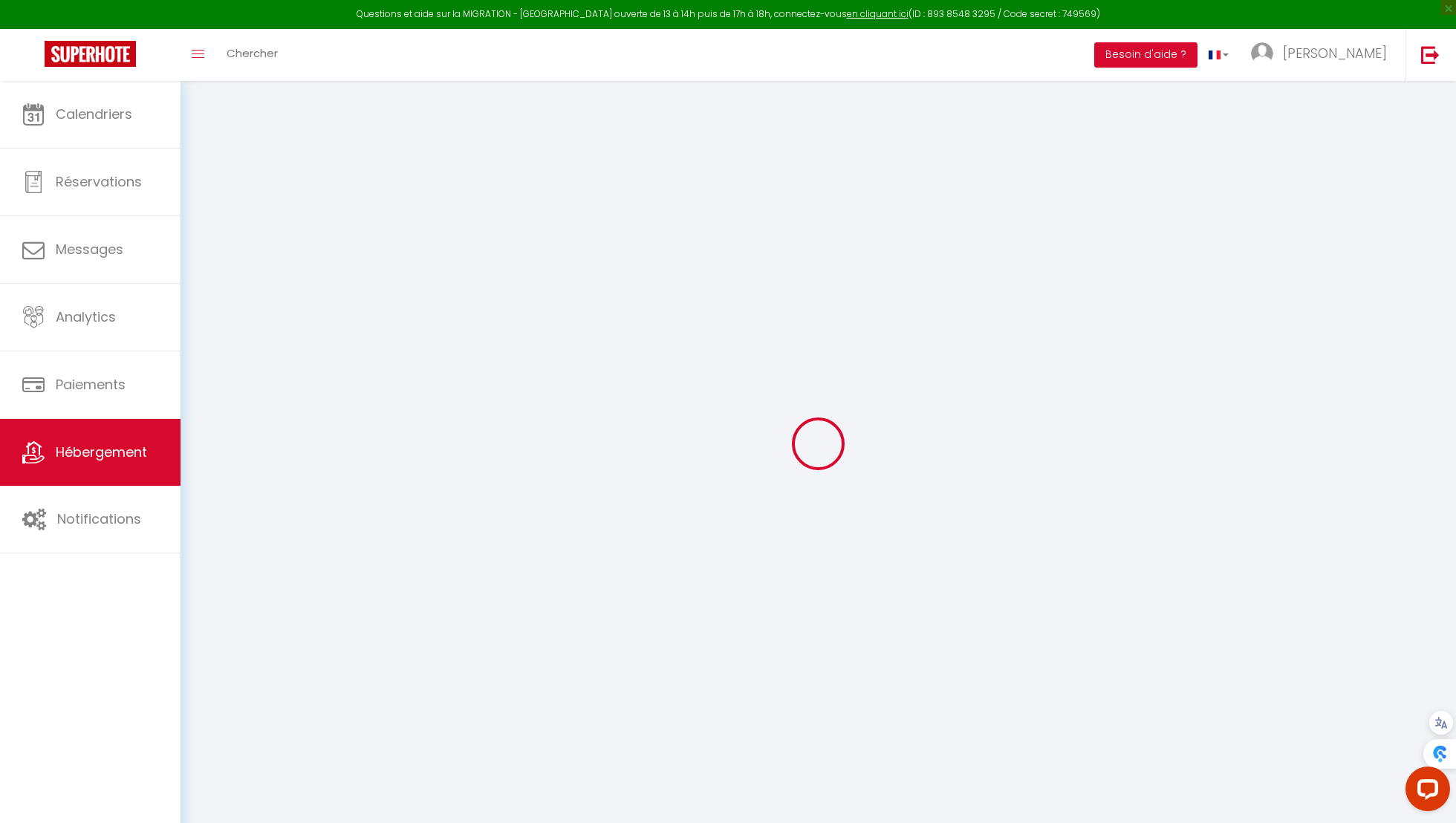
type input "57700"
type input "Hayange"
select select "5"
select select "0"
type input "35"
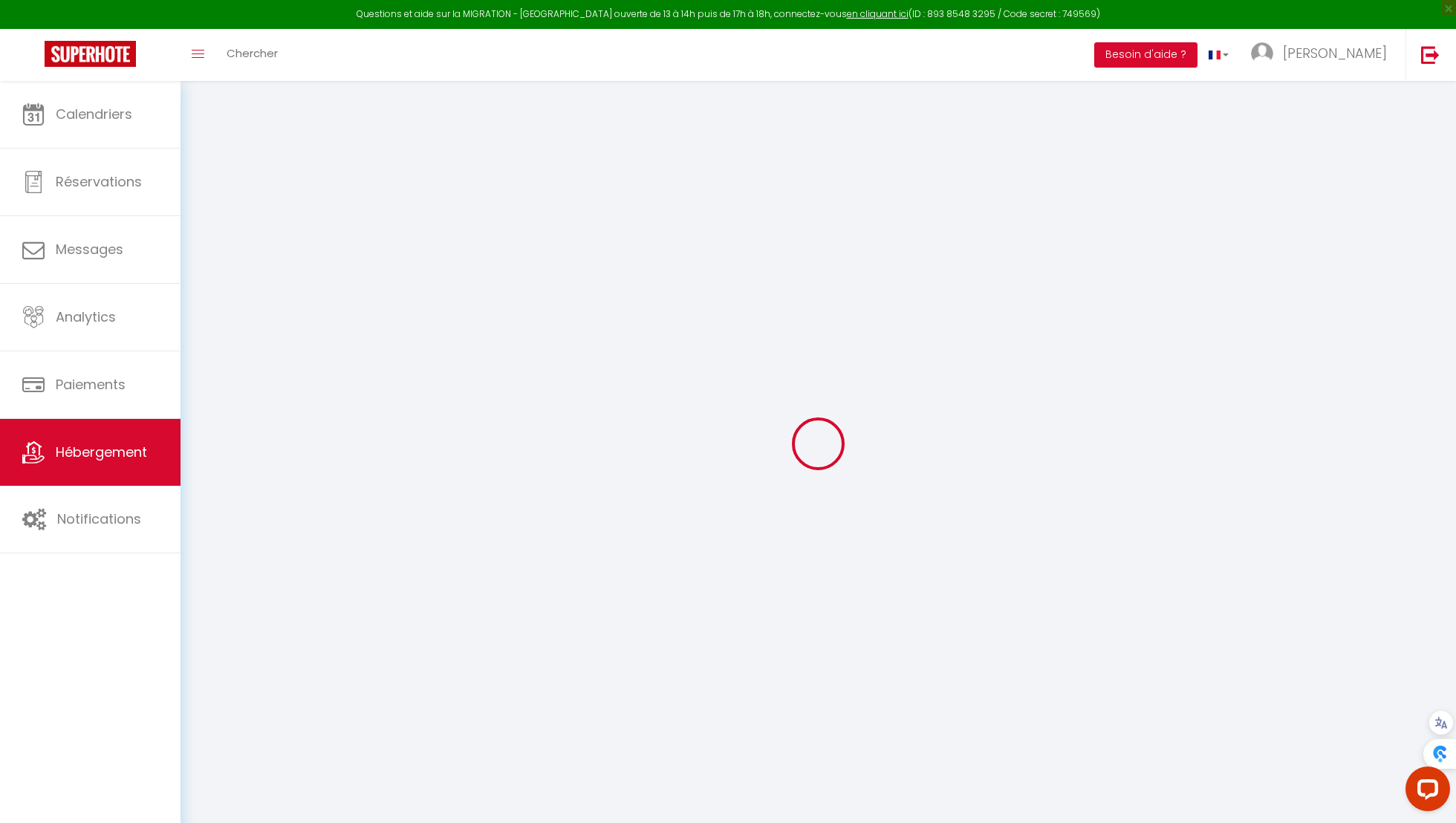
type input "17"
type input "45"
type input "400"
select select
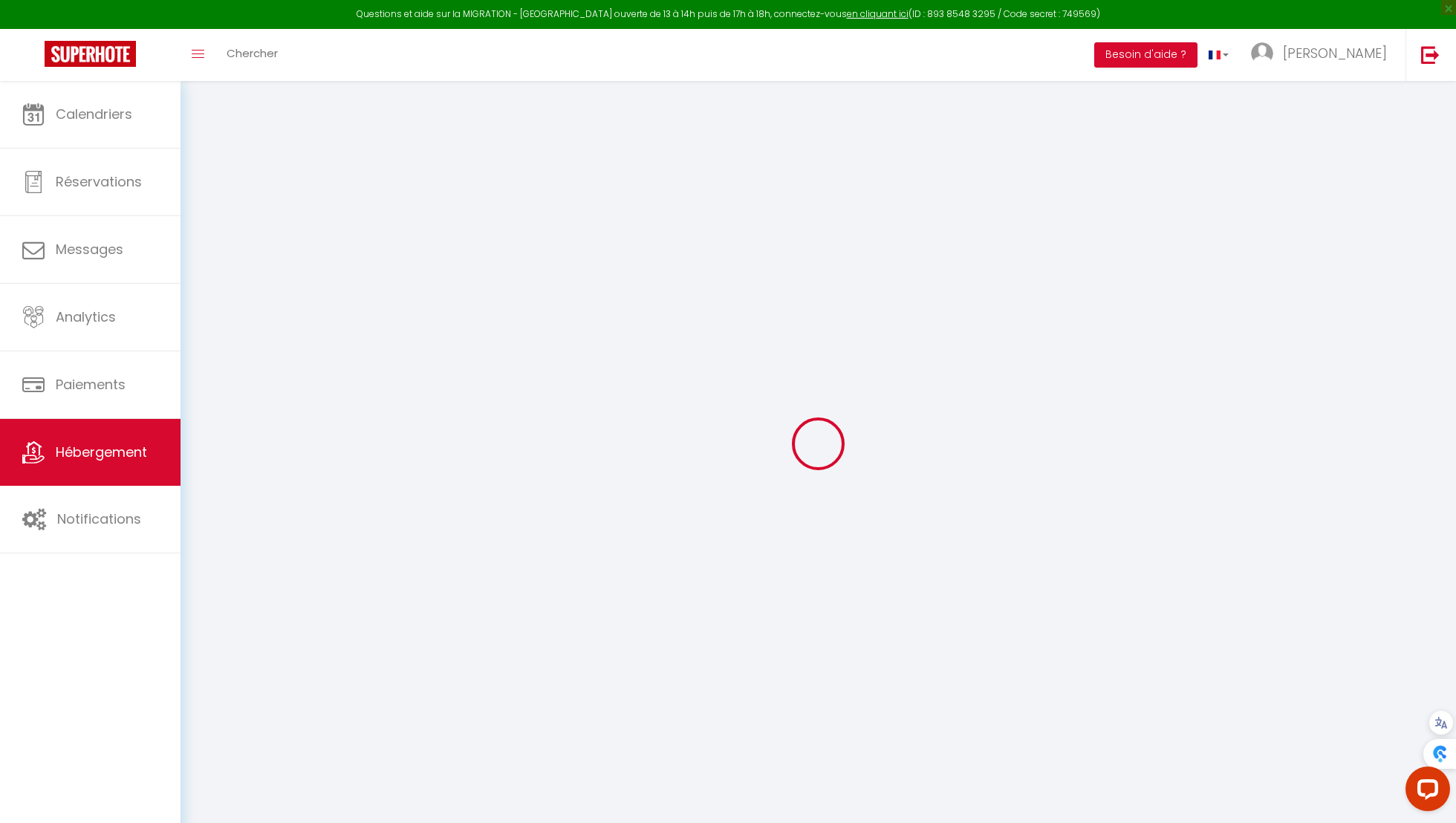
select select
type input "[STREET_ADDRESS][PERSON_NAME]"
type input "57700"
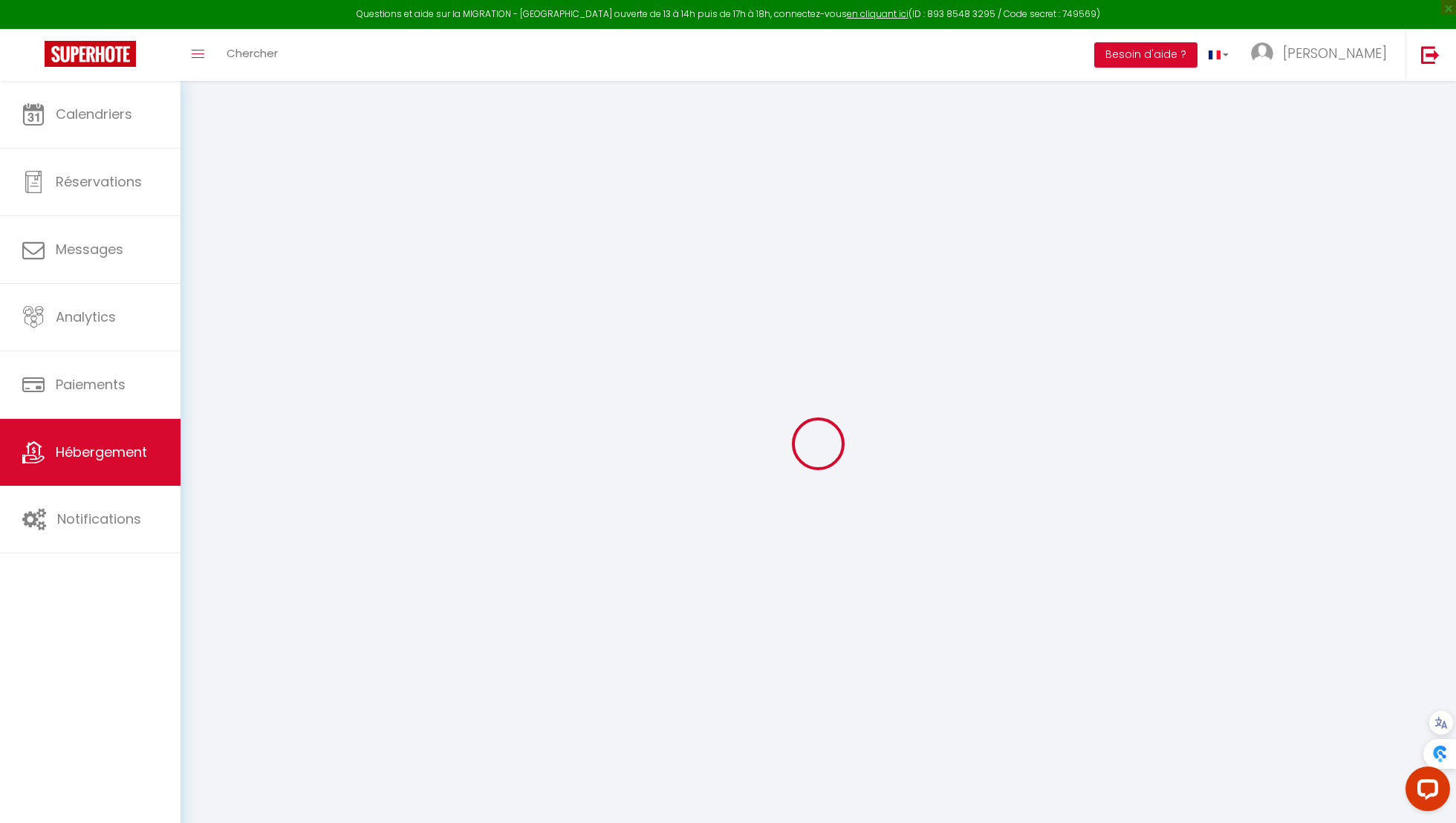
type input "Hayange"
type input "[EMAIL_ADDRESS][DOMAIN_NAME]"
select select "15170"
checkbox input "true"
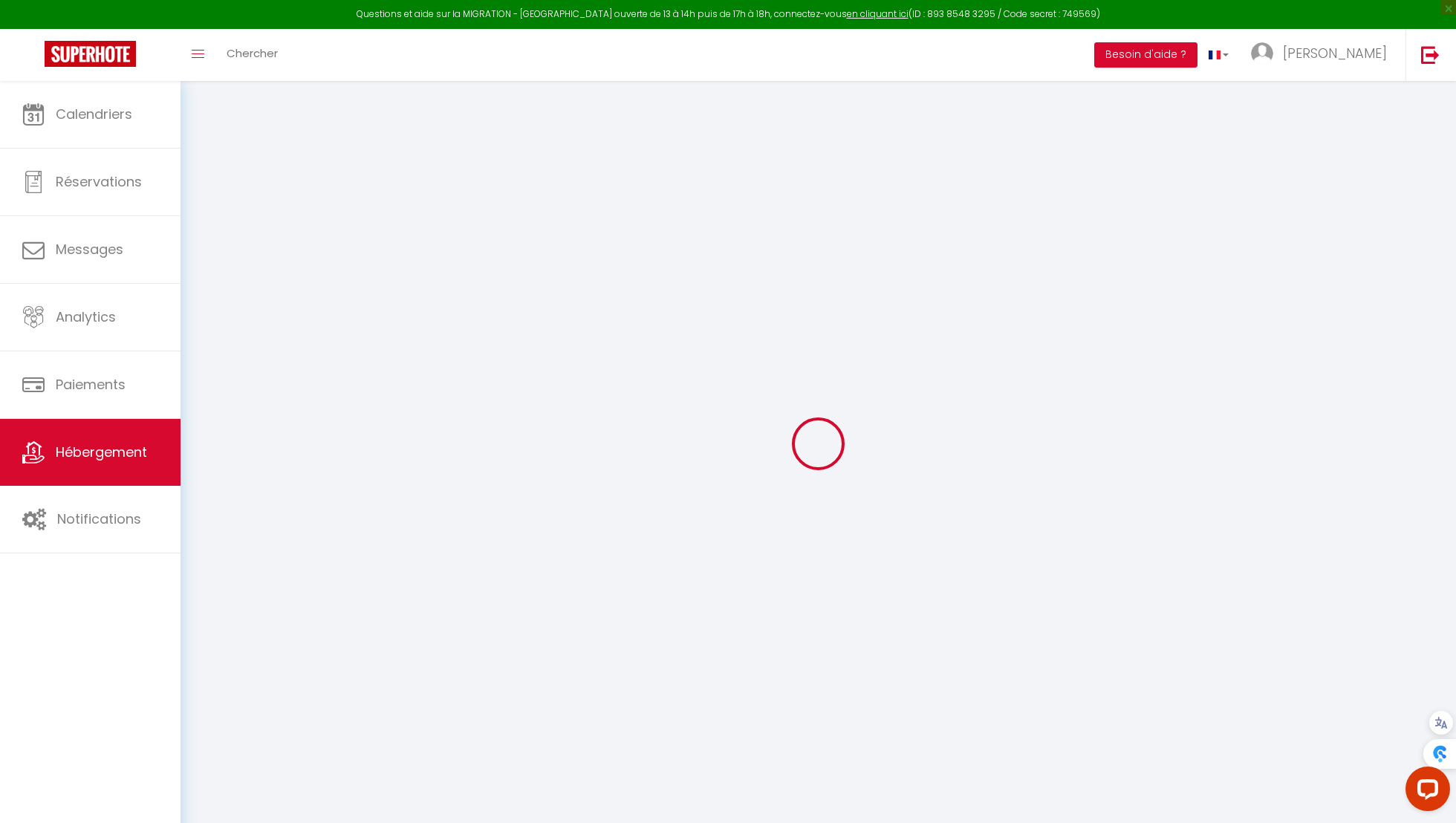
checkbox input "true"
checkbox input "false"
type input "0"
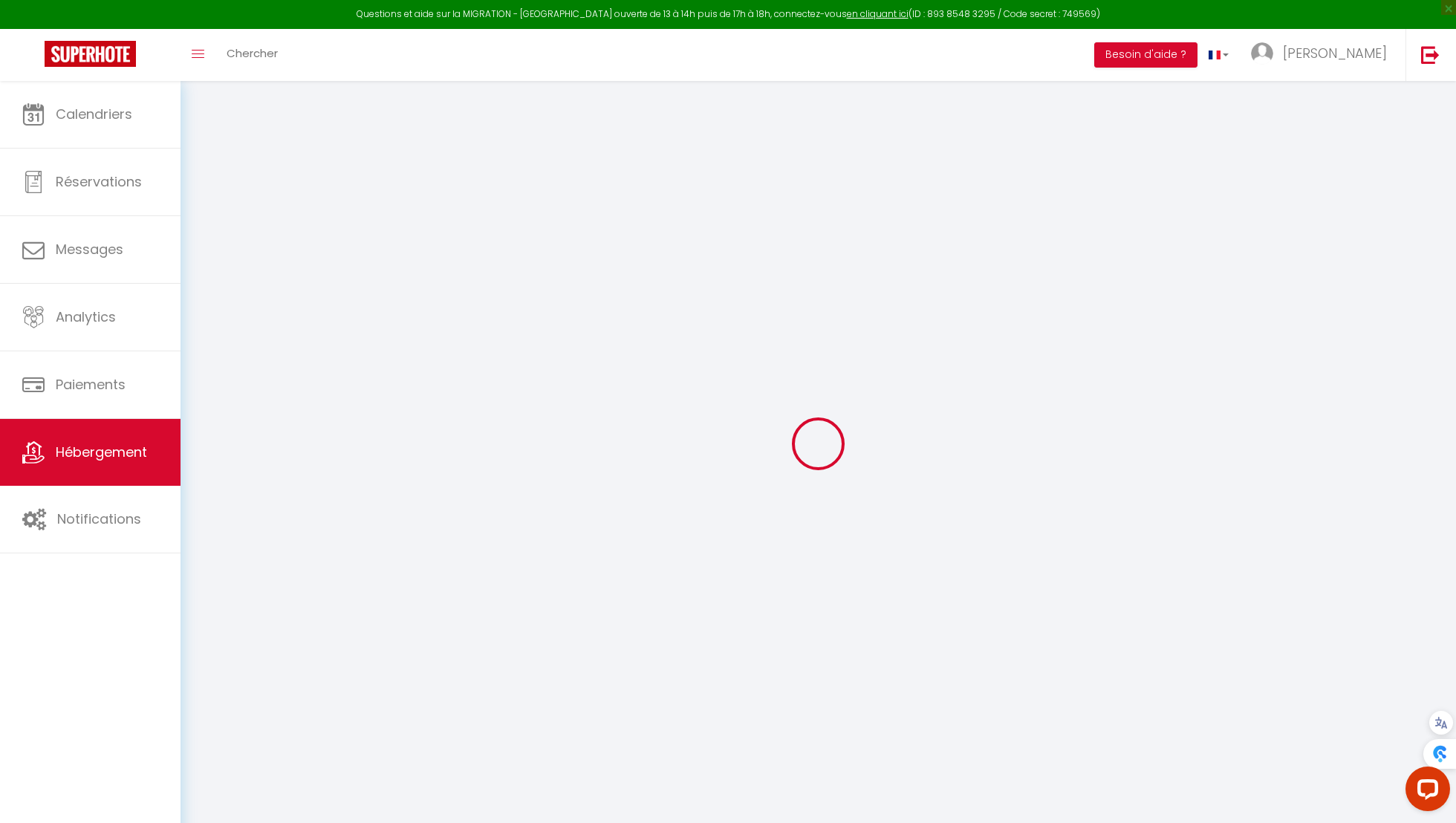
type input "0"
select select
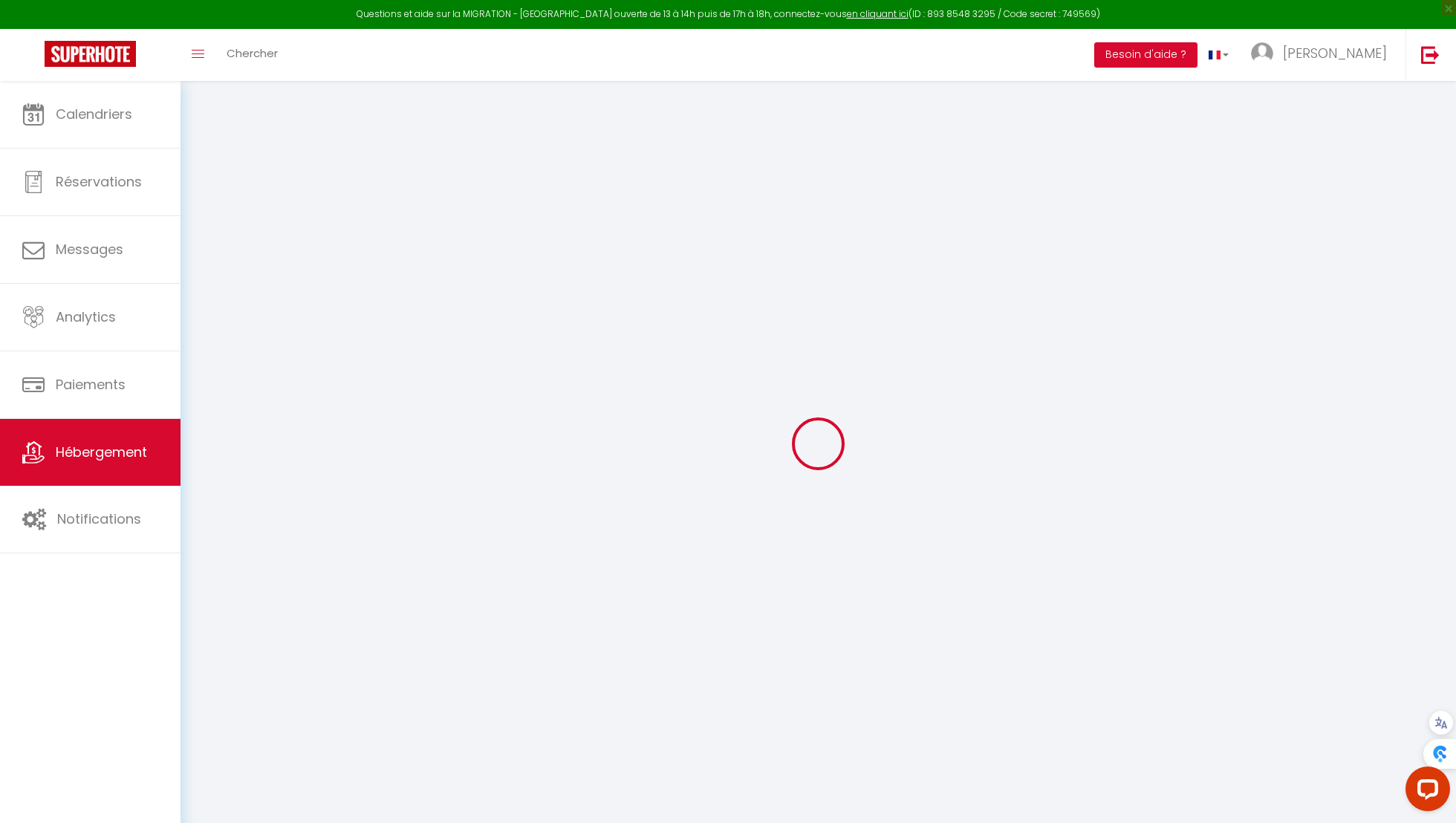
select select
checkbox input "true"
checkbox input "false"
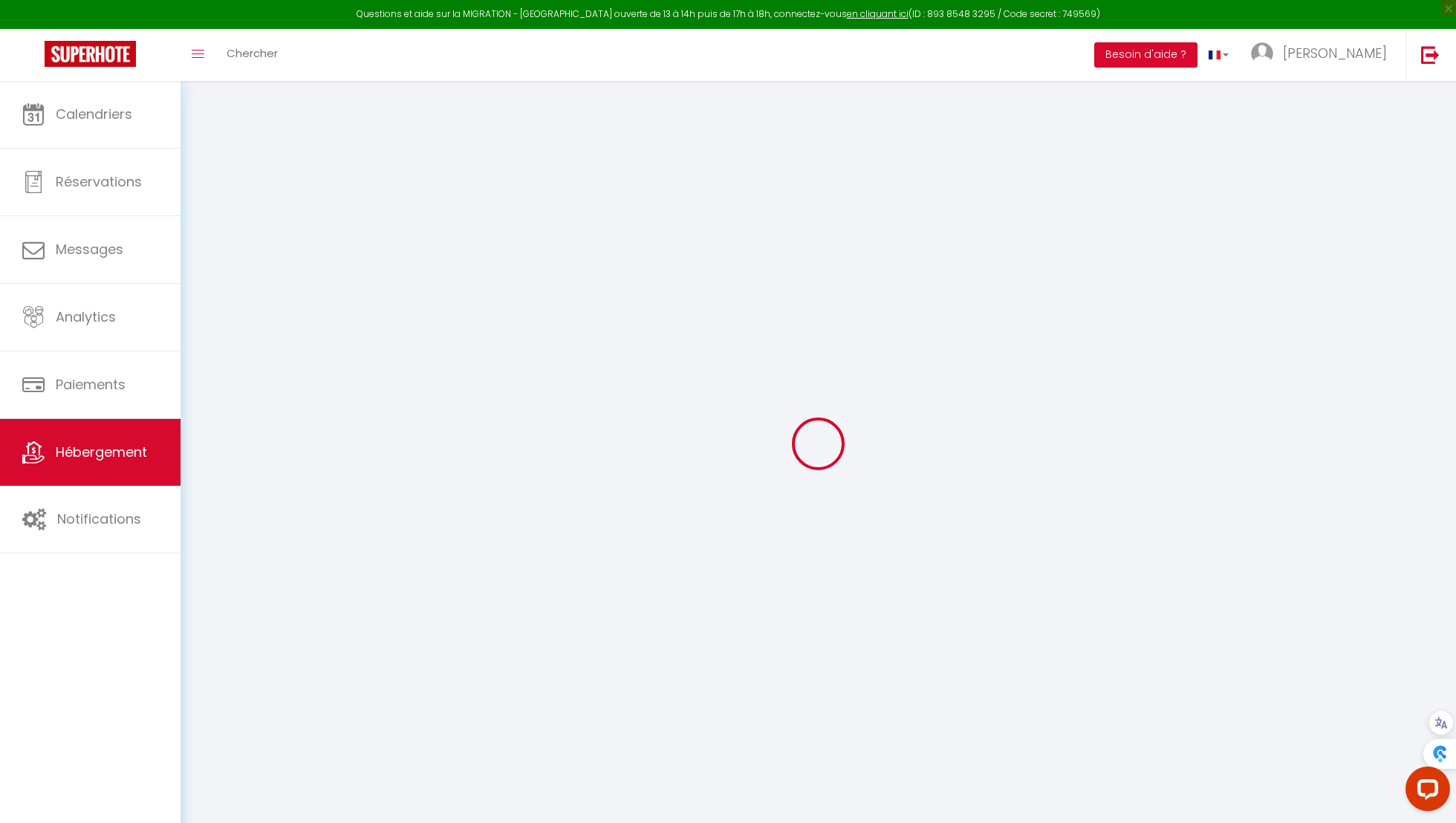
select select
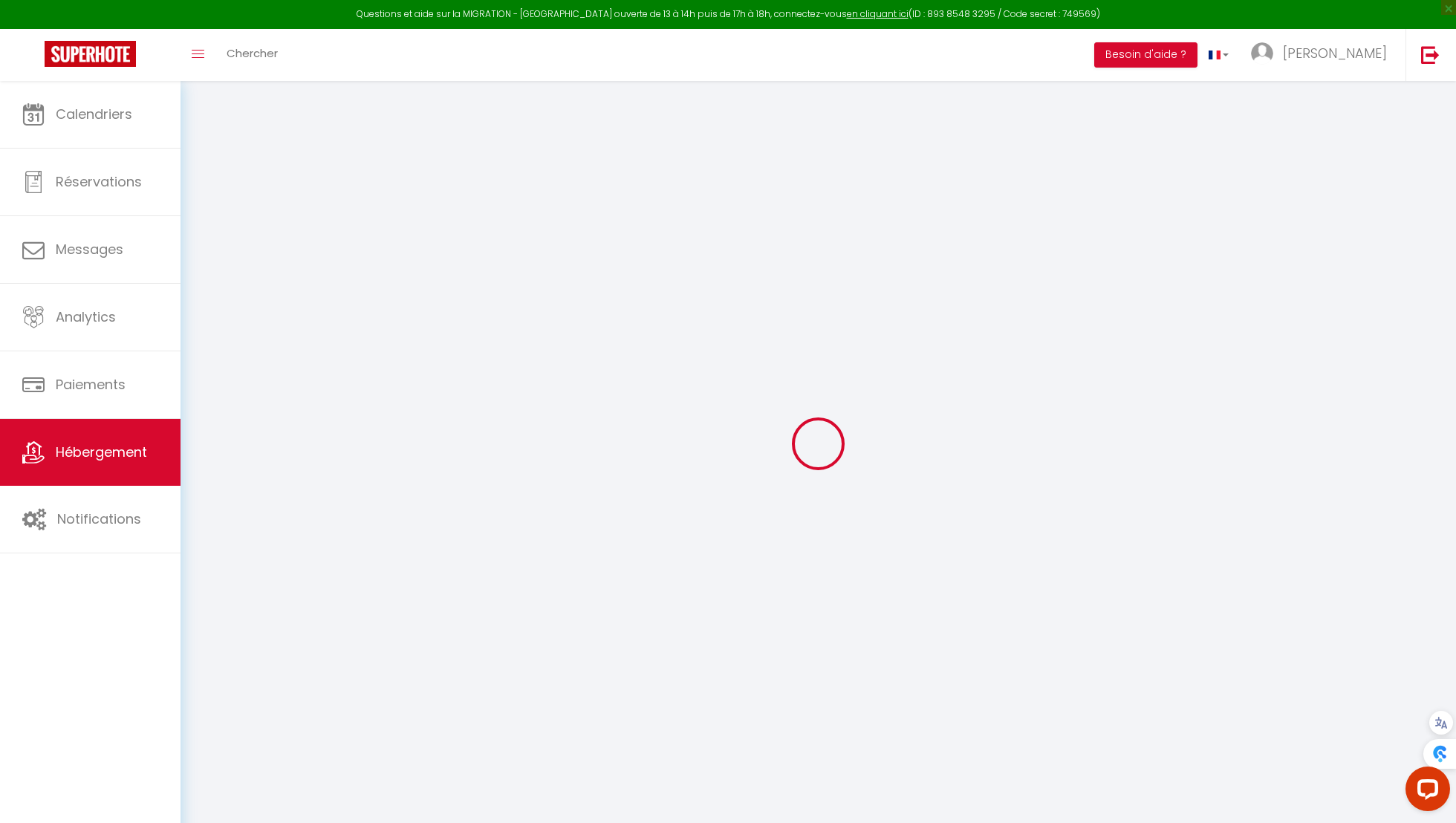
checkbox input "true"
checkbox input "false"
checkbox input "true"
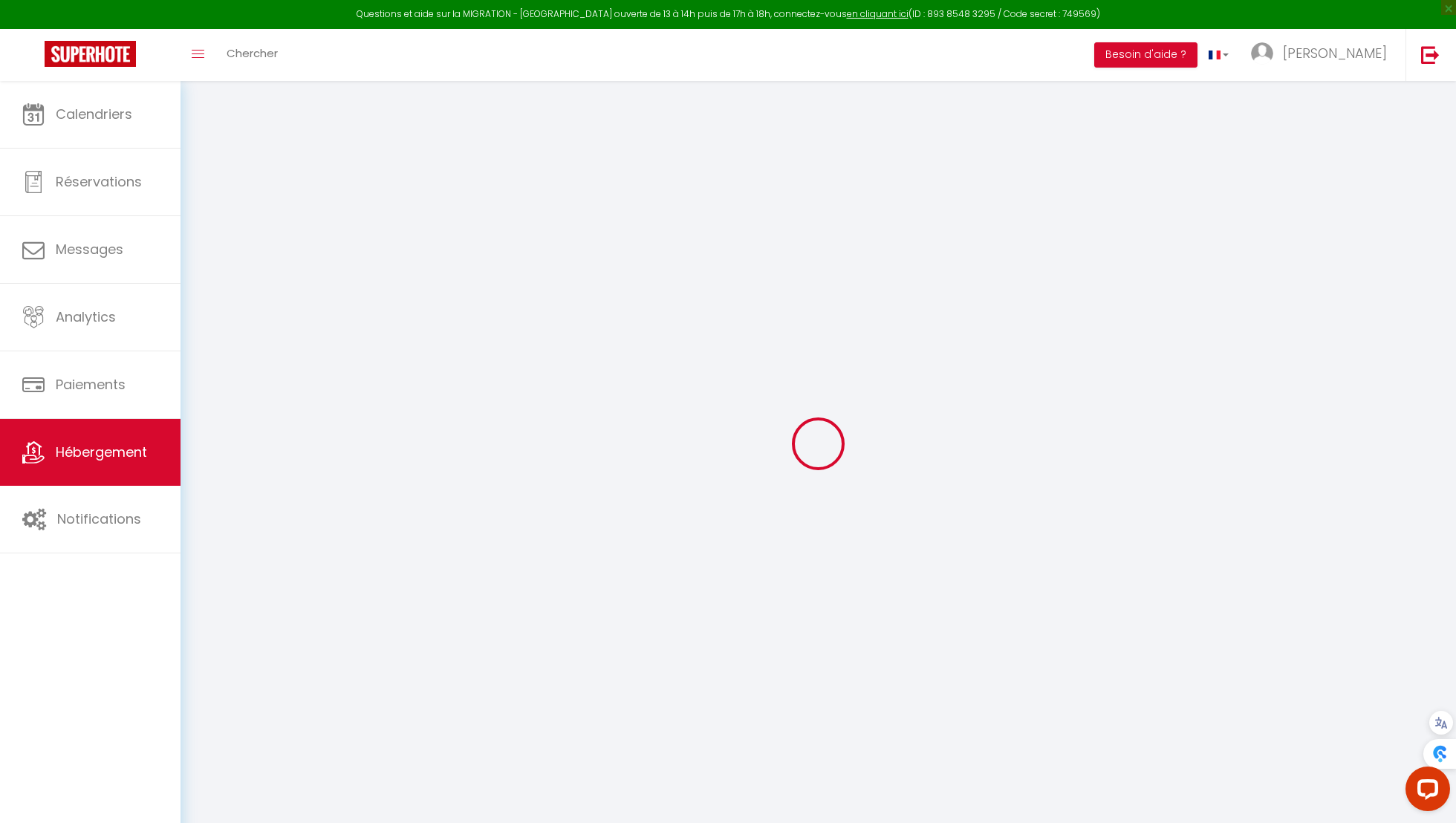
checkbox input "true"
checkbox input "false"
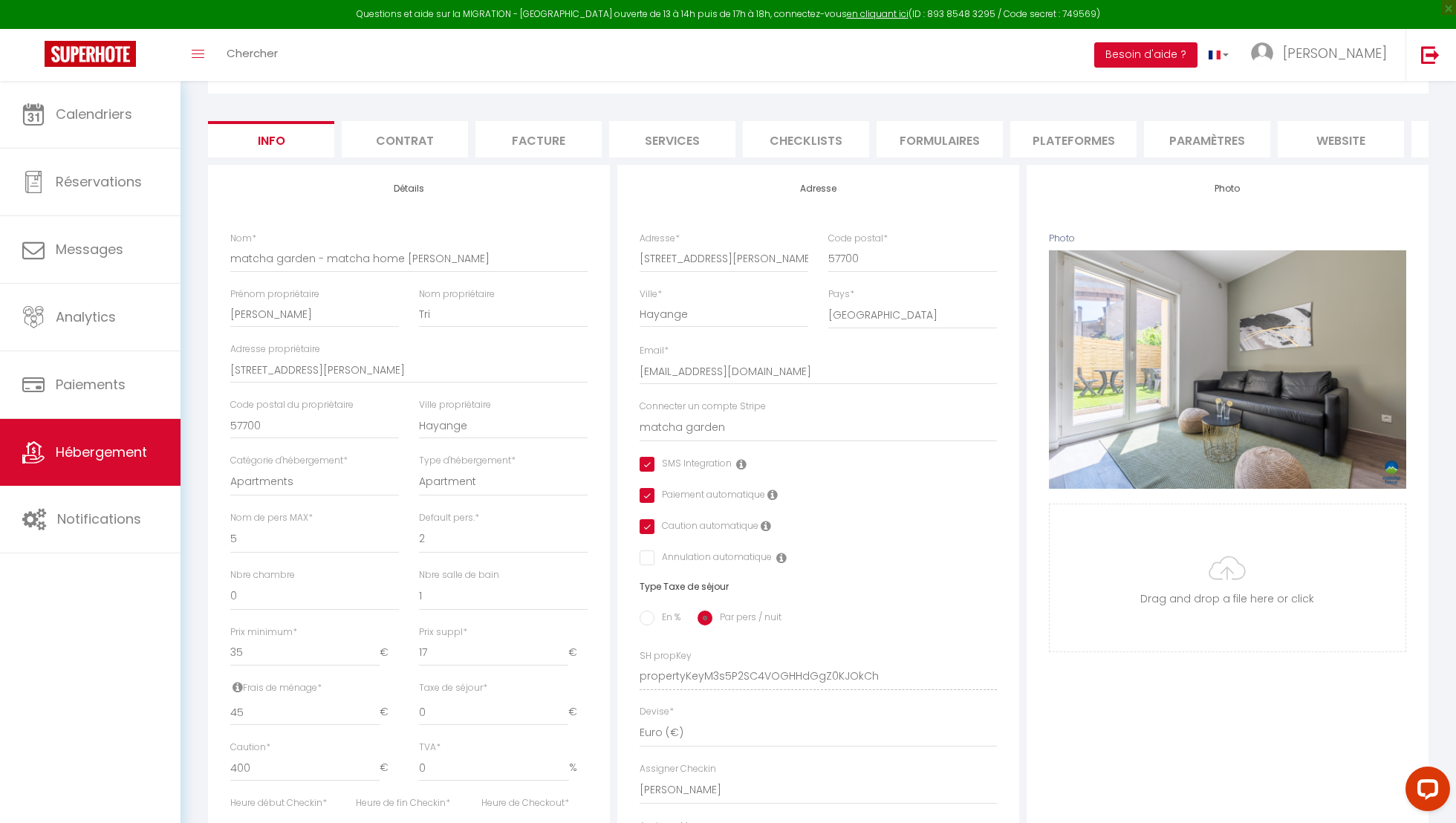
scroll to position [123, 0]
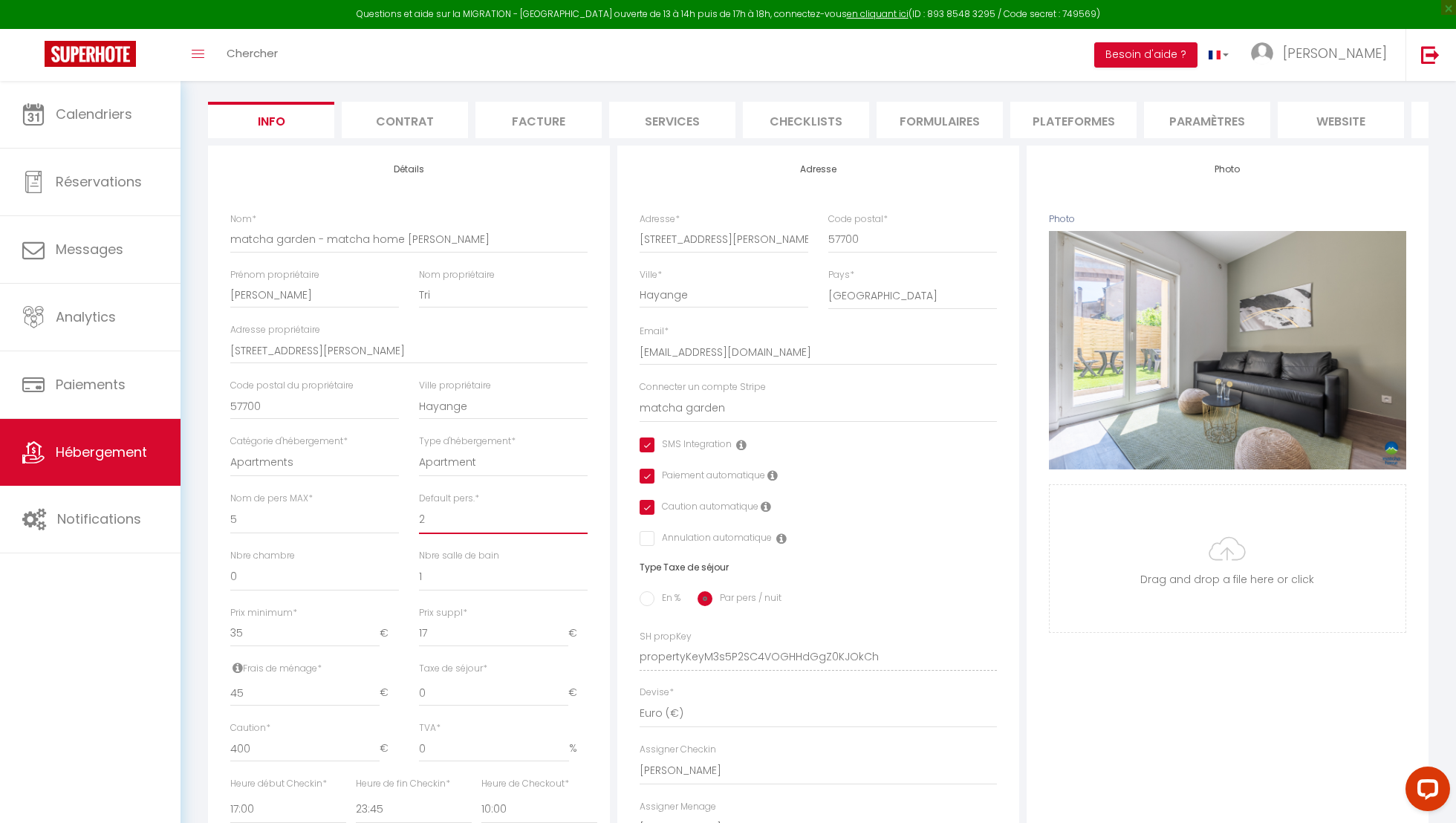
click at [499, 524] on select "1 2 3 4 5 6 7 8 9 10 11 12 13 14" at bounding box center [503, 520] width 169 height 29
select select "3"
checkbox input "true"
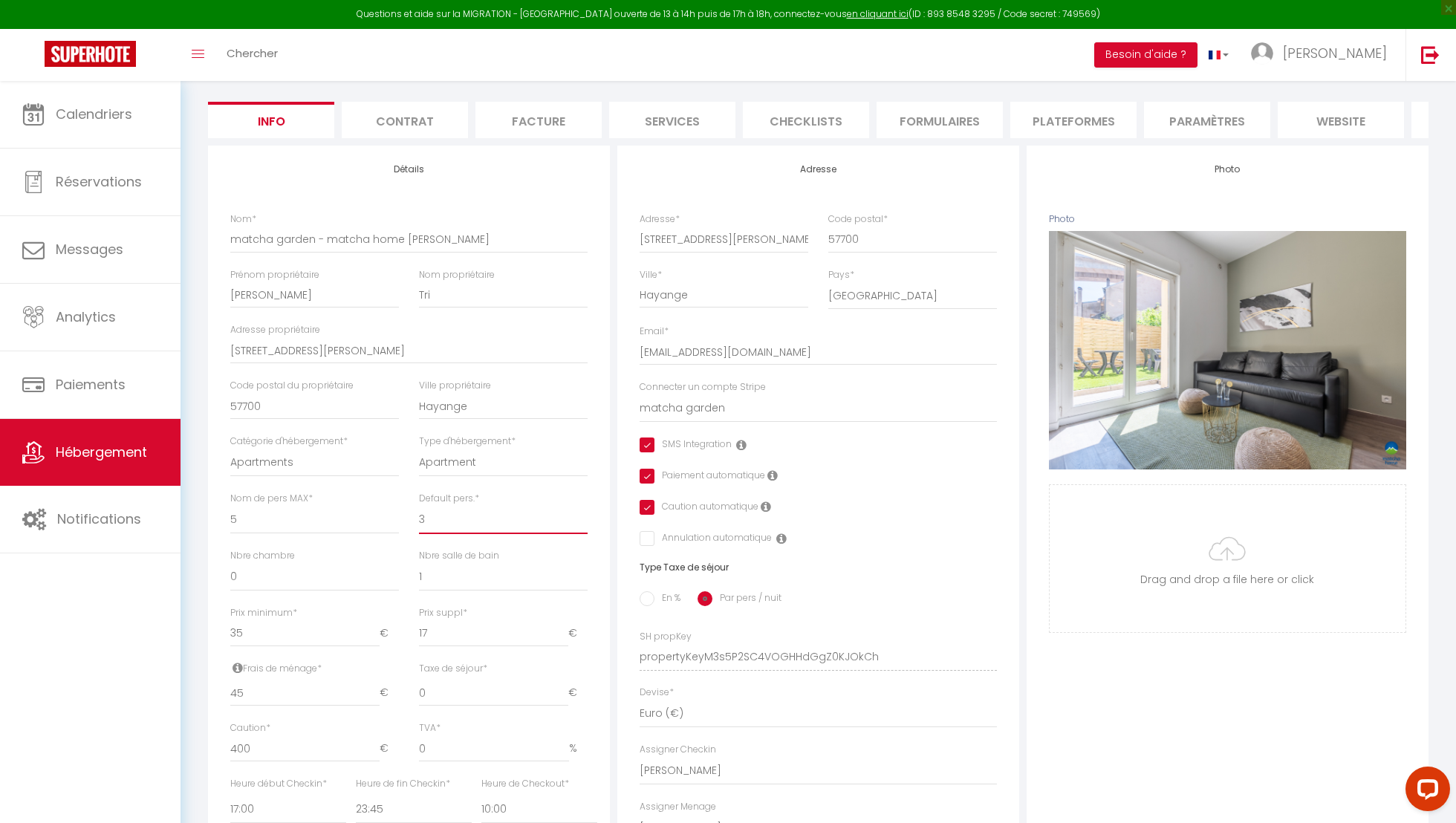
checkbox input "false"
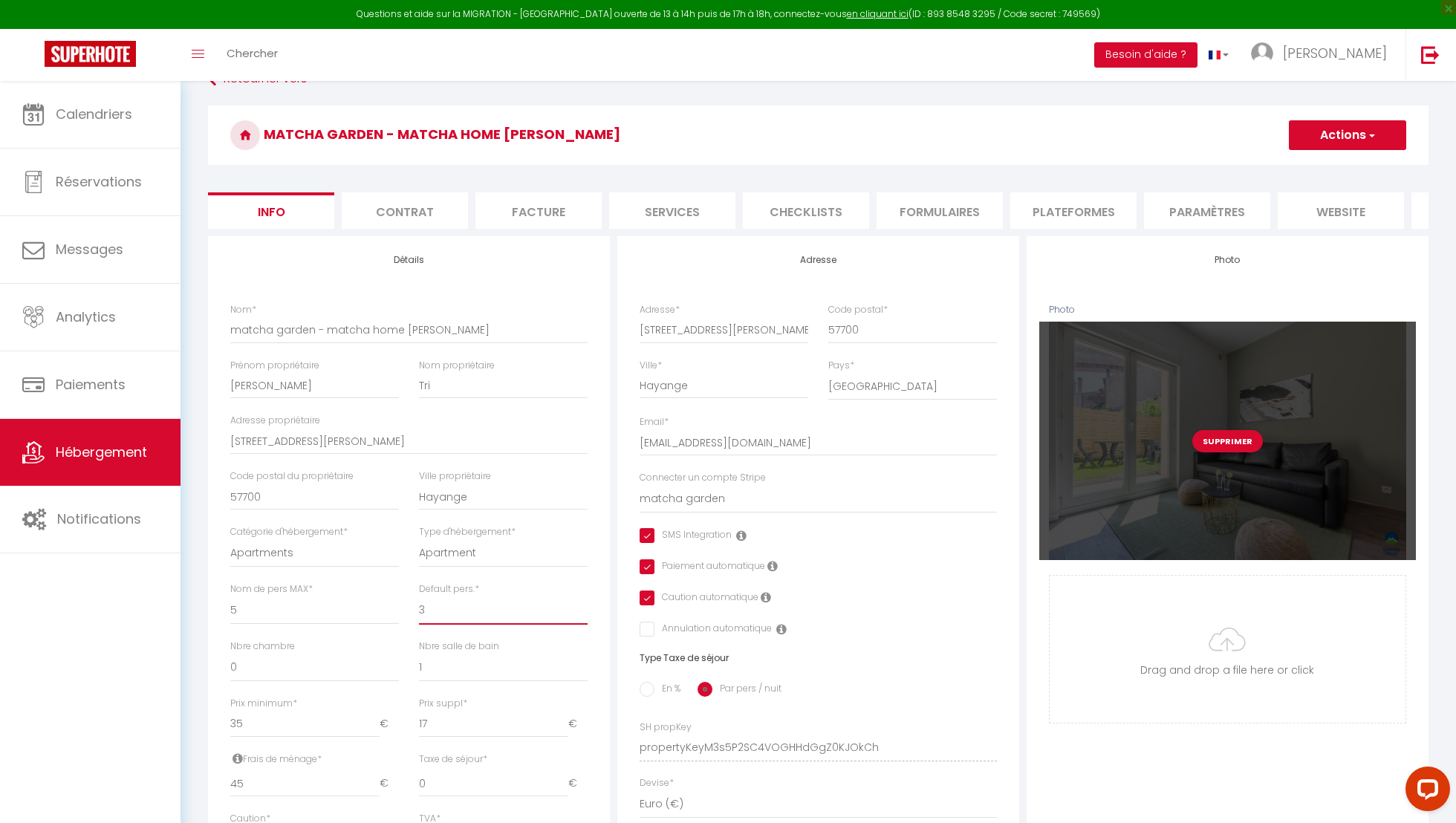
scroll to position [27, 0]
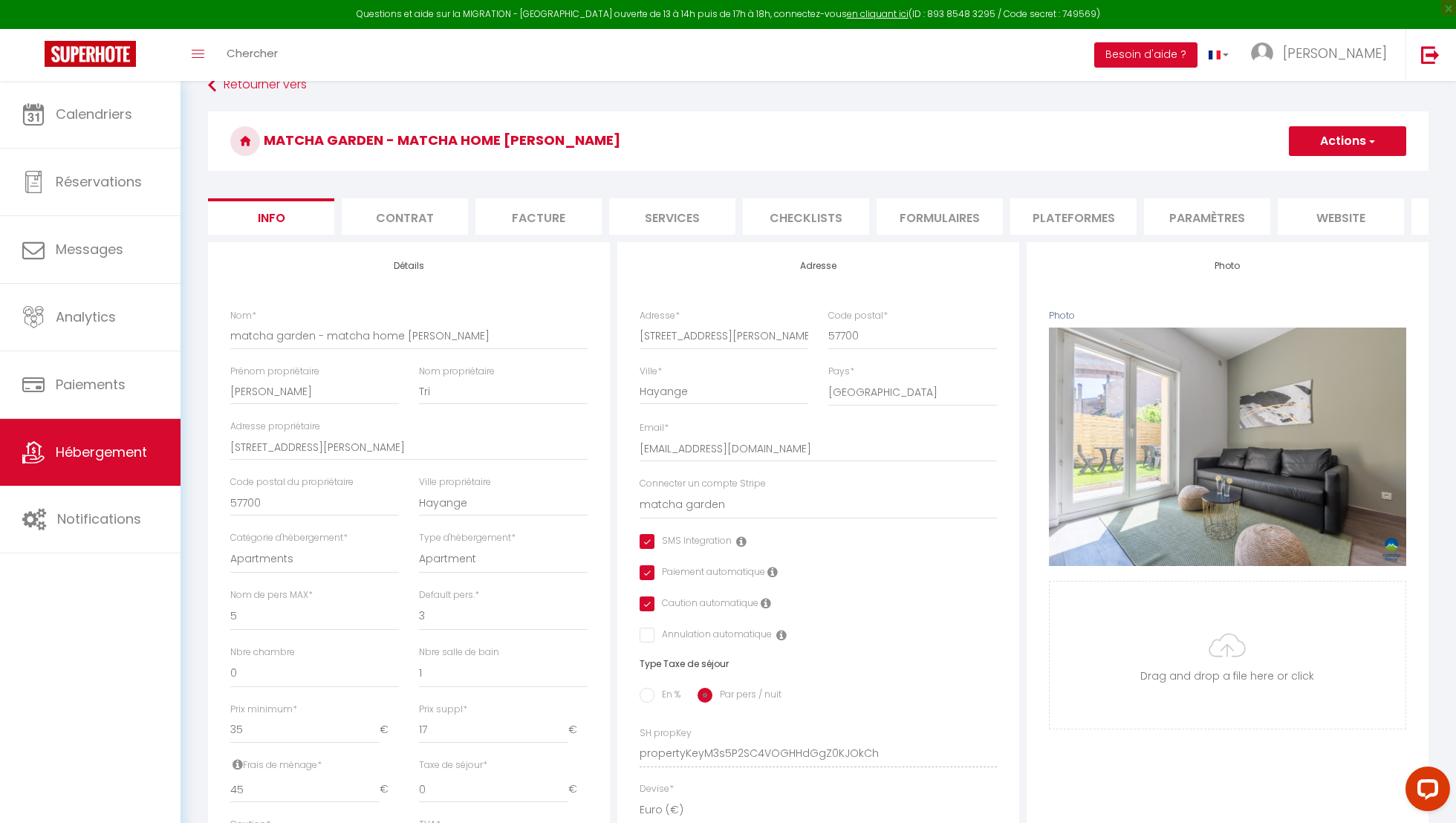
click at [1299, 142] on button "Actions" at bounding box center [1347, 141] width 118 height 30
click at [1273, 175] on input "Enregistrer" at bounding box center [1289, 173] width 55 height 15
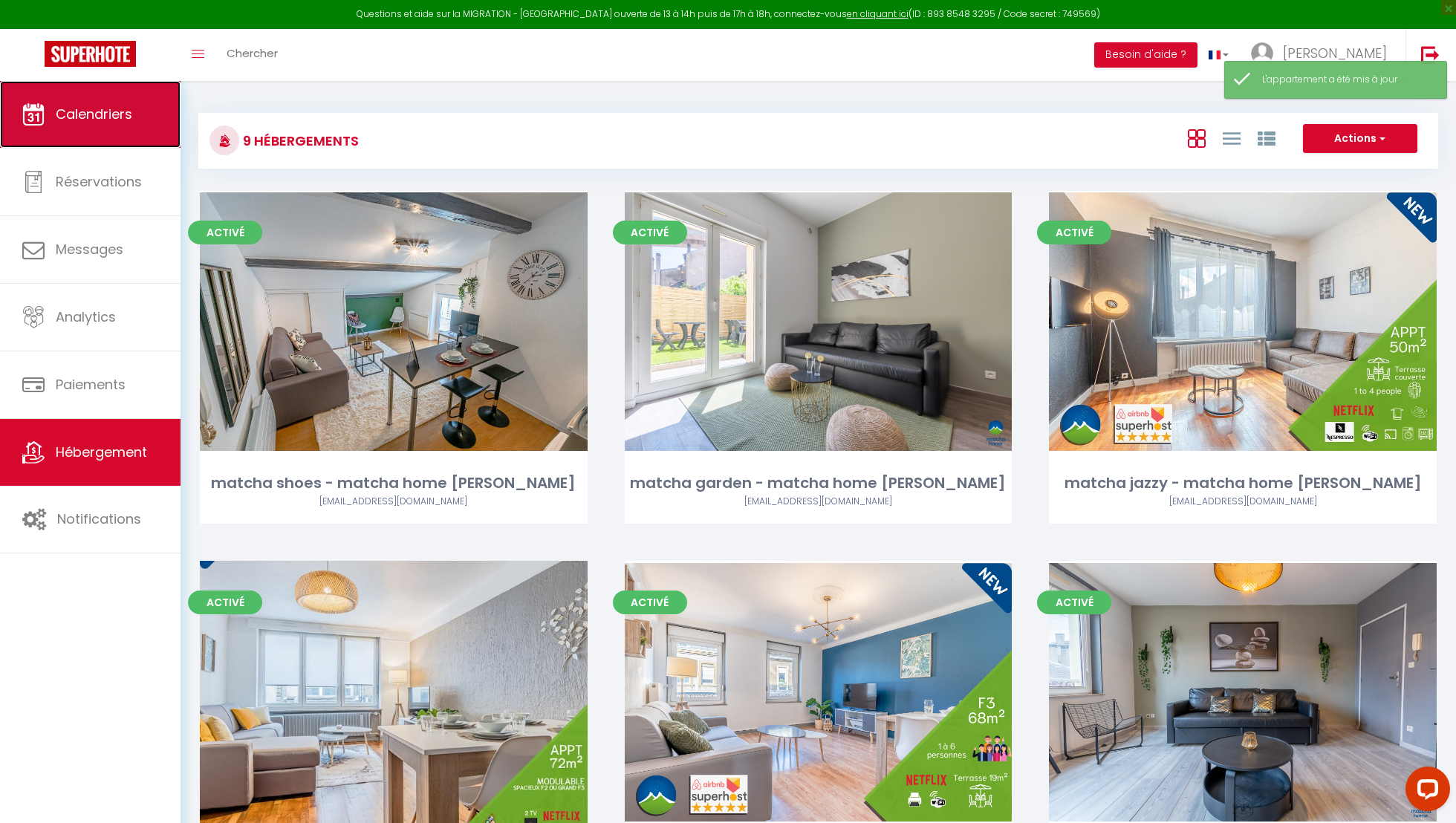
click at [172, 115] on link "Calendriers" at bounding box center [90, 115] width 181 height 67
